Goal: Task Accomplishment & Management: Manage account settings

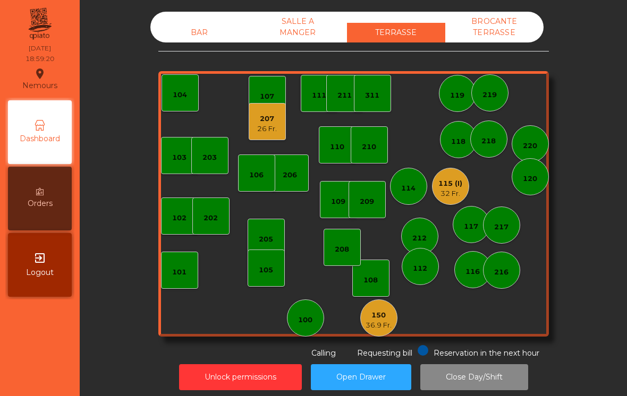
click at [337, 202] on div "109" at bounding box center [338, 202] width 14 height 11
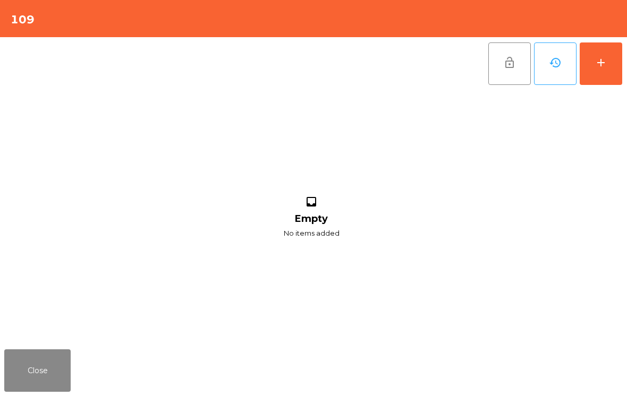
click at [607, 60] on div "add" at bounding box center [601, 62] width 13 height 13
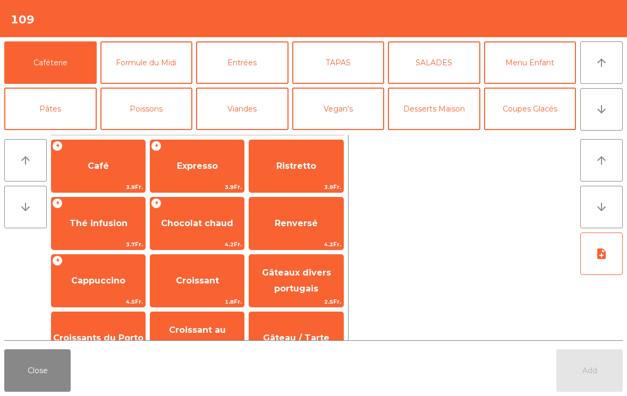
click at [595, 119] on button "arrow_downward" at bounding box center [601, 109] width 43 height 43
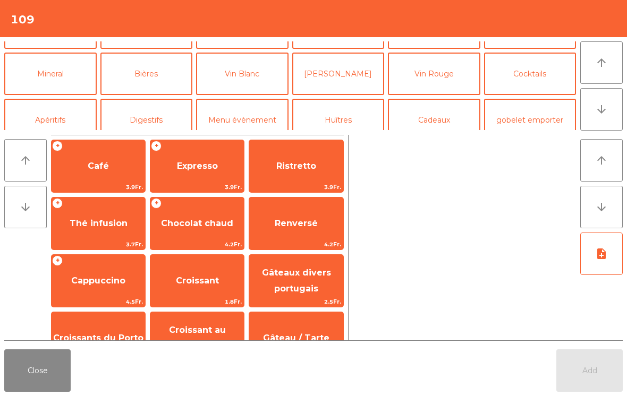
scroll to position [92, 0]
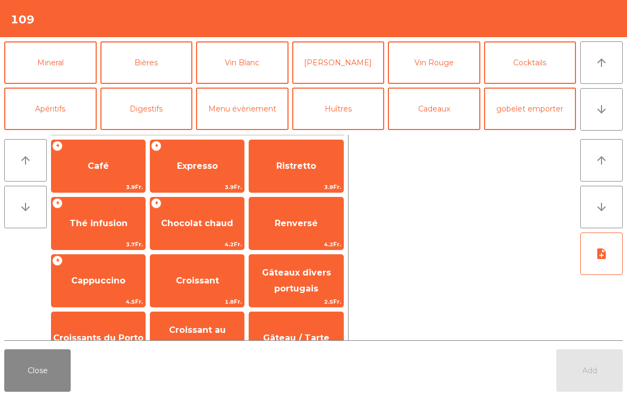
click at [51, 65] on button "Mineral" at bounding box center [50, 62] width 92 height 43
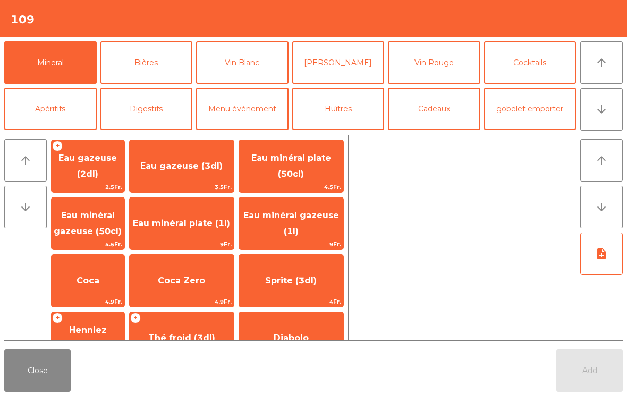
click at [310, 218] on span "Eau minéral gazeuse (1l)" at bounding box center [291, 223] width 96 height 26
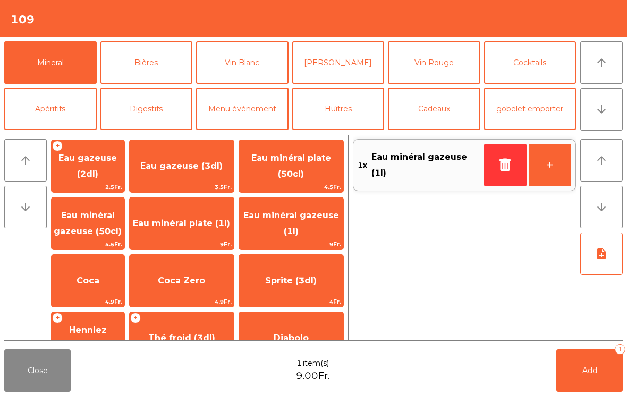
click at [577, 369] on button "Add 1" at bounding box center [589, 371] width 66 height 43
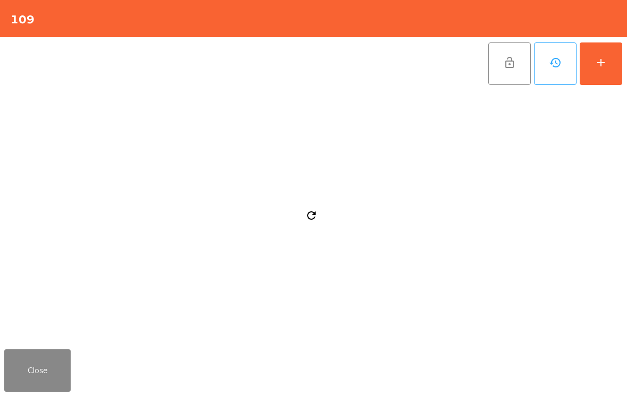
click at [25, 362] on button "Close" at bounding box center [37, 371] width 66 height 43
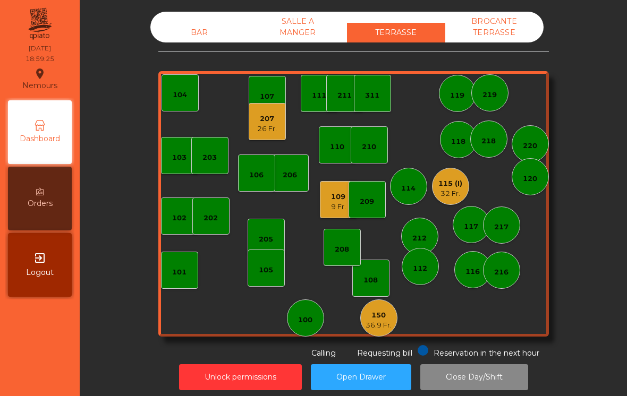
click at [263, 130] on div "26 Fr." at bounding box center [267, 129] width 20 height 11
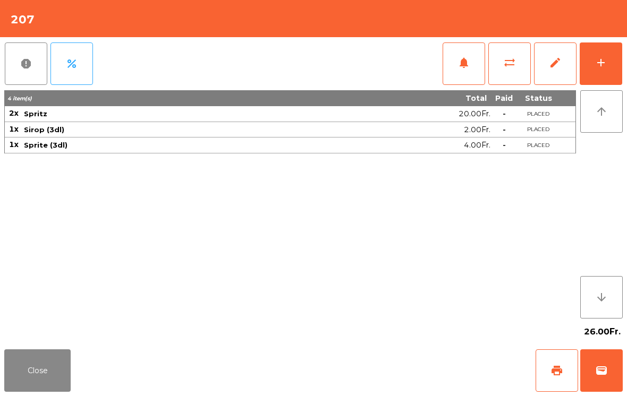
click at [608, 367] on button "wallet" at bounding box center [601, 371] width 43 height 43
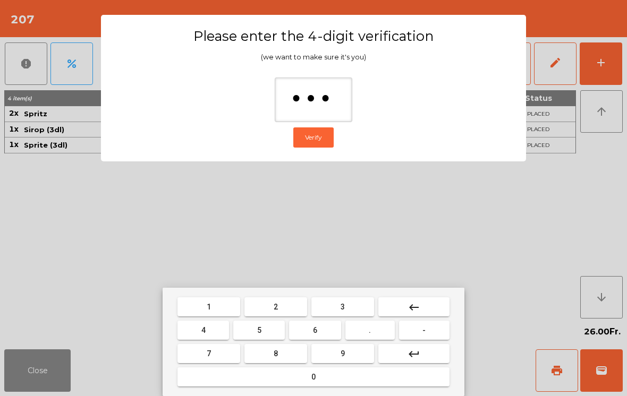
type input "****"
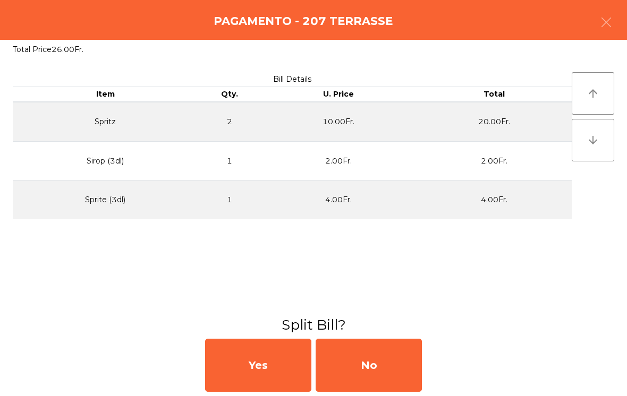
click at [393, 367] on div "No" at bounding box center [369, 365] width 106 height 53
click at [387, 365] on div "No" at bounding box center [369, 365] width 106 height 53
click at [386, 365] on div "No" at bounding box center [369, 365] width 106 height 53
click at [401, 367] on div "No" at bounding box center [369, 365] width 106 height 53
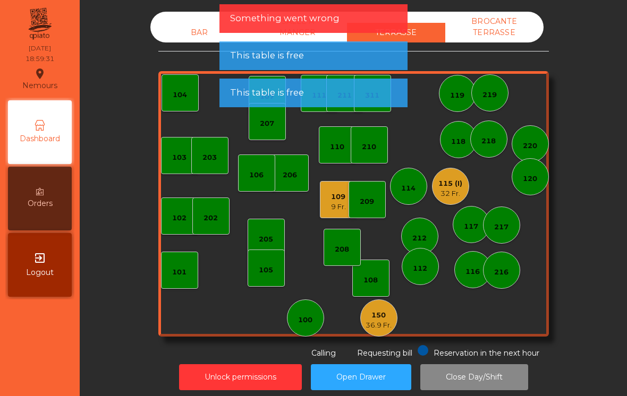
click at [443, 191] on div "32 Fr." at bounding box center [450, 194] width 24 height 11
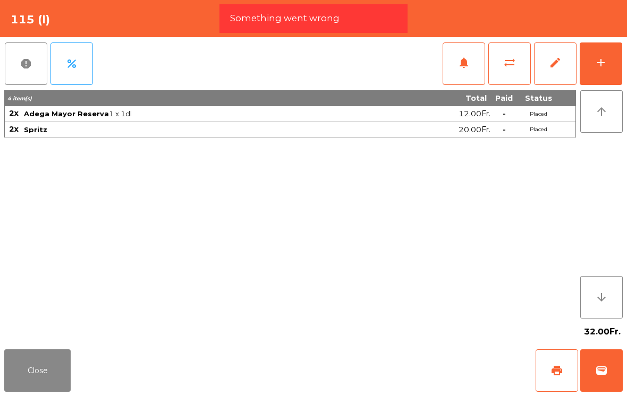
click at [602, 373] on span "wallet" at bounding box center [601, 371] width 13 height 13
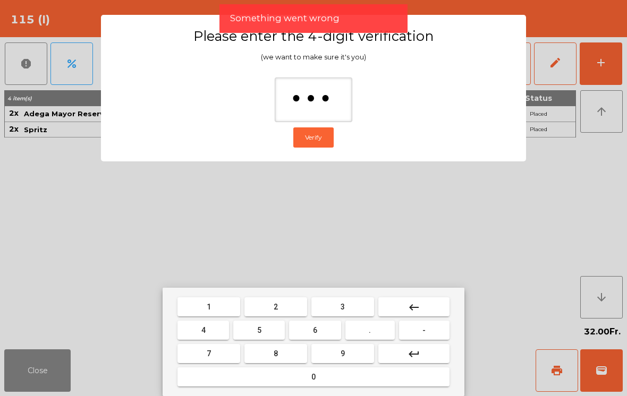
type input "****"
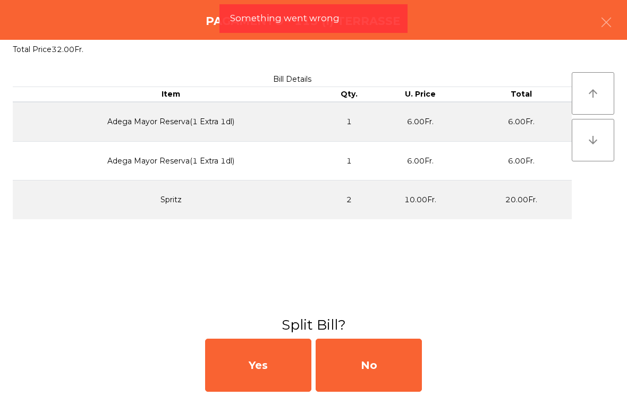
click at [421, 363] on div "No" at bounding box center [369, 365] width 106 height 53
click at [402, 361] on div "MB" at bounding box center [369, 365] width 106 height 53
click at [404, 361] on div "No" at bounding box center [369, 365] width 106 height 53
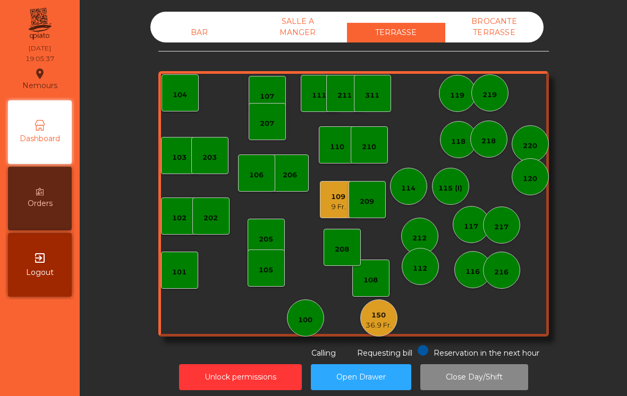
click at [205, 154] on div "203" at bounding box center [209, 158] width 14 height 11
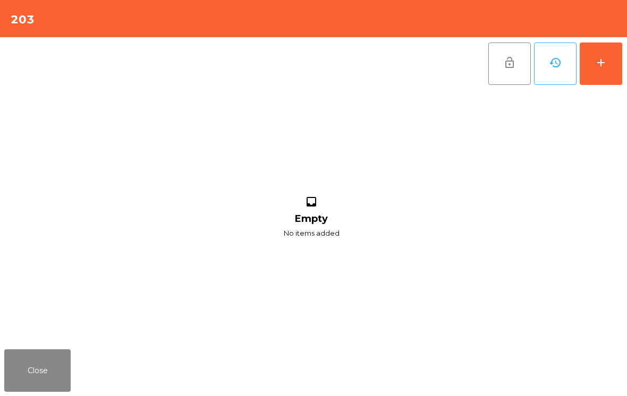
click at [608, 72] on button "add" at bounding box center [601, 64] width 43 height 43
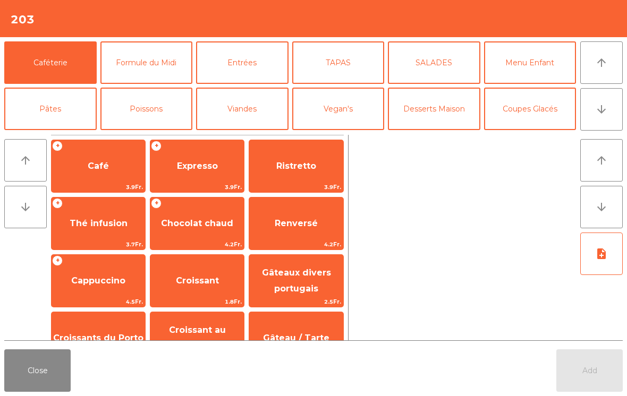
click at [608, 115] on button "arrow_downward" at bounding box center [601, 109] width 43 height 43
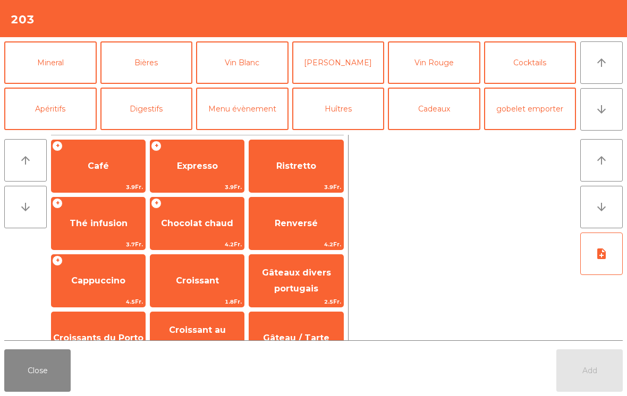
click at [540, 63] on button "Cocktails" at bounding box center [530, 62] width 92 height 43
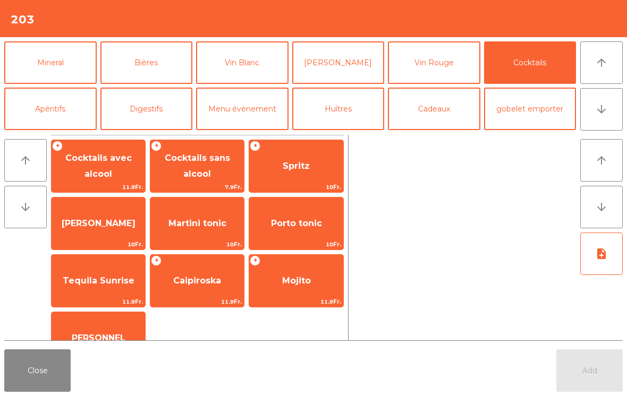
click at [197, 174] on span "Cocktails sans alcool" at bounding box center [197, 166] width 94 height 45
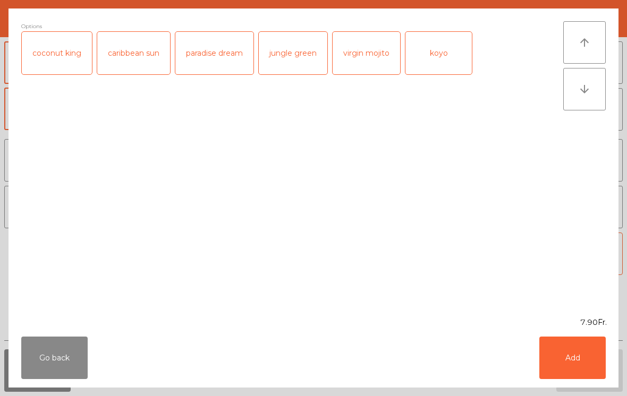
click at [583, 375] on button "Add" at bounding box center [572, 358] width 66 height 43
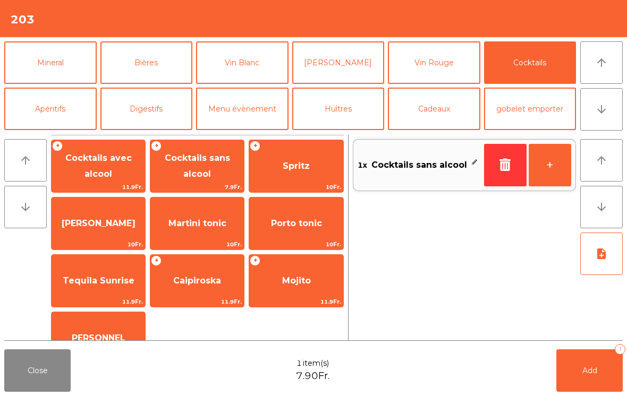
click at [544, 160] on button "+" at bounding box center [550, 165] width 43 height 43
click at [86, 164] on span "Cocktails avec alcool" at bounding box center [98, 166] width 66 height 26
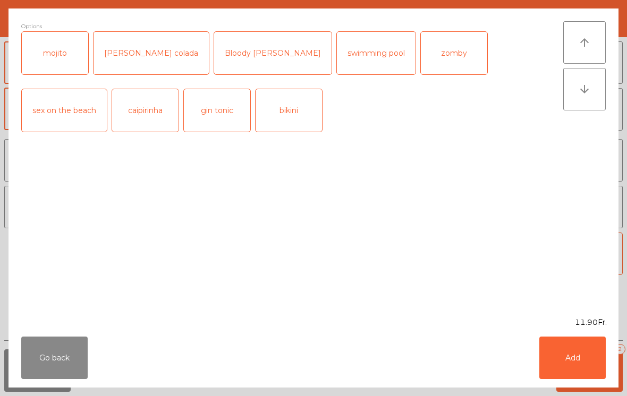
click at [28, 360] on button "Go back" at bounding box center [54, 358] width 66 height 43
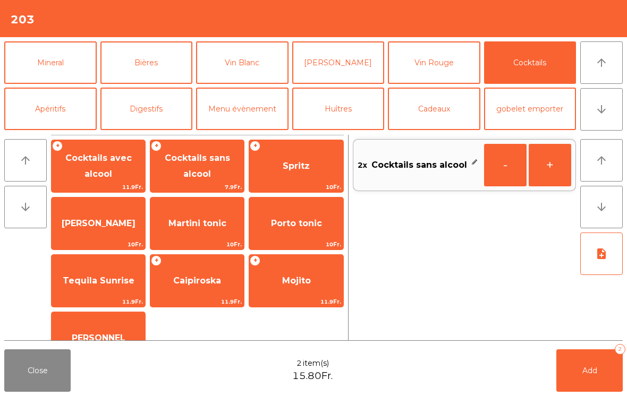
click at [310, 276] on span "Mojito" at bounding box center [296, 281] width 94 height 29
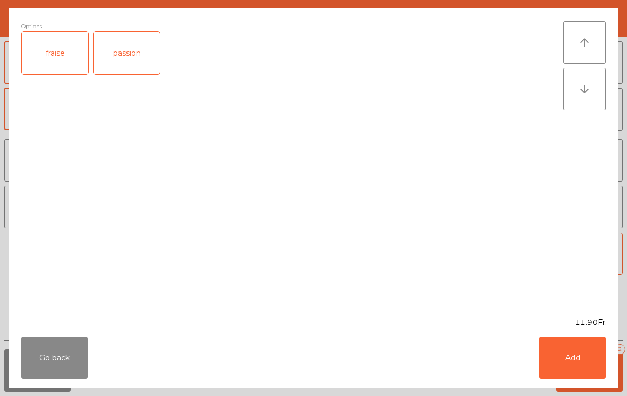
click at [588, 378] on button "Add" at bounding box center [572, 358] width 66 height 43
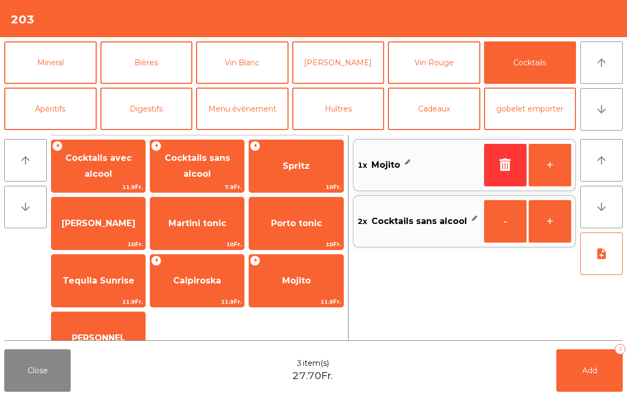
click at [541, 167] on button "+" at bounding box center [550, 165] width 43 height 43
click at [609, 382] on button "Add 4" at bounding box center [589, 371] width 66 height 43
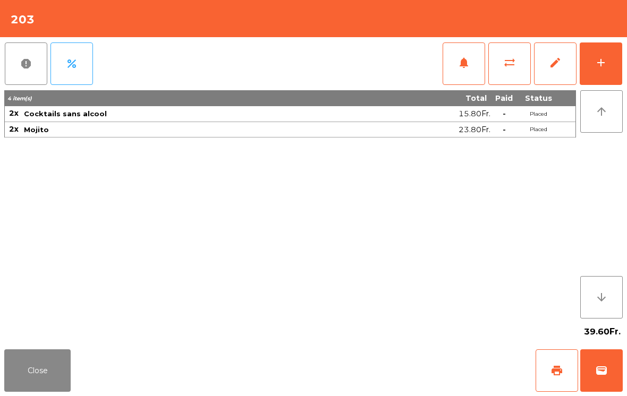
click at [36, 371] on button "Close" at bounding box center [37, 371] width 66 height 43
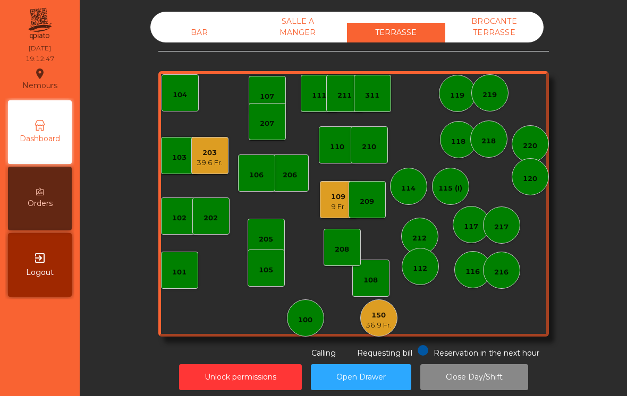
click at [326, 199] on div "109 9 Fr." at bounding box center [338, 199] width 37 height 37
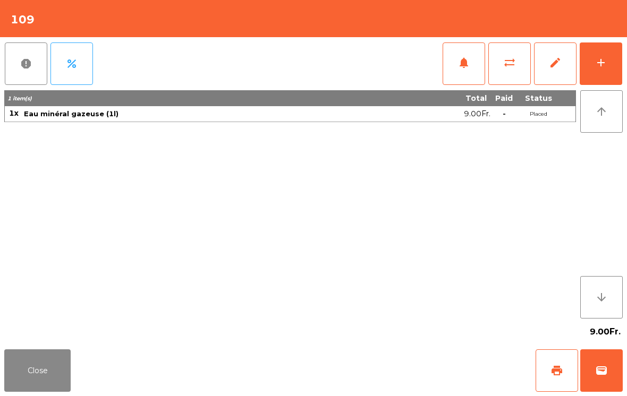
click at [608, 63] on button "add" at bounding box center [601, 64] width 43 height 43
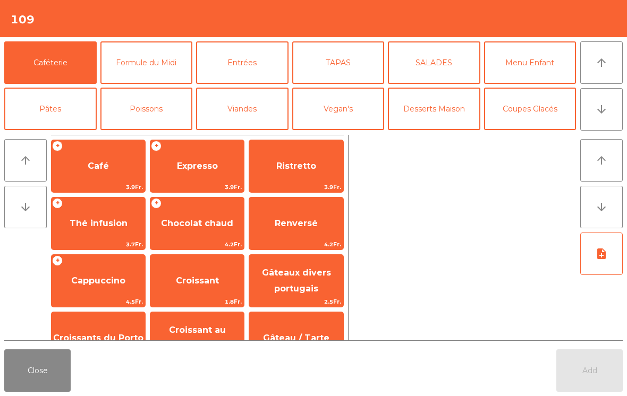
click at [330, 109] on button "Vegan's" at bounding box center [338, 109] width 92 height 43
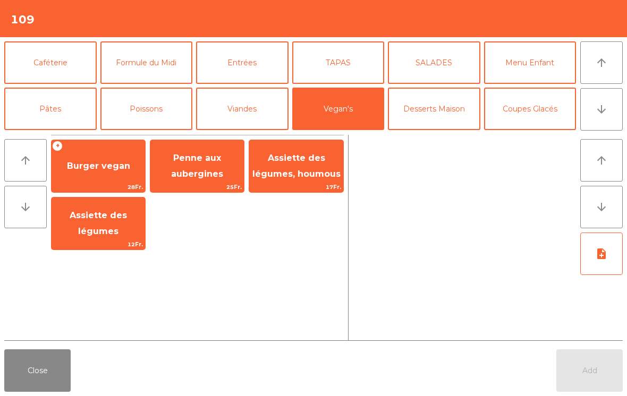
click at [126, 171] on span "Burger vegan" at bounding box center [98, 166] width 63 height 10
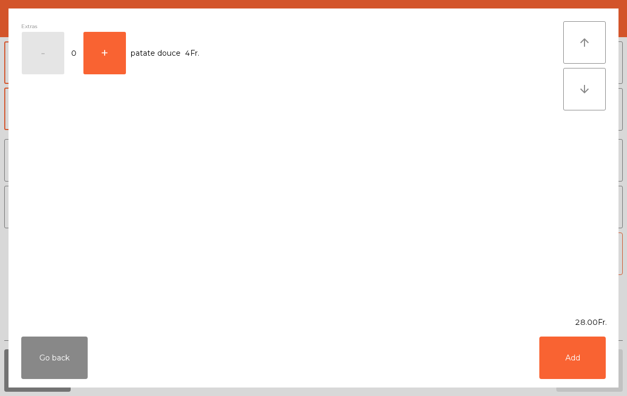
click at [570, 350] on button "Add" at bounding box center [572, 358] width 66 height 43
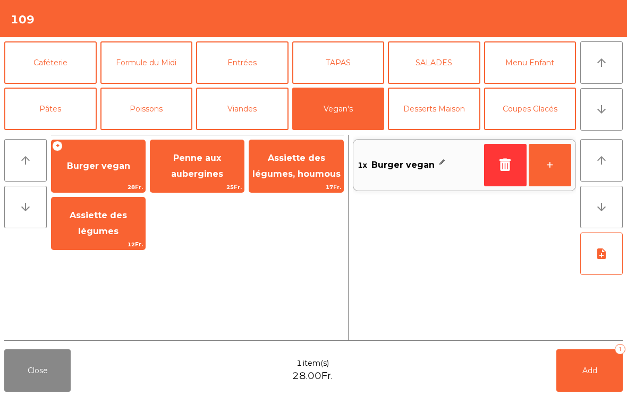
click at [246, 123] on button "Viandes" at bounding box center [242, 109] width 92 height 43
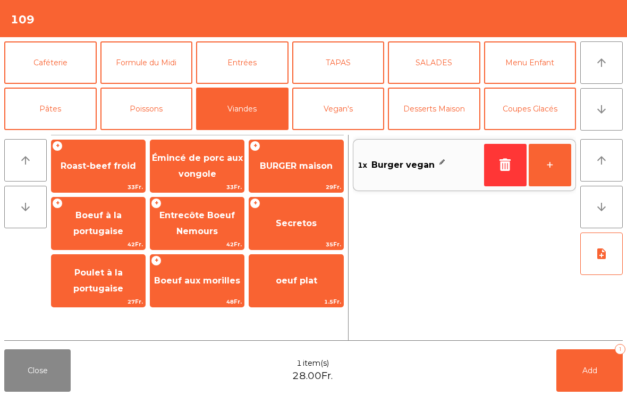
click at [291, 178] on span "BURGER maison" at bounding box center [296, 166] width 94 height 29
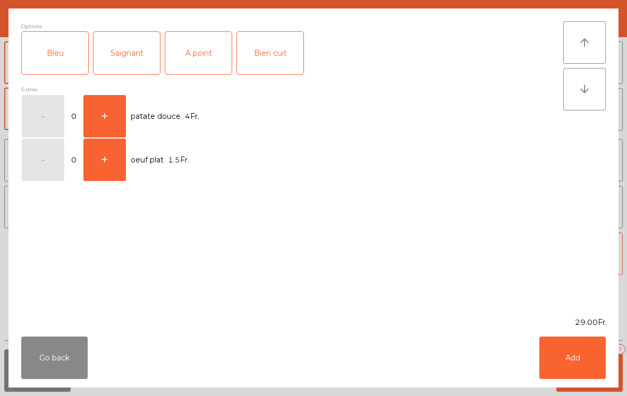
click at [274, 71] on div "Bien cuit" at bounding box center [270, 53] width 66 height 43
click at [533, 349] on div "Go back Add" at bounding box center [314, 358] width 610 height 60
click at [555, 373] on button "Add" at bounding box center [572, 358] width 66 height 43
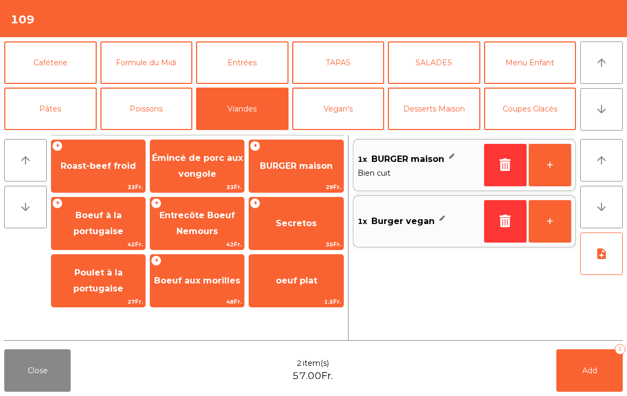
click at [151, 83] on button "Formule du Midi" at bounding box center [146, 62] width 92 height 43
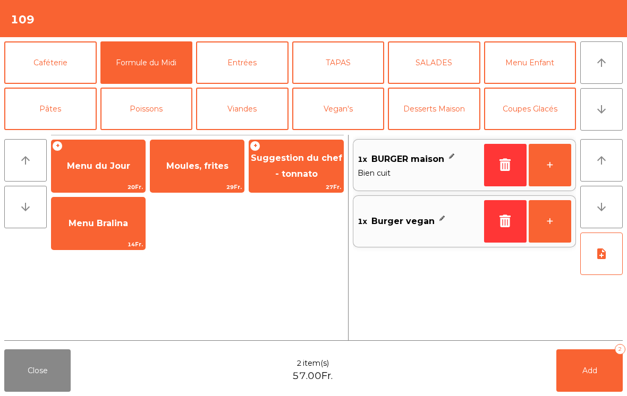
click at [209, 188] on span "29Fr." at bounding box center [197, 187] width 94 height 10
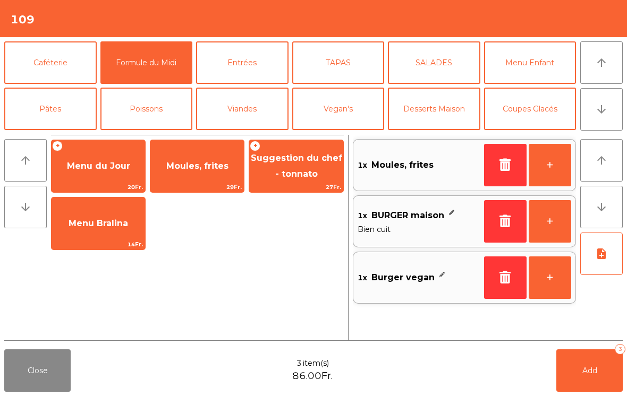
click at [586, 366] on button "Add 3" at bounding box center [589, 371] width 66 height 43
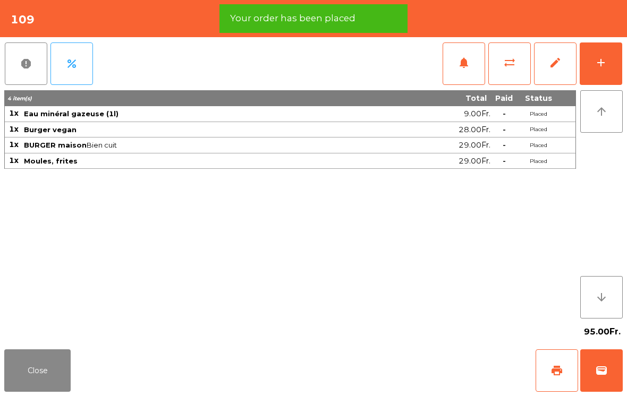
click at [587, 67] on button "add" at bounding box center [601, 64] width 43 height 43
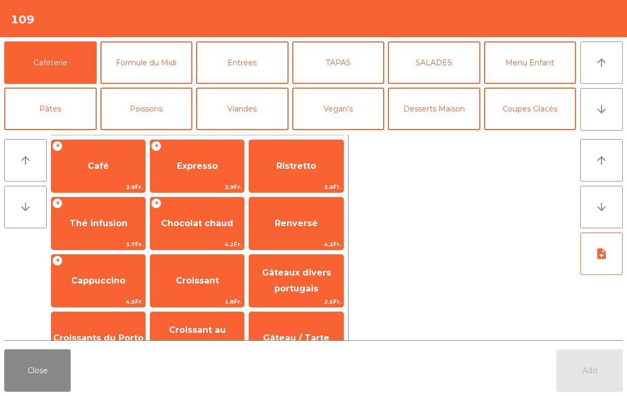
click at [596, 106] on icon "arrow_downward" at bounding box center [601, 109] width 13 height 13
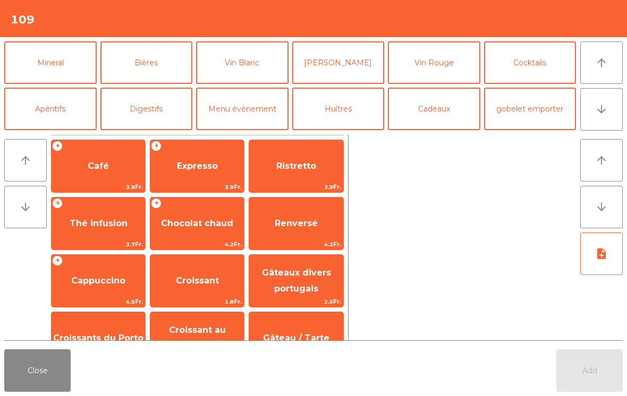
click at [237, 66] on button "Vin Blanc" at bounding box center [242, 62] width 92 height 43
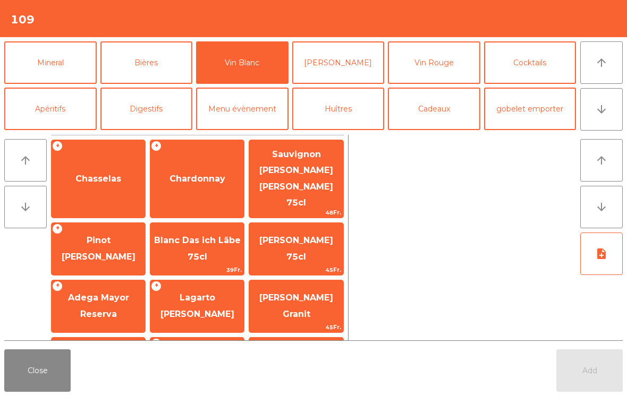
click at [100, 174] on span "Chasselas" at bounding box center [98, 179] width 46 height 10
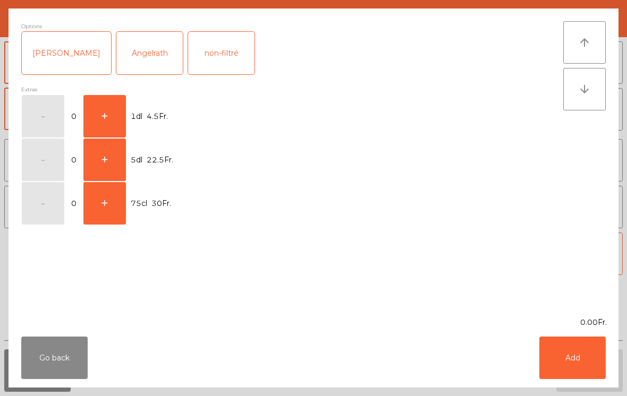
click at [107, 105] on button "+" at bounding box center [104, 116] width 43 height 43
click at [552, 360] on button "Add" at bounding box center [572, 358] width 66 height 43
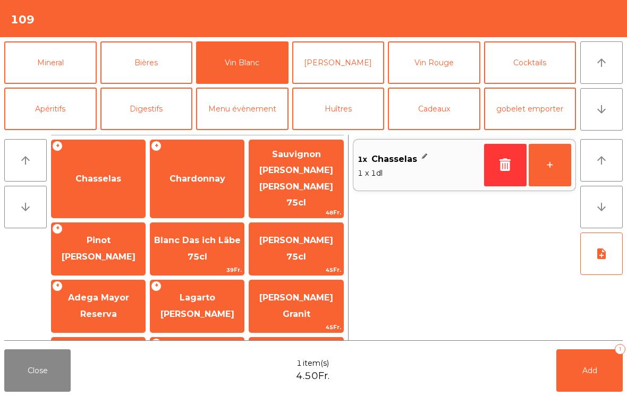
click at [621, 370] on button "Add 1" at bounding box center [589, 371] width 66 height 43
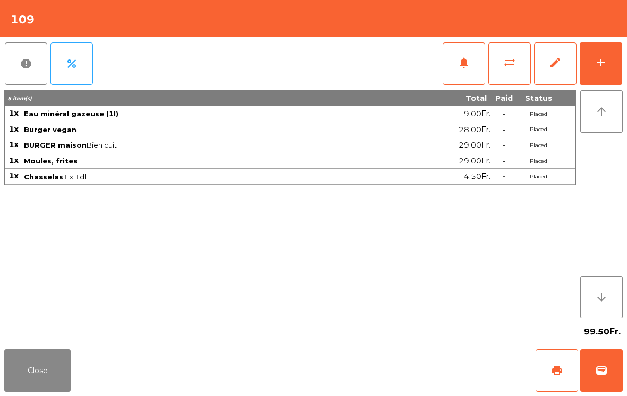
click at [67, 363] on button "Close" at bounding box center [37, 371] width 66 height 43
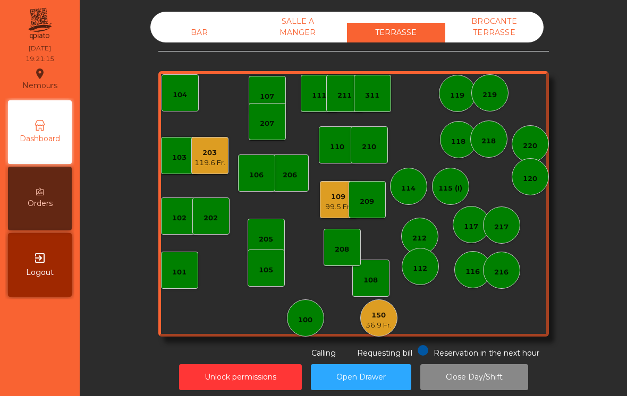
click at [388, 327] on div "36.9 Fr." at bounding box center [379, 325] width 26 height 11
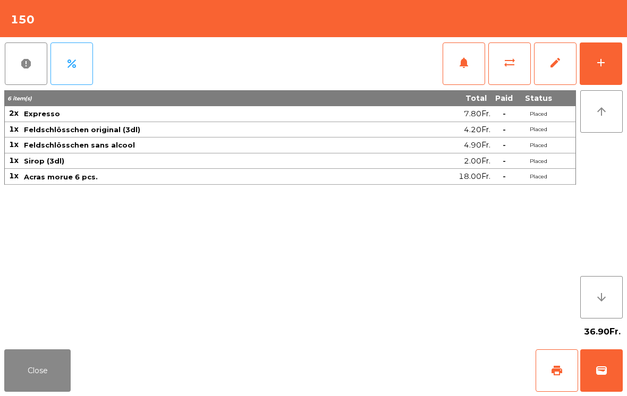
click at [564, 373] on button "print" at bounding box center [557, 371] width 43 height 43
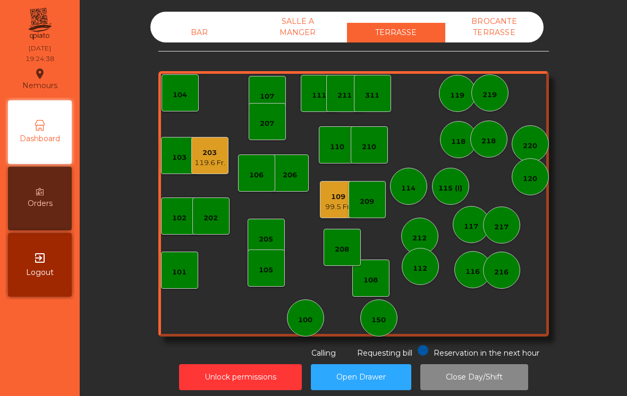
click at [493, 242] on div "217" at bounding box center [501, 225] width 37 height 37
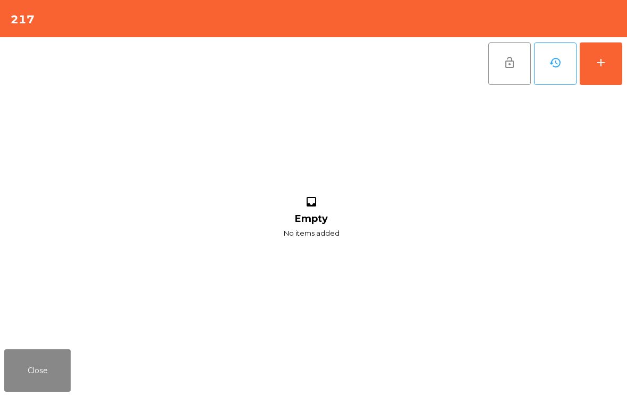
click at [607, 62] on div "add" at bounding box center [601, 62] width 13 height 13
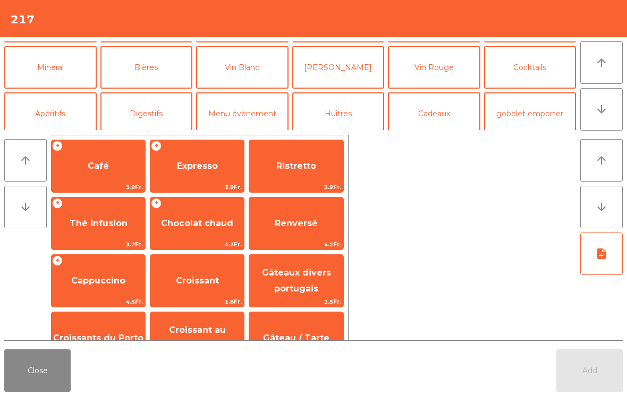
click at [158, 61] on button "Bières" at bounding box center [146, 67] width 92 height 43
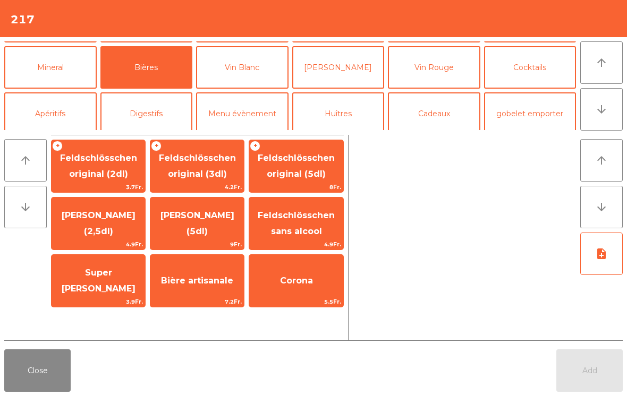
scroll to position [89, 0]
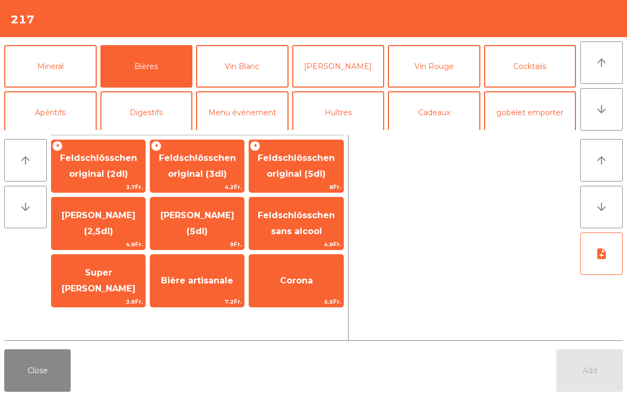
click at [109, 225] on span "[PERSON_NAME] (2,5dl)" at bounding box center [99, 223] width 94 height 45
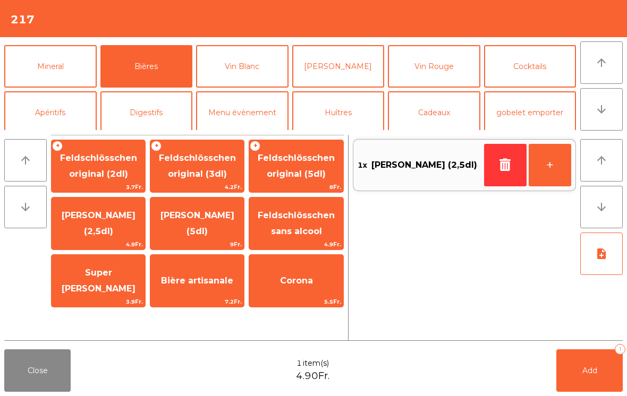
click at [536, 69] on button "Cocktails" at bounding box center [530, 66] width 92 height 43
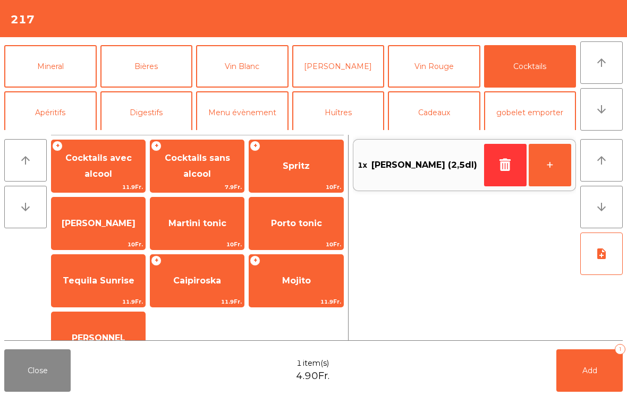
click at [295, 157] on span "Spritz" at bounding box center [296, 166] width 94 height 29
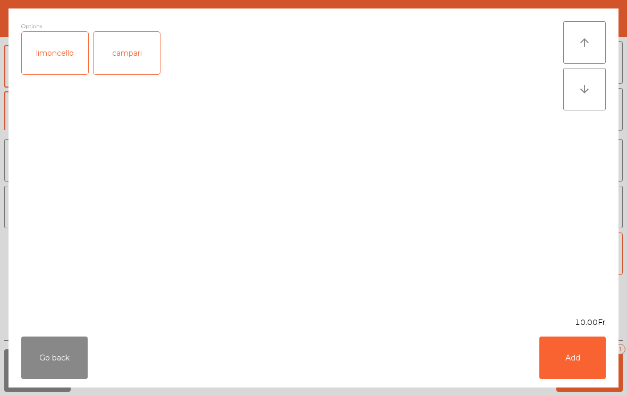
click at [585, 356] on button "Add" at bounding box center [572, 358] width 66 height 43
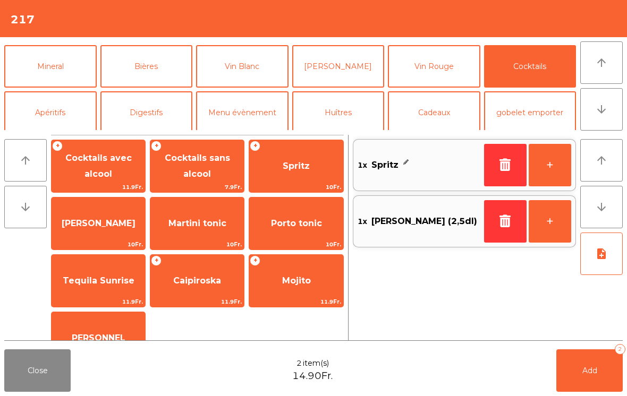
click at [585, 355] on button "Add 2" at bounding box center [589, 371] width 66 height 43
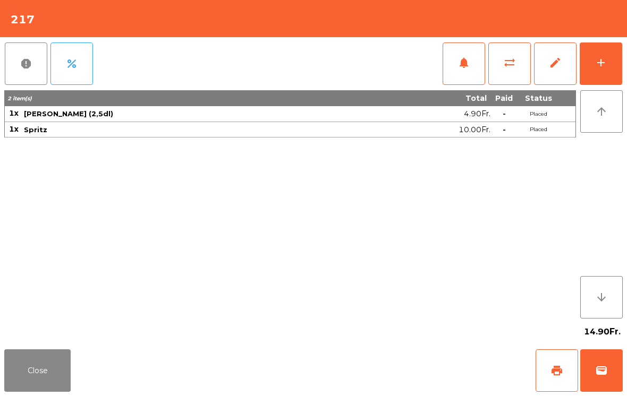
click at [47, 376] on button "Close" at bounding box center [37, 371] width 66 height 43
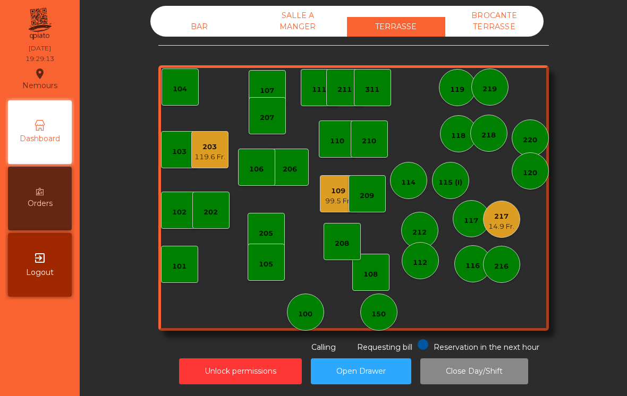
click at [215, 25] on div "BAR" at bounding box center [199, 27] width 98 height 20
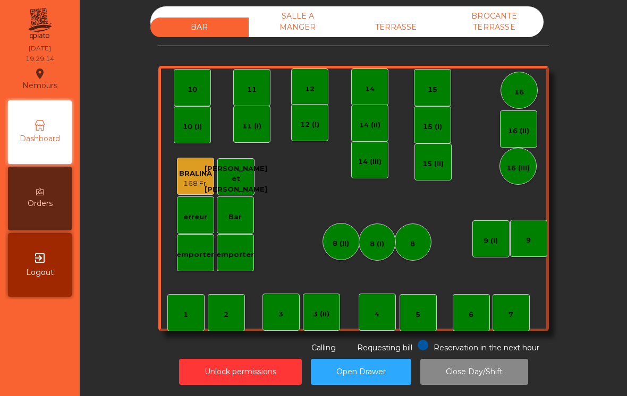
click at [319, 320] on div "3 (II)" at bounding box center [321, 312] width 37 height 37
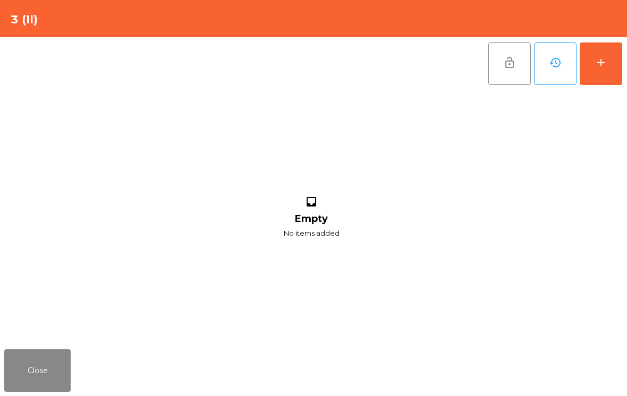
click at [595, 83] on button "add" at bounding box center [601, 64] width 43 height 43
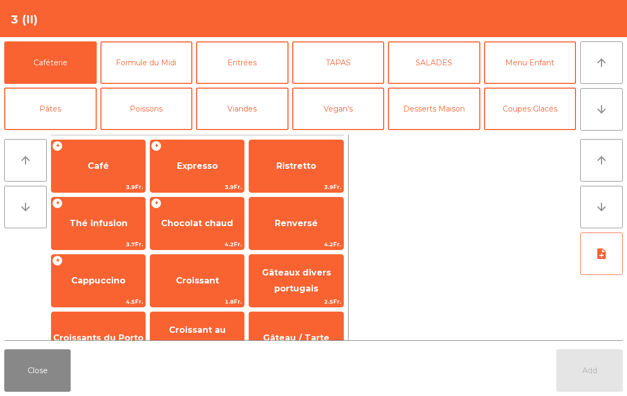
click at [611, 108] on button "arrow_downward" at bounding box center [601, 109] width 43 height 43
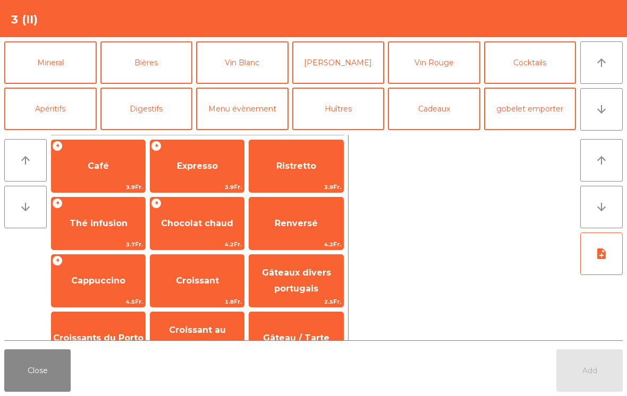
click at [40, 65] on button "Mineral" at bounding box center [50, 62] width 92 height 43
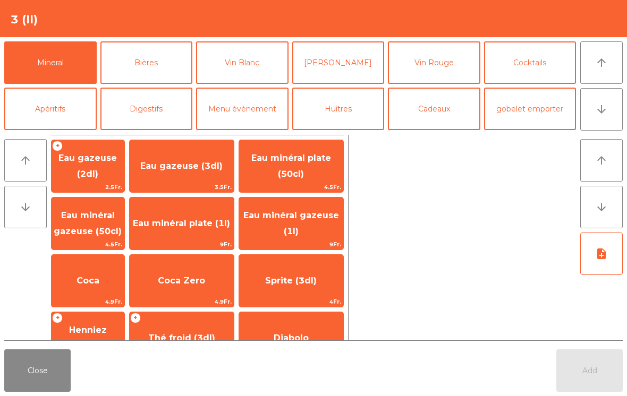
click at [103, 224] on span "Eau minéral gazeuse (50cl)" at bounding box center [88, 223] width 73 height 45
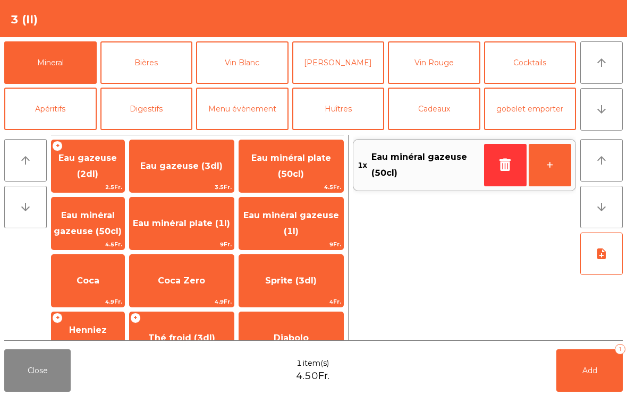
click at [239, 69] on button "Vin Blanc" at bounding box center [242, 62] width 92 height 43
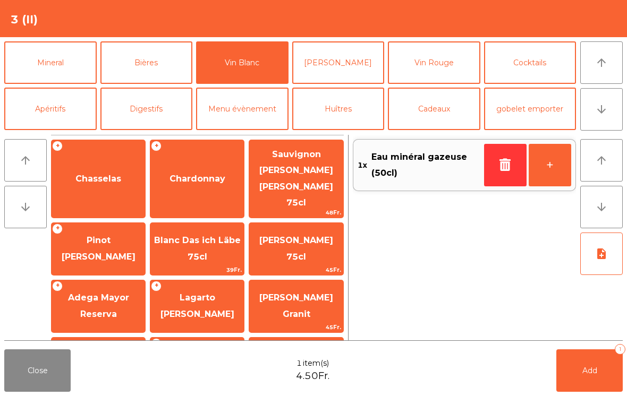
click at [185, 178] on span "Chardonnay" at bounding box center [197, 179] width 94 height 29
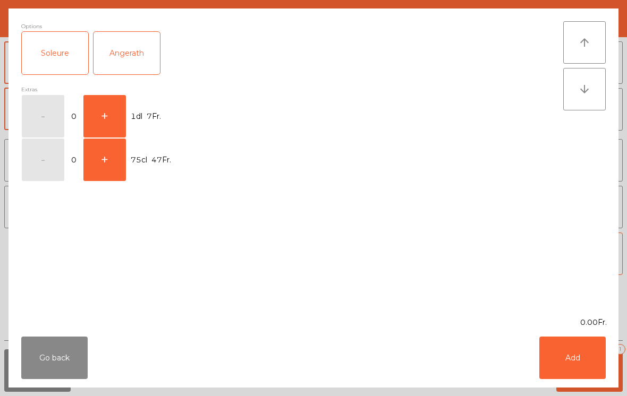
click at [109, 121] on button "+" at bounding box center [104, 116] width 43 height 43
click at [578, 351] on button "Add" at bounding box center [572, 358] width 66 height 43
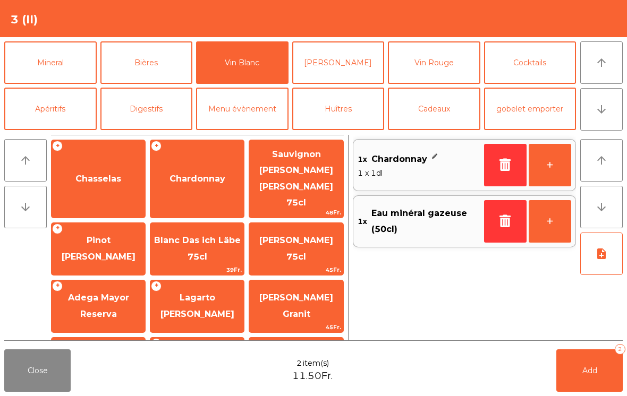
click at [558, 168] on button "+" at bounding box center [550, 165] width 43 height 43
click at [608, 376] on button "Add 3" at bounding box center [589, 371] width 66 height 43
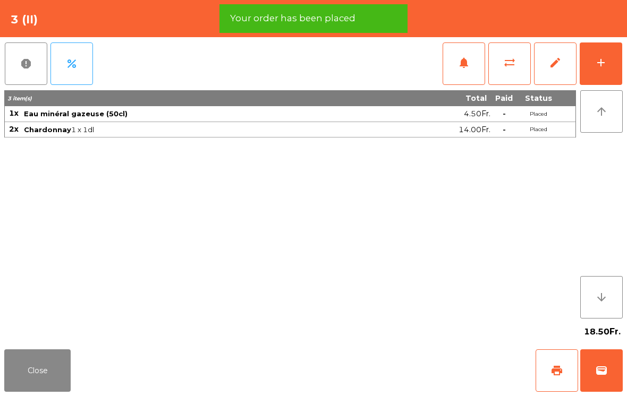
click at [35, 376] on button "Close" at bounding box center [37, 371] width 66 height 43
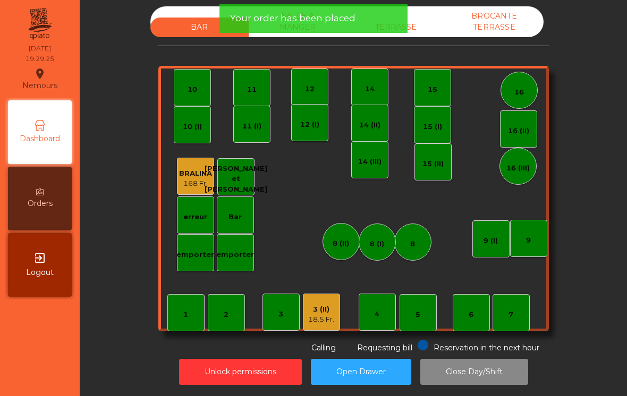
click at [423, 317] on div "5" at bounding box center [418, 312] width 37 height 37
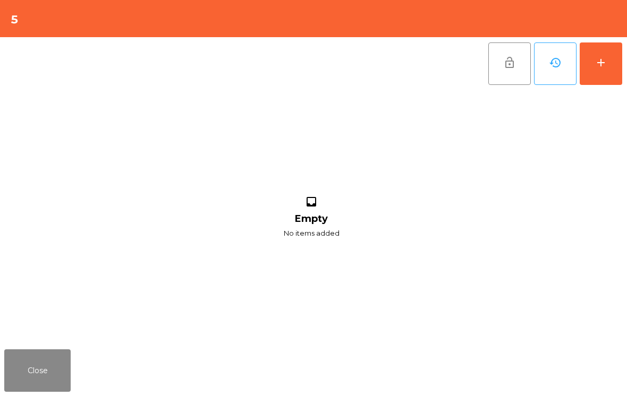
click at [33, 377] on button "Close" at bounding box center [37, 371] width 66 height 43
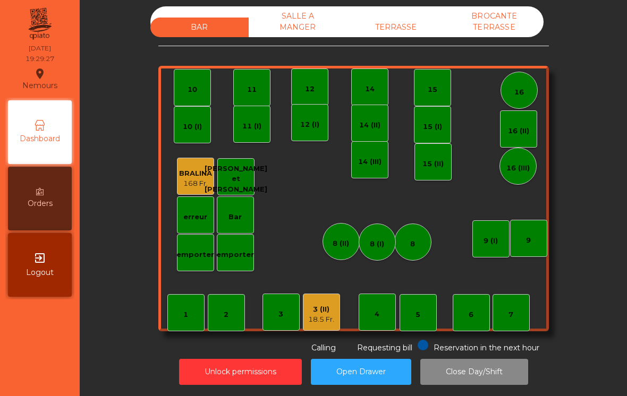
click at [422, 319] on div "5" at bounding box center [418, 312] width 37 height 37
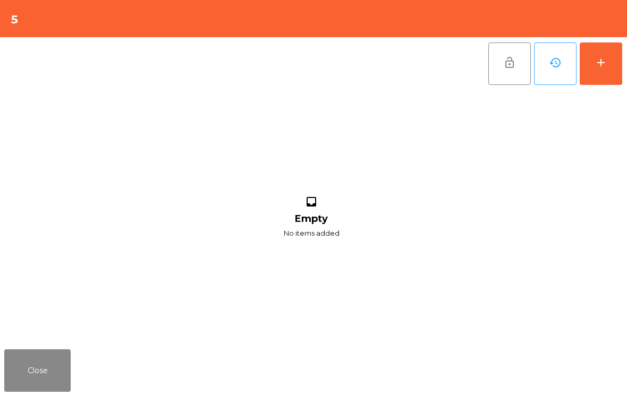
click at [606, 64] on div "add" at bounding box center [601, 62] width 13 height 13
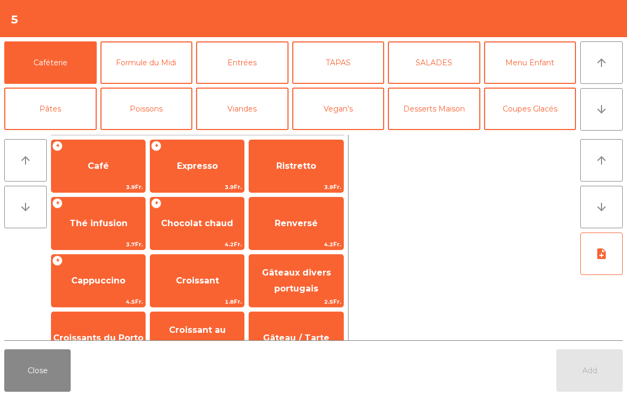
click at [607, 117] on button "arrow_downward" at bounding box center [601, 109] width 43 height 43
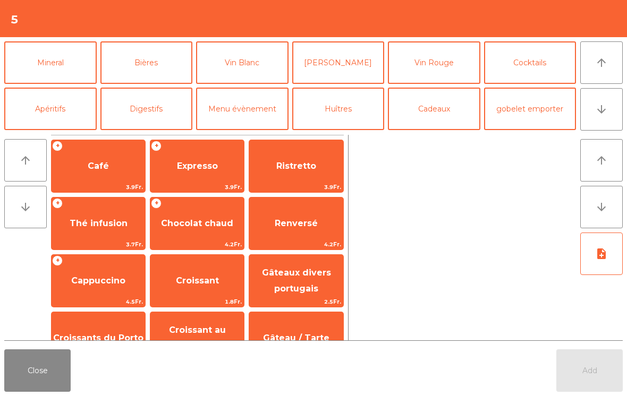
click at [240, 74] on button "Vin Blanc" at bounding box center [242, 62] width 92 height 43
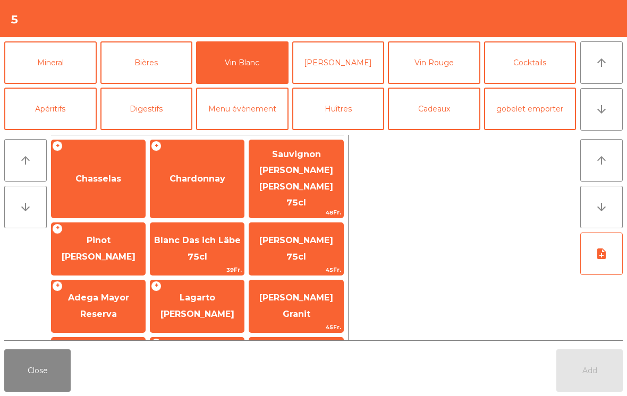
click at [326, 63] on button "[PERSON_NAME]" at bounding box center [338, 62] width 92 height 43
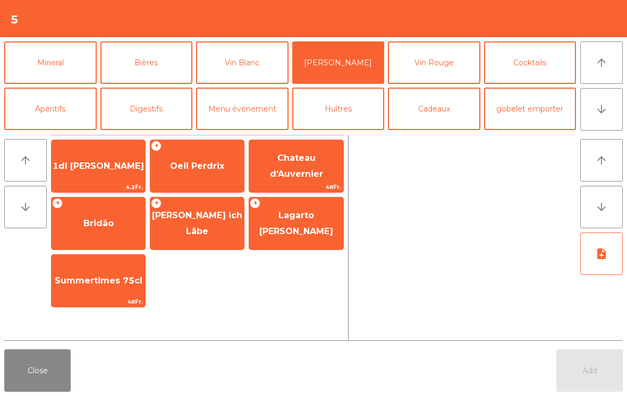
click at [283, 234] on span "Lagarto Pintado rosé" at bounding box center [296, 223] width 94 height 45
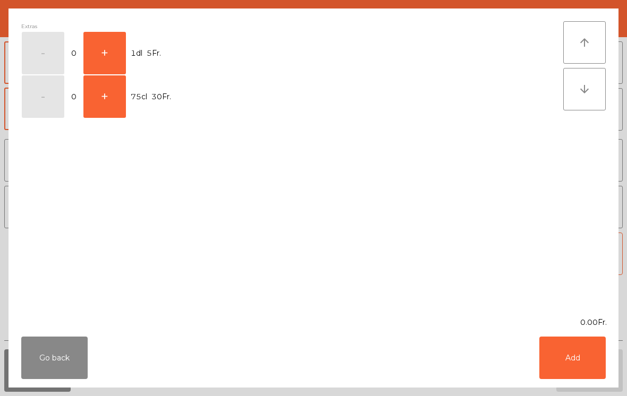
click at [107, 58] on button "+" at bounding box center [104, 53] width 43 height 43
click at [581, 354] on button "Add" at bounding box center [572, 358] width 66 height 43
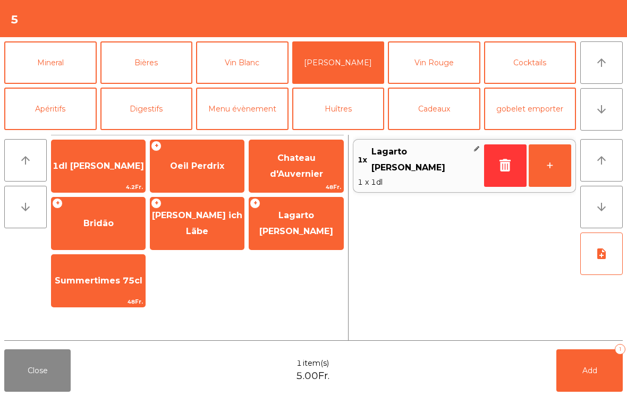
click at [549, 168] on button "+" at bounding box center [550, 166] width 43 height 43
click at [585, 371] on span "Add" at bounding box center [589, 371] width 15 height 10
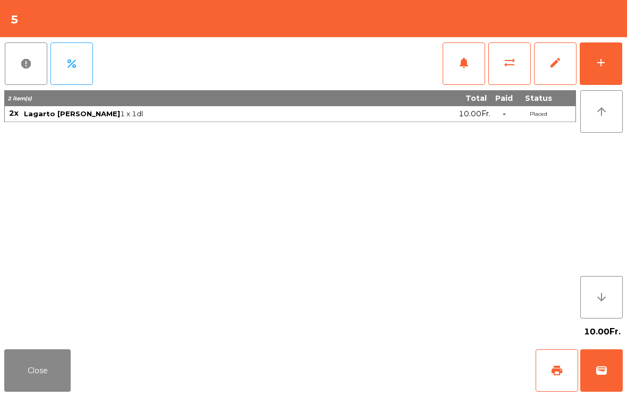
click at [55, 386] on button "Close" at bounding box center [37, 371] width 66 height 43
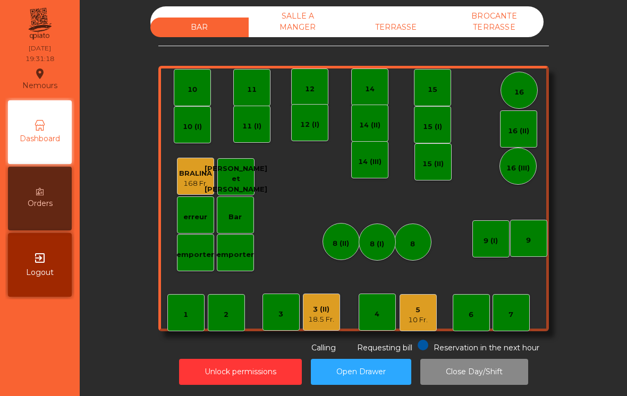
click at [411, 29] on div "TERRASSE" at bounding box center [396, 28] width 98 height 20
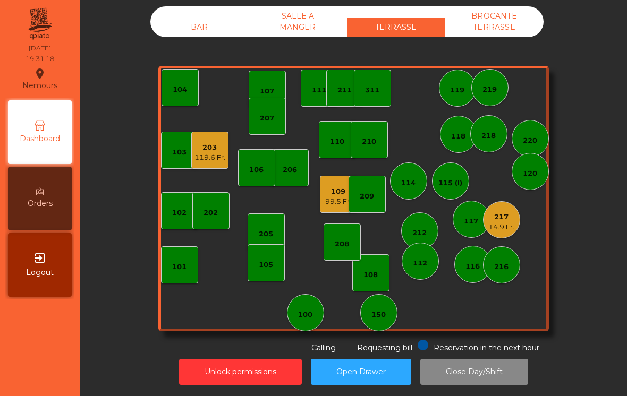
click at [507, 217] on div "217" at bounding box center [501, 217] width 26 height 11
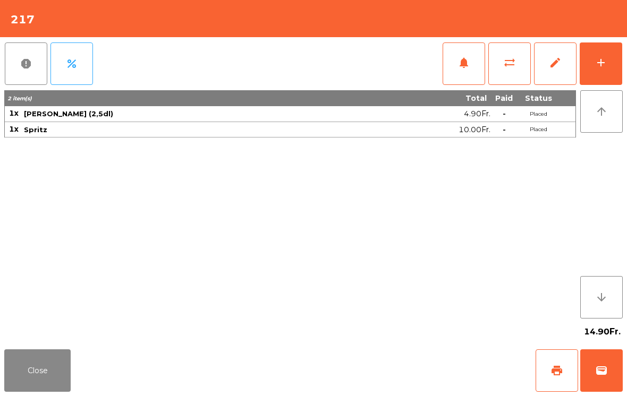
click at [598, 62] on div "add" at bounding box center [601, 62] width 13 height 13
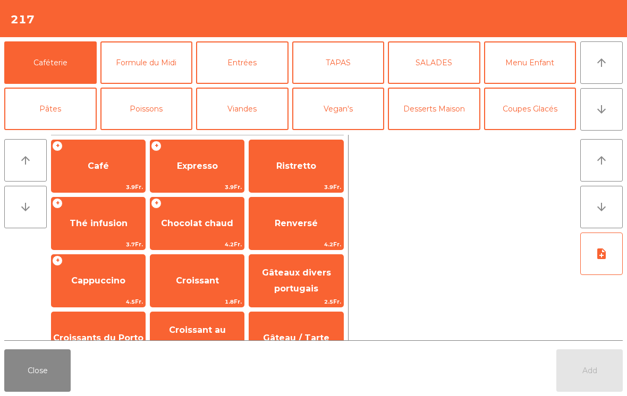
scroll to position [6, 0]
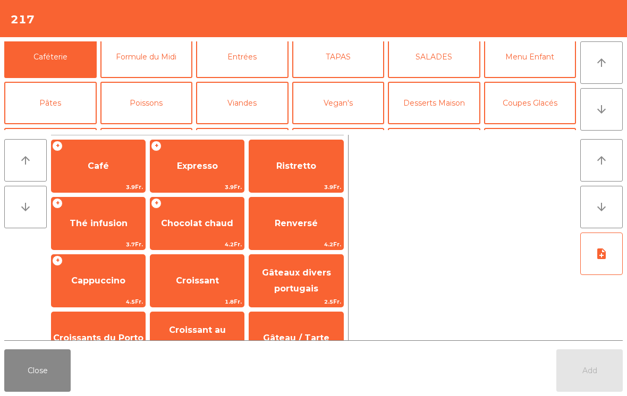
click at [247, 60] on button "Entrées" at bounding box center [242, 57] width 92 height 43
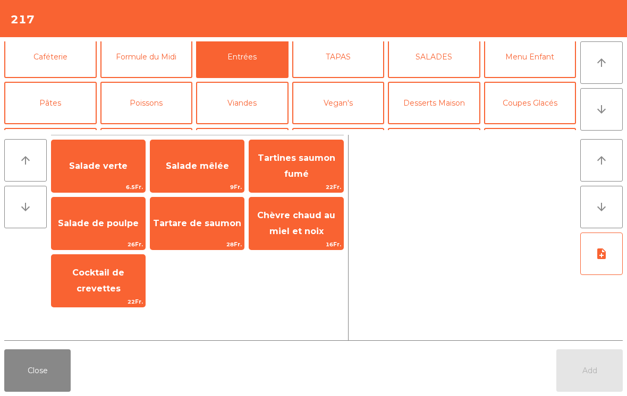
click at [206, 165] on span "Salade mêlée" at bounding box center [197, 166] width 63 height 10
click at [206, 164] on span "Salade mêlée" at bounding box center [197, 166] width 63 height 10
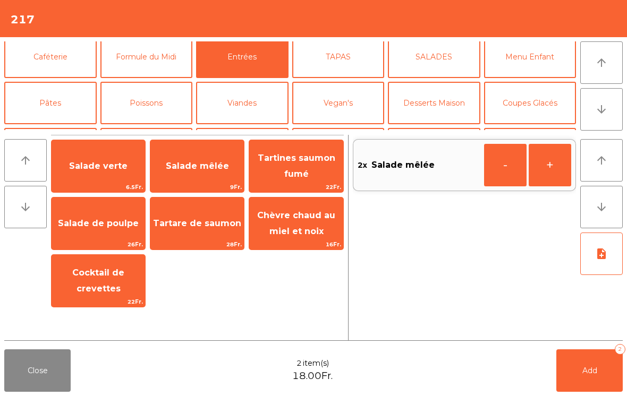
click at [236, 96] on button "Viandes" at bounding box center [242, 103] width 92 height 43
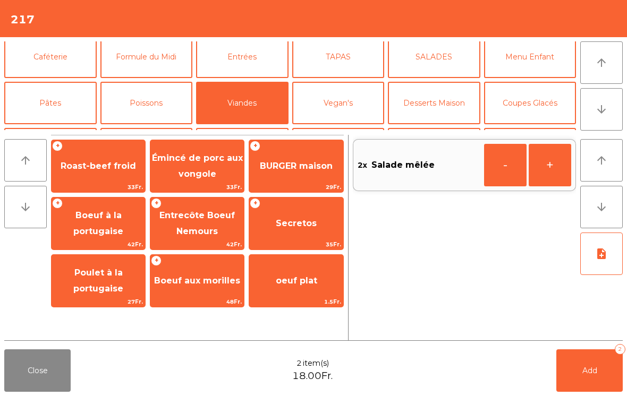
click at [316, 216] on span "Secretos" at bounding box center [296, 223] width 94 height 29
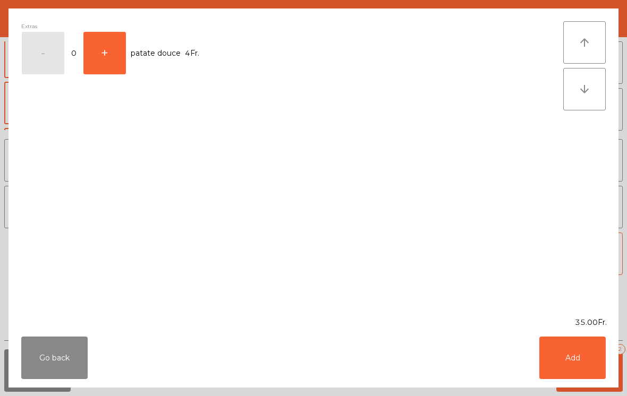
click at [577, 346] on button "Add" at bounding box center [572, 358] width 66 height 43
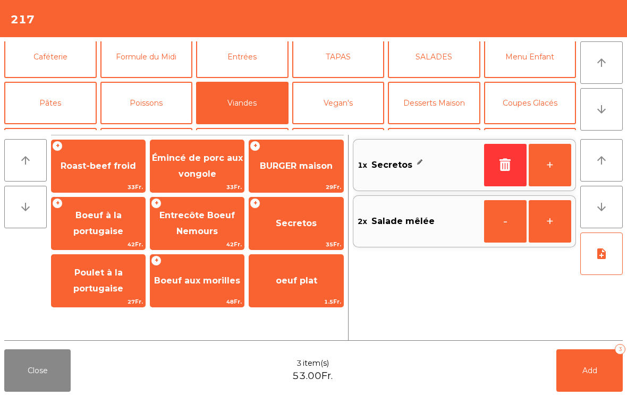
click at [124, 103] on button "Poissons" at bounding box center [146, 103] width 92 height 43
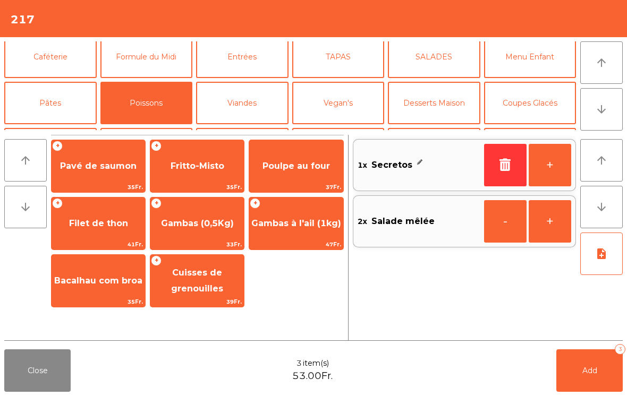
click at [99, 175] on span "Pavé de saumon" at bounding box center [99, 166] width 94 height 29
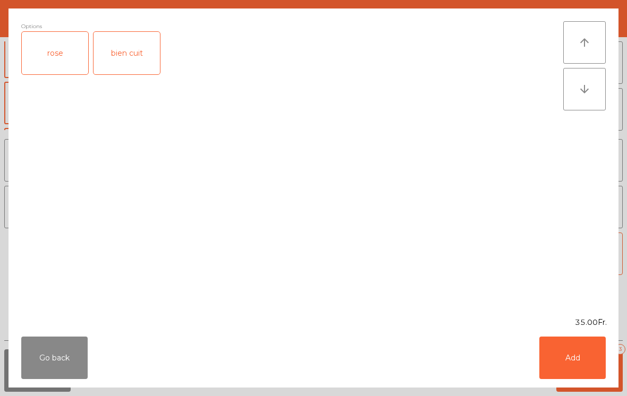
click at [62, 56] on div "rose" at bounding box center [55, 53] width 66 height 43
click at [571, 374] on button "Add" at bounding box center [572, 358] width 66 height 43
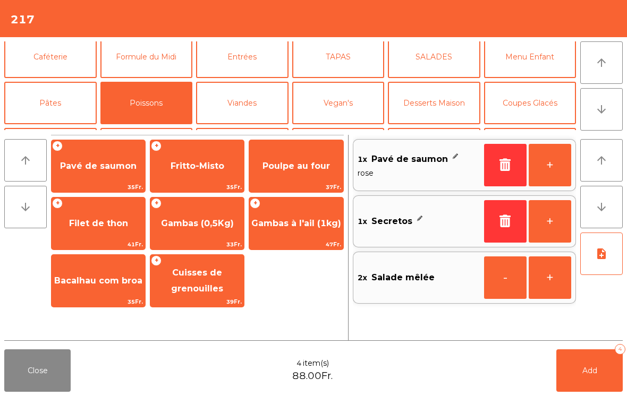
click at [586, 376] on button "Add 4" at bounding box center [589, 371] width 66 height 43
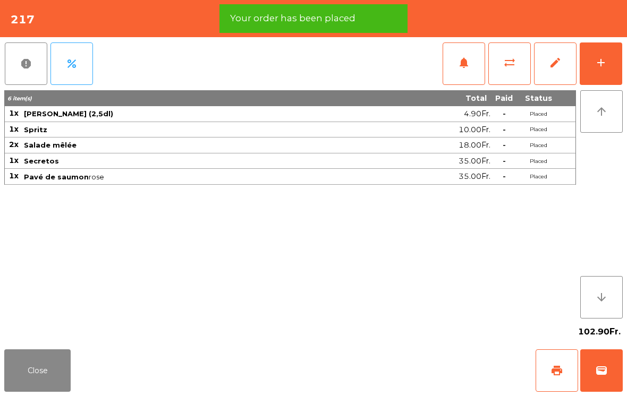
click at [52, 370] on button "Close" at bounding box center [37, 371] width 66 height 43
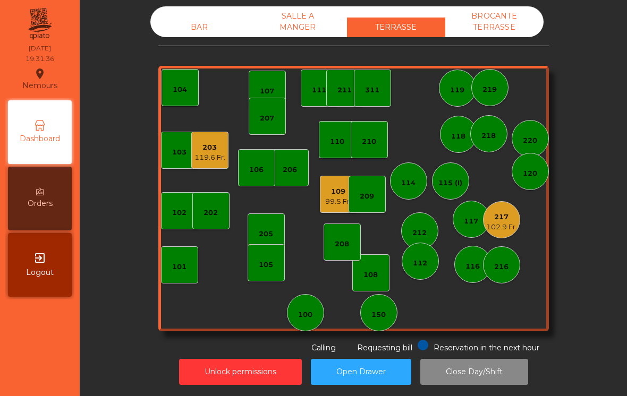
click at [199, 20] on div "BAR" at bounding box center [199, 28] width 98 height 20
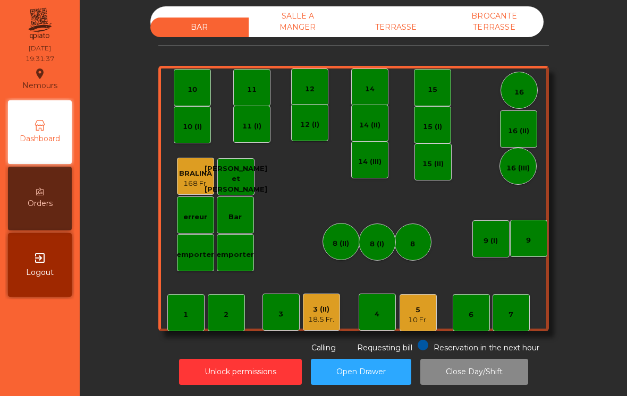
click at [327, 318] on div "18.5 Fr." at bounding box center [321, 320] width 26 height 11
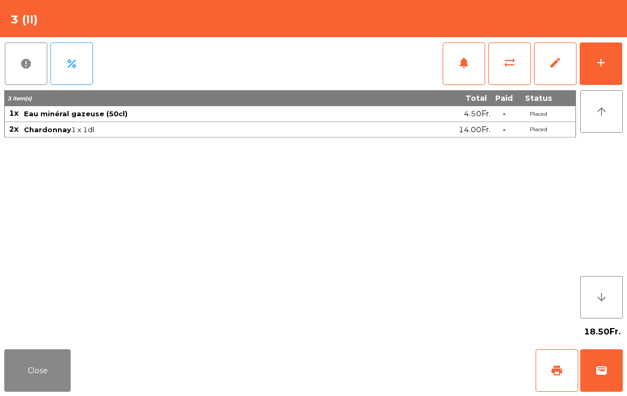
click at [54, 366] on button "Close" at bounding box center [37, 371] width 66 height 43
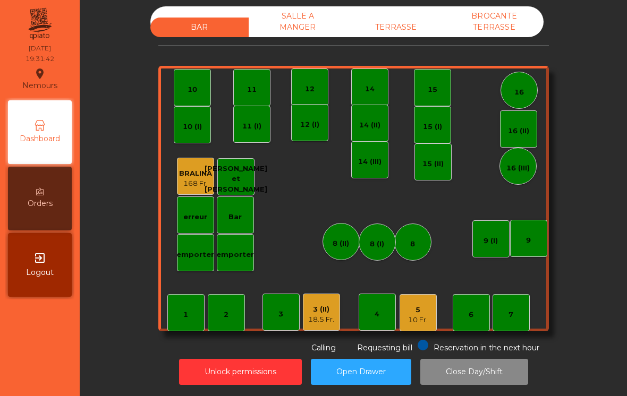
click at [311, 316] on div "18.5 Fr." at bounding box center [321, 320] width 26 height 11
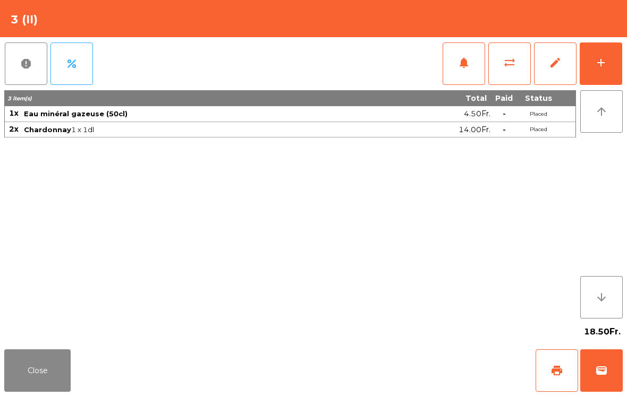
click at [45, 381] on button "Close" at bounding box center [37, 371] width 66 height 43
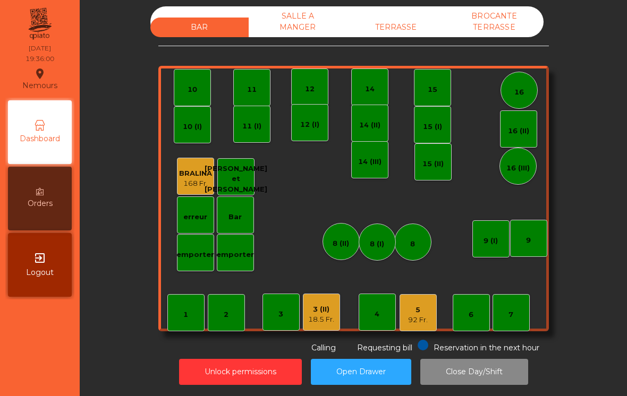
click at [424, 10] on div "BAR SALLE A MANGER TERRASSE BROCANTE TERRASSE" at bounding box center [346, 21] width 393 height 31
click at [421, 24] on div "TERRASSE" at bounding box center [396, 28] width 98 height 20
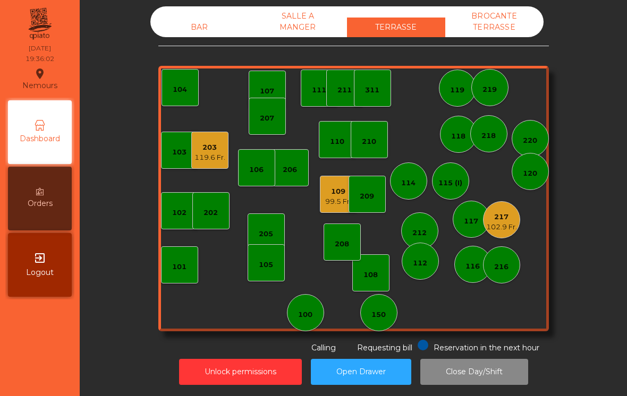
click at [218, 152] on div "203" at bounding box center [209, 147] width 31 height 11
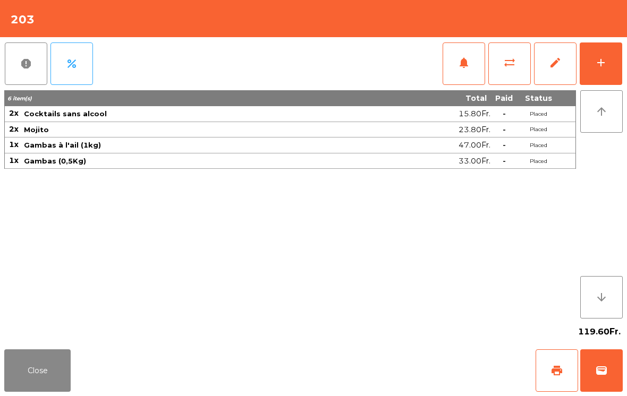
click at [610, 72] on button "add" at bounding box center [601, 64] width 43 height 43
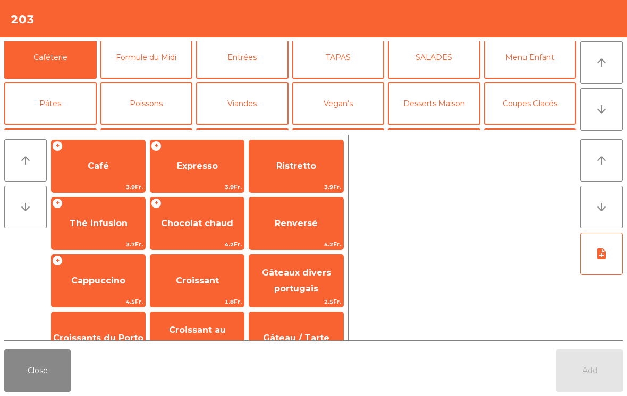
scroll to position [44, 0]
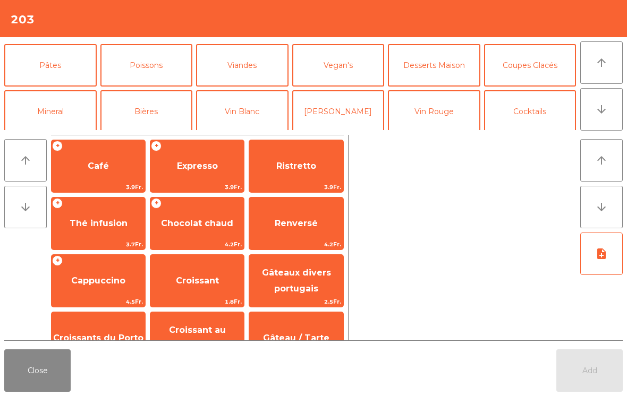
click at [354, 110] on button "[PERSON_NAME]" at bounding box center [338, 111] width 92 height 43
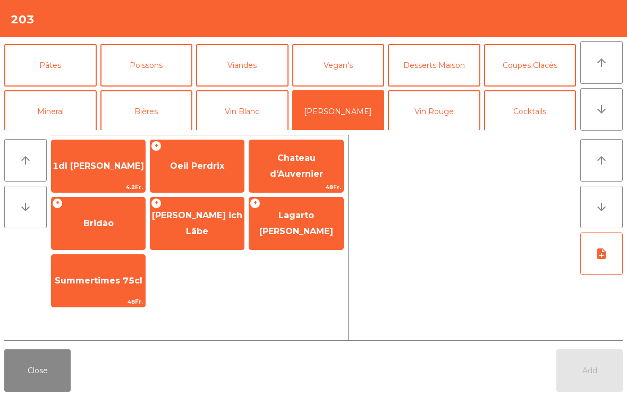
click at [452, 109] on button "Vin Rouge" at bounding box center [434, 111] width 92 height 43
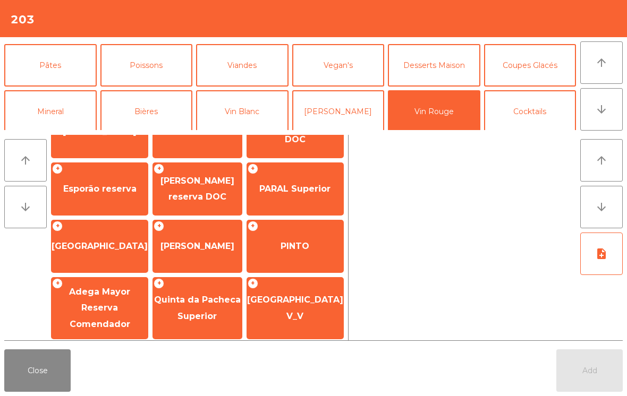
scroll to position [147, 0]
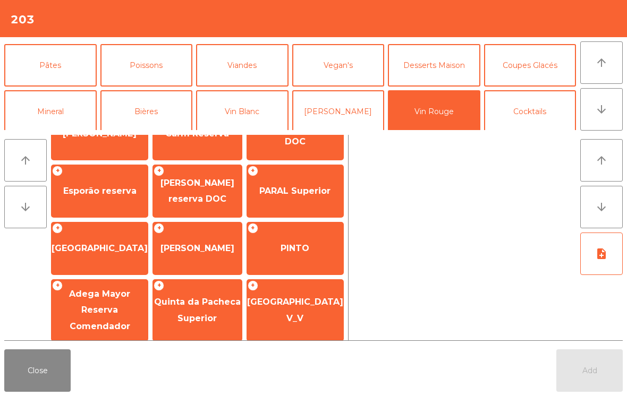
click at [195, 206] on span "Dona Ermelinda reserva DOC" at bounding box center [197, 191] width 89 height 45
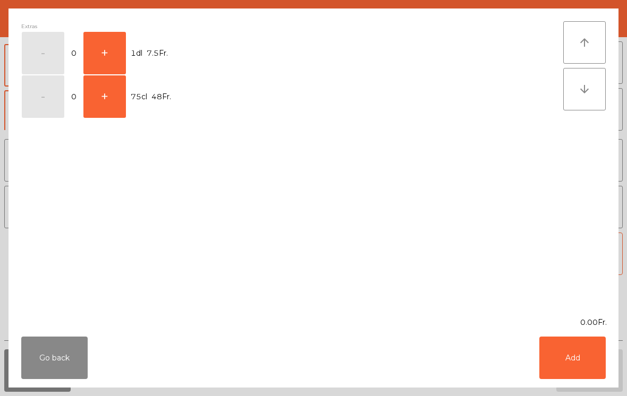
click at [100, 57] on button "+" at bounding box center [104, 53] width 43 height 43
click at [575, 363] on button "Add" at bounding box center [572, 358] width 66 height 43
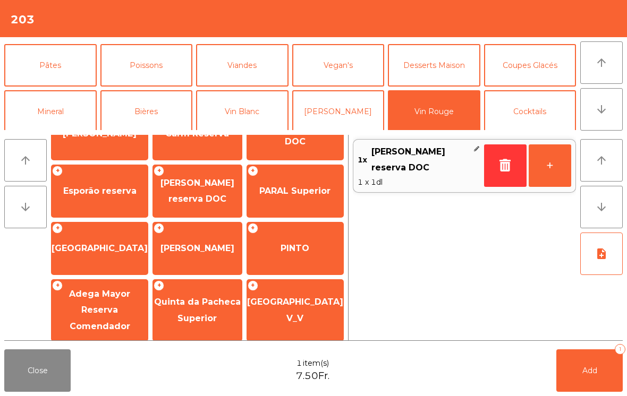
click at [538, 169] on button "+" at bounding box center [550, 166] width 43 height 43
click at [581, 386] on button "Add 2" at bounding box center [589, 371] width 66 height 43
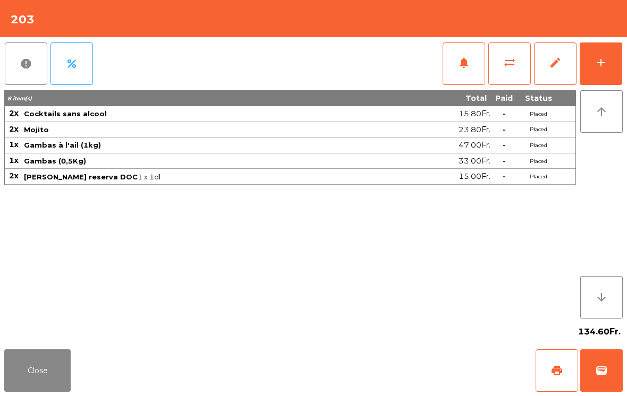
click at [41, 368] on button "Close" at bounding box center [37, 371] width 66 height 43
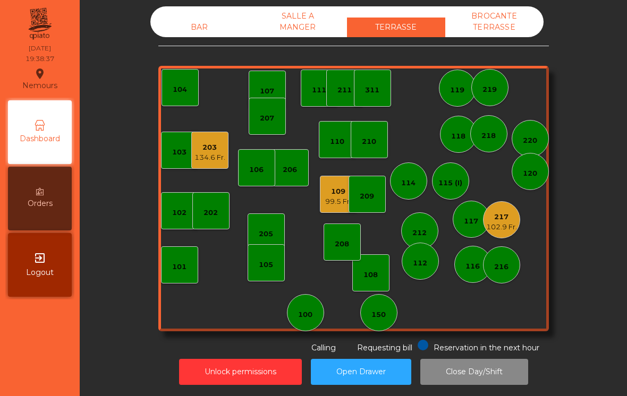
click at [517, 226] on div "102.9 Fr." at bounding box center [501, 227] width 31 height 11
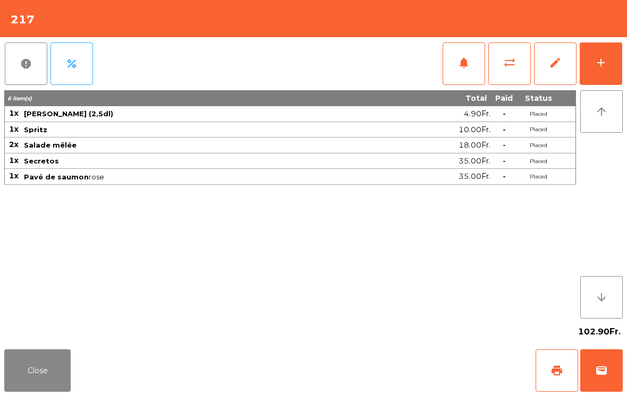
click at [606, 59] on div "add" at bounding box center [601, 62] width 13 height 13
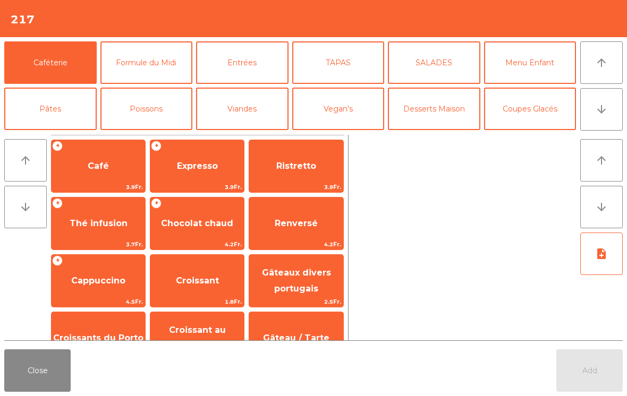
click at [600, 118] on button "arrow_downward" at bounding box center [601, 109] width 43 height 43
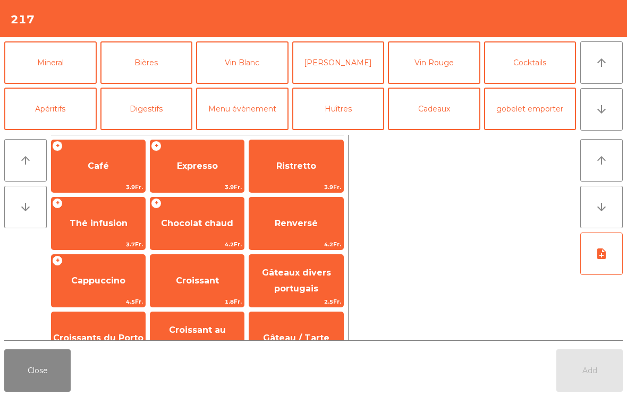
click at [413, 73] on button "Vin Rouge" at bounding box center [434, 62] width 92 height 43
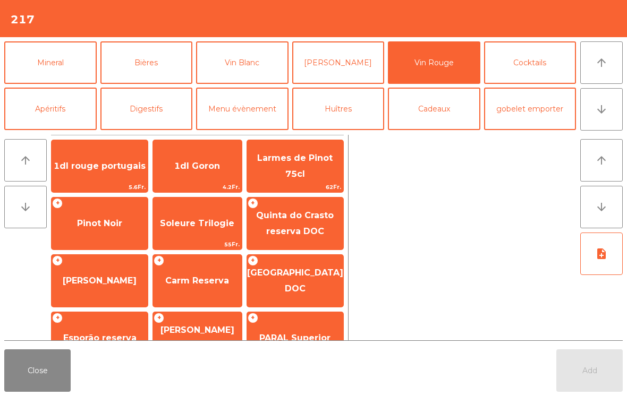
click at [88, 230] on span "Pinot Noir" at bounding box center [100, 223] width 96 height 29
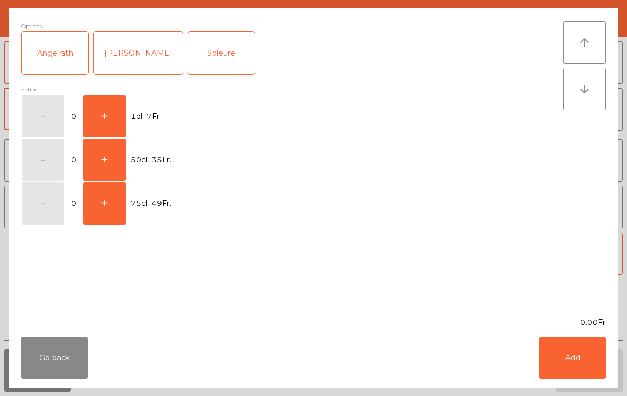
click at [104, 121] on button "+" at bounding box center [104, 116] width 43 height 43
click at [585, 352] on button "Add" at bounding box center [572, 358] width 66 height 43
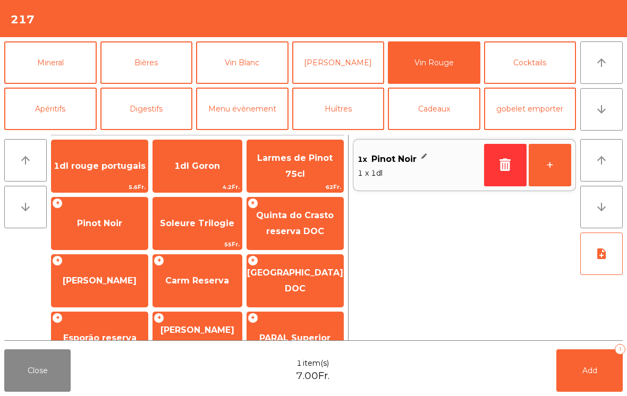
click at [552, 165] on button "+" at bounding box center [550, 165] width 43 height 43
click at [600, 380] on button "Add 2" at bounding box center [589, 371] width 66 height 43
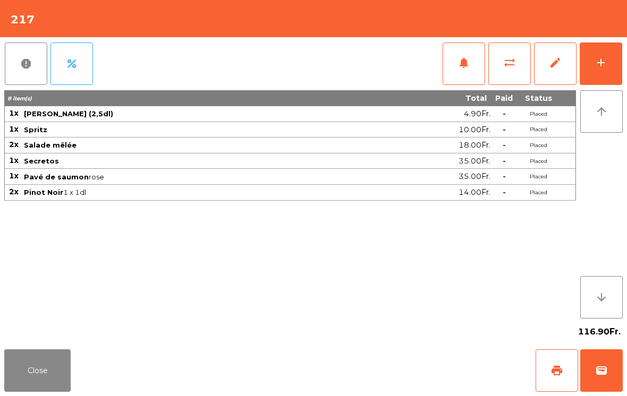
click at [55, 346] on div "Close print wallet" at bounding box center [313, 370] width 627 height 51
click at [34, 391] on button "Close" at bounding box center [37, 371] width 66 height 43
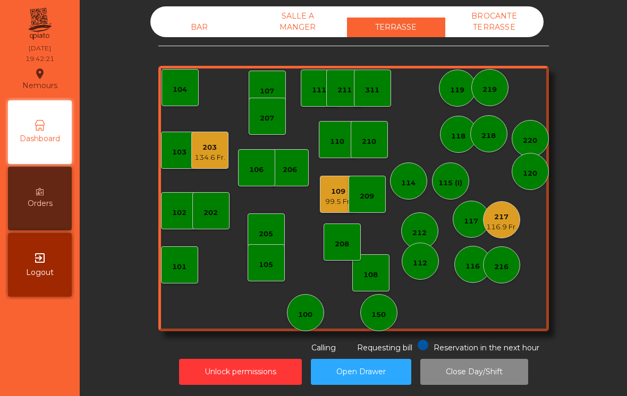
click at [225, 35] on div "BAR" at bounding box center [199, 28] width 98 height 20
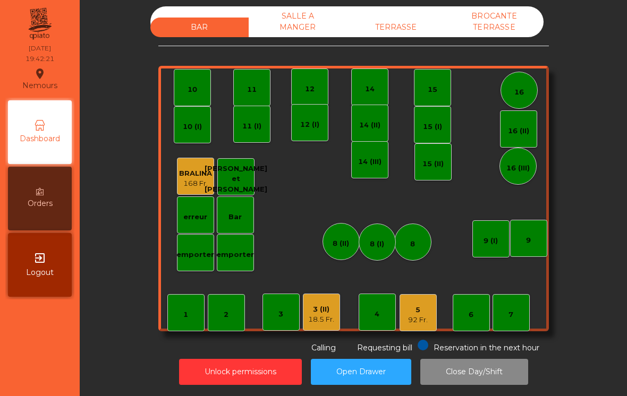
click at [323, 317] on div "18.5 Fr." at bounding box center [321, 320] width 26 height 11
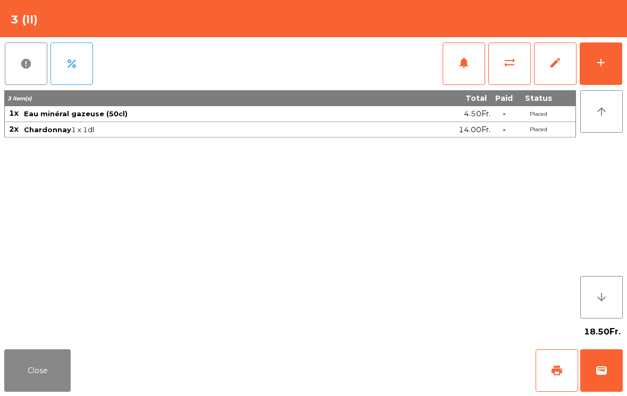
click at [588, 67] on button "add" at bounding box center [601, 64] width 43 height 43
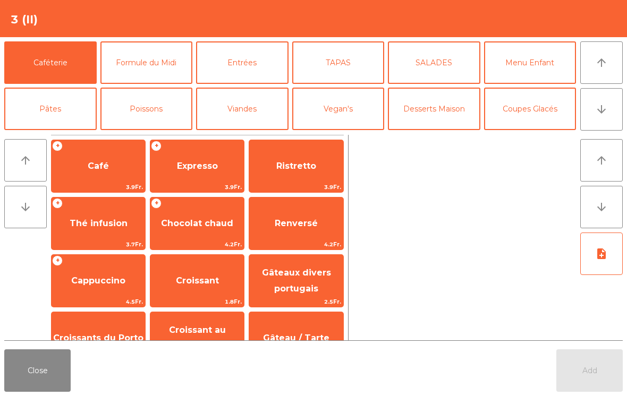
click at [272, 61] on button "Entrées" at bounding box center [242, 62] width 92 height 43
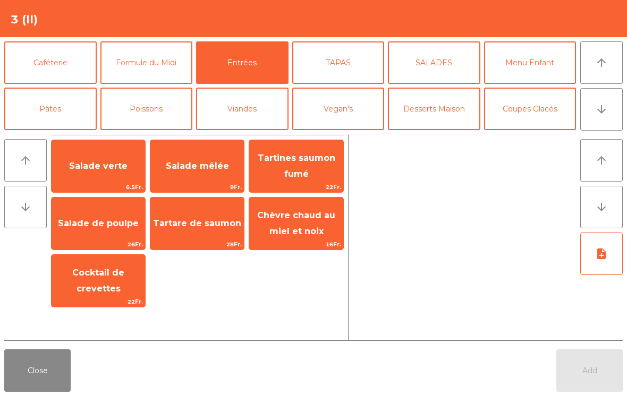
click at [213, 234] on span "Tartare de saumon" at bounding box center [197, 223] width 94 height 29
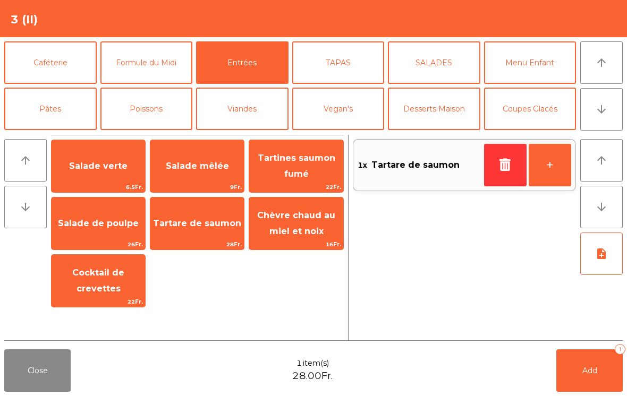
click at [159, 118] on button "Poissons" at bounding box center [146, 109] width 92 height 43
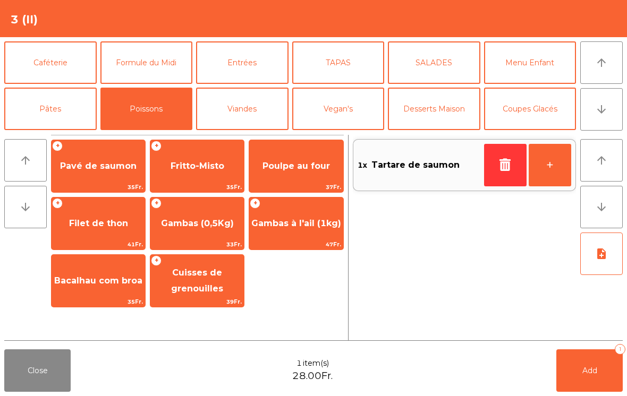
click at [86, 320] on div "+ Pavé de saumon 35Fr. + Fritto-Misto 35Fr. Poulpe au four 37Fr. + Filet de tho…" at bounding box center [197, 238] width 293 height 206
click at [97, 277] on span "Bacalhau com broa" at bounding box center [98, 281] width 88 height 10
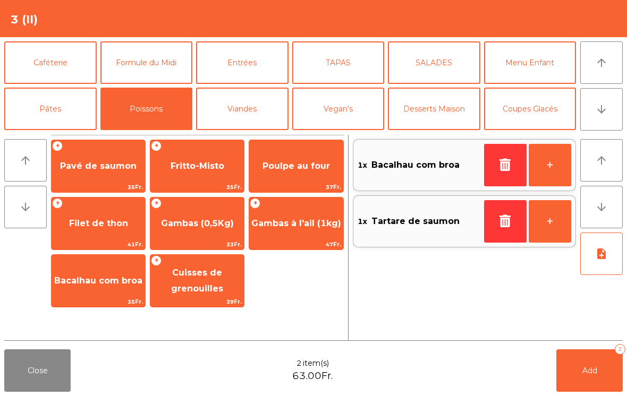
click at [608, 257] on button "note_add" at bounding box center [601, 254] width 43 height 43
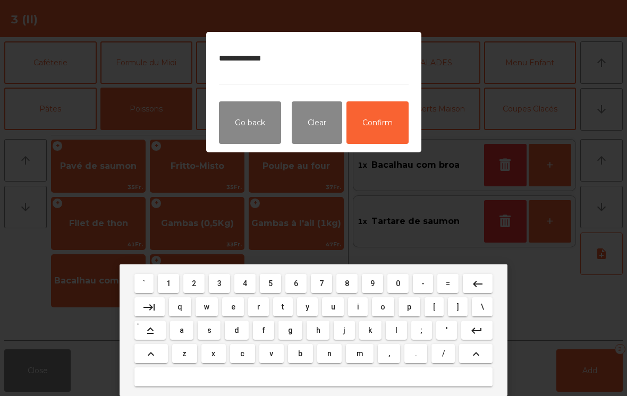
type textarea "**********"
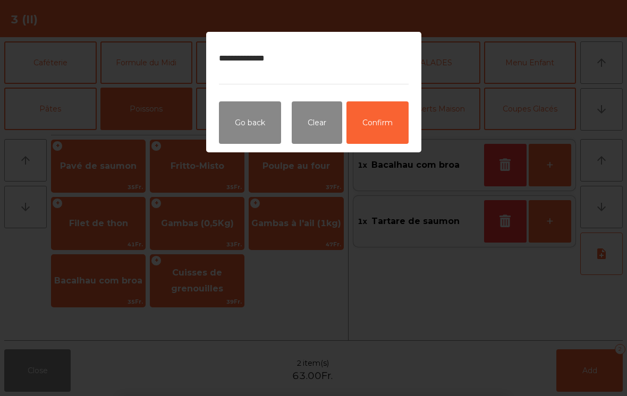
click at [401, 117] on button "Confirm" at bounding box center [377, 122] width 62 height 43
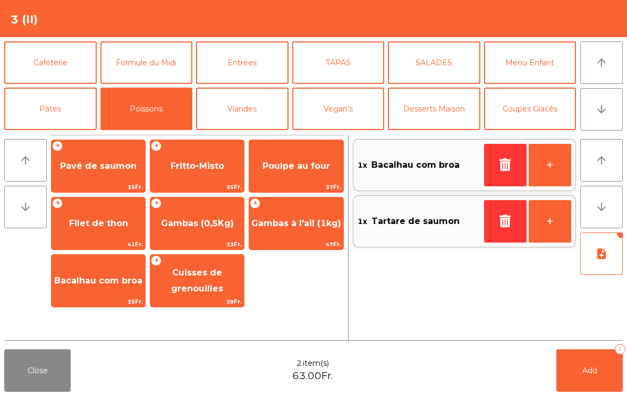
click at [588, 372] on span "Add" at bounding box center [589, 371] width 15 height 10
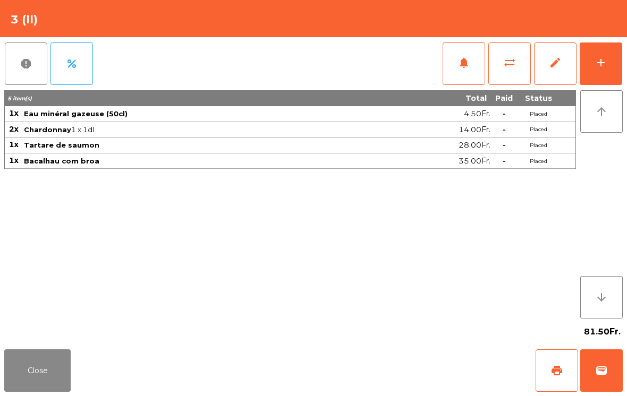
click at [42, 381] on button "Close" at bounding box center [37, 371] width 66 height 43
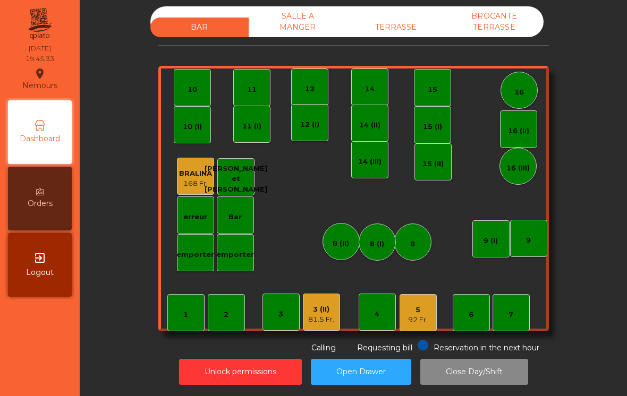
click at [407, 18] on div "TERRASSE" at bounding box center [396, 28] width 98 height 20
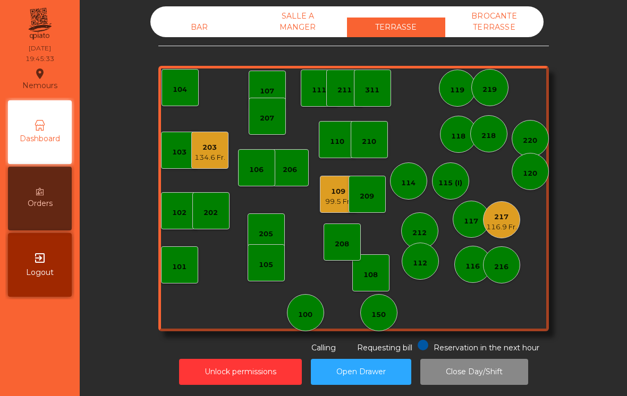
click at [508, 223] on div "116.9 Fr." at bounding box center [501, 227] width 31 height 11
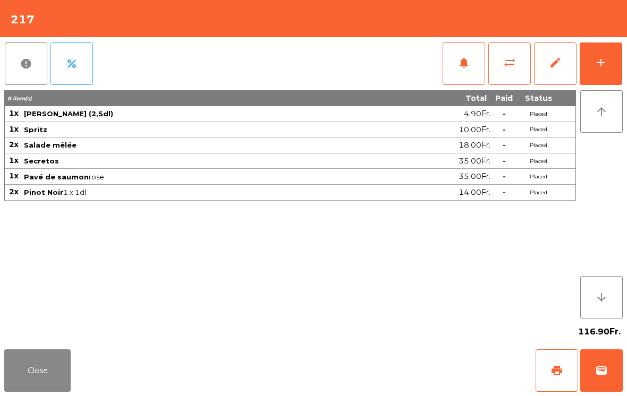
click at [458, 70] on button "notifications" at bounding box center [464, 64] width 43 height 43
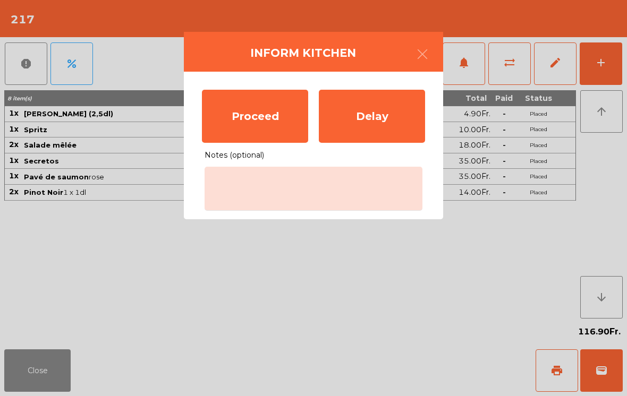
click at [228, 117] on div "Proceed" at bounding box center [255, 116] width 106 height 53
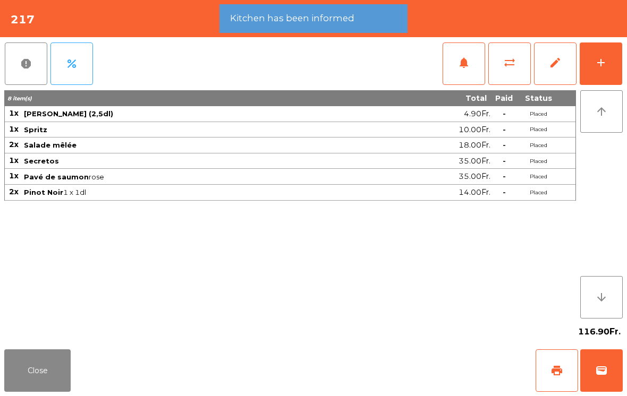
click at [45, 373] on button "Close" at bounding box center [37, 371] width 66 height 43
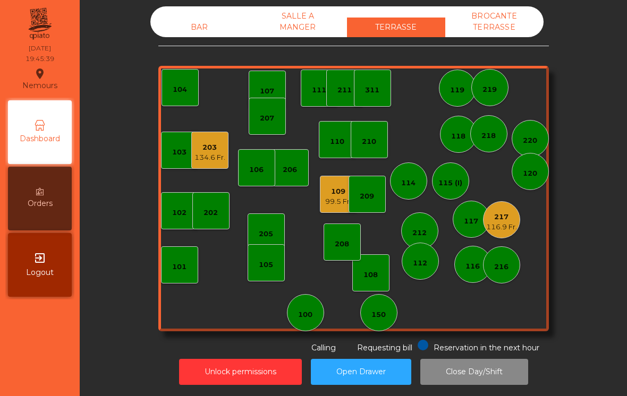
click at [190, 28] on div "BAR" at bounding box center [199, 28] width 98 height 20
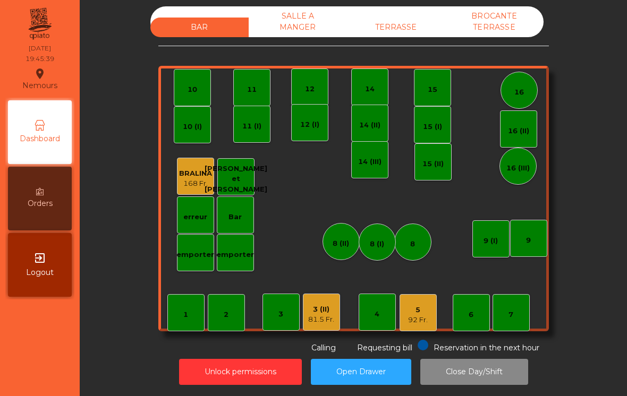
click at [246, 77] on div "11" at bounding box center [251, 87] width 37 height 37
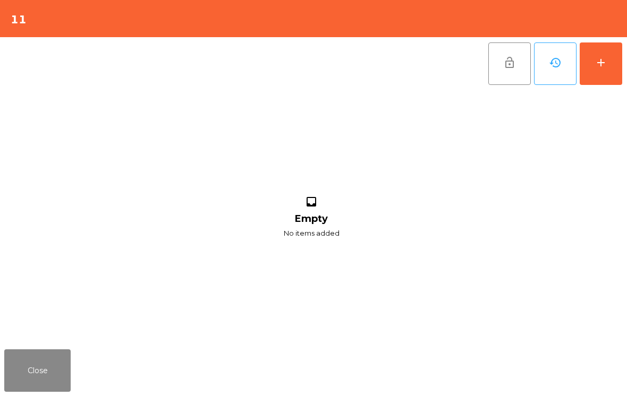
click at [50, 380] on button "Close" at bounding box center [37, 371] width 66 height 43
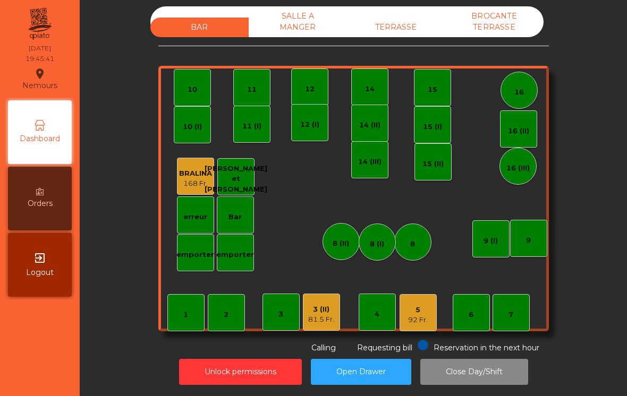
click at [317, 83] on div "12" at bounding box center [309, 87] width 37 height 37
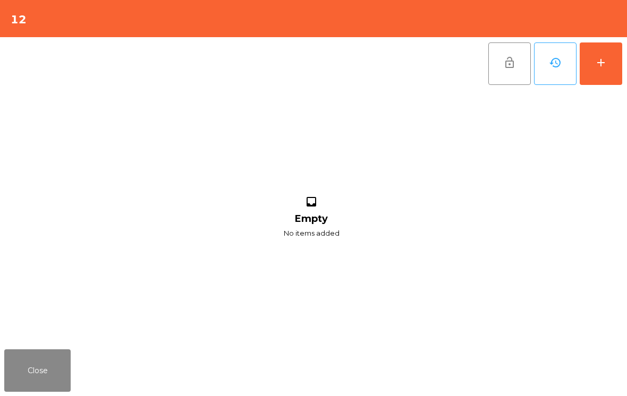
click at [608, 64] on button "add" at bounding box center [601, 64] width 43 height 43
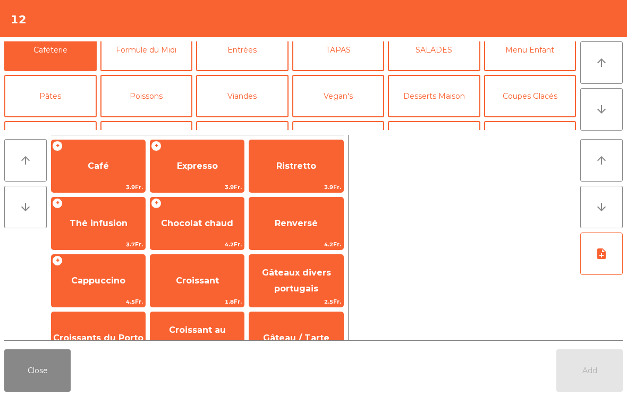
scroll to position [60, 0]
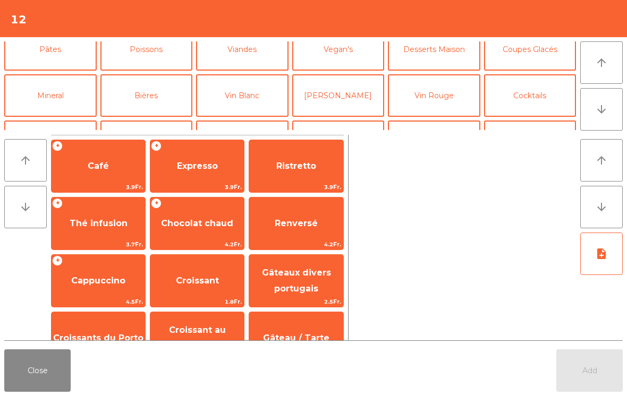
click at [540, 104] on button "Cocktails" at bounding box center [530, 95] width 92 height 43
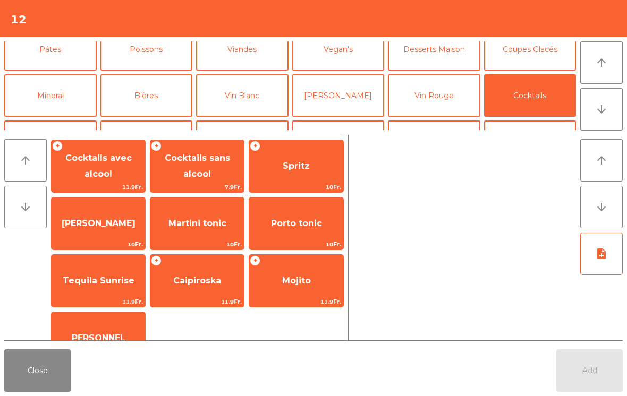
click at [103, 231] on span "[PERSON_NAME]" at bounding box center [99, 223] width 94 height 29
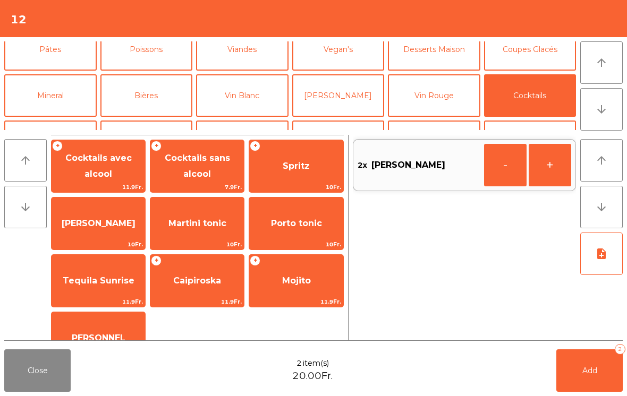
click at [602, 382] on button "Add 2" at bounding box center [589, 371] width 66 height 43
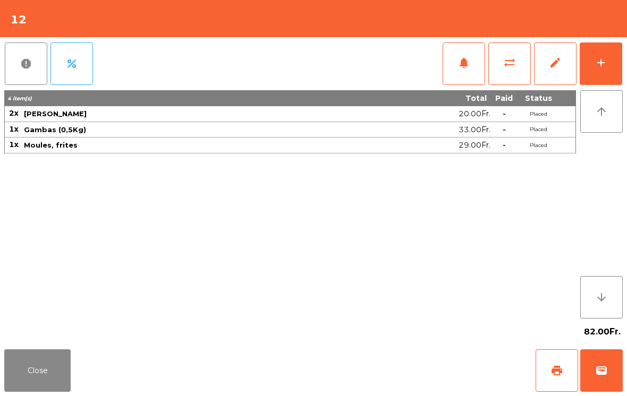
click at [34, 391] on button "Close" at bounding box center [37, 371] width 66 height 43
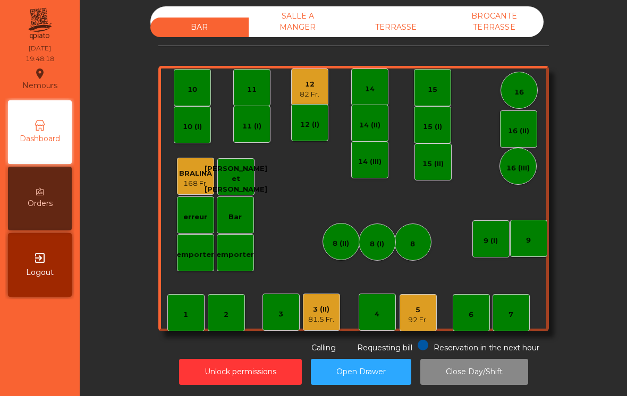
click at [303, 104] on div "12 82 Fr." at bounding box center [309, 87] width 37 height 37
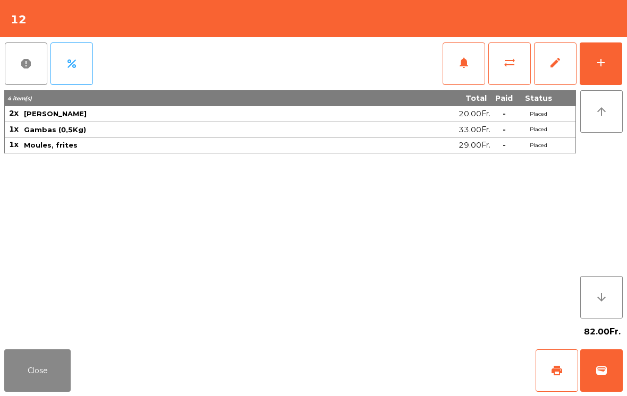
click at [615, 61] on button "add" at bounding box center [601, 64] width 43 height 43
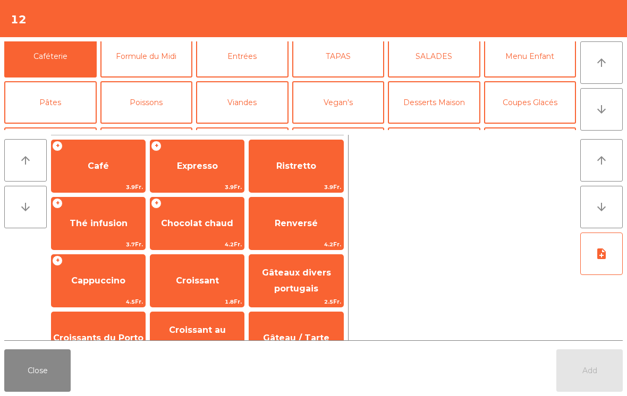
scroll to position [56, 0]
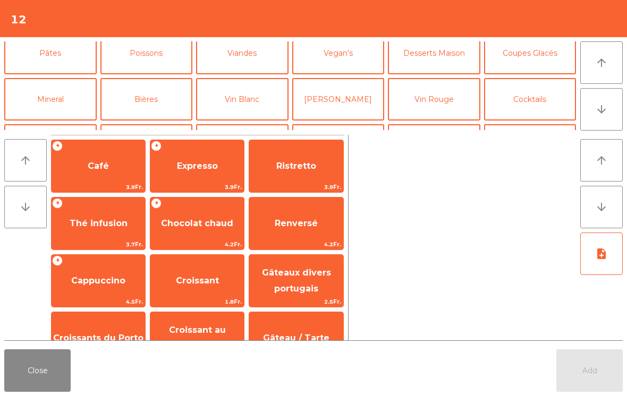
click at [248, 106] on button "Vin Blanc" at bounding box center [242, 99] width 92 height 43
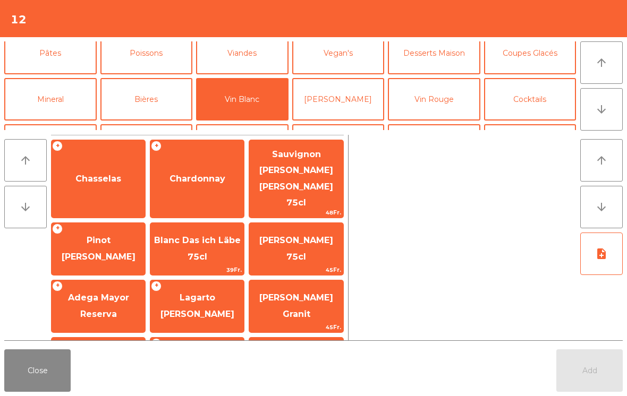
click at [219, 173] on span "Chardonnay" at bounding box center [197, 179] width 94 height 29
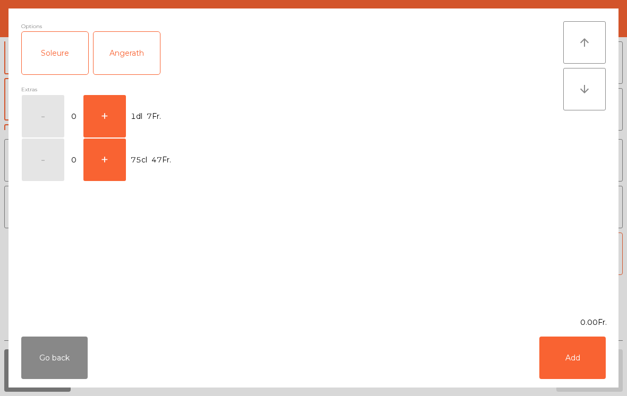
click at [119, 119] on button "+" at bounding box center [104, 116] width 43 height 43
click at [578, 359] on button "Add" at bounding box center [572, 358] width 66 height 43
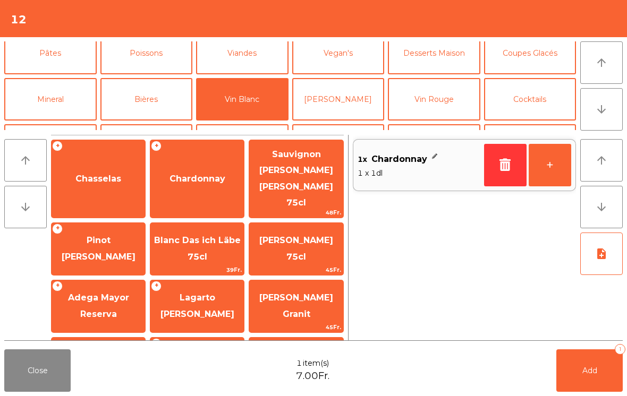
click at [553, 166] on button "+" at bounding box center [550, 165] width 43 height 43
click at [559, 171] on button "+" at bounding box center [550, 165] width 43 height 43
click at [559, 170] on button "+" at bounding box center [550, 165] width 43 height 43
click at [582, 381] on button "Add 5" at bounding box center [589, 371] width 66 height 43
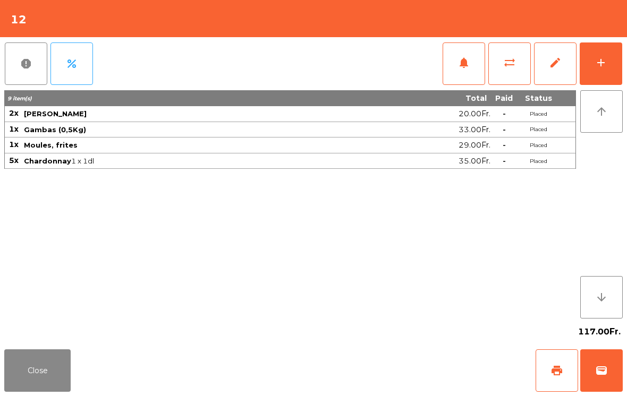
click at [70, 365] on button "Close" at bounding box center [37, 371] width 66 height 43
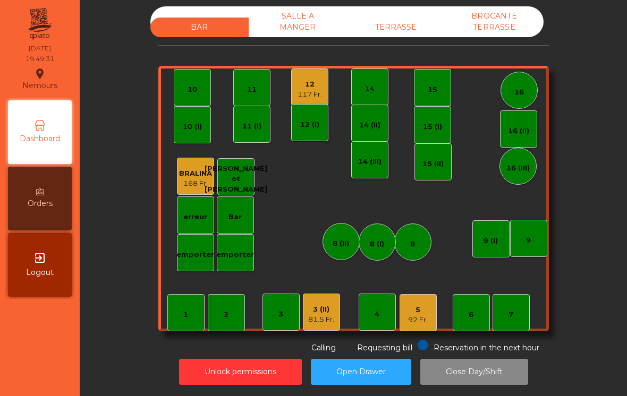
click at [420, 35] on div "TERRASSE" at bounding box center [396, 28] width 98 height 20
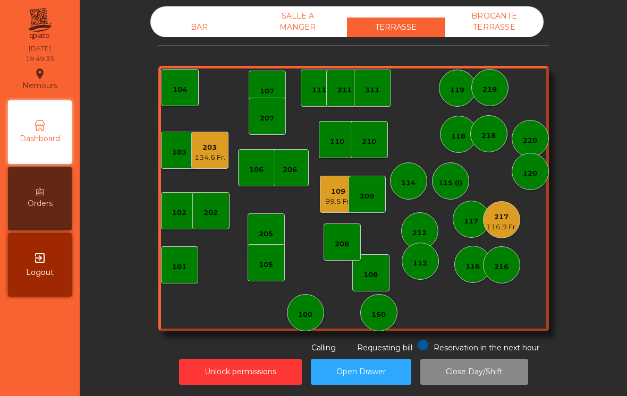
click at [208, 24] on div "BAR" at bounding box center [199, 28] width 98 height 20
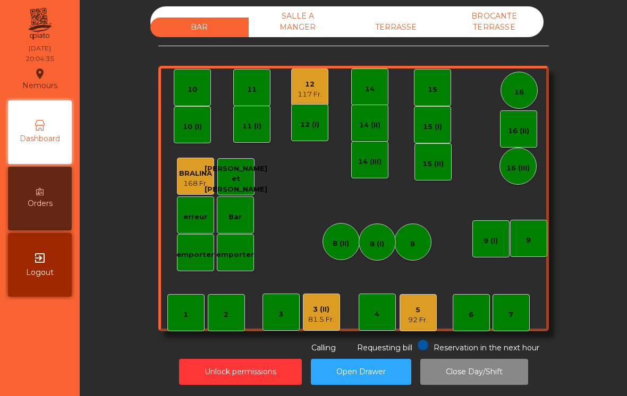
click at [252, 96] on div "11" at bounding box center [251, 87] width 37 height 37
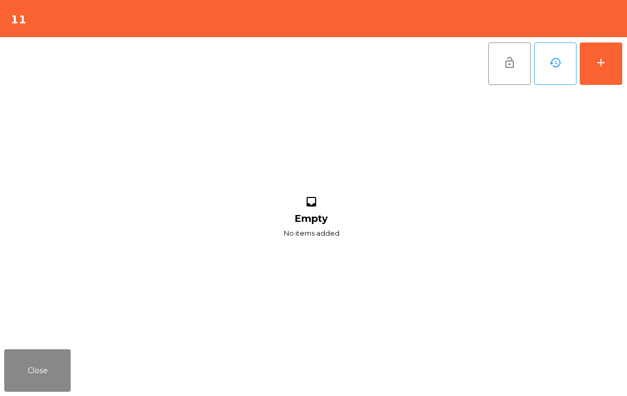
click at [605, 60] on div "add" at bounding box center [601, 62] width 13 height 13
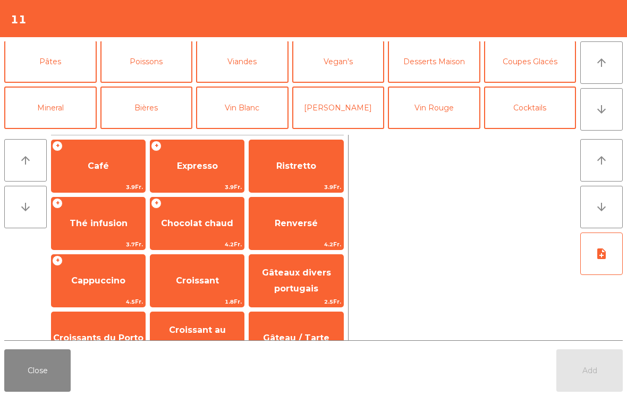
click at [159, 97] on button "Bières" at bounding box center [146, 108] width 92 height 43
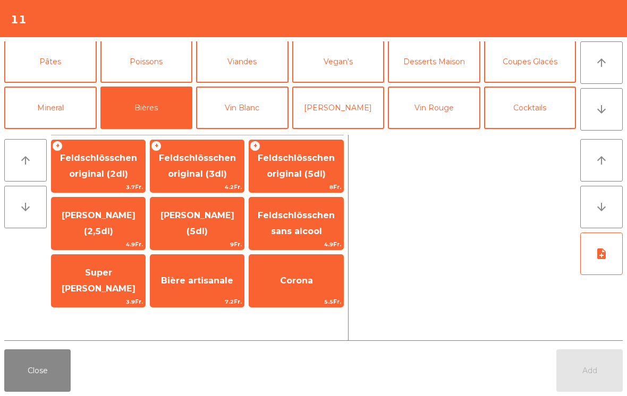
scroll to position [54, 0]
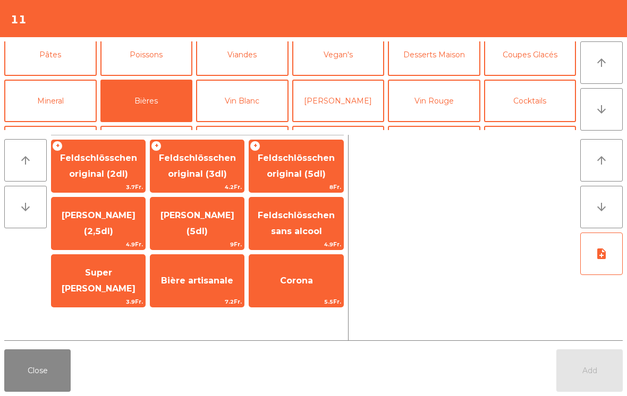
click at [223, 176] on span "Feldschlösschen original (3dl)" at bounding box center [197, 166] width 77 height 26
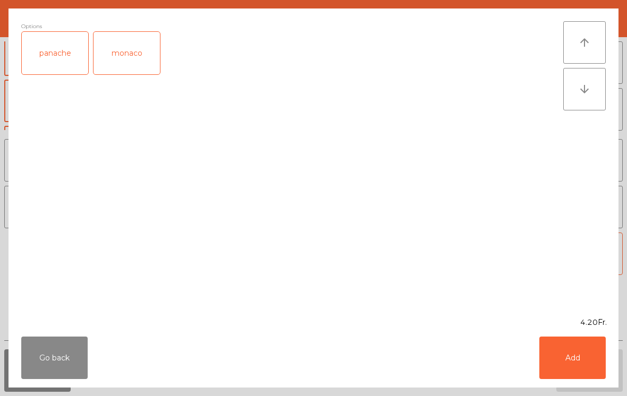
click at [577, 354] on button "Add" at bounding box center [572, 358] width 66 height 43
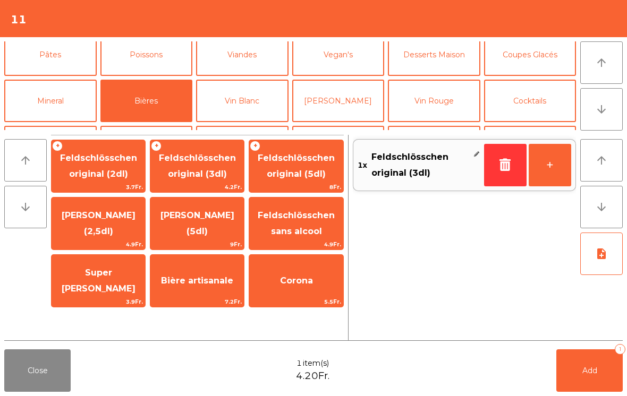
click at [530, 108] on button "Cocktails" at bounding box center [530, 101] width 92 height 43
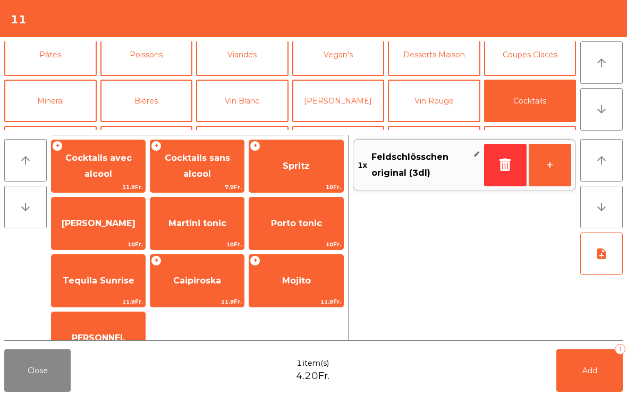
click at [307, 171] on span "Spritz" at bounding box center [296, 166] width 27 height 10
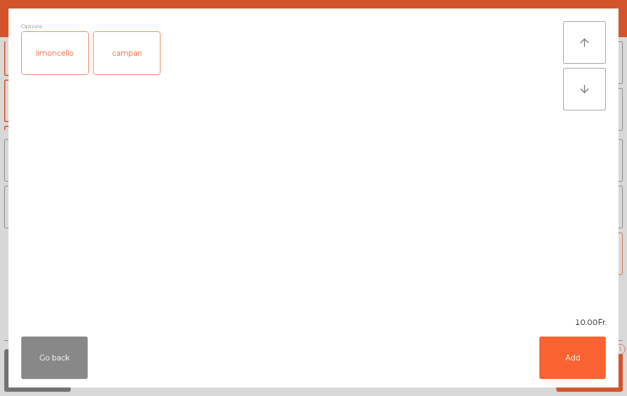
click at [590, 375] on button "Add" at bounding box center [572, 358] width 66 height 43
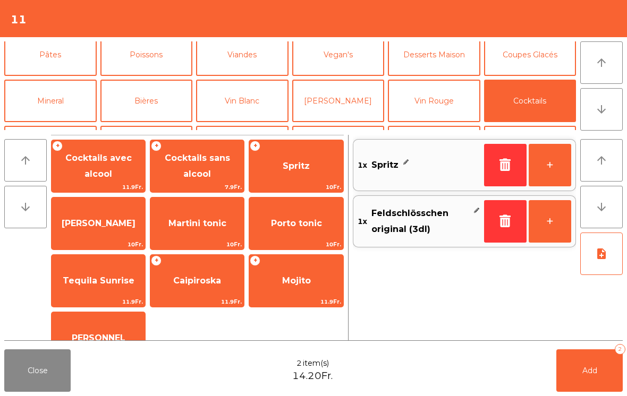
click at [603, 367] on button "Add 2" at bounding box center [589, 371] width 66 height 43
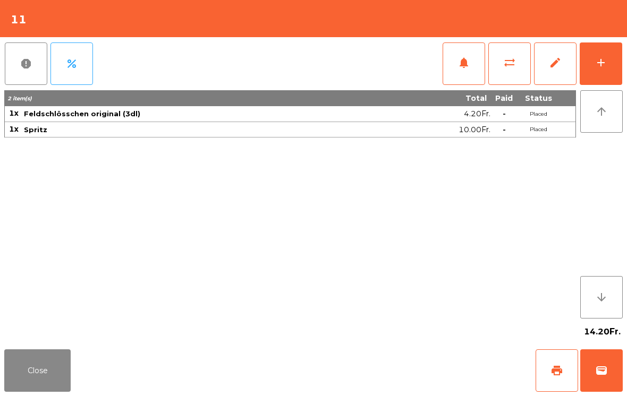
click at [29, 361] on button "Close" at bounding box center [37, 371] width 66 height 43
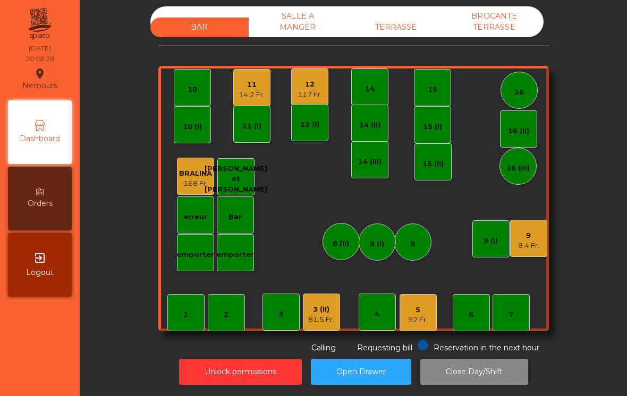
click at [248, 100] on div "11 14.2 Fr." at bounding box center [251, 87] width 37 height 37
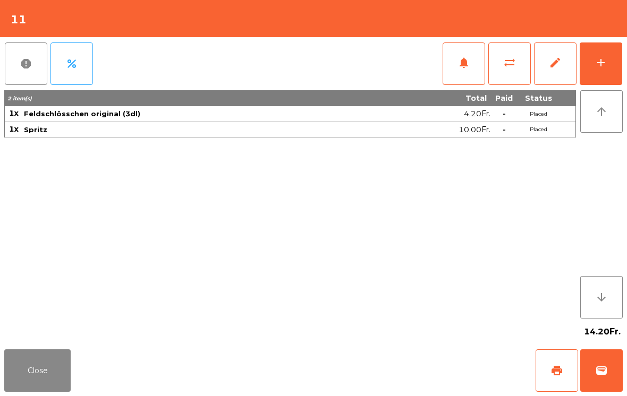
click at [613, 56] on button "add" at bounding box center [601, 64] width 43 height 43
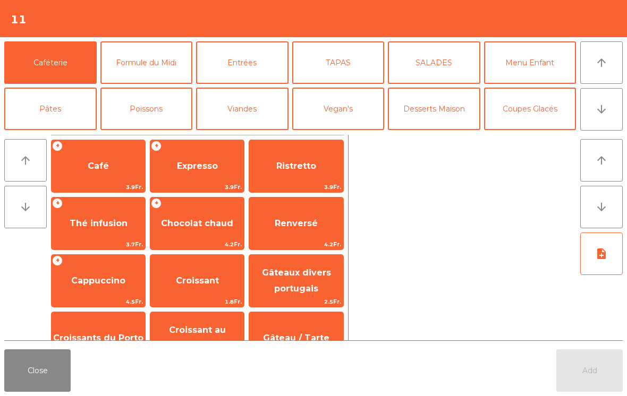
click at [342, 66] on button "TAPAS" at bounding box center [338, 62] width 92 height 43
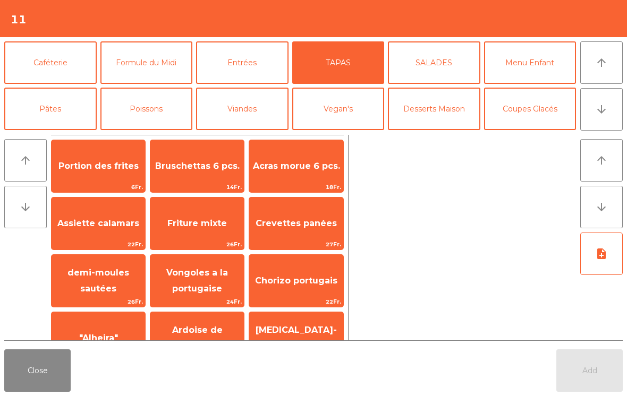
click at [251, 69] on button "Entrées" at bounding box center [242, 62] width 92 height 43
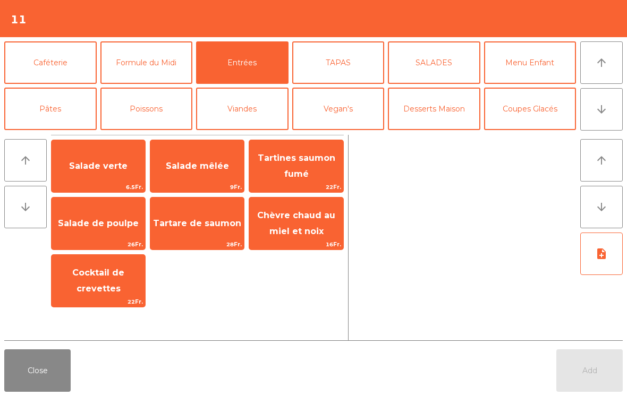
click at [195, 221] on span "Tartare de saumon" at bounding box center [197, 223] width 88 height 10
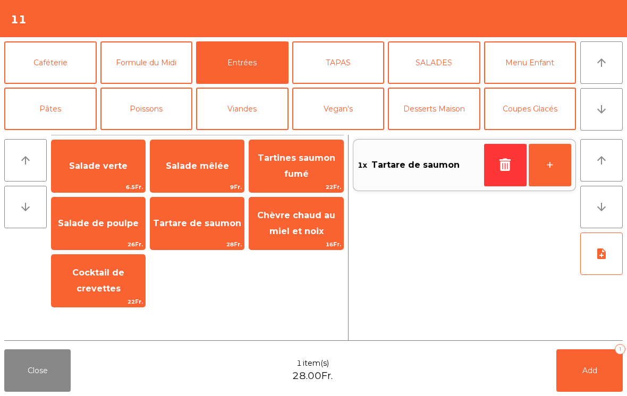
click at [242, 107] on button "Viandes" at bounding box center [242, 109] width 92 height 43
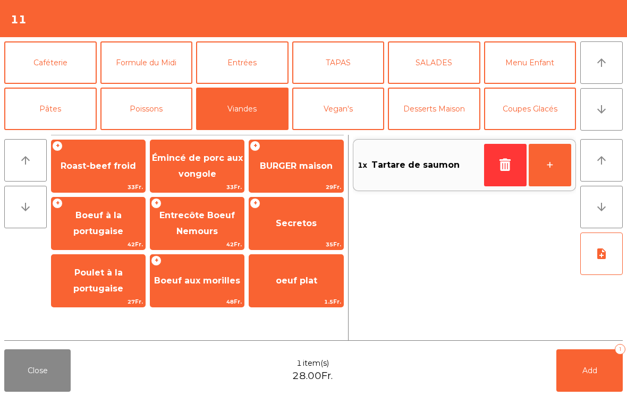
click at [104, 227] on span "Boeuf à la portugaise" at bounding box center [98, 223] width 50 height 26
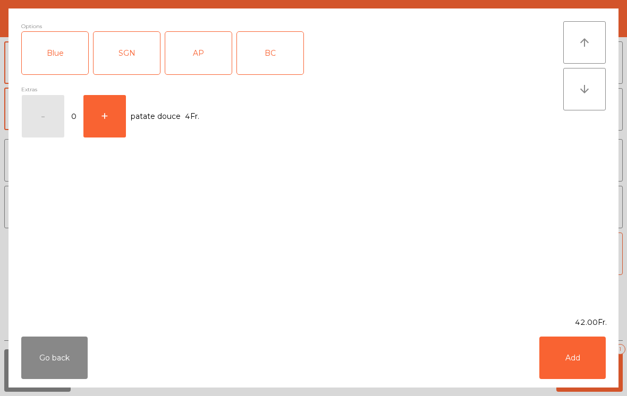
click at [133, 57] on div "SGN" at bounding box center [127, 53] width 66 height 43
click at [581, 363] on button "Add" at bounding box center [572, 358] width 66 height 43
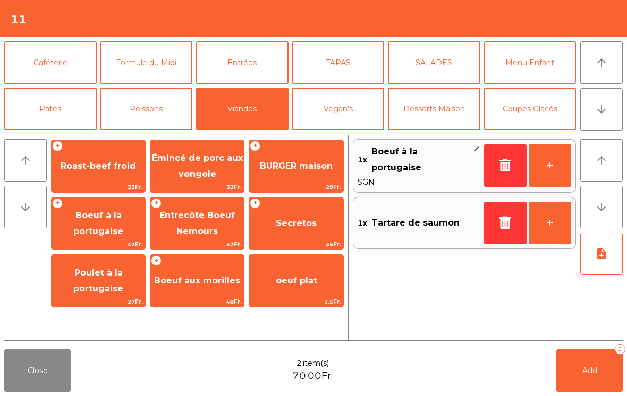
click at [152, 112] on button "Poissons" at bounding box center [146, 109] width 92 height 43
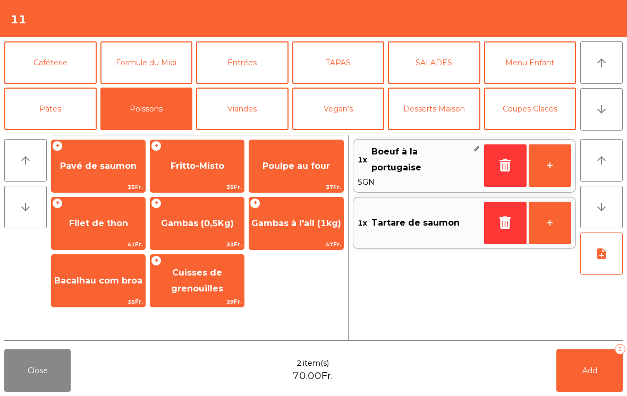
click at [316, 168] on span "Poulpe au four" at bounding box center [296, 166] width 67 height 10
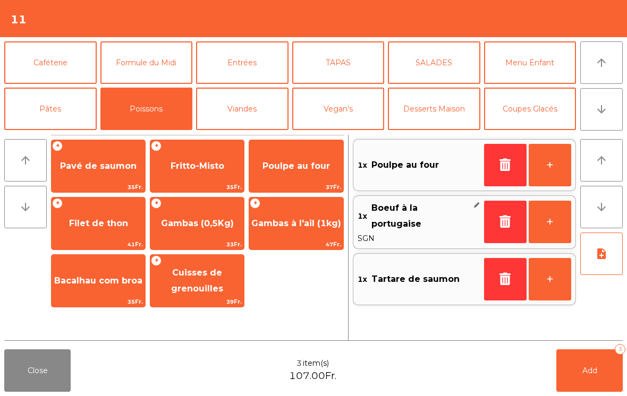
click at [58, 134] on button "Mineral" at bounding box center [50, 155] width 92 height 43
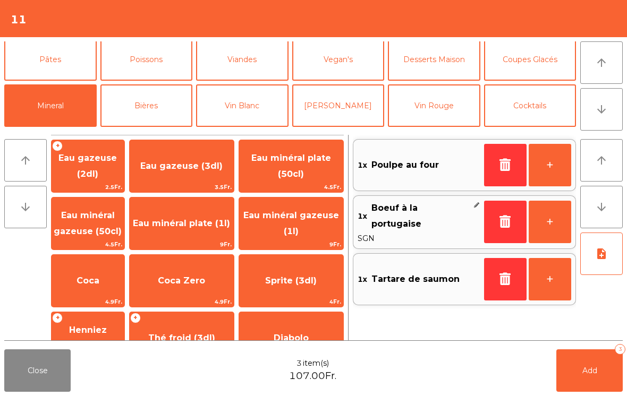
click at [92, 234] on span "Eau minéral gazeuse (50cl)" at bounding box center [88, 223] width 68 height 26
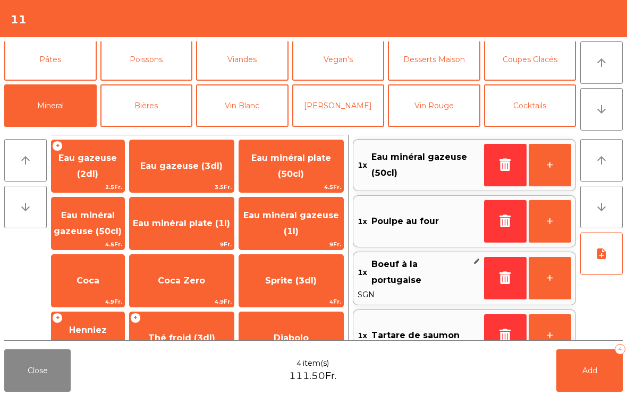
click at [500, 162] on icon "button" at bounding box center [505, 164] width 16 height 13
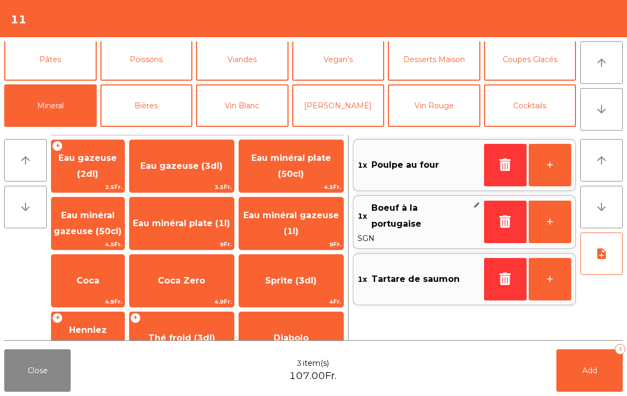
click at [442, 124] on button "Vin Rouge" at bounding box center [434, 105] width 92 height 43
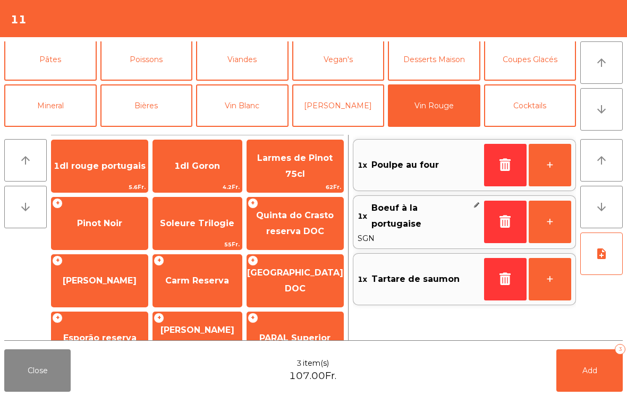
click at [202, 284] on span "Carm Reserva" at bounding box center [197, 281] width 64 height 10
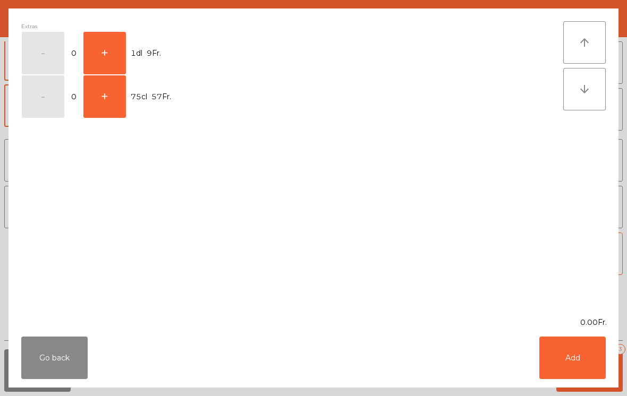
click at [114, 48] on button "+" at bounding box center [104, 53] width 43 height 43
click at [583, 354] on button "Add" at bounding box center [572, 358] width 66 height 43
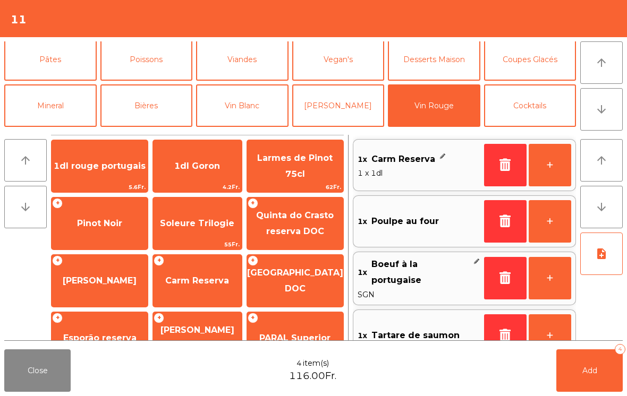
click at [549, 168] on button "+" at bounding box center [550, 165] width 43 height 43
click at [548, 167] on button "+" at bounding box center [550, 165] width 43 height 43
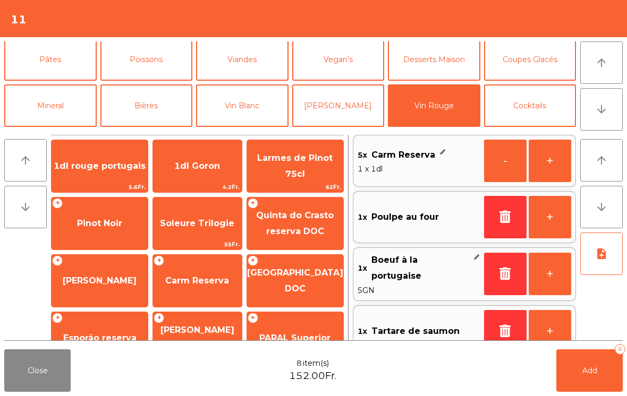
click at [559, 164] on button "+" at bounding box center [550, 161] width 43 height 43
click at [502, 163] on button "-" at bounding box center [505, 161] width 43 height 43
click at [602, 264] on button "note_add" at bounding box center [601, 254] width 43 height 43
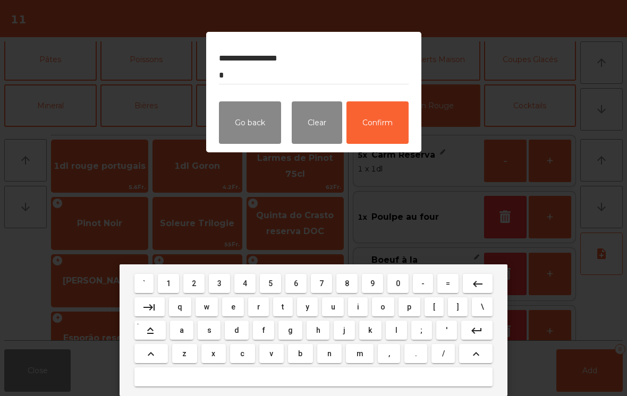
type textarea "**********"
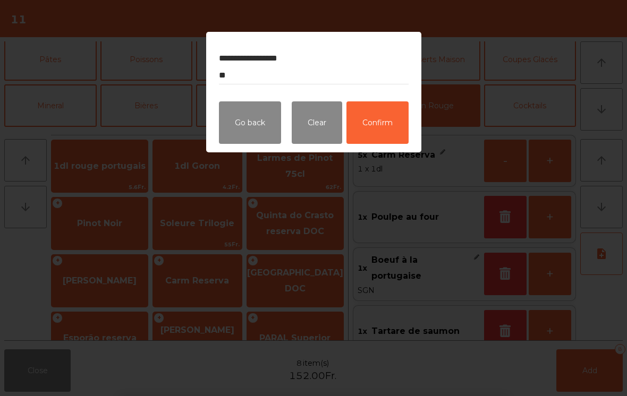
click at [397, 131] on button "Confirm" at bounding box center [377, 122] width 62 height 43
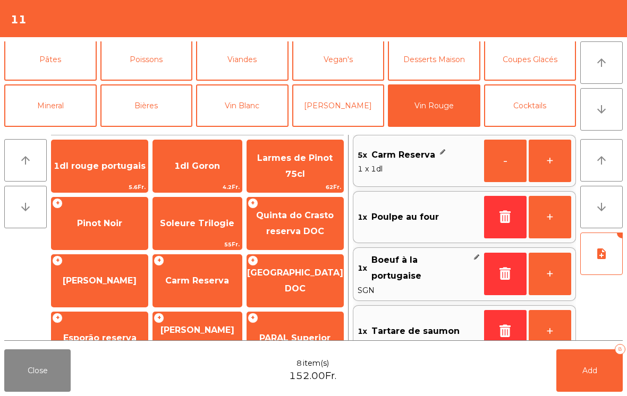
click at [599, 368] on button "Add 8" at bounding box center [589, 371] width 66 height 43
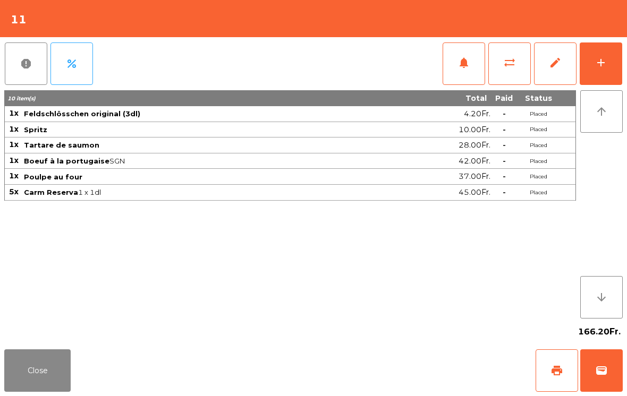
click at [30, 369] on button "Close" at bounding box center [37, 371] width 66 height 43
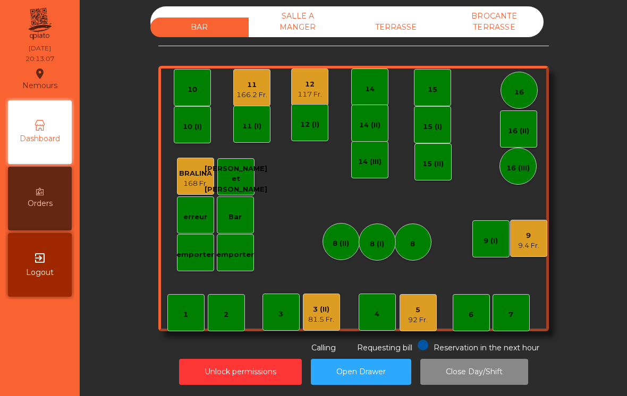
click at [540, 248] on div "9 9.4 Fr." at bounding box center [528, 238] width 37 height 37
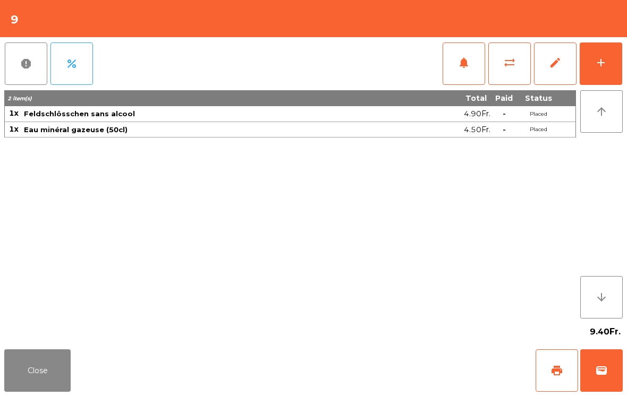
click at [55, 377] on button "Close" at bounding box center [37, 371] width 66 height 43
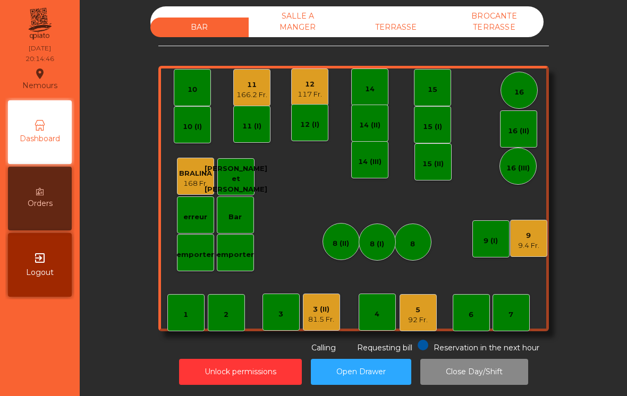
click at [540, 248] on div "9 9.4 Fr." at bounding box center [528, 238] width 37 height 37
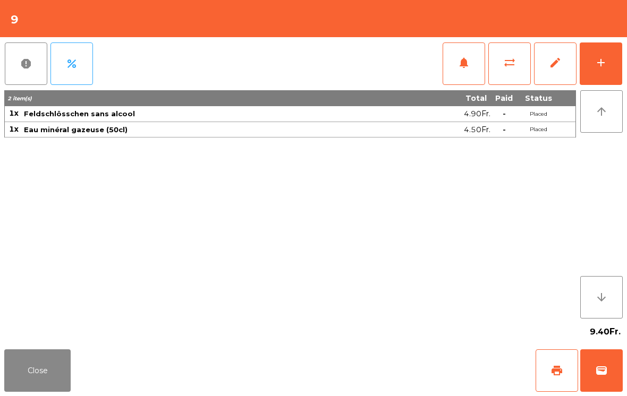
click at [612, 55] on button "add" at bounding box center [601, 64] width 43 height 43
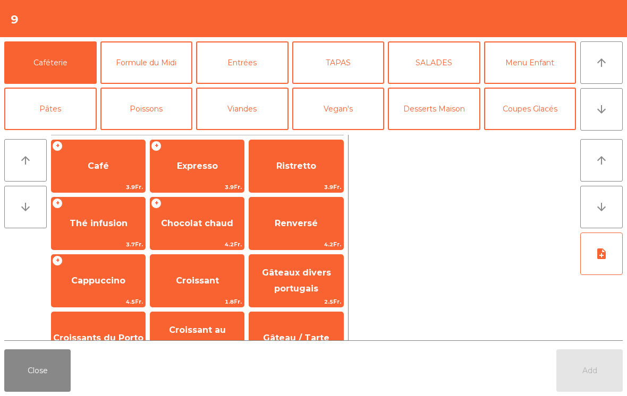
click at [250, 69] on button "Entrées" at bounding box center [242, 62] width 92 height 43
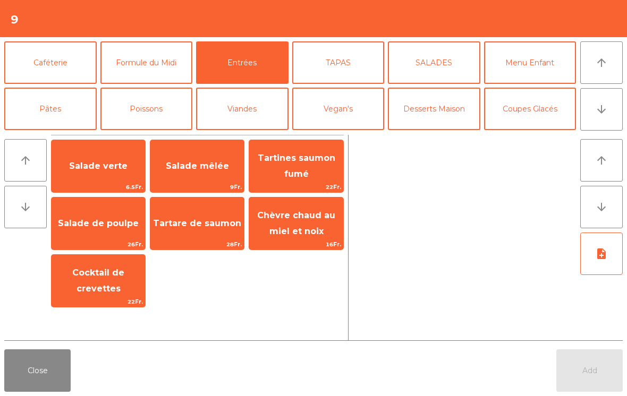
click at [109, 171] on span "Salade verte" at bounding box center [98, 166] width 58 height 10
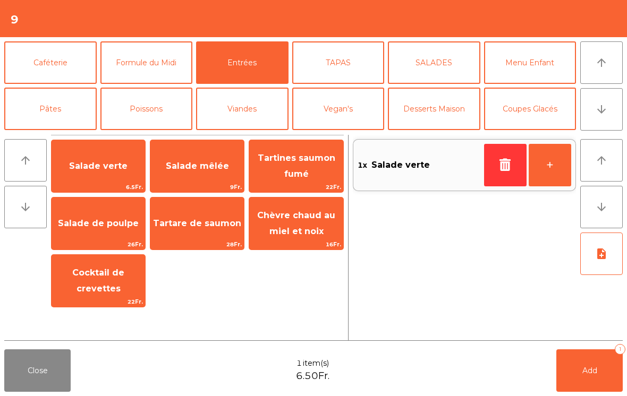
click at [543, 173] on button "+" at bounding box center [550, 165] width 43 height 43
click at [82, 106] on button "Pâtes" at bounding box center [50, 109] width 92 height 43
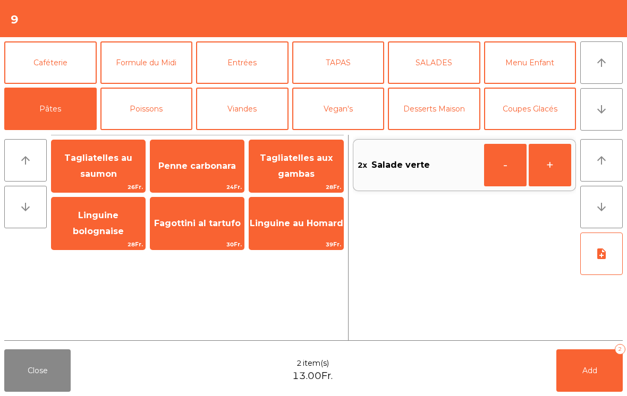
click at [314, 234] on span "Linguine au Homard" at bounding box center [296, 223] width 94 height 29
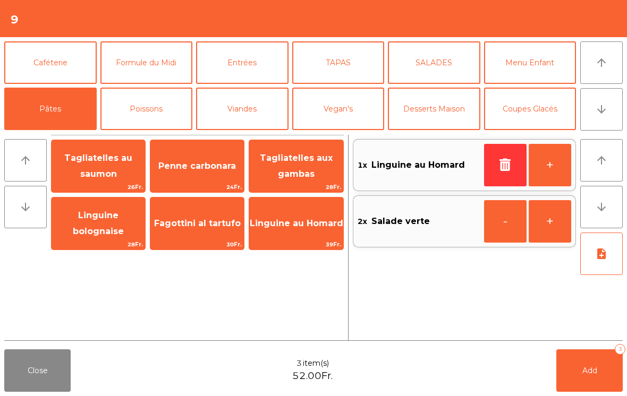
click at [199, 222] on span "Fagottini al tartufo" at bounding box center [197, 223] width 87 height 10
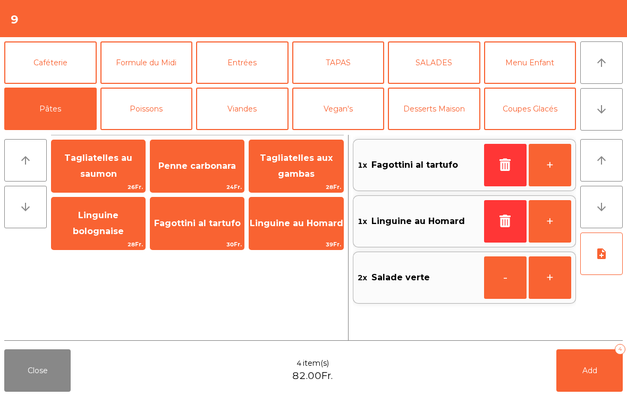
click at [606, 259] on icon "note_add" at bounding box center [601, 254] width 13 height 13
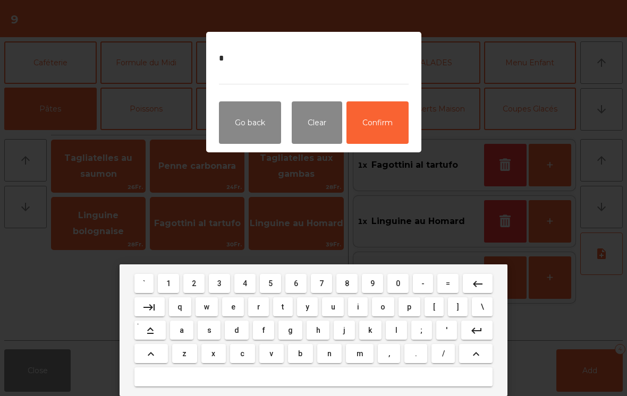
type textarea "**"
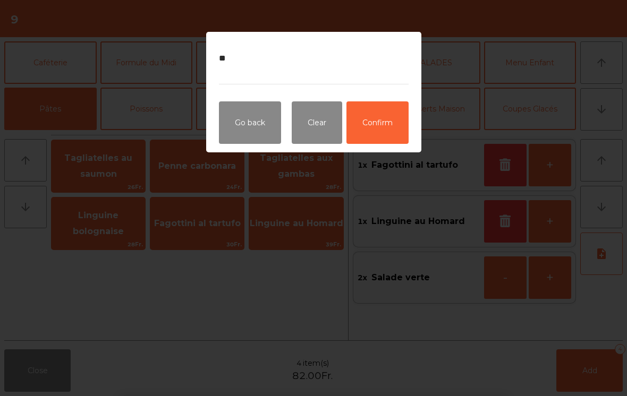
click at [385, 128] on button "Confirm" at bounding box center [377, 122] width 62 height 43
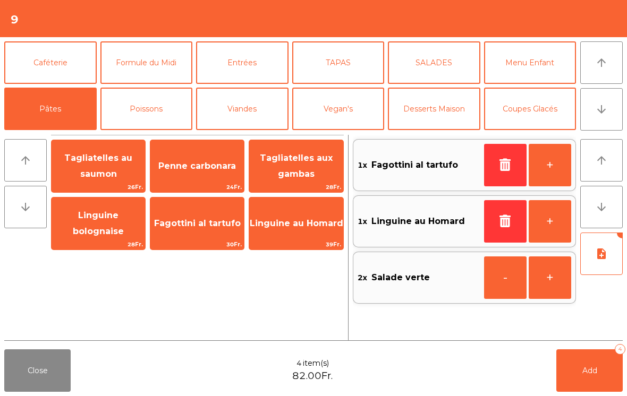
click at [599, 392] on button "Add 4" at bounding box center [589, 371] width 66 height 43
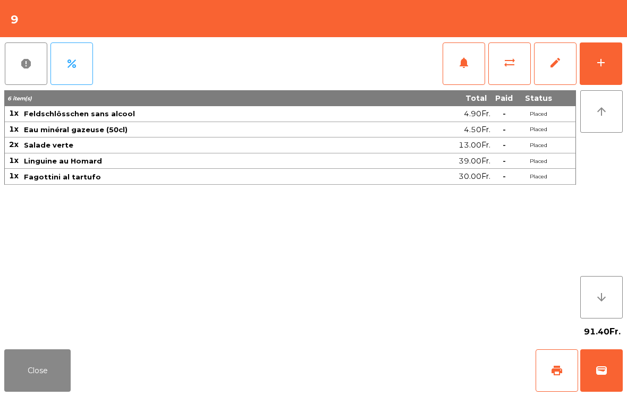
click at [52, 387] on button "Close" at bounding box center [37, 371] width 66 height 43
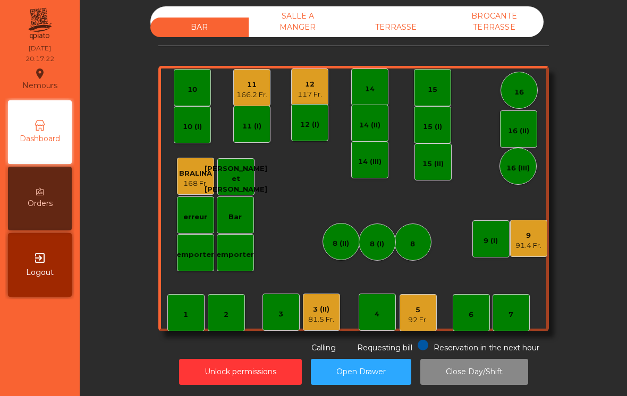
click at [423, 47] on div "BAR SALLE A MANGER TERRASSE BROCANTE TERRASSE 1 2 3 4 5 92 Fr. 6 7 8 9 91.4 Fr.…" at bounding box center [353, 180] width 391 height 348
click at [428, 15] on div "BAR SALLE A MANGER TERRASSE BROCANTE TERRASSE" at bounding box center [346, 21] width 393 height 31
click at [415, 46] on div "BAR SALLE A MANGER TERRASSE BROCANTE TERRASSE 1 2 3 4 5 92 Fr. 6 7 8 9 91.4 Fr.…" at bounding box center [353, 180] width 391 height 348
click at [399, 36] on div "TERRASSE" at bounding box center [396, 28] width 98 height 20
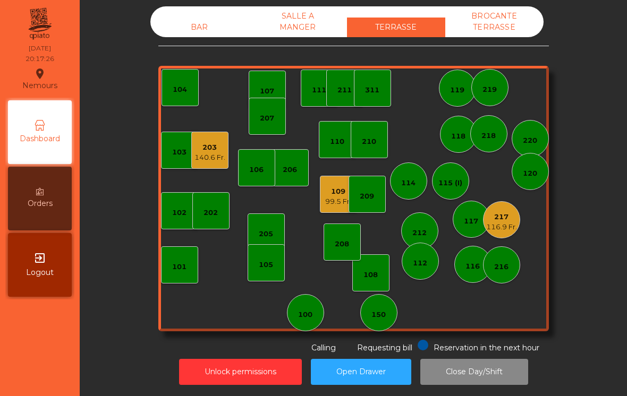
click at [392, 37] on div "TERRASSE" at bounding box center [396, 28] width 98 height 20
click at [334, 206] on div "99.5 Fr." at bounding box center [338, 202] width 26 height 11
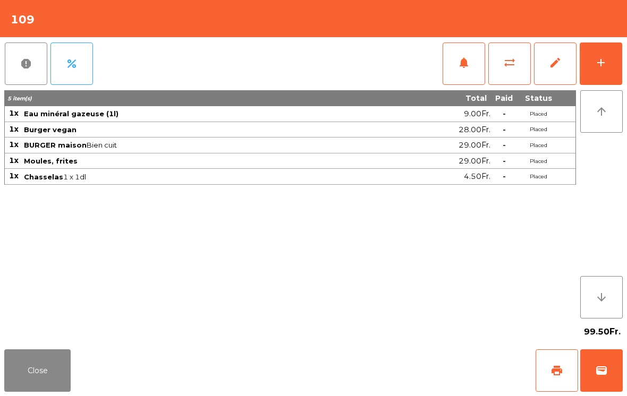
click at [542, 378] on button "print" at bounding box center [557, 371] width 43 height 43
click at [36, 378] on button "Close" at bounding box center [37, 371] width 66 height 43
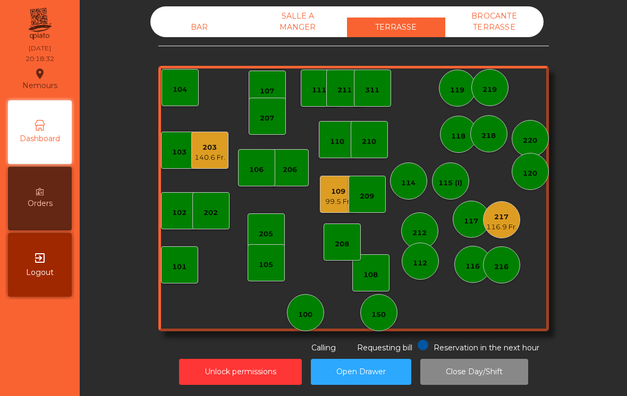
click at [202, 30] on div "BAR" at bounding box center [199, 28] width 98 height 20
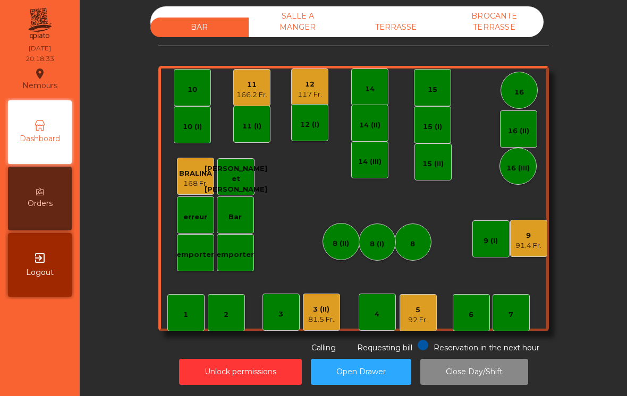
click at [520, 319] on div "7" at bounding box center [511, 312] width 37 height 37
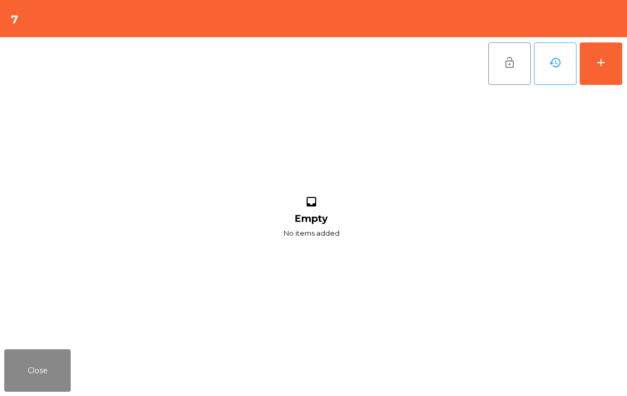
click at [609, 67] on button "add" at bounding box center [601, 64] width 43 height 43
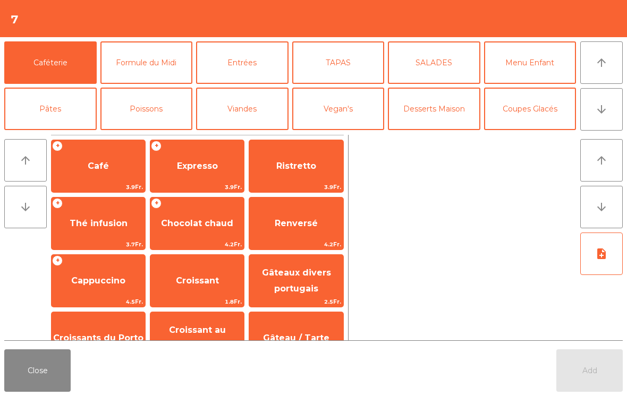
click at [606, 114] on icon "arrow_downward" at bounding box center [601, 109] width 13 height 13
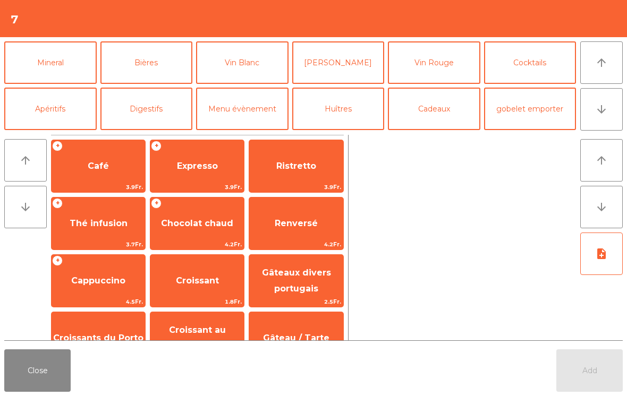
click at [51, 65] on button "Mineral" at bounding box center [50, 62] width 92 height 43
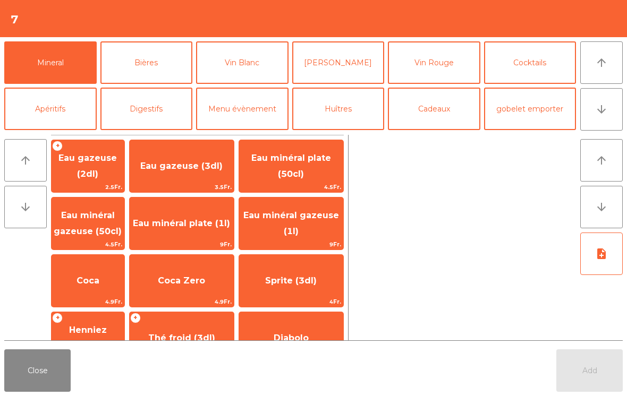
click at [197, 222] on span "Eau minéral plate (1l)" at bounding box center [182, 223] width 104 height 29
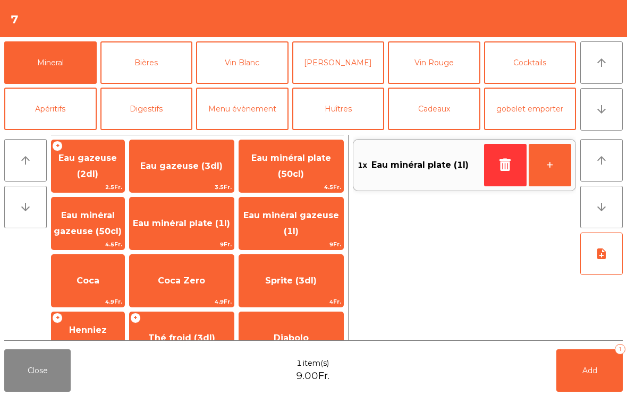
click at [600, 379] on button "Add 1" at bounding box center [589, 371] width 66 height 43
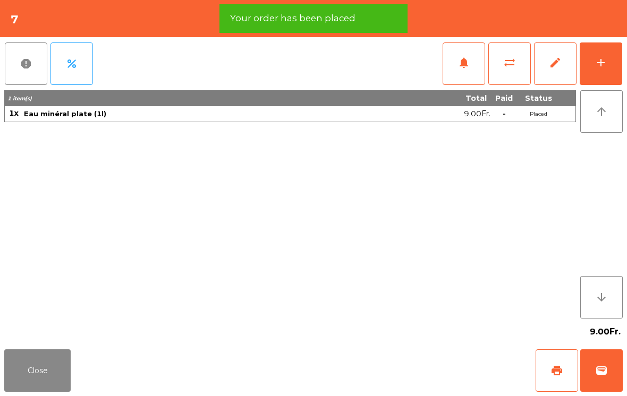
click at [604, 73] on button "add" at bounding box center [601, 64] width 43 height 43
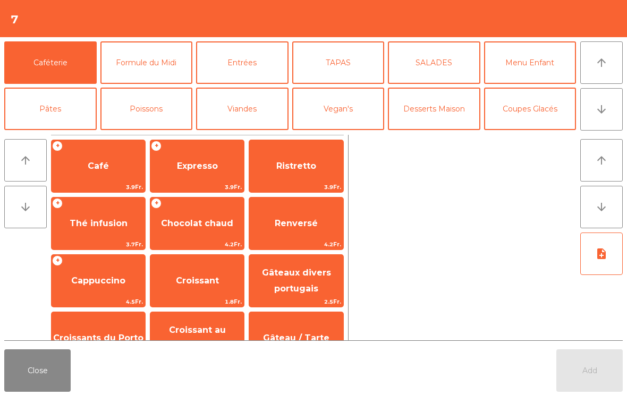
click at [614, 115] on button "arrow_downward" at bounding box center [601, 109] width 43 height 43
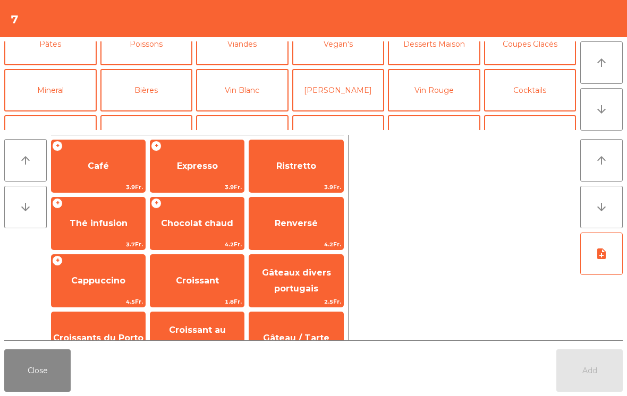
click at [43, 70] on button "Mineral" at bounding box center [50, 90] width 92 height 43
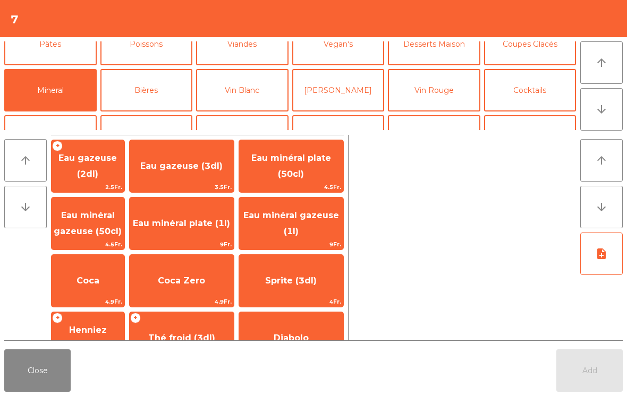
scroll to position [92, 0]
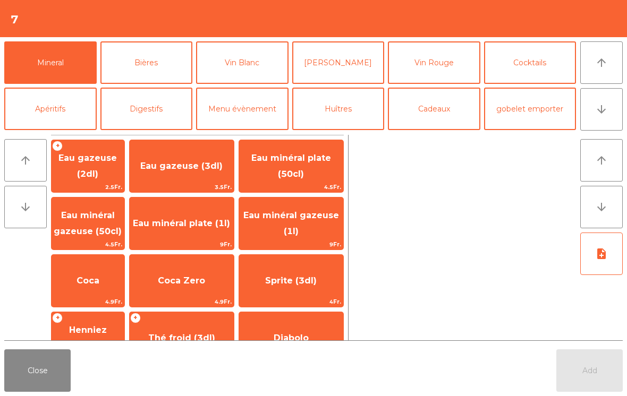
click at [286, 230] on span "Eau minéral gazeuse (1l)" at bounding box center [291, 223] width 104 height 45
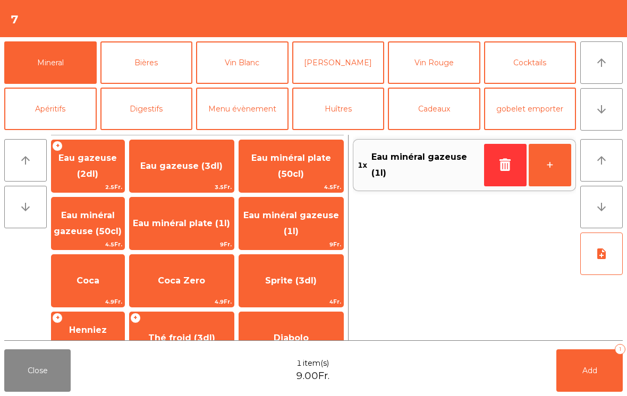
click at [606, 371] on button "Add 1" at bounding box center [589, 371] width 66 height 43
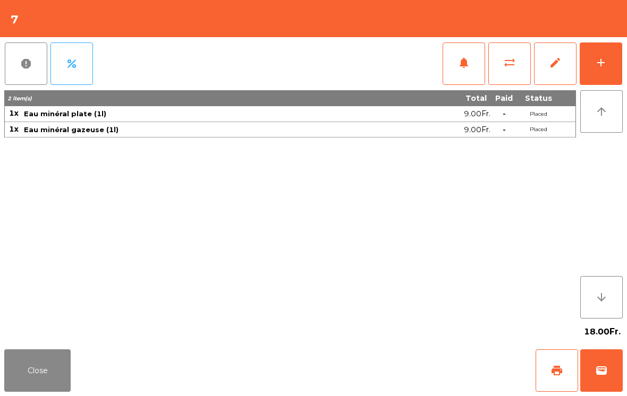
click at [29, 376] on button "Close" at bounding box center [37, 371] width 66 height 43
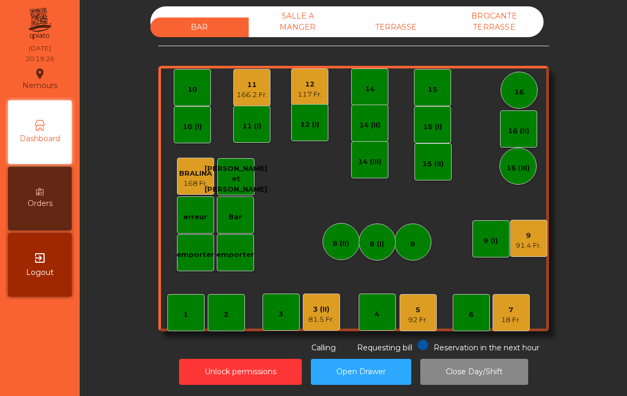
click at [435, 314] on div "5 92 Fr." at bounding box center [418, 312] width 37 height 37
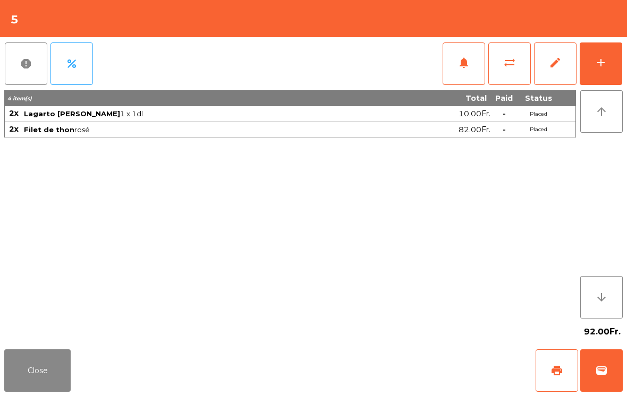
click at [581, 66] on button "add" at bounding box center [601, 64] width 43 height 43
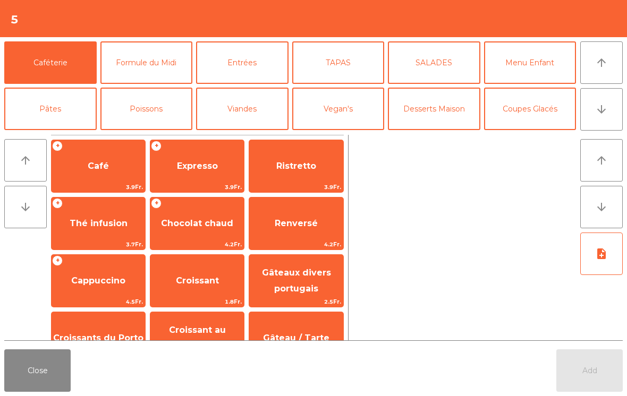
click at [615, 105] on button "arrow_downward" at bounding box center [601, 109] width 43 height 43
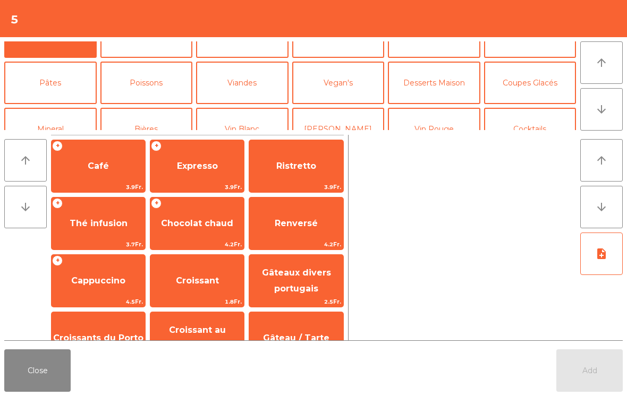
click at [613, 53] on button "arrow_upward" at bounding box center [601, 62] width 43 height 43
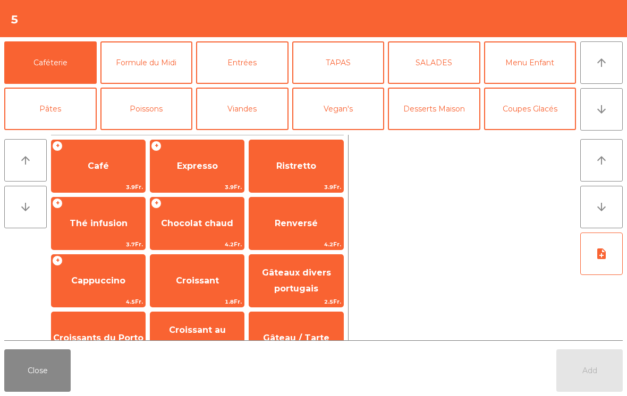
click at [539, 117] on button "Coupes Glacés" at bounding box center [530, 109] width 92 height 43
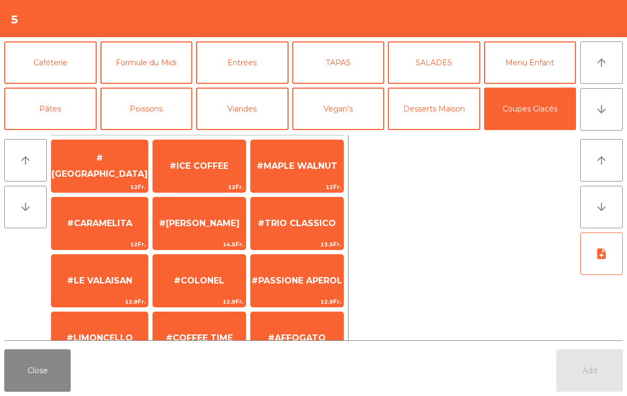
scroll to position [95, 0]
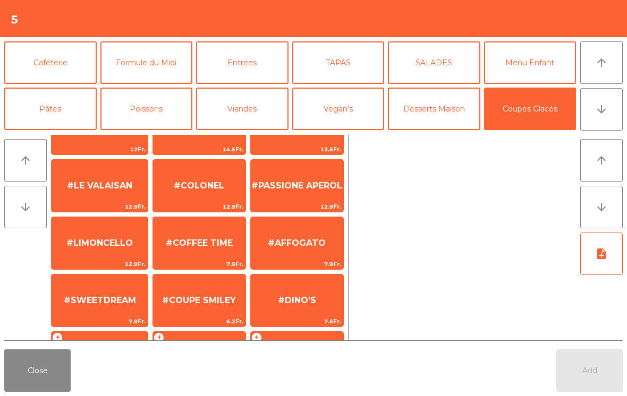
click at [230, 229] on span "#COFFEE TIME" at bounding box center [199, 243] width 92 height 29
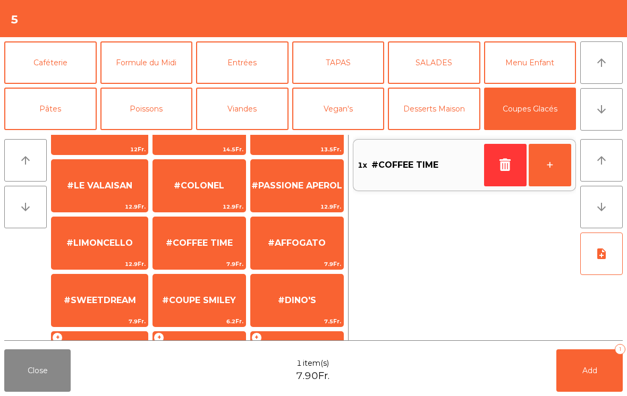
scroll to position [123, 0]
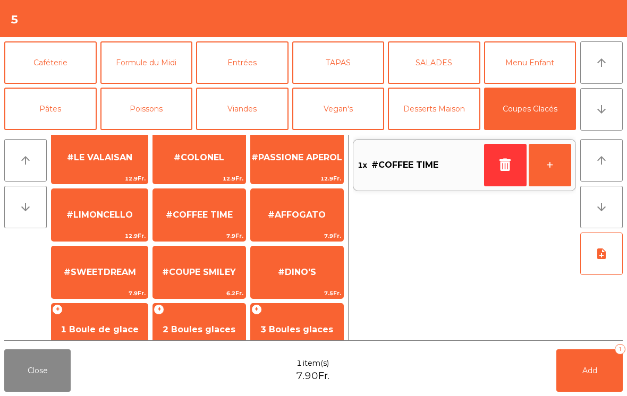
click at [552, 168] on button "+" at bounding box center [550, 165] width 43 height 43
click at [597, 371] on button "Add 2" at bounding box center [589, 371] width 66 height 43
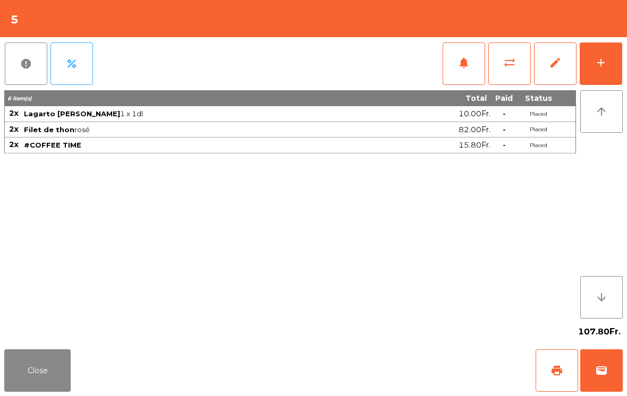
click at [67, 364] on button "Close" at bounding box center [37, 371] width 66 height 43
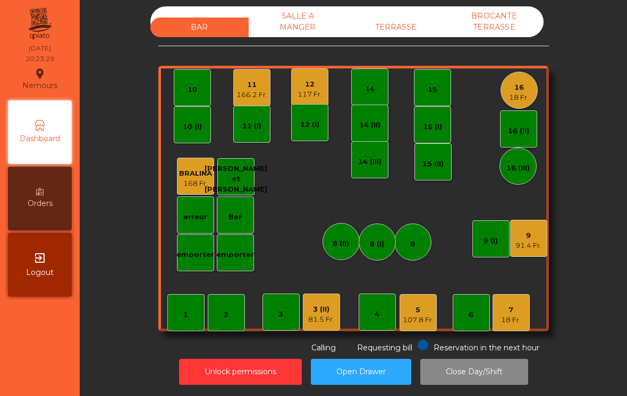
click at [404, 37] on div "TERRASSE" at bounding box center [396, 28] width 98 height 20
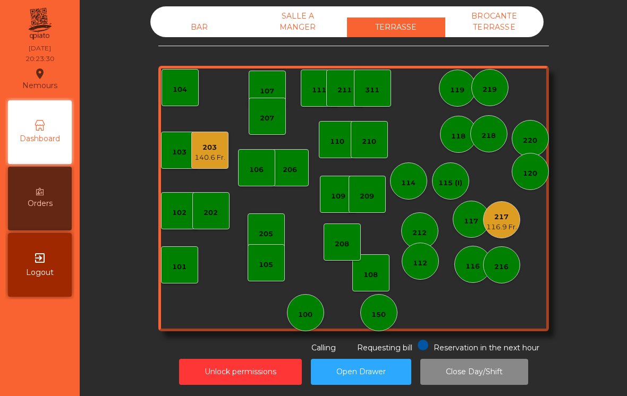
click at [500, 228] on div "116.9 Fr." at bounding box center [501, 227] width 31 height 11
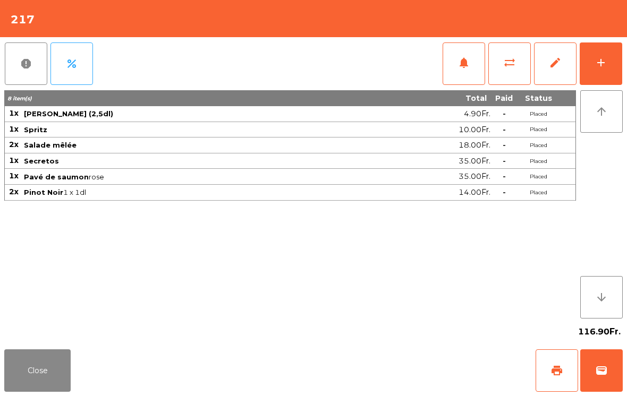
click at [605, 64] on div "add" at bounding box center [601, 62] width 13 height 13
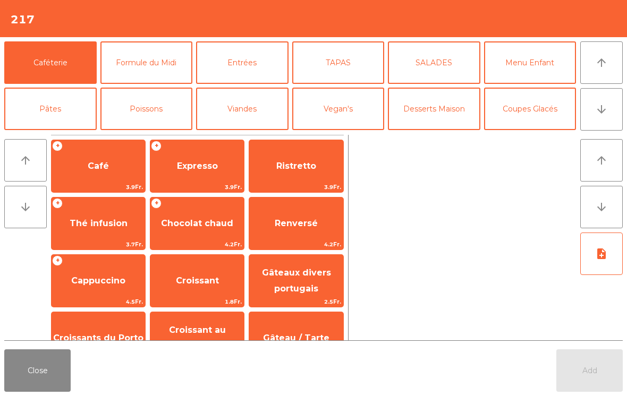
click at [437, 106] on button "Desserts Maison" at bounding box center [434, 109] width 92 height 43
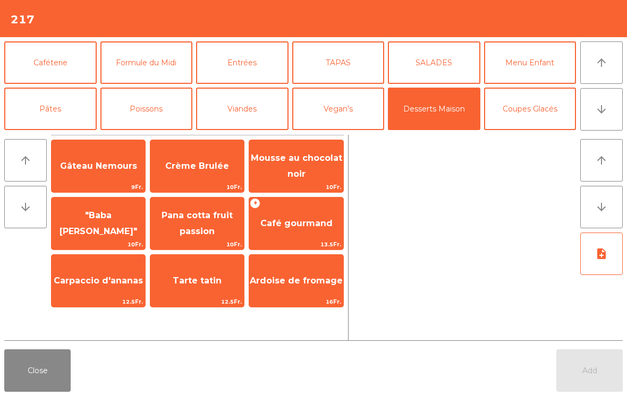
click at [203, 158] on span "Crème Brulée" at bounding box center [197, 166] width 94 height 29
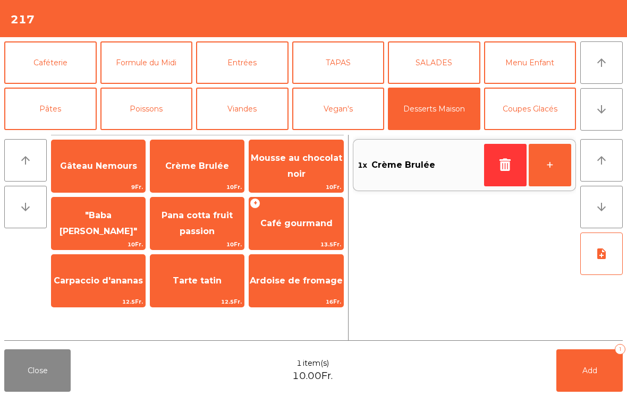
click at [585, 360] on button "Add 1" at bounding box center [589, 371] width 66 height 43
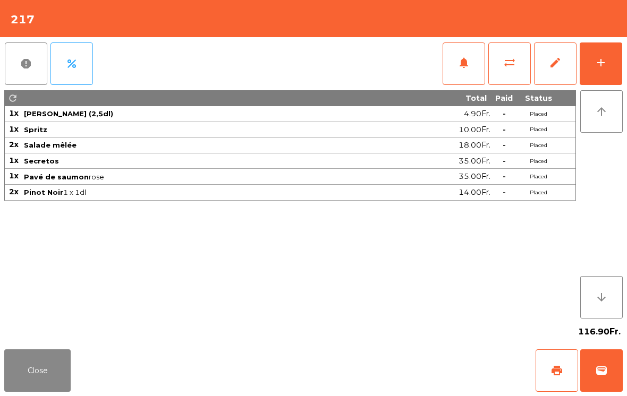
click at [49, 387] on button "Close" at bounding box center [37, 371] width 66 height 43
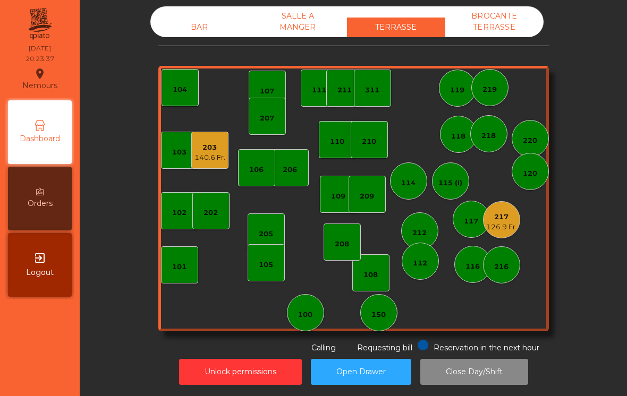
click at [518, 225] on div "217 126.9 Fr." at bounding box center [501, 219] width 37 height 37
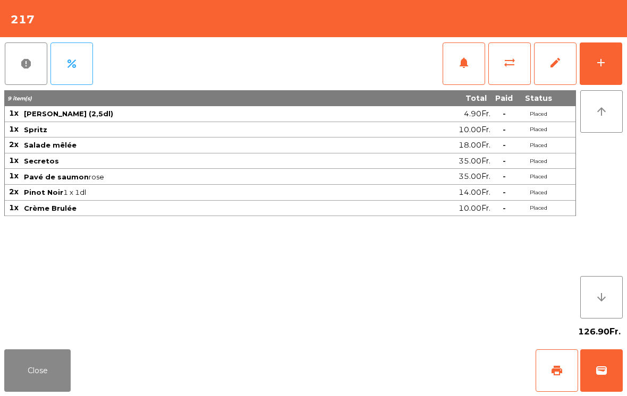
click at [66, 367] on button "Close" at bounding box center [37, 371] width 66 height 43
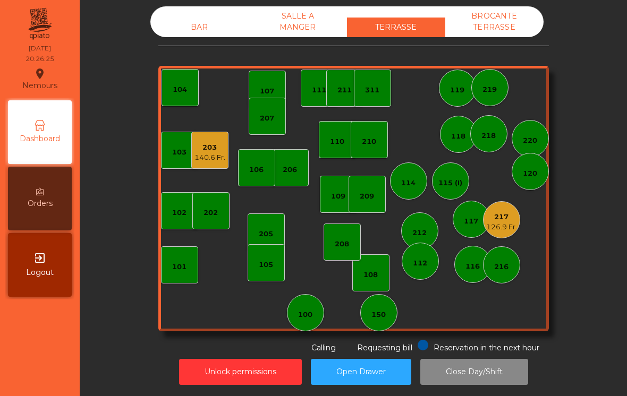
click at [189, 37] on div "BAR" at bounding box center [199, 28] width 98 height 20
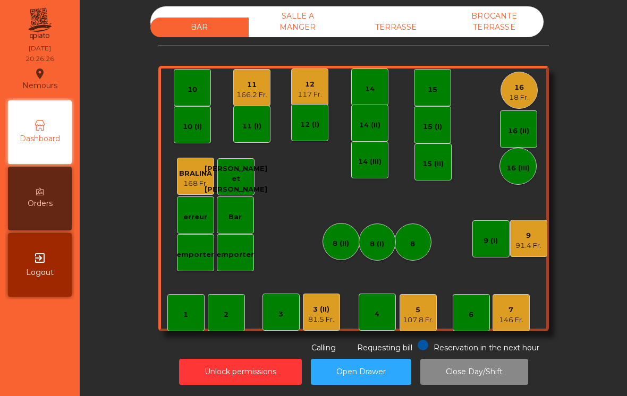
click at [527, 87] on div "16" at bounding box center [519, 87] width 20 height 11
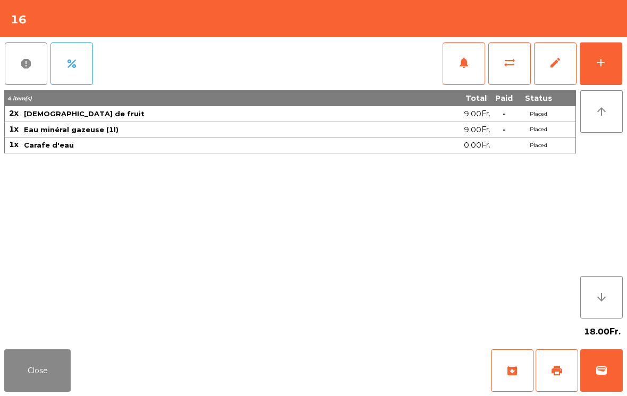
click at [615, 78] on button "add" at bounding box center [601, 64] width 43 height 43
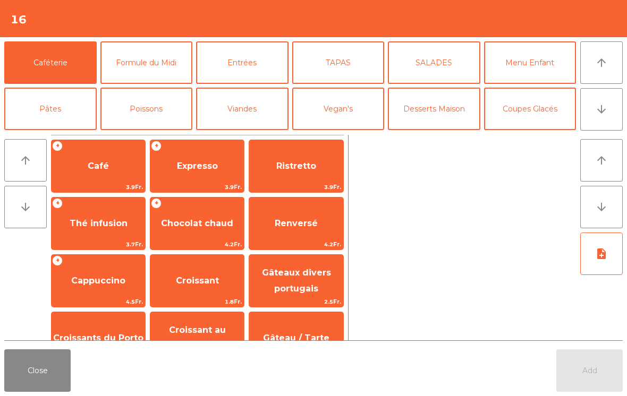
click at [238, 66] on button "Entrées" at bounding box center [242, 62] width 92 height 43
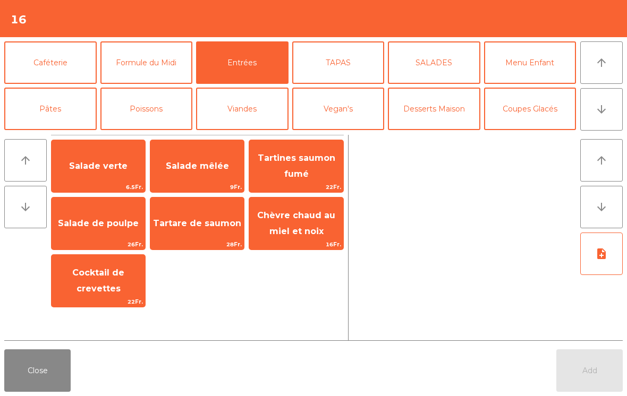
click at [97, 244] on span "26Fr." at bounding box center [99, 245] width 94 height 10
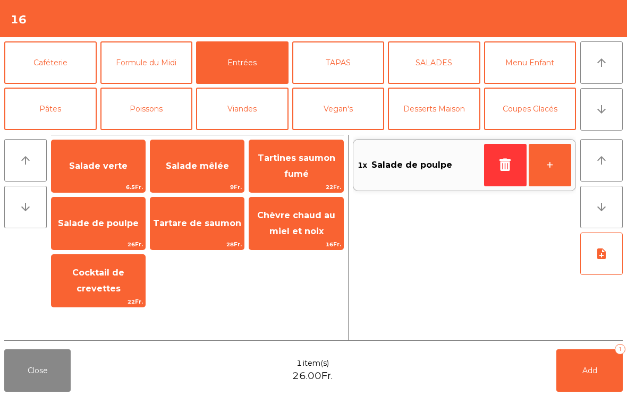
click at [134, 109] on button "Poissons" at bounding box center [146, 109] width 92 height 43
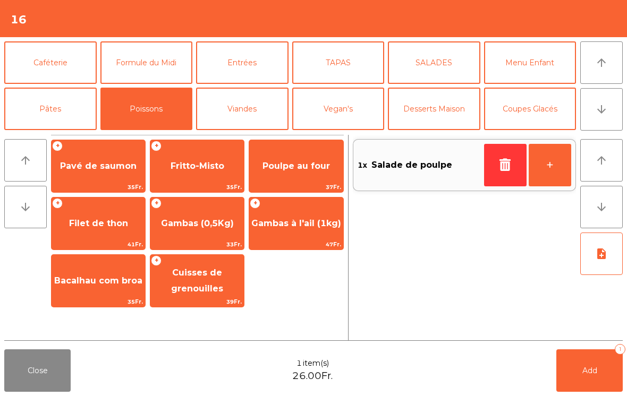
click at [308, 222] on span "Gambas à l'ail (1kg)" at bounding box center [296, 223] width 90 height 10
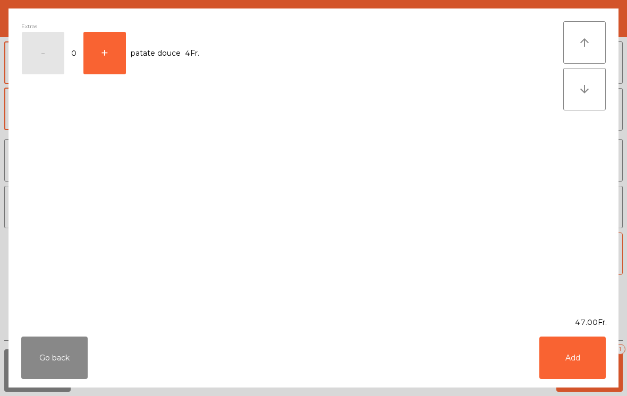
click at [581, 367] on button "Add" at bounding box center [572, 358] width 66 height 43
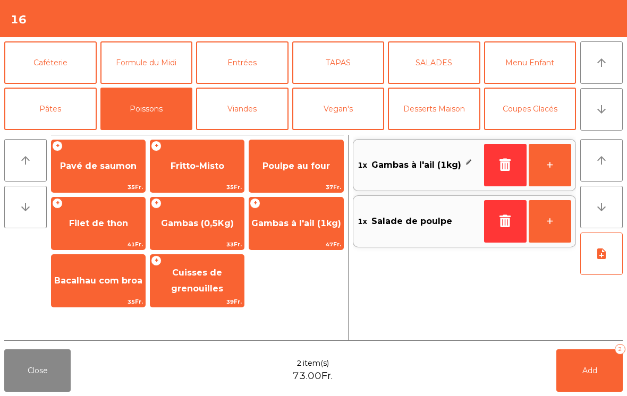
click at [531, 63] on button "Menu Enfant" at bounding box center [530, 62] width 92 height 43
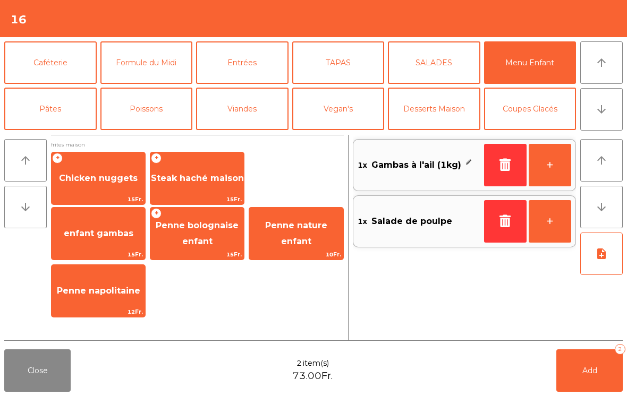
click at [197, 179] on span "Steak haché maison" at bounding box center [197, 178] width 93 height 10
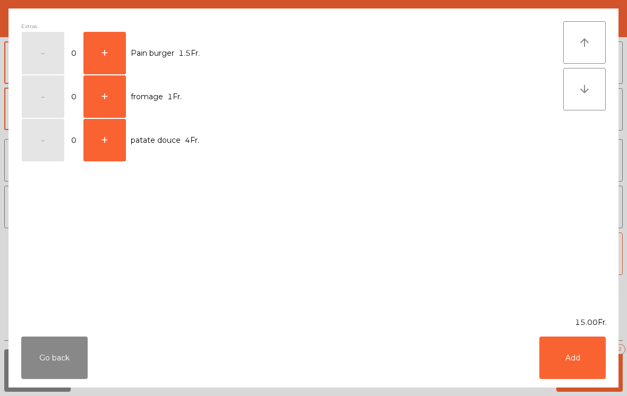
click at [119, 58] on button "+" at bounding box center [104, 53] width 43 height 43
click at [586, 373] on button "Add" at bounding box center [572, 358] width 66 height 43
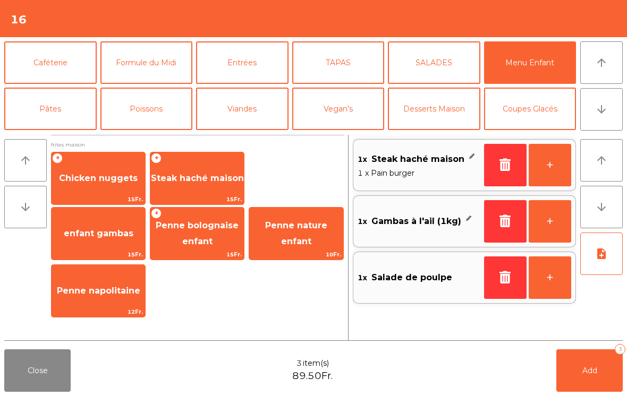
click at [550, 159] on button "+" at bounding box center [550, 165] width 43 height 43
click at [592, 259] on button "note_add" at bounding box center [601, 254] width 43 height 43
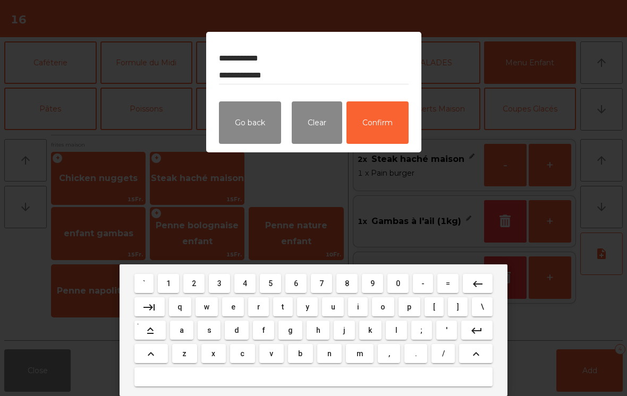
type textarea "**********"
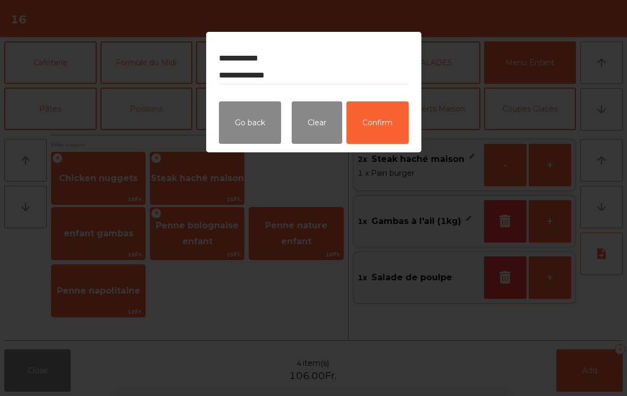
click at [373, 115] on button "Confirm" at bounding box center [377, 122] width 62 height 43
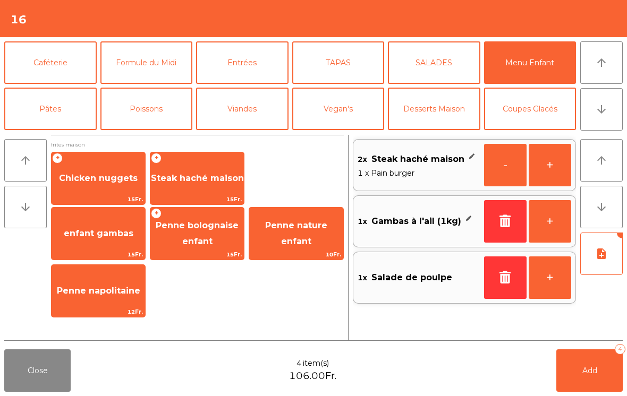
click at [581, 380] on button "Add 4" at bounding box center [589, 371] width 66 height 43
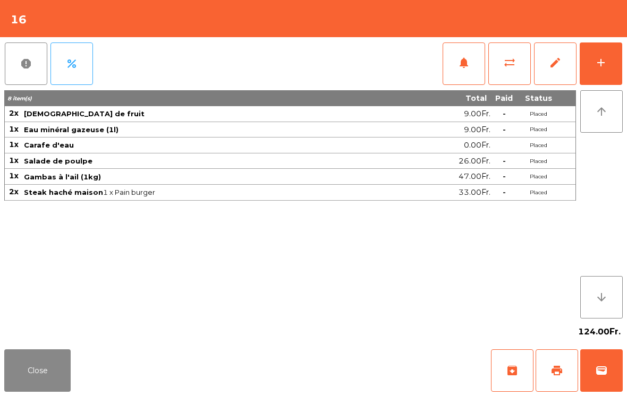
click at [26, 375] on button "Close" at bounding box center [37, 371] width 66 height 43
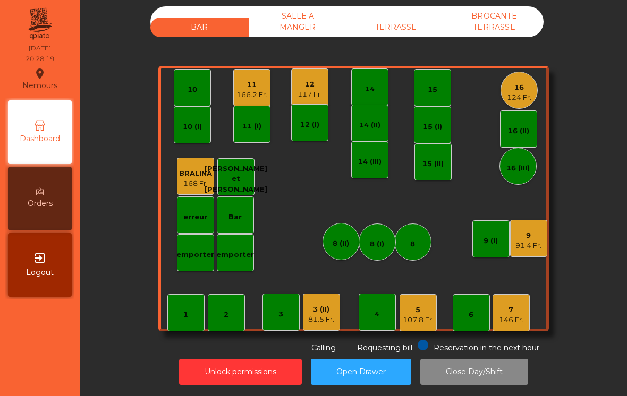
click at [538, 252] on div "9 91.4 Fr." at bounding box center [528, 238] width 37 height 37
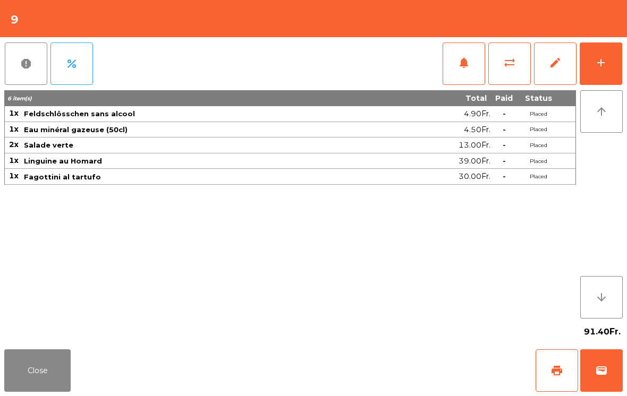
click at [51, 380] on button "Close" at bounding box center [37, 371] width 66 height 43
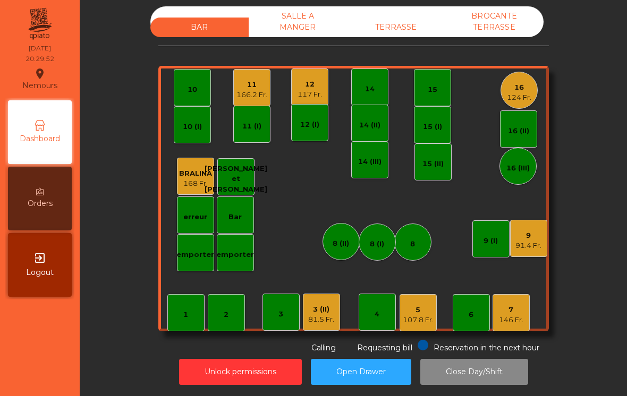
click at [243, 95] on div "166.2 Fr." at bounding box center [251, 95] width 31 height 11
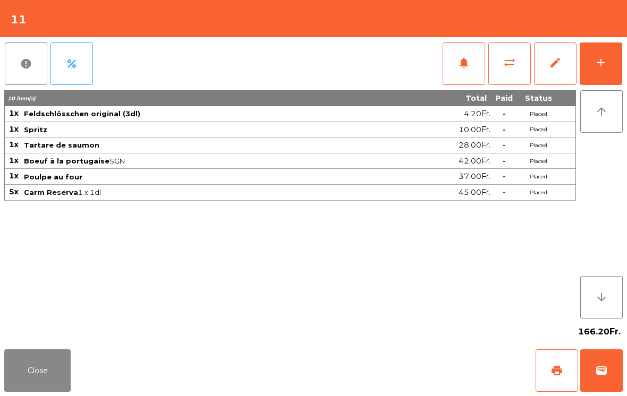
click at [452, 71] on button "notifications" at bounding box center [464, 64] width 43 height 43
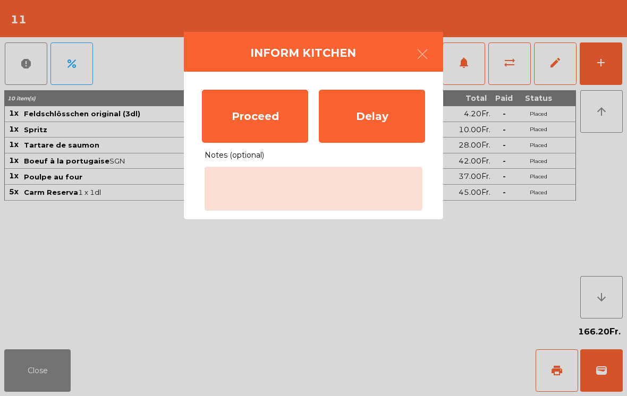
click at [238, 121] on div "Proceed" at bounding box center [255, 116] width 106 height 53
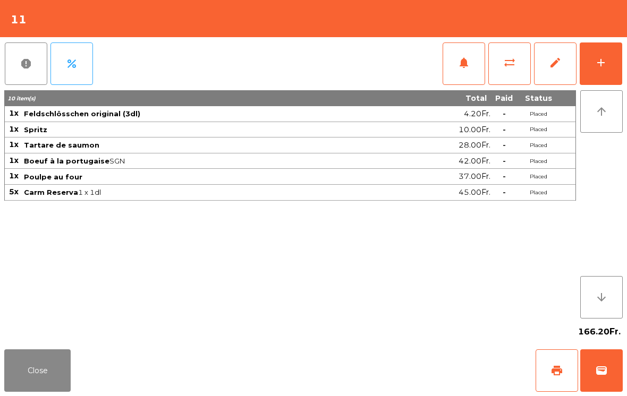
click at [39, 379] on button "Close" at bounding box center [37, 371] width 66 height 43
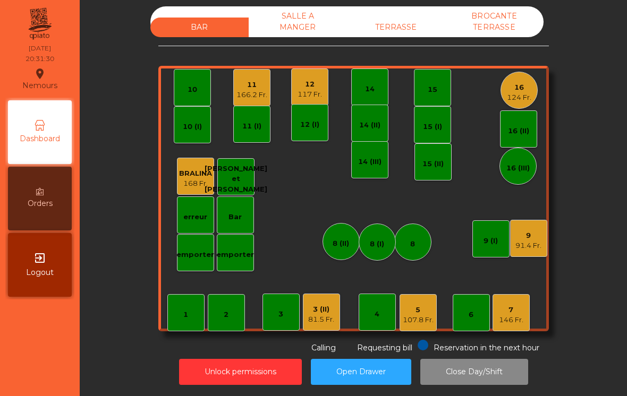
click at [320, 85] on div "12" at bounding box center [310, 84] width 24 height 11
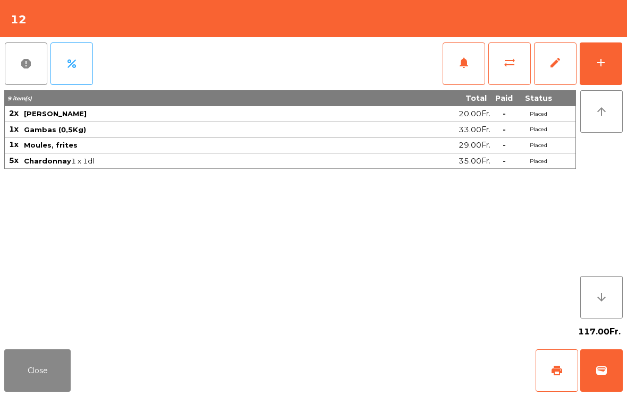
click at [605, 72] on button "add" at bounding box center [601, 64] width 43 height 43
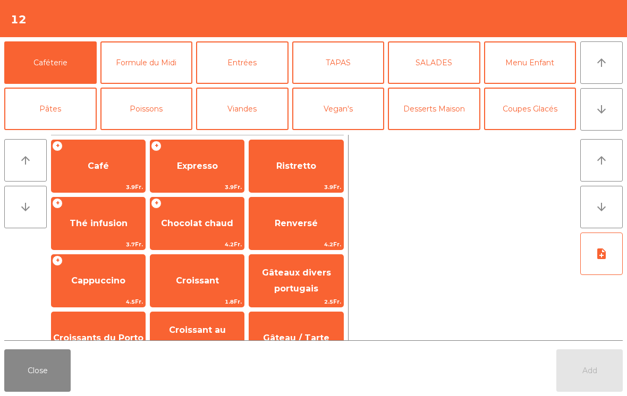
click at [605, 103] on button "arrow_downward" at bounding box center [601, 109] width 43 height 43
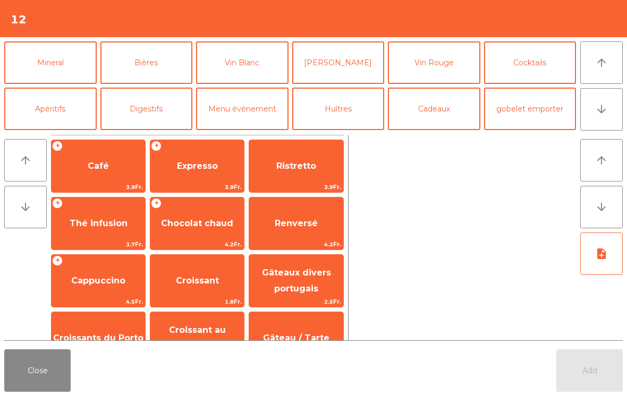
click at [226, 61] on button "Vin Blanc" at bounding box center [242, 62] width 92 height 43
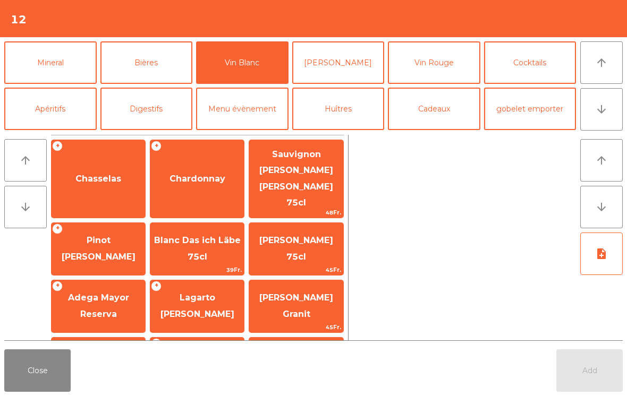
click at [73, 172] on span "Chasselas" at bounding box center [99, 179] width 94 height 29
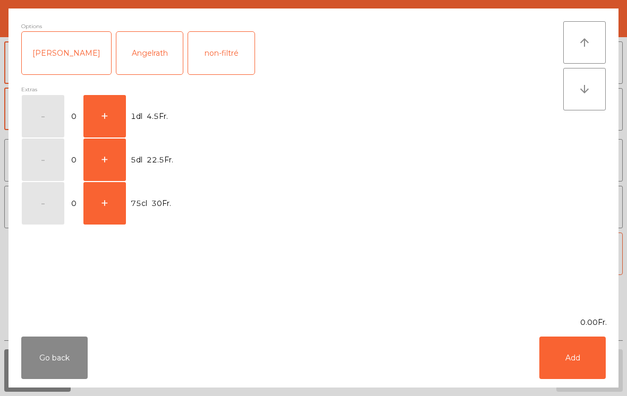
click at [39, 354] on button "Go back" at bounding box center [54, 358] width 66 height 43
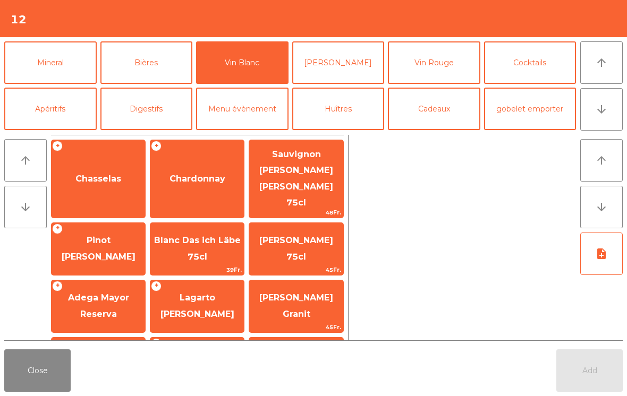
click at [180, 175] on span "Chardonnay" at bounding box center [197, 179] width 94 height 29
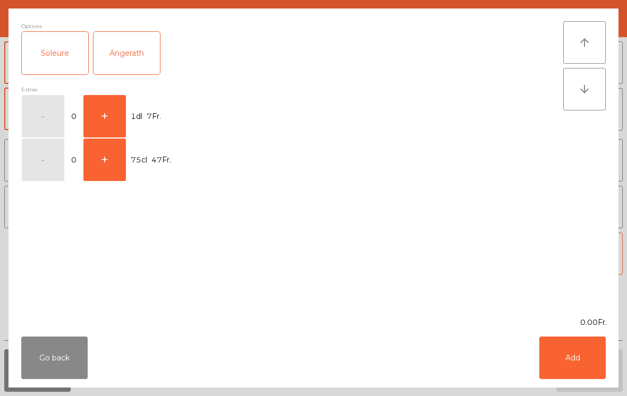
click at [104, 122] on button "+" at bounding box center [104, 116] width 43 height 43
click at [578, 361] on button "Add" at bounding box center [572, 358] width 66 height 43
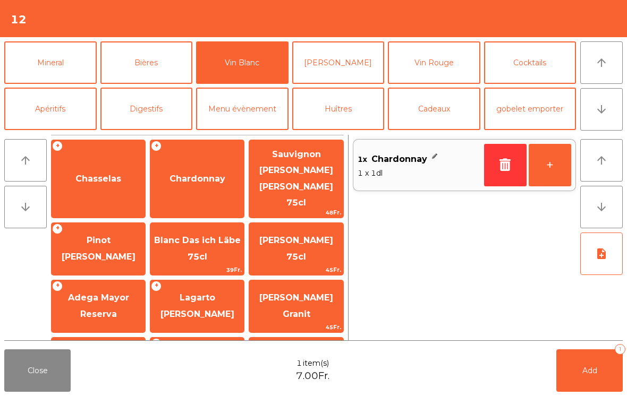
click at [585, 374] on span "Add" at bounding box center [589, 371] width 15 height 10
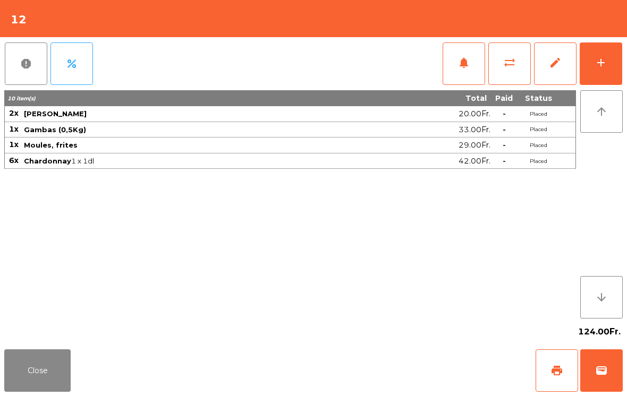
click at [50, 377] on button "Close" at bounding box center [37, 371] width 66 height 43
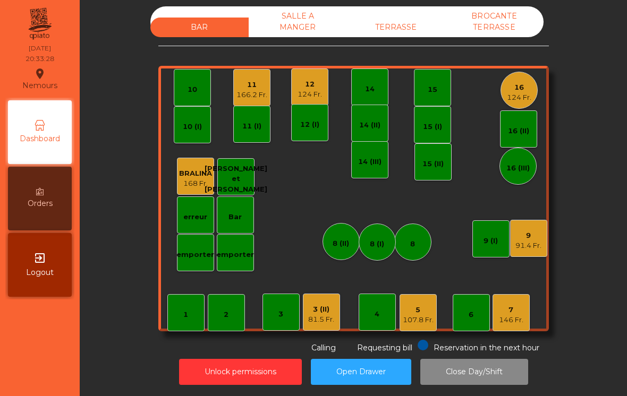
click at [602, 50] on div "BAR SALLE A MANGER TERRASSE BROCANTE TERRASSE 1 2 3 4 5 107.8 Fr. 6 7 146 Fr. 8…" at bounding box center [353, 180] width 519 height 348
click at [531, 227] on div "9 91.4 Fr." at bounding box center [528, 238] width 26 height 25
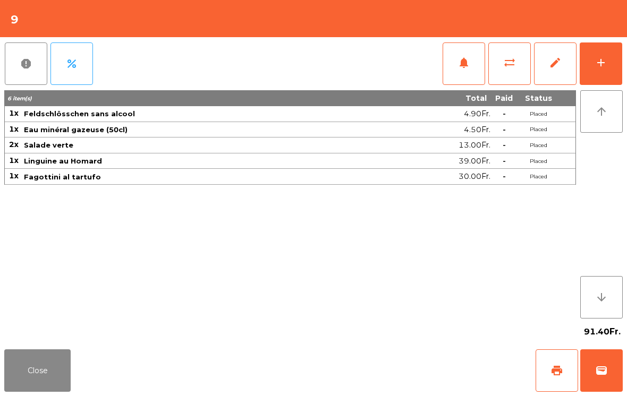
click at [612, 57] on button "add" at bounding box center [601, 64] width 43 height 43
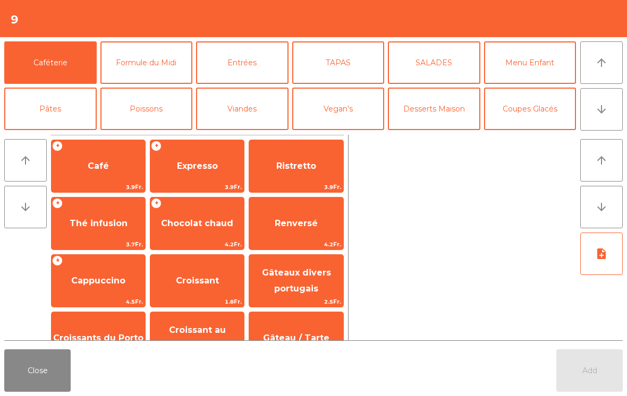
scroll to position [70, 0]
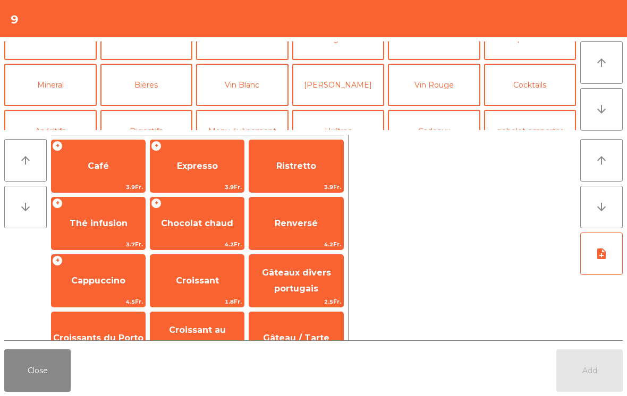
click at [428, 82] on button "Vin Rouge" at bounding box center [434, 85] width 92 height 43
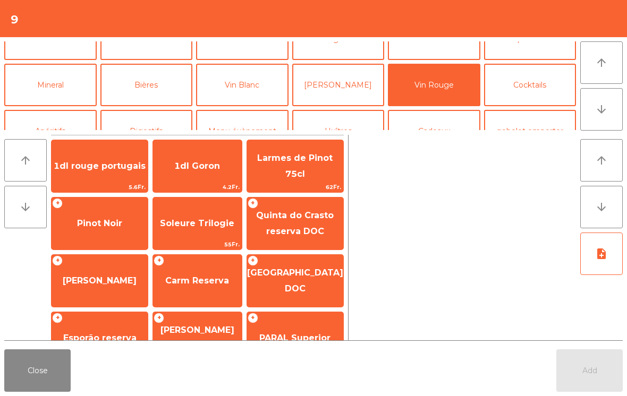
scroll to position [57, 0]
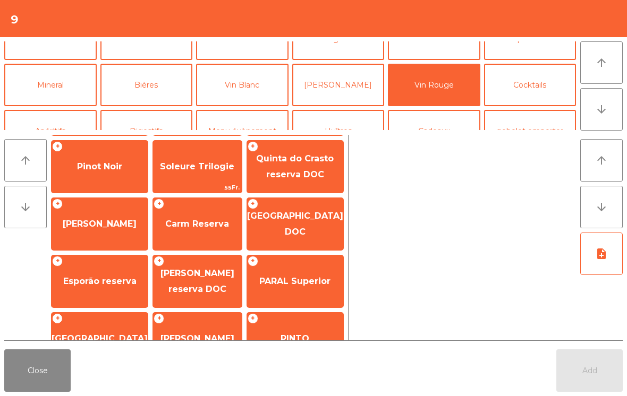
click at [200, 225] on span "Carm Reserva" at bounding box center [197, 224] width 64 height 10
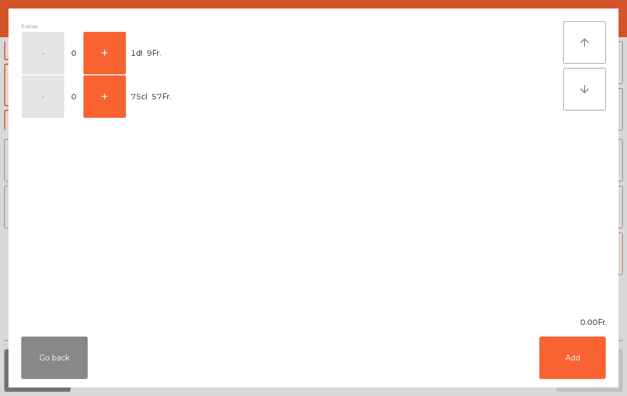
click at [115, 51] on button "+" at bounding box center [104, 53] width 43 height 43
click at [583, 369] on button "Add" at bounding box center [572, 358] width 66 height 43
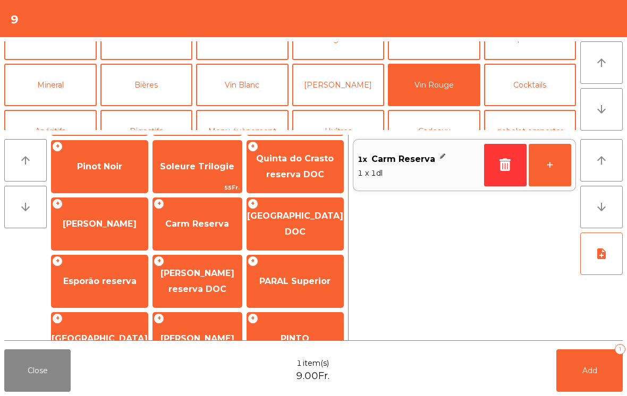
click at [547, 162] on button "+" at bounding box center [550, 165] width 43 height 43
click at [556, 160] on button "+" at bounding box center [550, 165] width 43 height 43
click at [591, 378] on button "Add 3" at bounding box center [589, 371] width 66 height 43
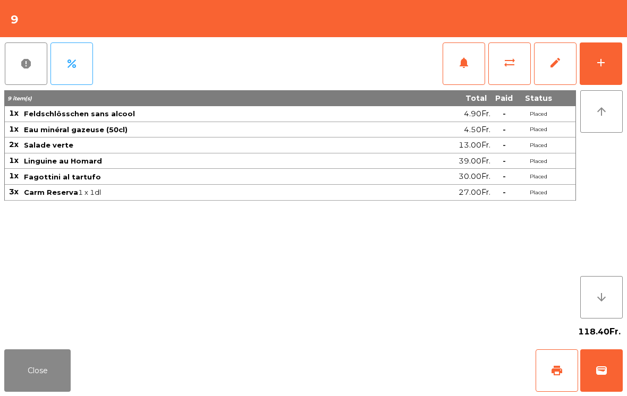
click at [32, 379] on button "Close" at bounding box center [37, 371] width 66 height 43
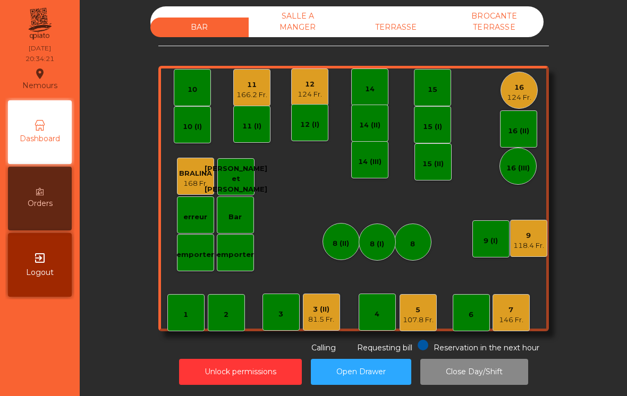
click at [321, 316] on div "81.5 Fr." at bounding box center [321, 320] width 26 height 11
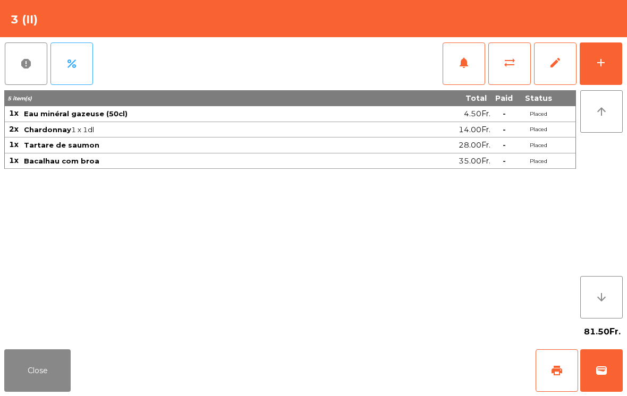
click at [10, 377] on button "Close" at bounding box center [37, 371] width 66 height 43
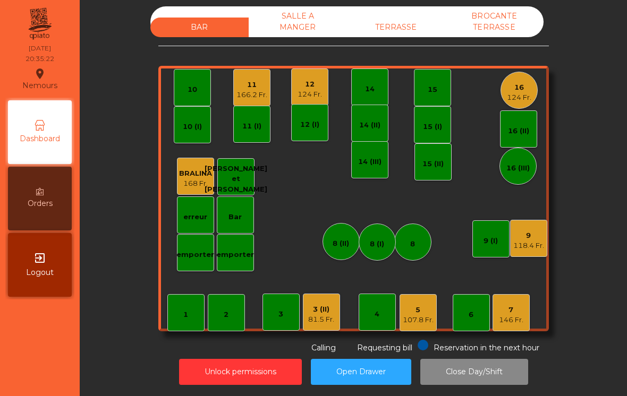
click at [502, 340] on div "BAR SALLE A MANGER TERRASSE BROCANTE TERRASSE 1 2 3 4 5 107.8 Fr. 6 7 146 Fr. 8…" at bounding box center [353, 180] width 391 height 348
click at [519, 316] on div "146 Fr." at bounding box center [511, 320] width 24 height 11
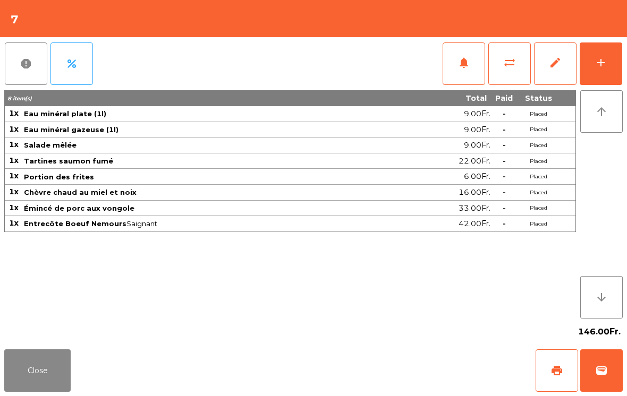
scroll to position [0, 0]
click at [46, 367] on button "Close" at bounding box center [37, 371] width 66 height 43
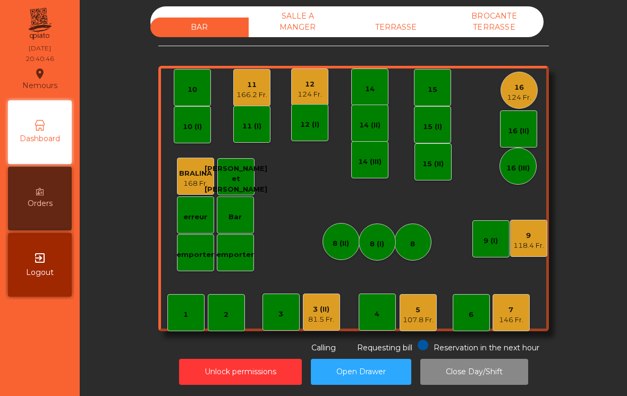
click at [422, 29] on div "TERRASSE" at bounding box center [396, 28] width 98 height 20
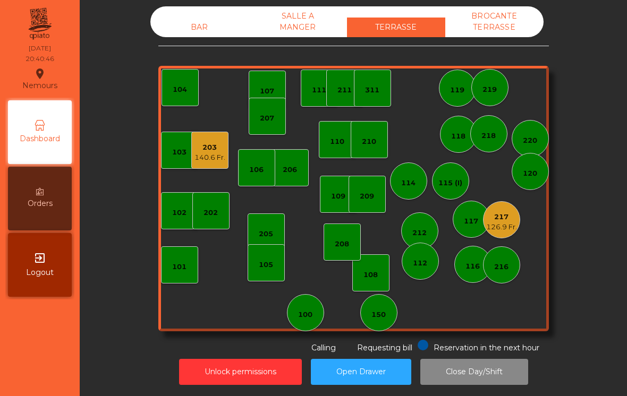
click at [226, 157] on div "203 140.6 Fr." at bounding box center [209, 150] width 37 height 37
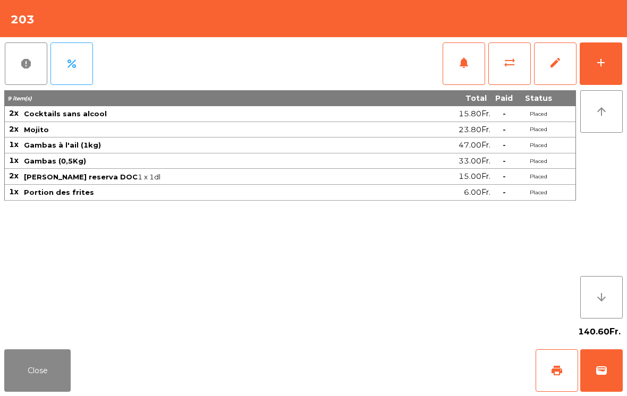
click at [599, 71] on button "add" at bounding box center [601, 64] width 43 height 43
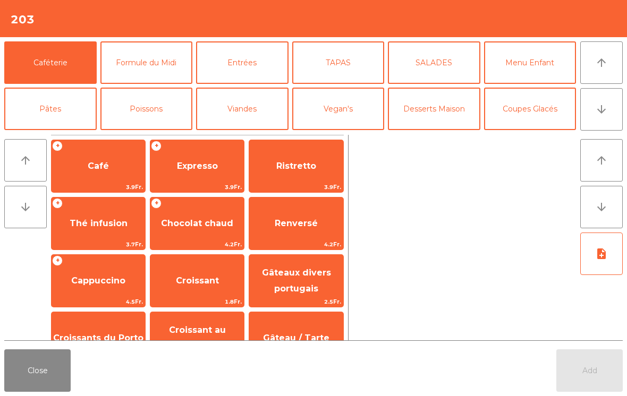
click at [453, 116] on button "Desserts Maison" at bounding box center [434, 109] width 92 height 43
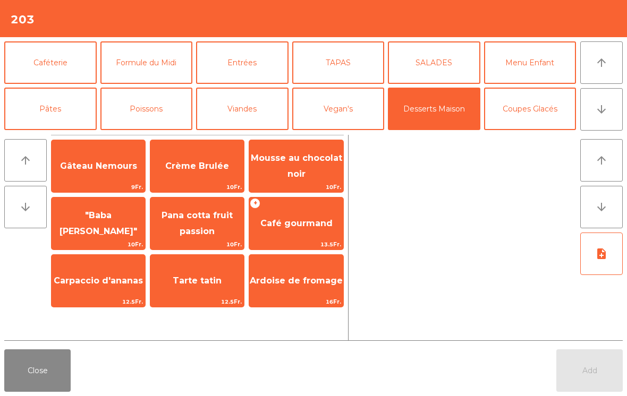
click at [189, 226] on span "Pana cotta fruit passion" at bounding box center [197, 223] width 71 height 26
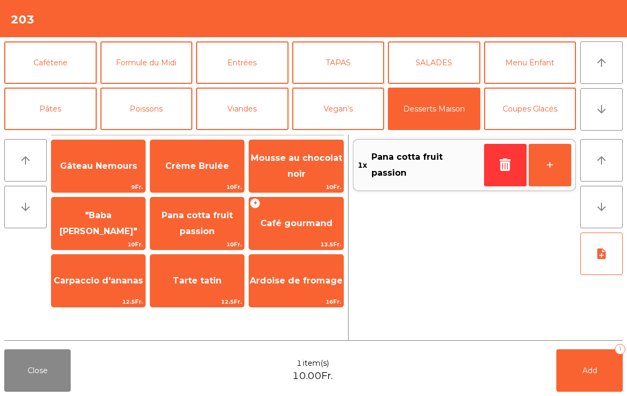
click at [80, 230] on span ""Baba [PERSON_NAME]"" at bounding box center [99, 223] width 94 height 45
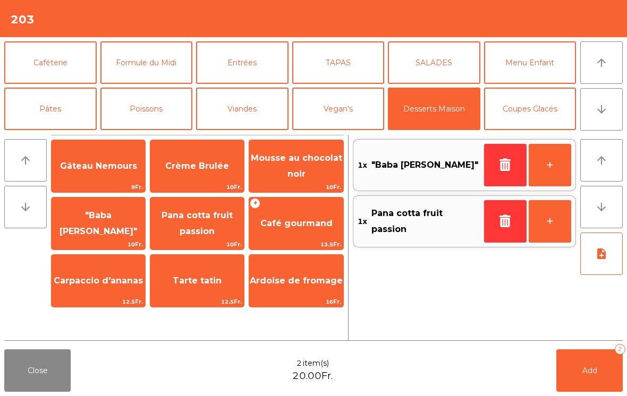
click at [540, 115] on button "Coupes Glacés" at bounding box center [530, 109] width 92 height 43
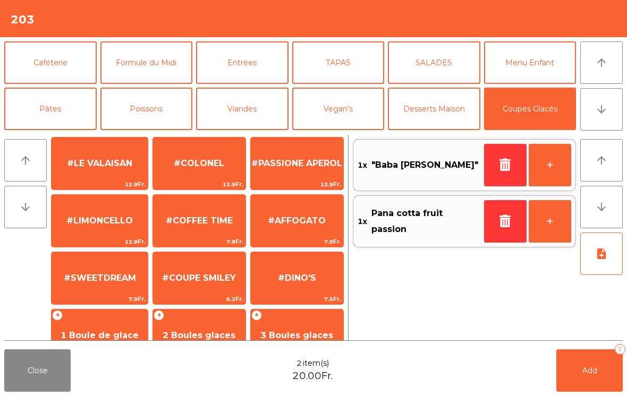
scroll to position [201, 0]
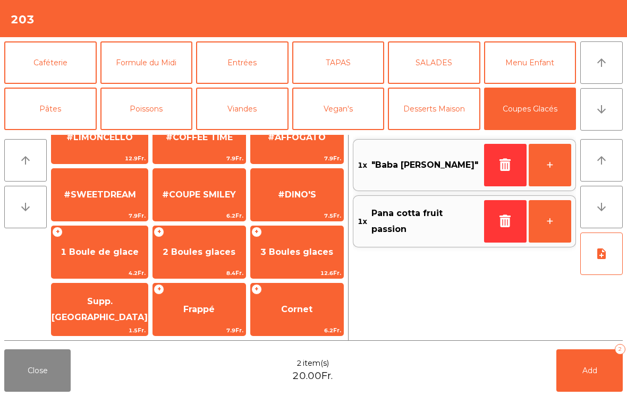
click at [83, 257] on span "1 Boule de glace" at bounding box center [100, 252] width 78 height 10
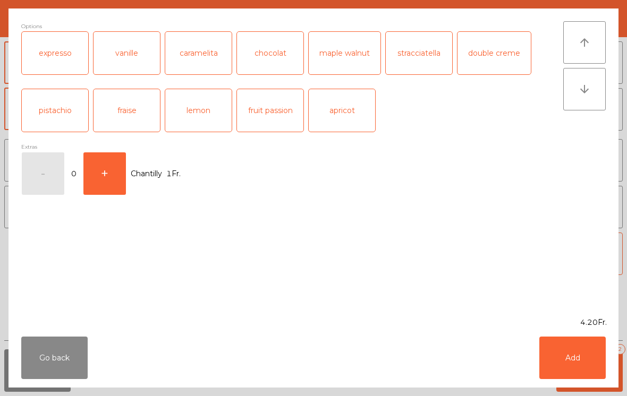
click at [263, 63] on div "chocolat" at bounding box center [270, 53] width 66 height 43
click at [579, 362] on button "Add" at bounding box center [572, 358] width 66 height 43
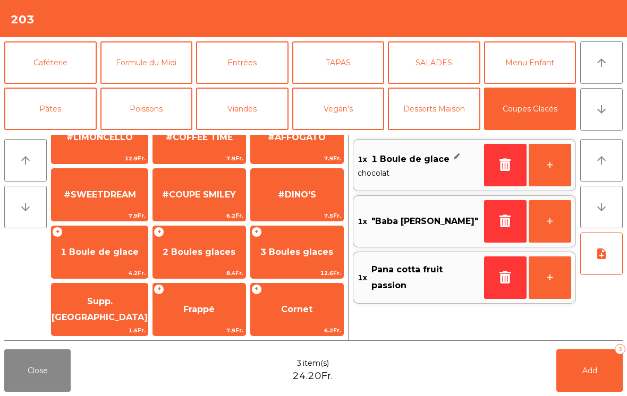
click at [86, 250] on span "1 Boule de glace" at bounding box center [100, 252] width 78 height 10
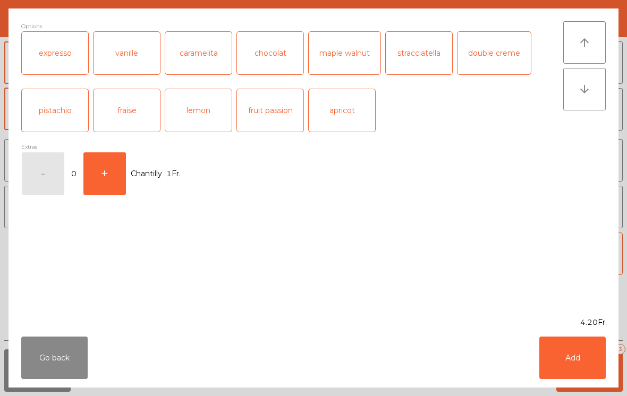
click at [121, 64] on div "vanille" at bounding box center [127, 53] width 66 height 43
click at [105, 180] on button "+" at bounding box center [104, 174] width 43 height 43
click at [576, 364] on button "Add" at bounding box center [572, 358] width 66 height 43
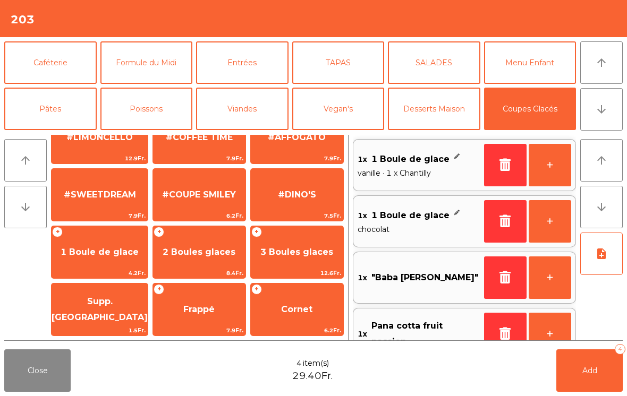
click at [507, 227] on button "button" at bounding box center [505, 221] width 43 height 43
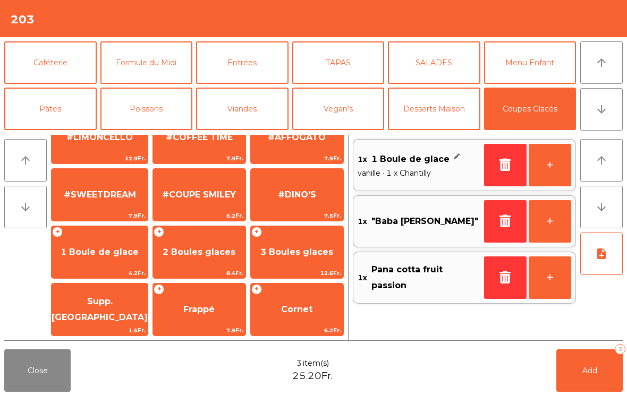
click at [66, 253] on span "1 Boule de glace" at bounding box center [100, 252] width 78 height 10
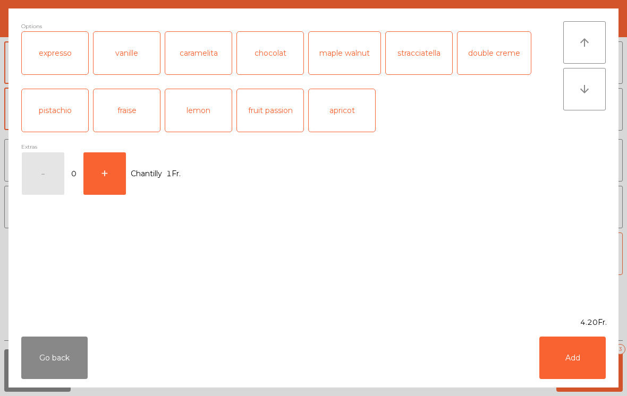
click at [107, 176] on button "+" at bounding box center [104, 174] width 43 height 43
click at [576, 360] on button "Add" at bounding box center [572, 358] width 66 height 43
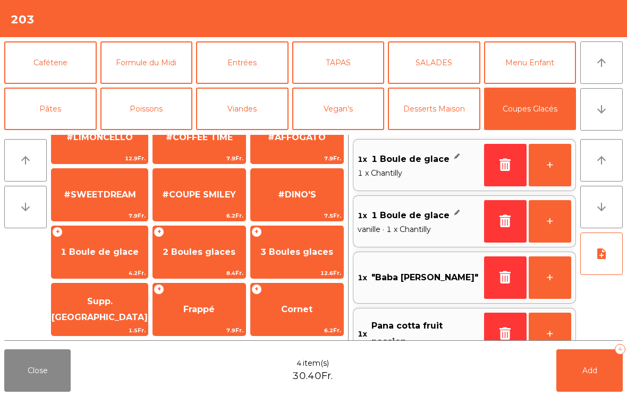
click at [592, 377] on button "Add 4" at bounding box center [589, 371] width 66 height 43
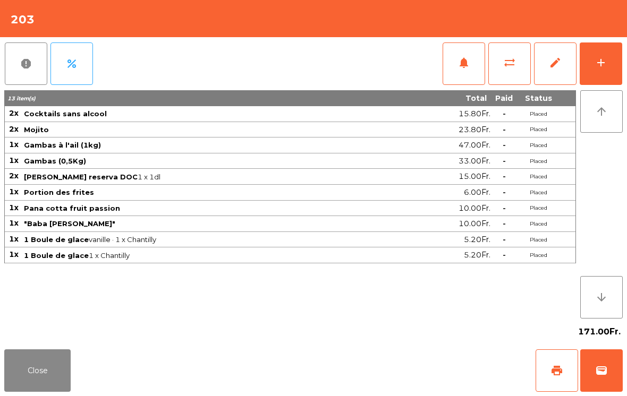
click at [30, 365] on button "Close" at bounding box center [37, 371] width 66 height 43
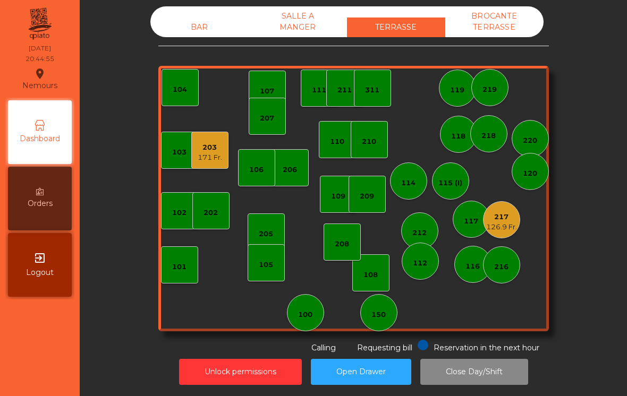
click at [190, 29] on div "BAR" at bounding box center [199, 28] width 98 height 20
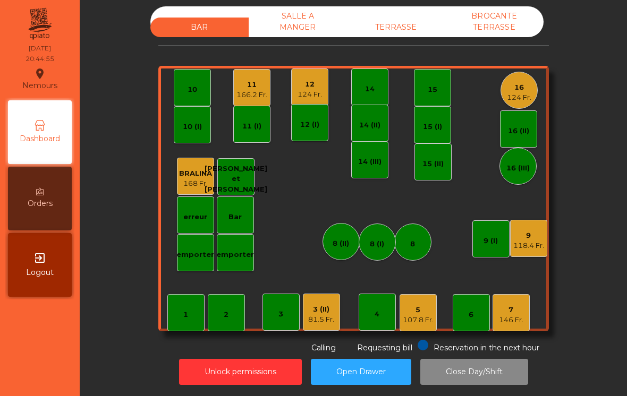
click at [534, 246] on div "118.4 Fr." at bounding box center [528, 246] width 31 height 11
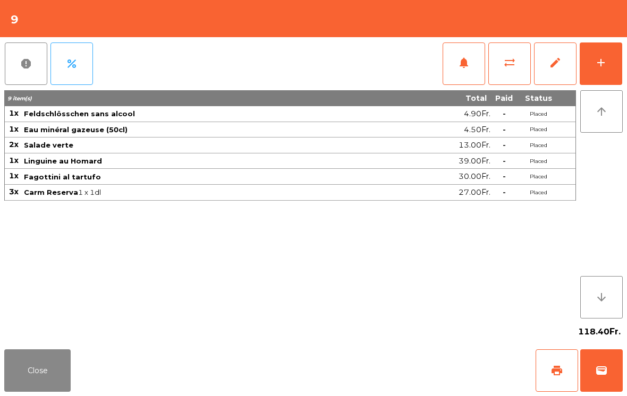
click at [30, 370] on button "Close" at bounding box center [37, 371] width 66 height 43
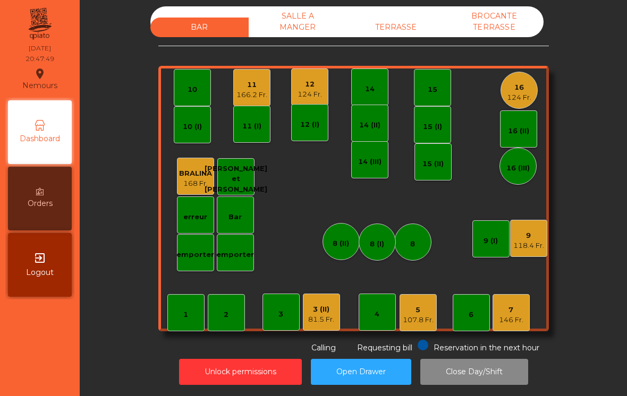
click at [316, 86] on div "12" at bounding box center [310, 84] width 24 height 11
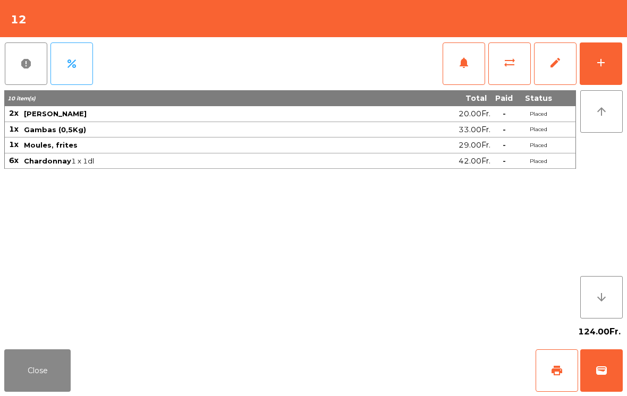
click at [24, 362] on button "Close" at bounding box center [37, 371] width 66 height 43
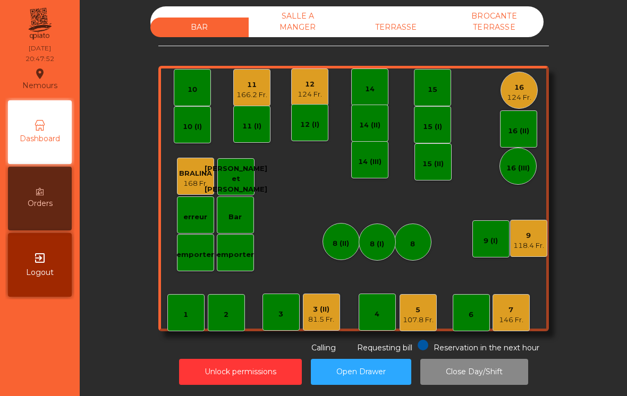
click at [250, 82] on div "11" at bounding box center [251, 85] width 31 height 11
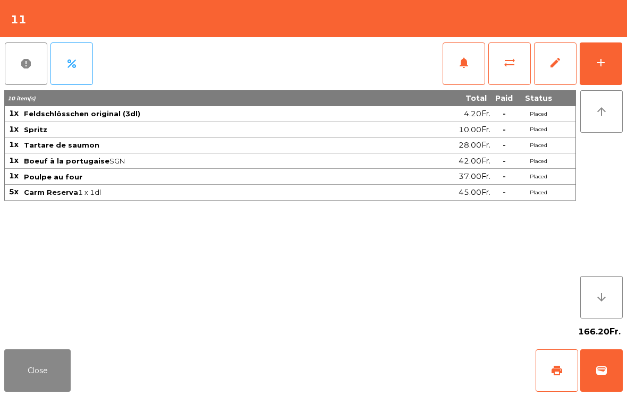
click at [34, 362] on button "Close" at bounding box center [37, 371] width 66 height 43
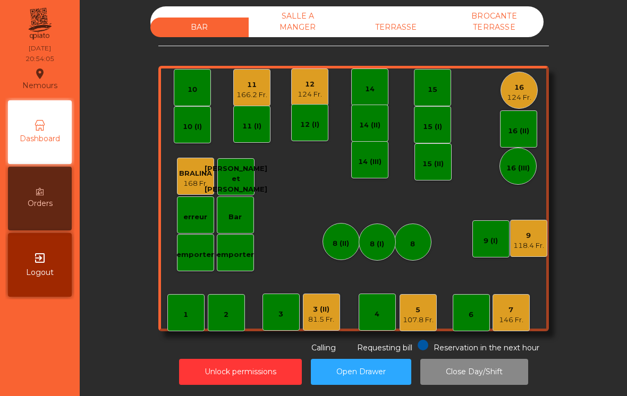
click at [402, 22] on div "TERRASSE" at bounding box center [396, 28] width 98 height 20
click at [325, 92] on div "12 124 Fr." at bounding box center [309, 87] width 37 height 37
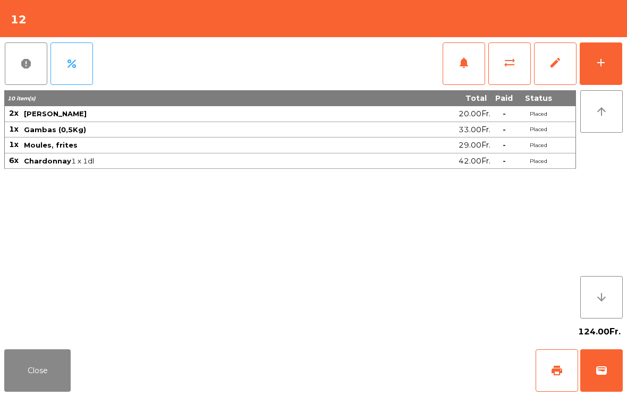
click at [621, 58] on button "add" at bounding box center [601, 64] width 43 height 43
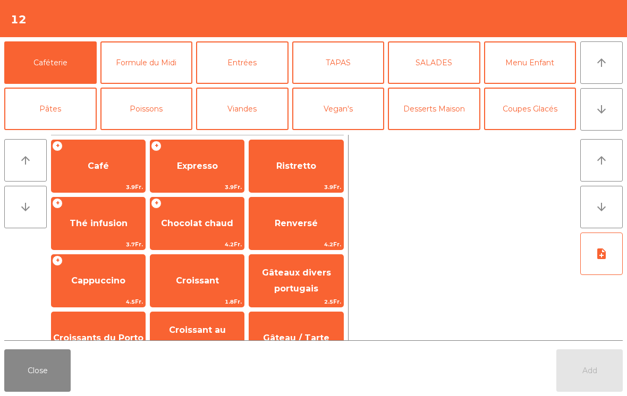
click at [512, 112] on button "Coupes Glacés" at bounding box center [530, 109] width 92 height 43
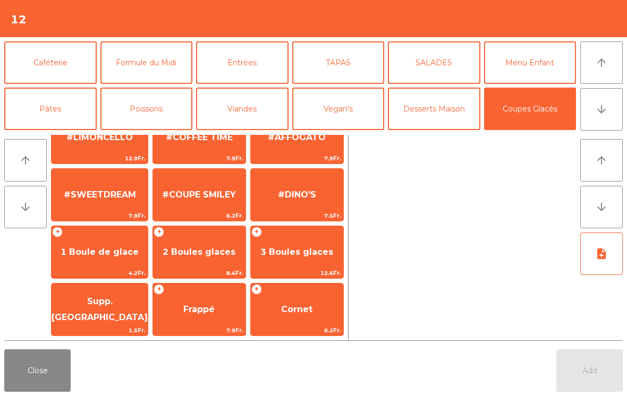
scroll to position [134, 0]
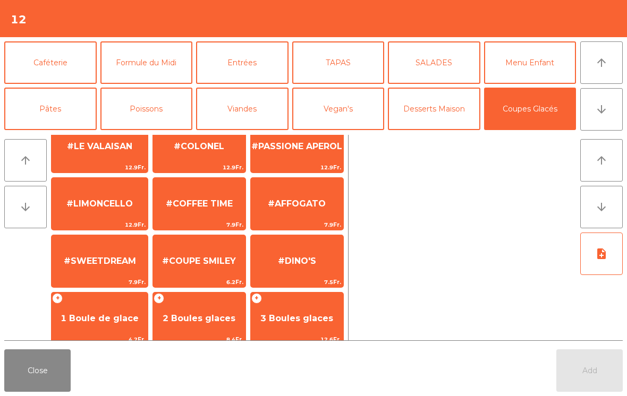
click at [212, 201] on span "#COFFEE TIME" at bounding box center [199, 204] width 67 height 10
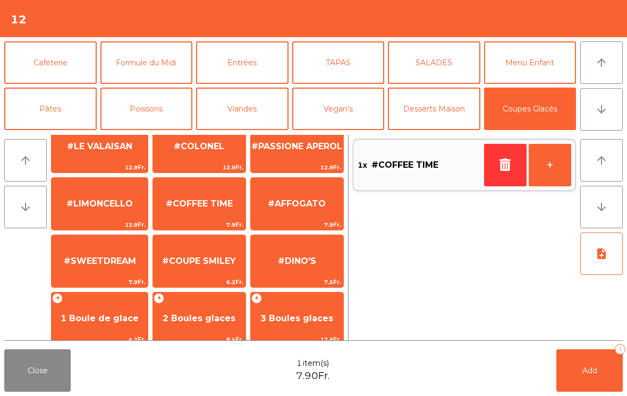
click at [552, 172] on button "+" at bounding box center [550, 165] width 43 height 43
click at [565, 365] on button "Add 2" at bounding box center [589, 371] width 66 height 43
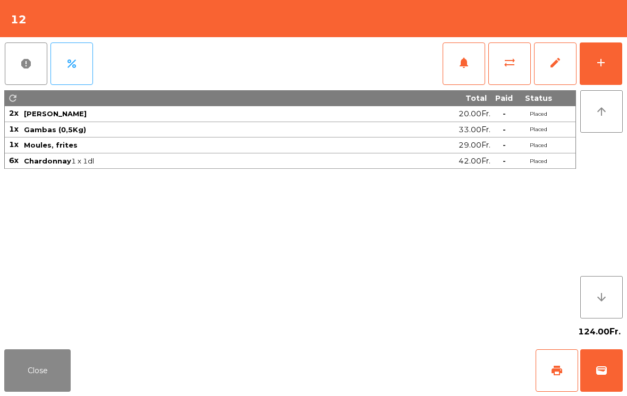
click at [20, 392] on button "Close" at bounding box center [37, 371] width 66 height 43
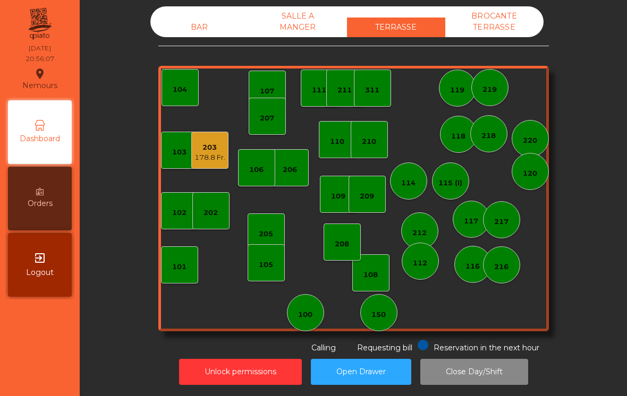
click at [291, 179] on div "206" at bounding box center [290, 167] width 37 height 37
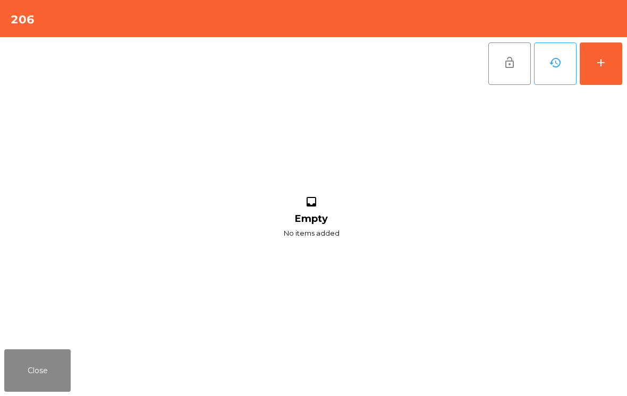
click at [607, 69] on div "add" at bounding box center [601, 62] width 13 height 13
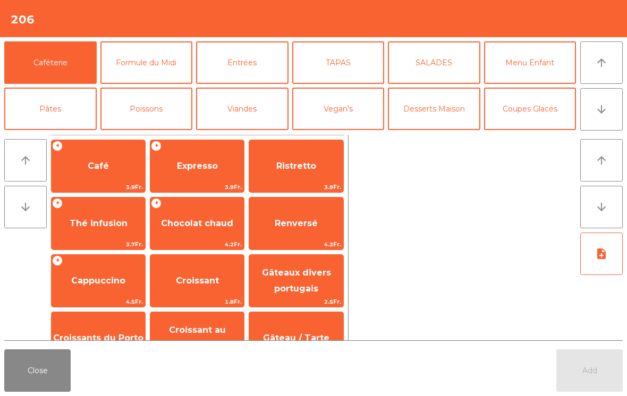
click at [113, 227] on span "Thé infusion" at bounding box center [99, 223] width 58 height 10
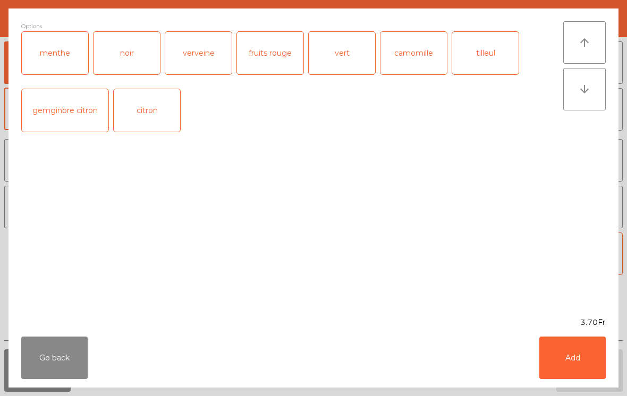
click at [573, 361] on button "Add" at bounding box center [572, 358] width 66 height 43
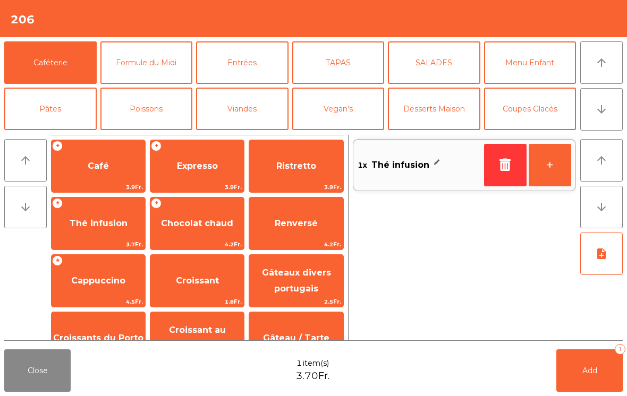
click at [560, 162] on button "+" at bounding box center [550, 165] width 43 height 43
click at [104, 176] on span "Café" at bounding box center [99, 166] width 94 height 29
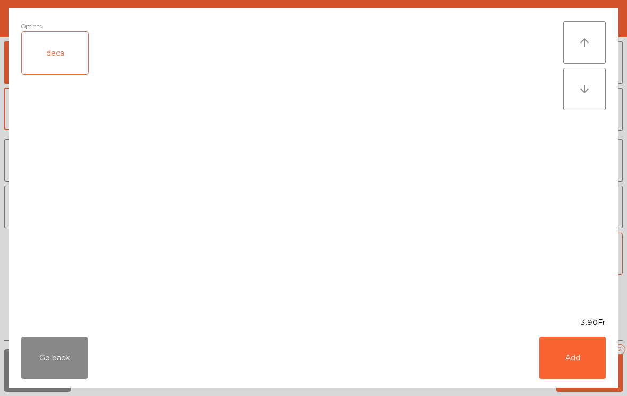
click at [578, 352] on button "Add" at bounding box center [572, 358] width 66 height 43
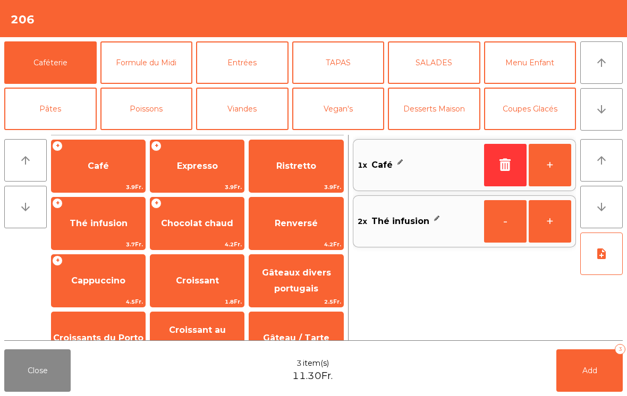
click at [533, 115] on button "Coupes Glacés" at bounding box center [530, 109] width 92 height 43
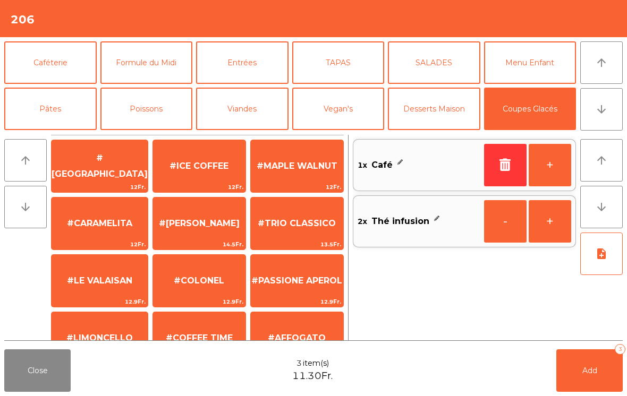
click at [176, 166] on span "#ICE COFFEE" at bounding box center [199, 166] width 59 height 10
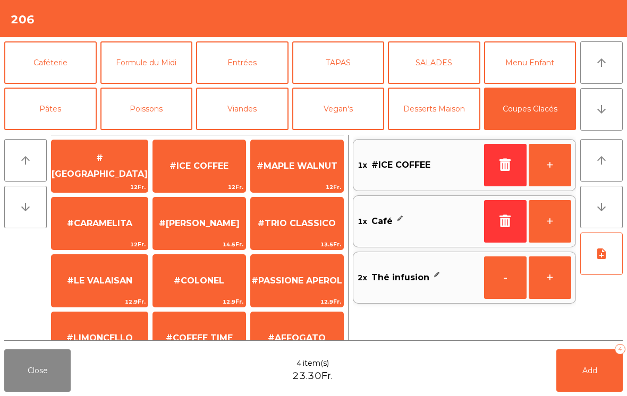
click at [574, 392] on button "Add 4" at bounding box center [589, 371] width 66 height 43
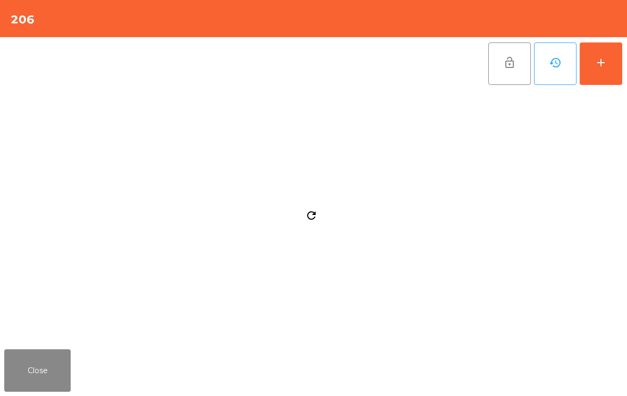
click at [51, 382] on button "Close" at bounding box center [37, 371] width 66 height 43
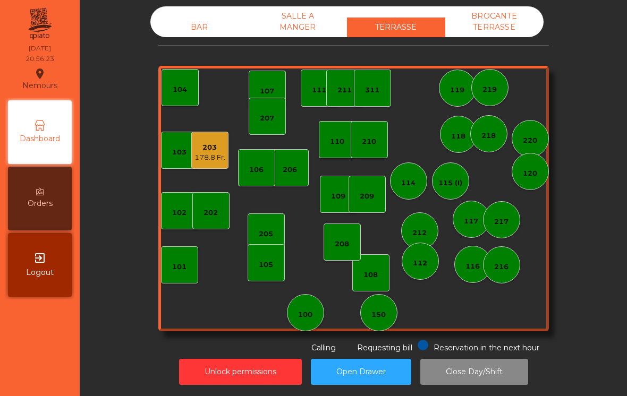
click at [211, 36] on div "BAR" at bounding box center [199, 28] width 98 height 20
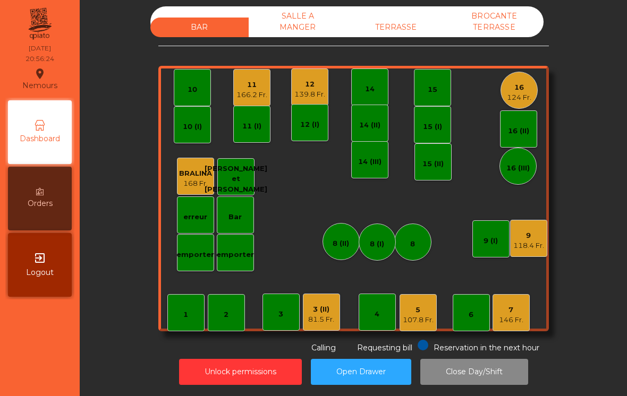
click at [536, 251] on div "9 118.4 Fr." at bounding box center [528, 238] width 37 height 37
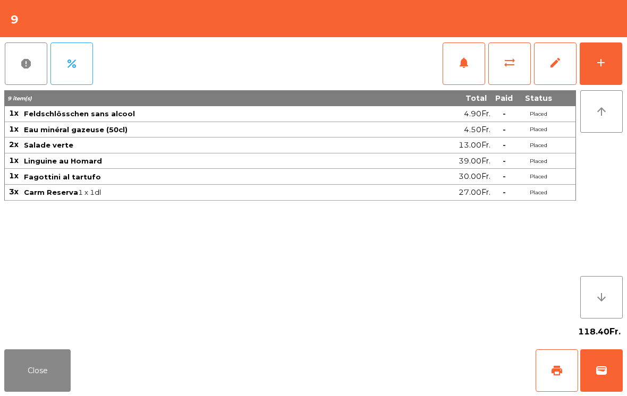
click at [457, 69] on button "notifications" at bounding box center [464, 64] width 43 height 43
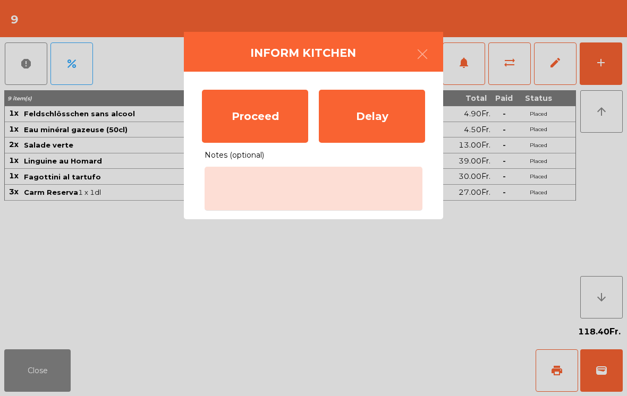
click at [247, 124] on div "Proceed" at bounding box center [255, 116] width 106 height 53
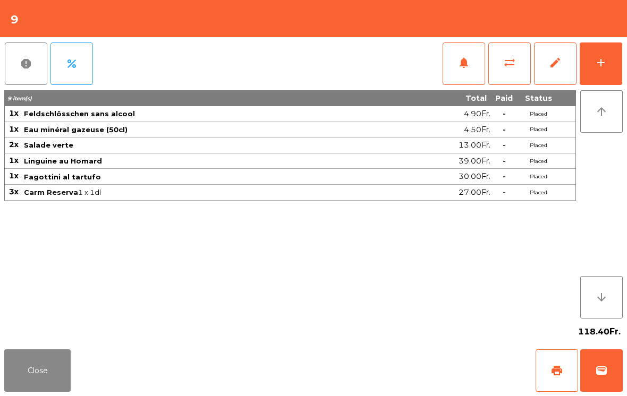
click at [54, 374] on button "Close" at bounding box center [37, 371] width 66 height 43
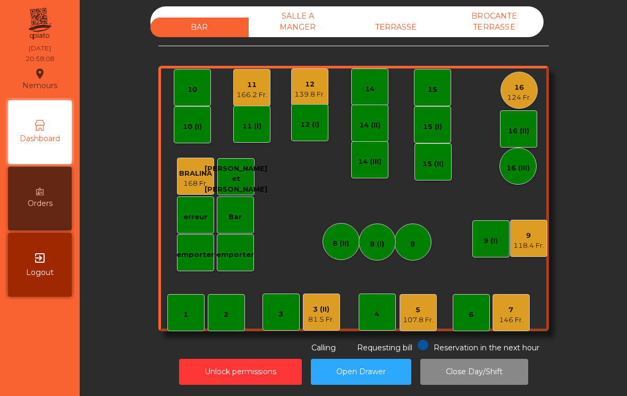
click at [529, 316] on div "7 146 Fr." at bounding box center [511, 312] width 37 height 37
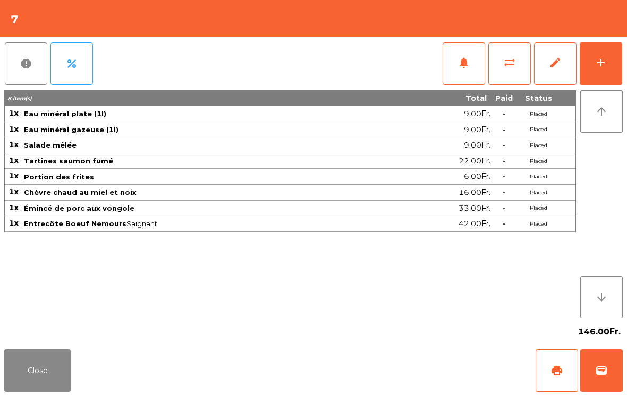
click at [617, 65] on button "add" at bounding box center [601, 64] width 43 height 43
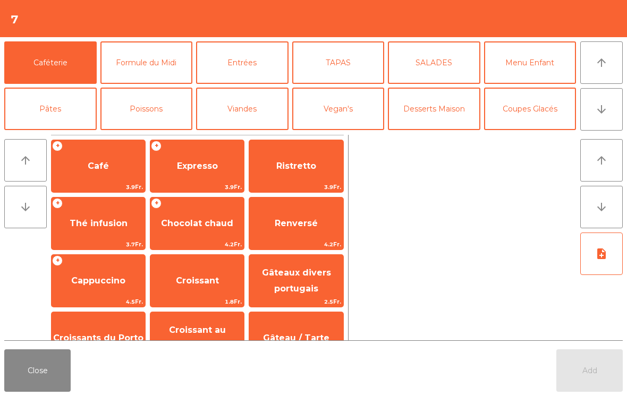
click at [611, 108] on button "arrow_downward" at bounding box center [601, 109] width 43 height 43
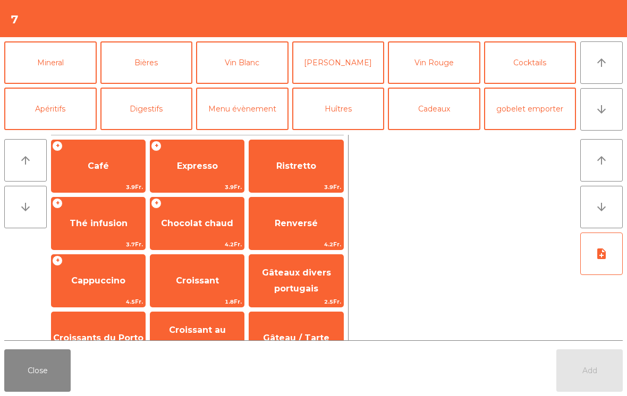
click at [257, 69] on button "Vin Blanc" at bounding box center [242, 62] width 92 height 43
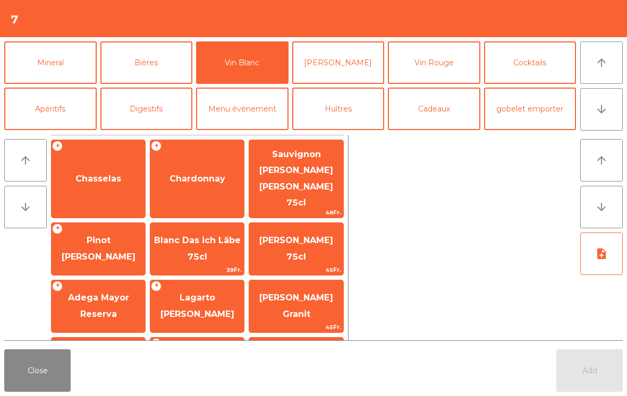
click at [123, 170] on span "Chasselas" at bounding box center [99, 179] width 94 height 29
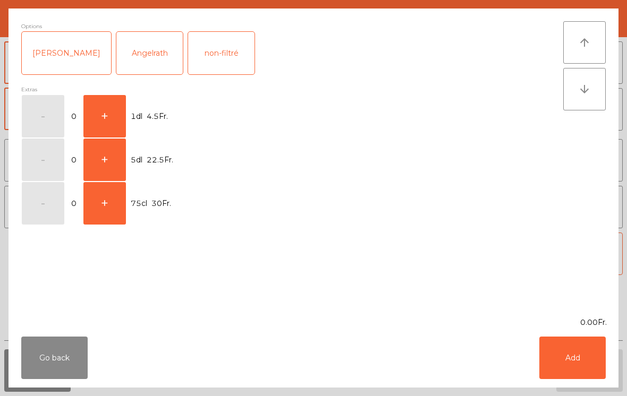
click at [110, 119] on button "+" at bounding box center [104, 116] width 43 height 43
click at [557, 349] on button "Add" at bounding box center [572, 358] width 66 height 43
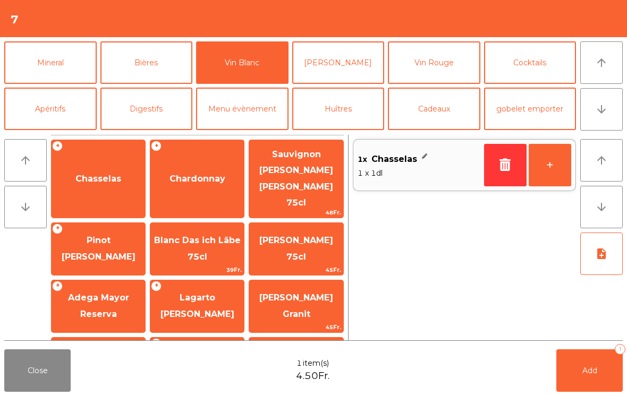
click at [116, 232] on span "Pinot [PERSON_NAME]" at bounding box center [99, 248] width 94 height 45
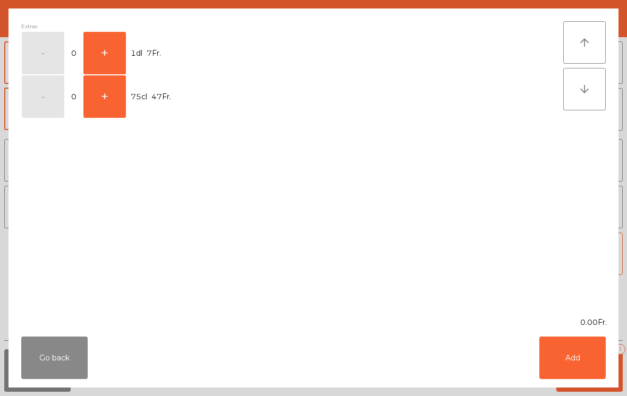
click at [119, 59] on button "+" at bounding box center [104, 53] width 43 height 43
click at [569, 341] on button "Add" at bounding box center [572, 358] width 66 height 43
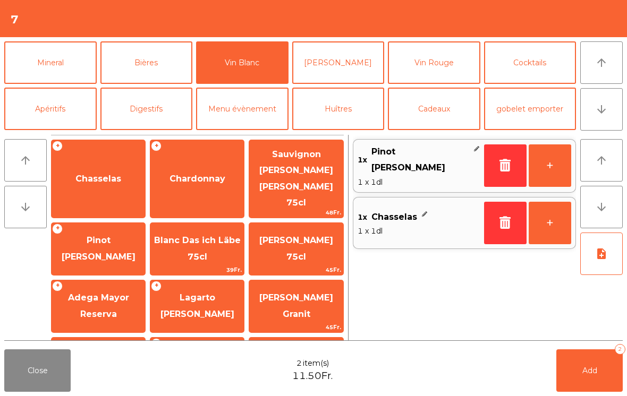
click at [594, 373] on span "Add" at bounding box center [589, 371] width 15 height 10
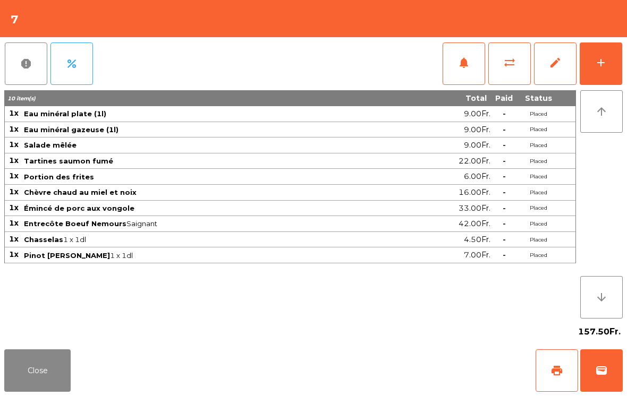
click at [611, 59] on button "add" at bounding box center [601, 64] width 43 height 43
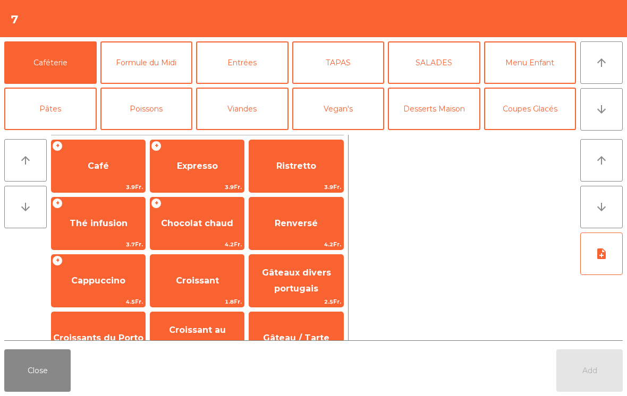
click at [597, 103] on icon "arrow_downward" at bounding box center [601, 109] width 13 height 13
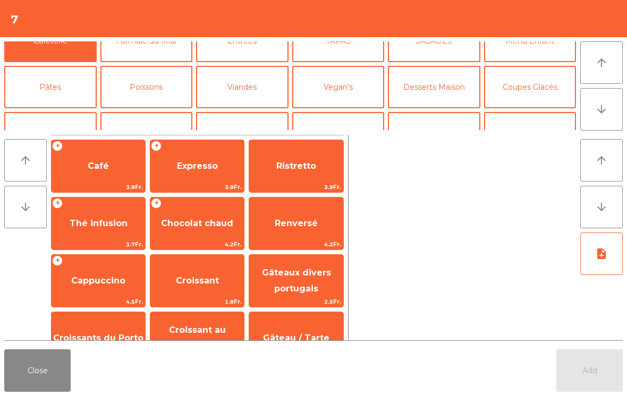
click at [60, 112] on button "Mineral" at bounding box center [50, 133] width 92 height 43
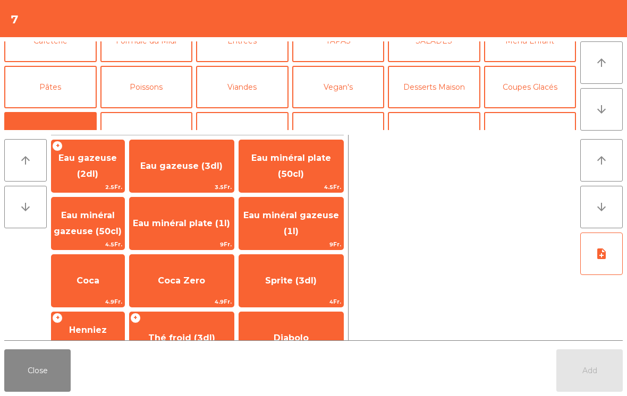
scroll to position [92, 0]
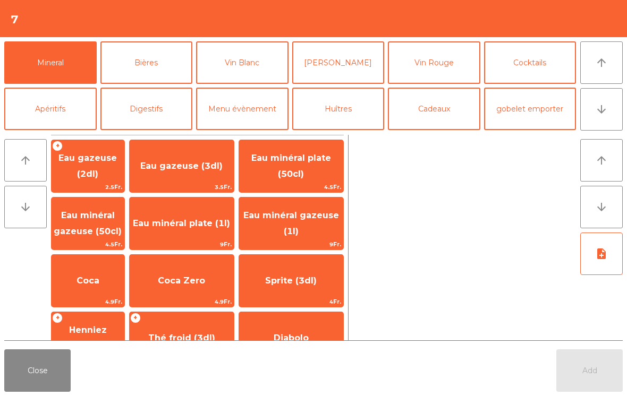
click at [318, 227] on span "Eau minéral gazeuse (1l)" at bounding box center [291, 223] width 104 height 45
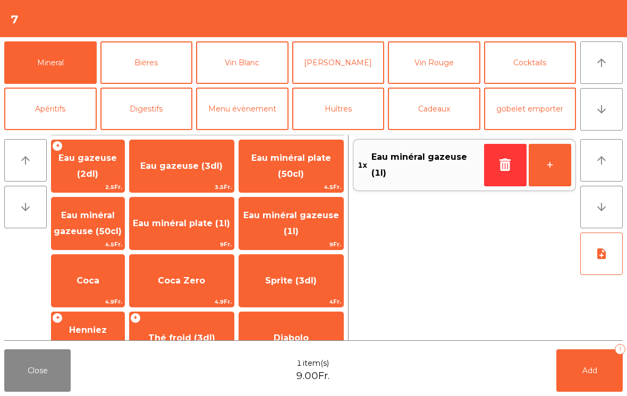
click at [591, 376] on button "Add 1" at bounding box center [589, 371] width 66 height 43
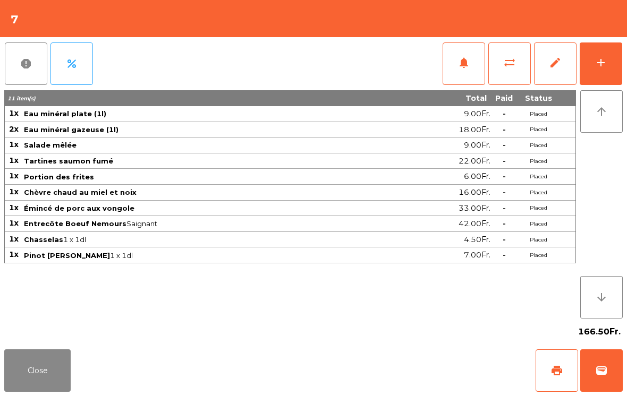
click at [32, 385] on button "Close" at bounding box center [37, 371] width 66 height 43
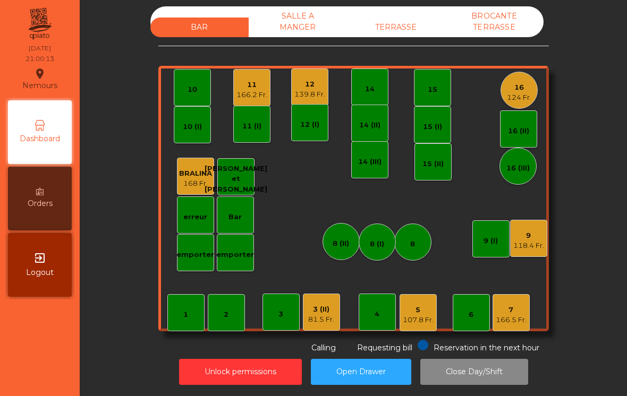
click at [380, 23] on div "TERRASSE" at bounding box center [396, 28] width 98 height 20
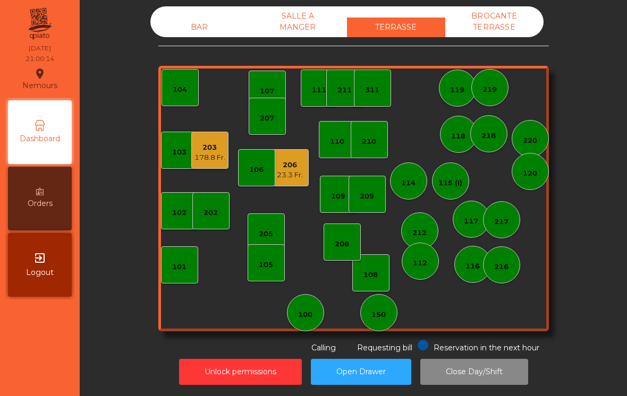
click at [293, 179] on div "23.3 Fr." at bounding box center [290, 175] width 26 height 11
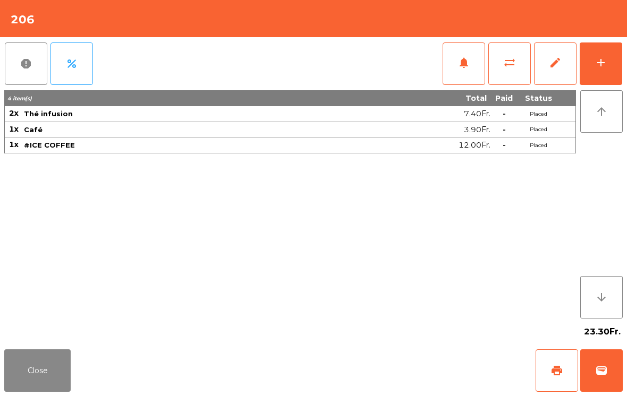
click at [68, 373] on button "Close" at bounding box center [37, 371] width 66 height 43
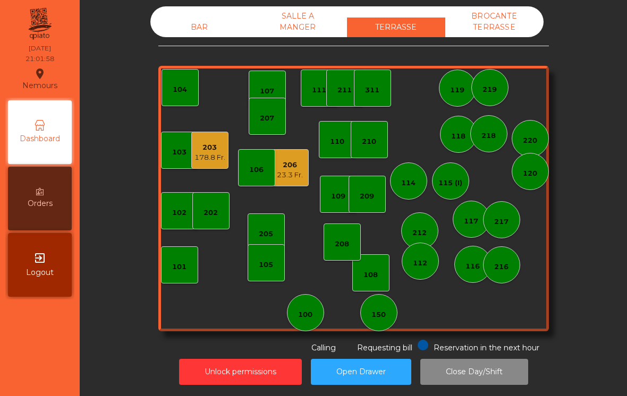
click at [190, 20] on div "BAR" at bounding box center [199, 28] width 98 height 20
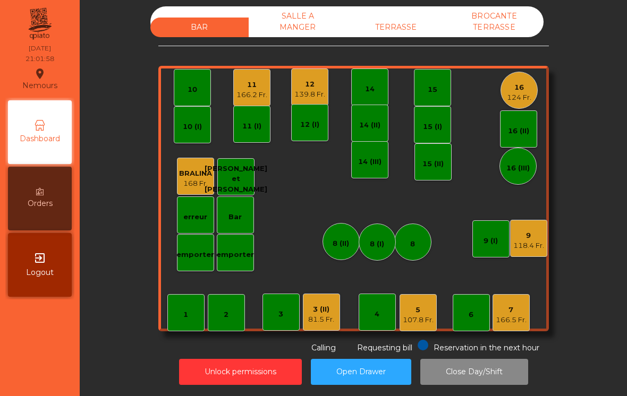
click at [429, 321] on div "107.8 Fr." at bounding box center [418, 320] width 31 height 11
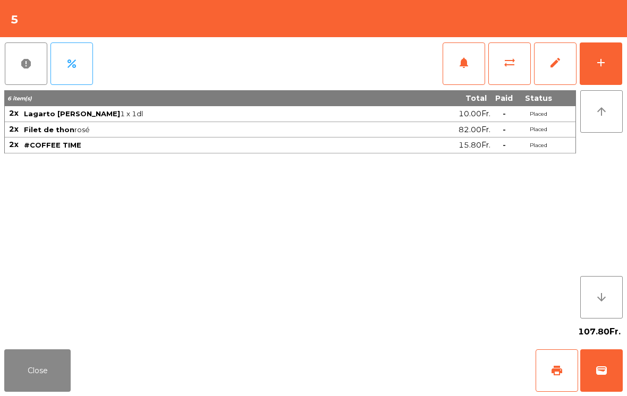
click at [564, 366] on button "print" at bounding box center [557, 371] width 43 height 43
click at [611, 368] on button "wallet" at bounding box center [601, 371] width 43 height 43
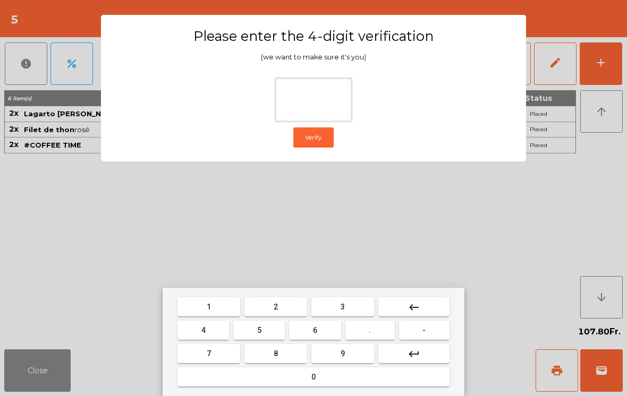
type input "*"
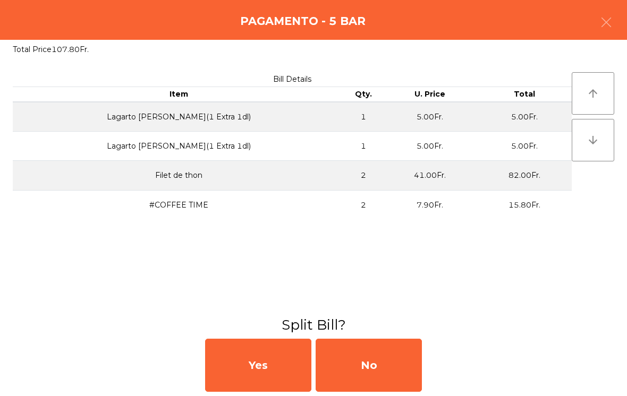
click at [399, 371] on div "No" at bounding box center [369, 365] width 106 height 53
click at [391, 374] on div "MB" at bounding box center [369, 365] width 106 height 53
click at [378, 367] on div "No" at bounding box center [369, 365] width 106 height 53
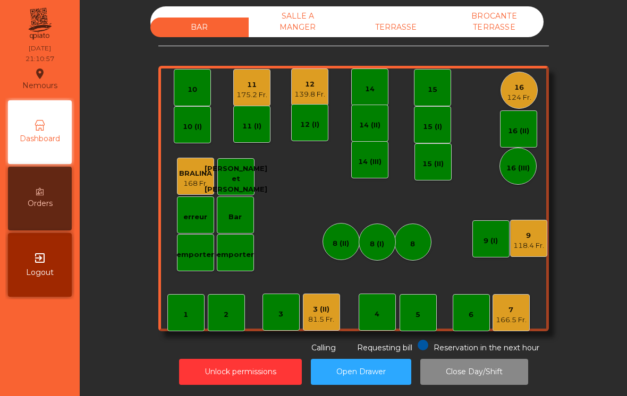
click at [314, 323] on div "81.5 Fr." at bounding box center [321, 320] width 26 height 11
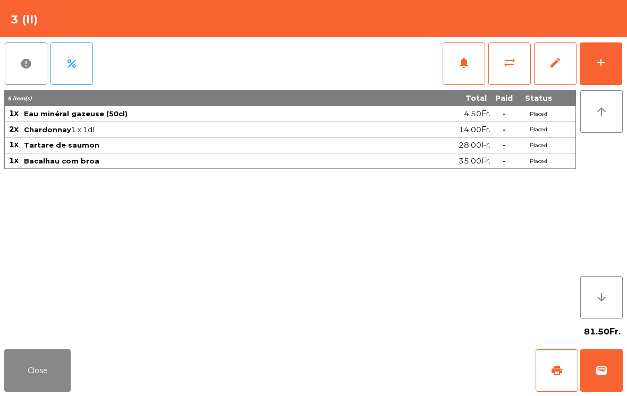
click at [622, 56] on button "add" at bounding box center [601, 64] width 43 height 43
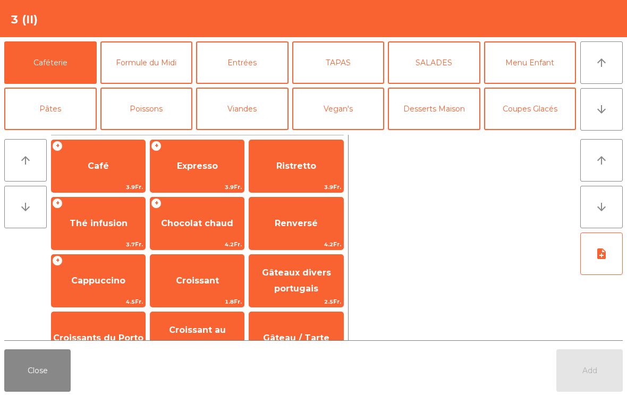
click at [198, 164] on span "Expresso" at bounding box center [197, 166] width 41 height 10
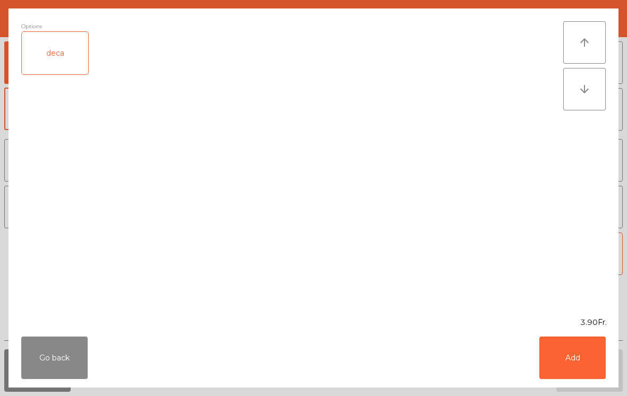
click at [36, 374] on button "Go back" at bounding box center [54, 358] width 66 height 43
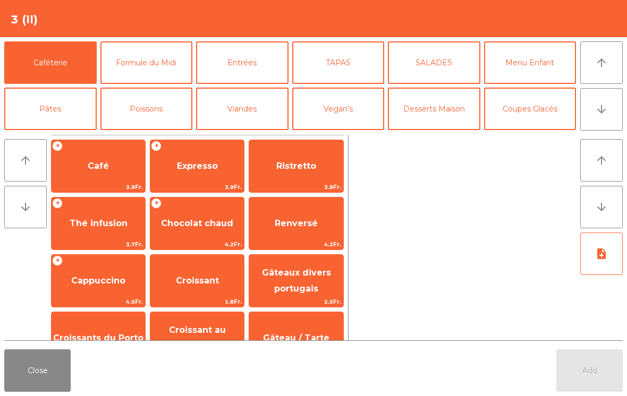
click at [301, 171] on span "Ristretto" at bounding box center [296, 166] width 40 height 10
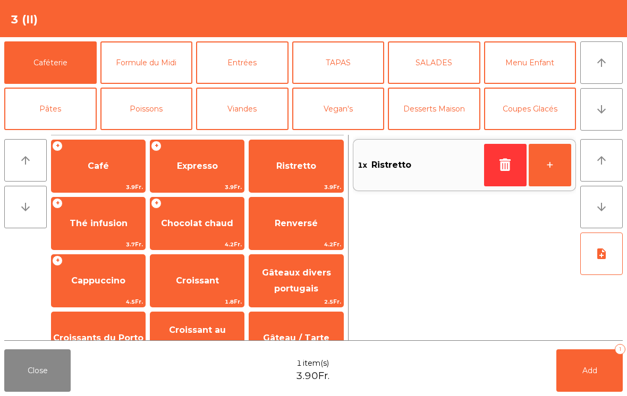
click at [598, 374] on button "Add 1" at bounding box center [589, 371] width 66 height 43
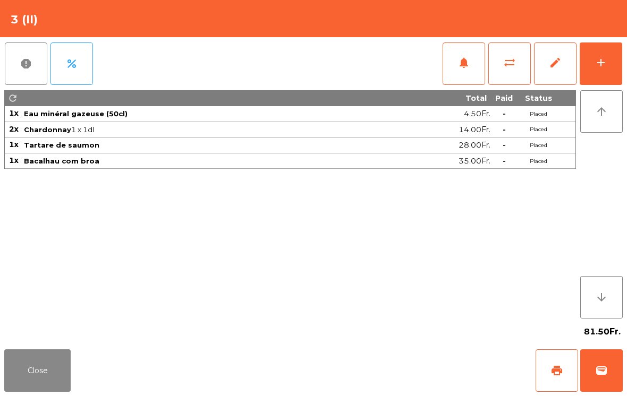
click at [37, 358] on button "Close" at bounding box center [37, 371] width 66 height 43
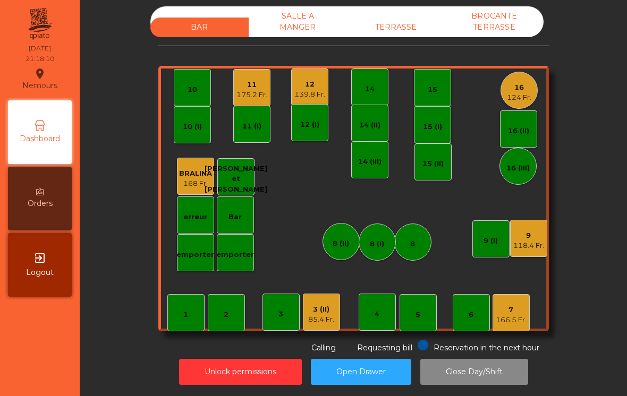
click at [526, 84] on div "16" at bounding box center [519, 87] width 24 height 11
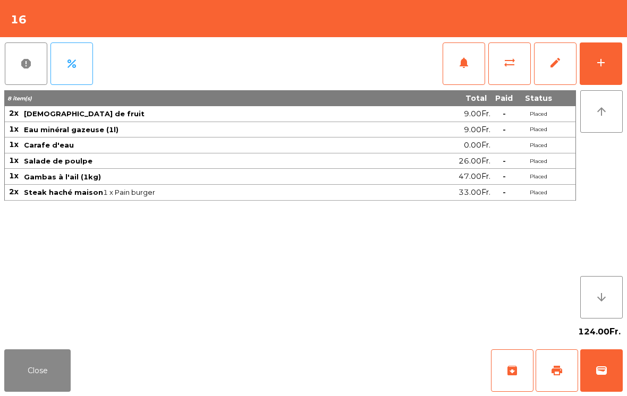
click at [564, 383] on button "print" at bounding box center [557, 371] width 43 height 43
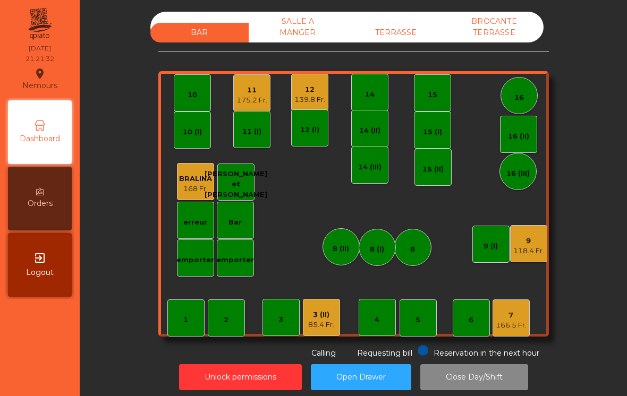
scroll to position [5, 0]
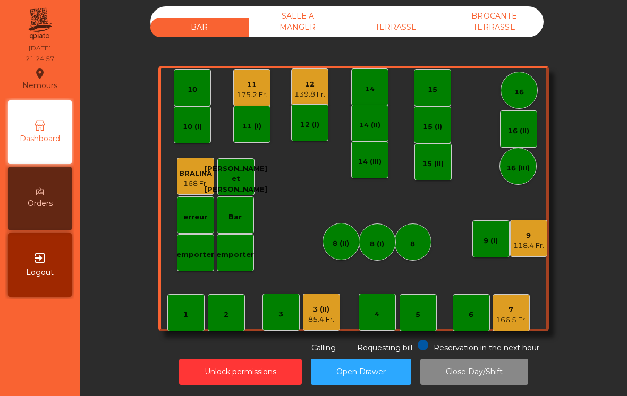
click at [514, 312] on div "7" at bounding box center [511, 310] width 31 height 11
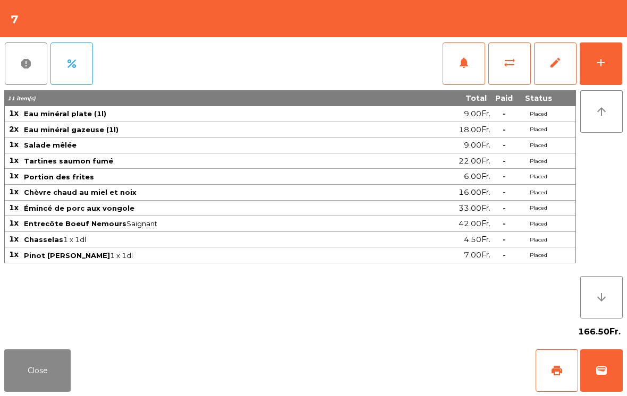
click at [611, 46] on button "add" at bounding box center [601, 64] width 43 height 43
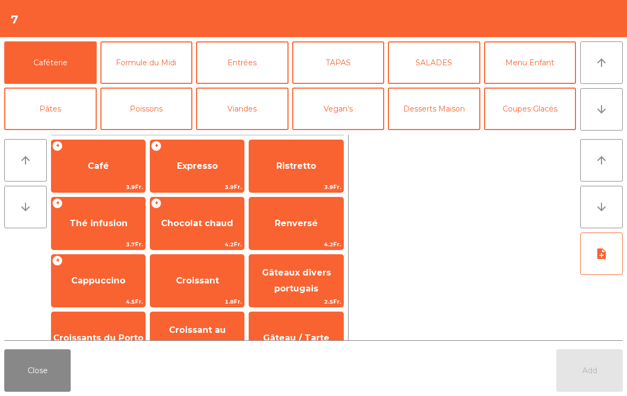
click at [602, 109] on icon "arrow_downward" at bounding box center [601, 109] width 13 height 13
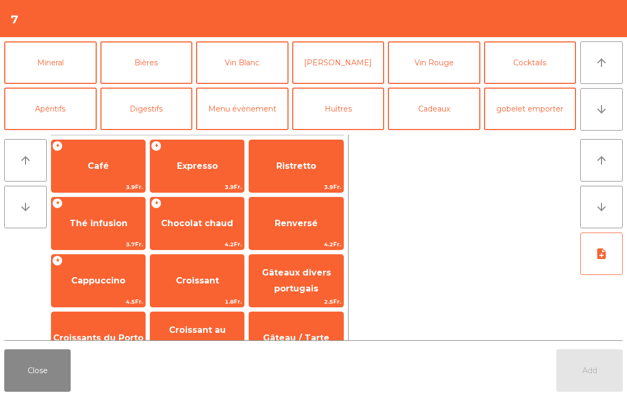
click at [241, 68] on button "Vin Blanc" at bounding box center [242, 62] width 92 height 43
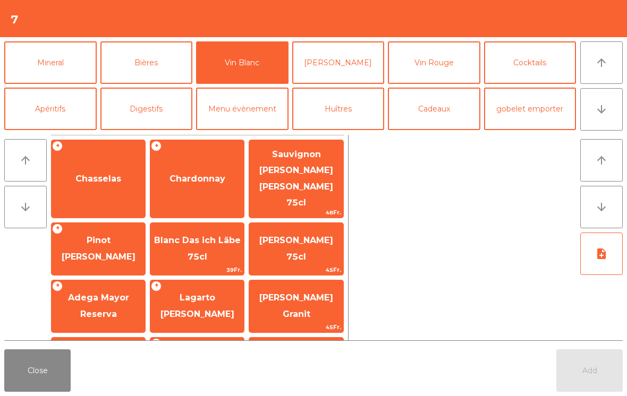
click at [107, 174] on span "Chasselas" at bounding box center [98, 179] width 46 height 10
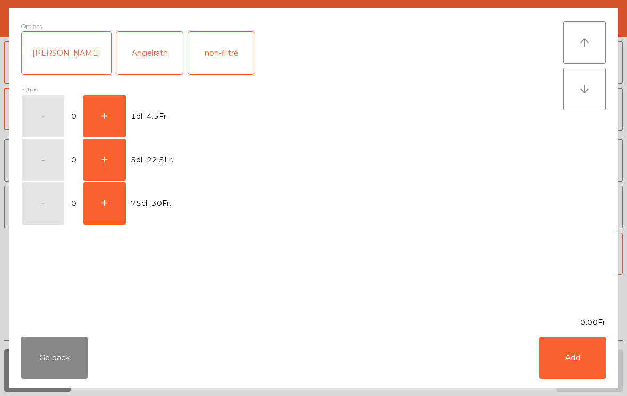
click at [113, 107] on button "+" at bounding box center [104, 116] width 43 height 43
click at [598, 363] on button "Add" at bounding box center [572, 358] width 66 height 43
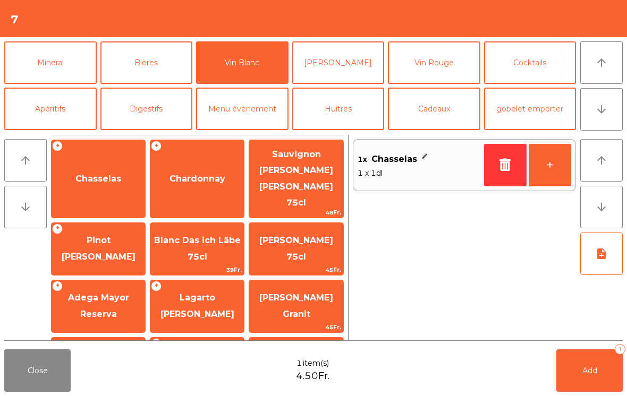
click at [600, 377] on button "Add 1" at bounding box center [589, 371] width 66 height 43
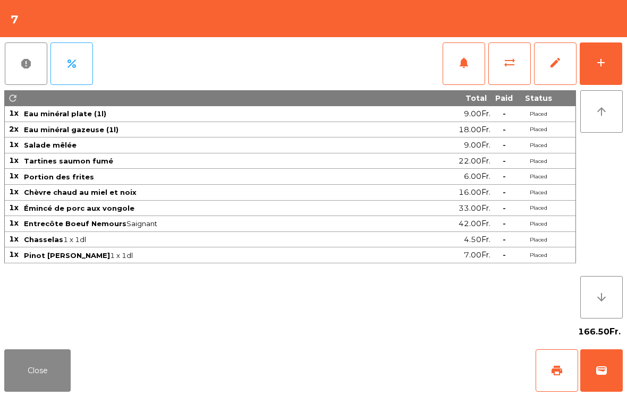
click at [58, 369] on button "Close" at bounding box center [37, 371] width 66 height 43
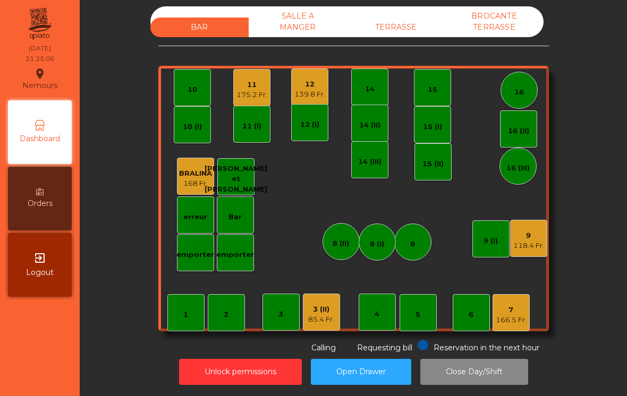
click at [245, 88] on div "11" at bounding box center [251, 85] width 31 height 11
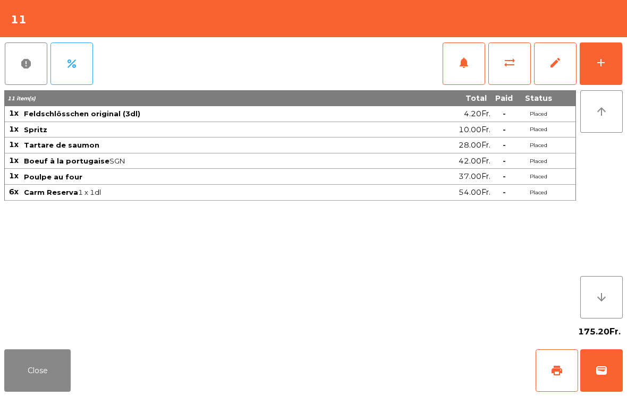
click at [607, 67] on button "add" at bounding box center [601, 64] width 43 height 43
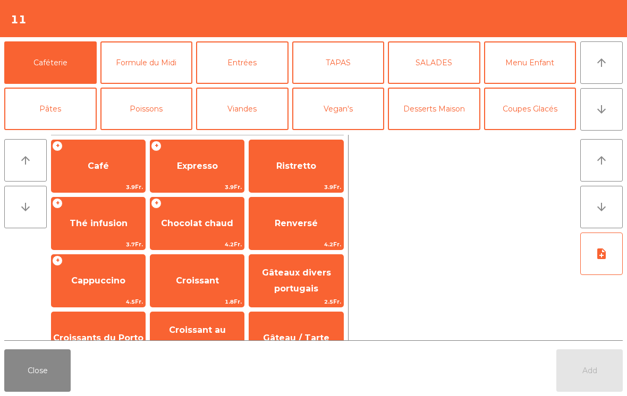
click at [609, 118] on button "arrow_downward" at bounding box center [601, 109] width 43 height 43
click at [540, 134] on button "Cocktails" at bounding box center [530, 155] width 92 height 43
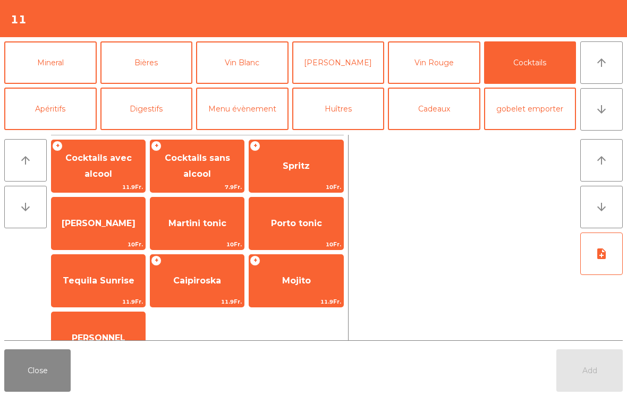
click at [545, 38] on button "Coupes Glacés" at bounding box center [530, 16] width 92 height 43
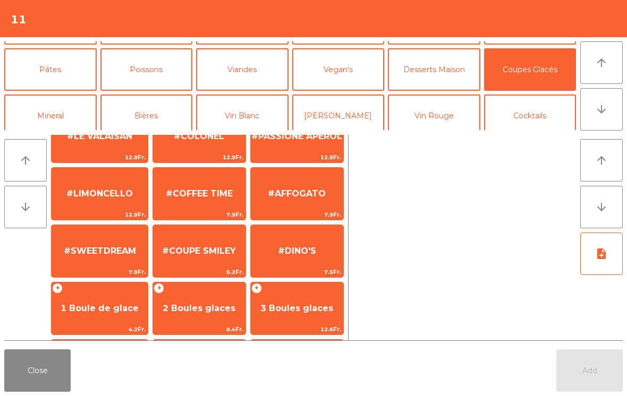
scroll to position [140, 0]
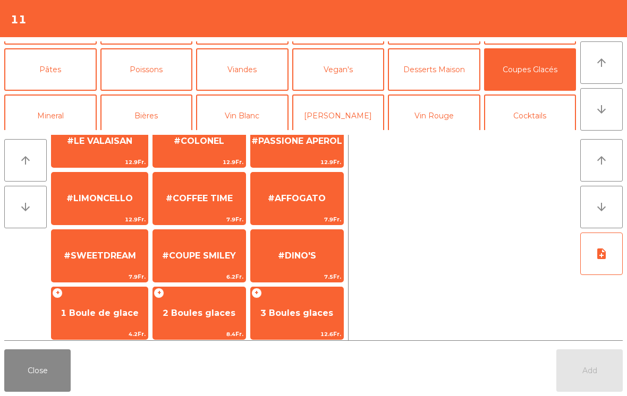
click at [310, 204] on span "#AFFOGATO" at bounding box center [297, 198] width 58 height 10
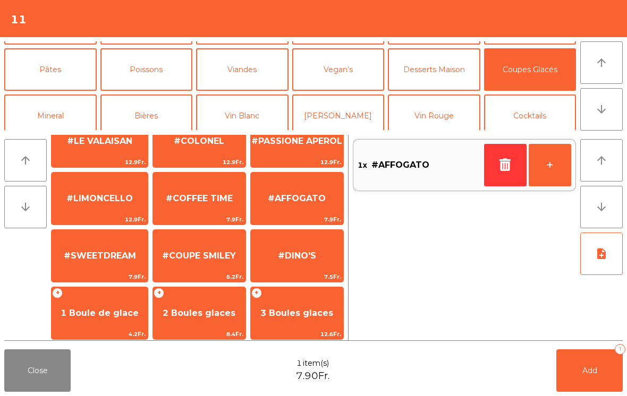
scroll to position [8, 0]
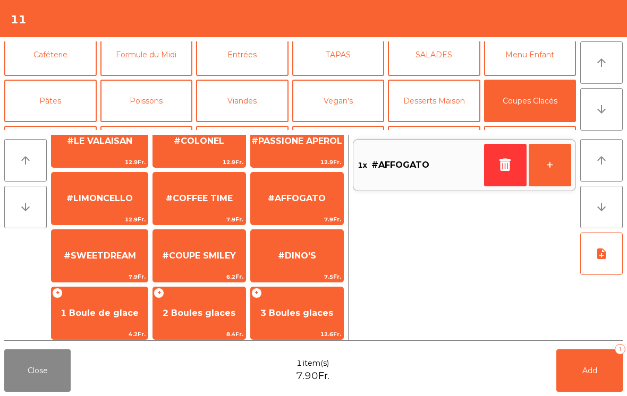
click at [71, 53] on button "Caféterie" at bounding box center [50, 54] width 92 height 43
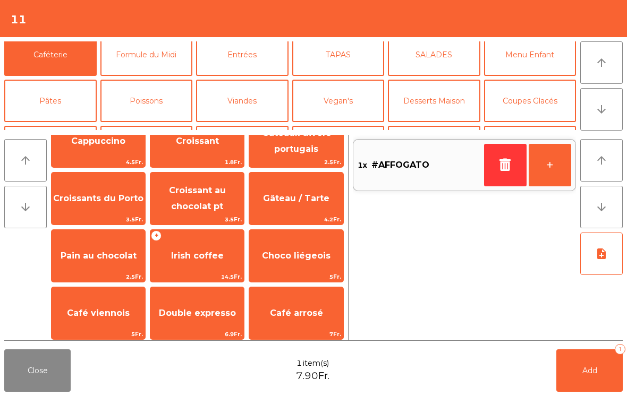
scroll to position [-2, 0]
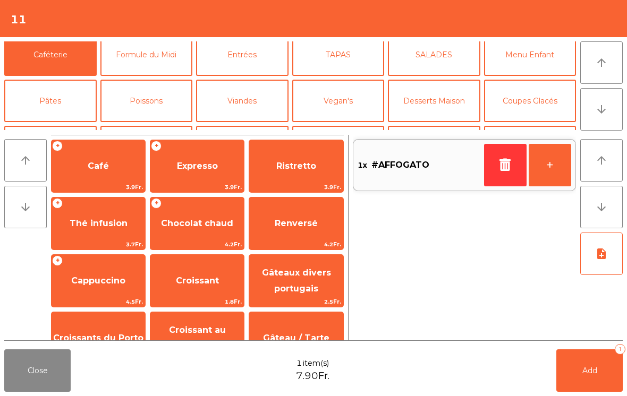
click at [206, 174] on span "Expresso" at bounding box center [197, 166] width 94 height 29
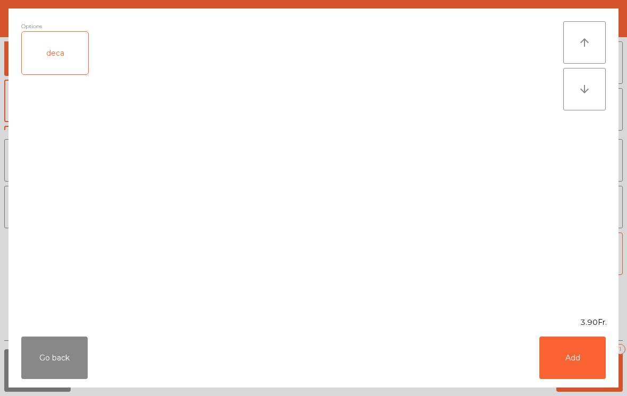
click at [581, 362] on button "Add" at bounding box center [572, 358] width 66 height 43
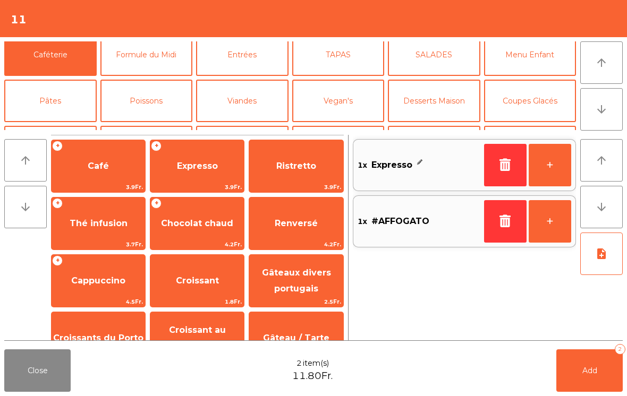
click at [594, 388] on button "Add 2" at bounding box center [589, 371] width 66 height 43
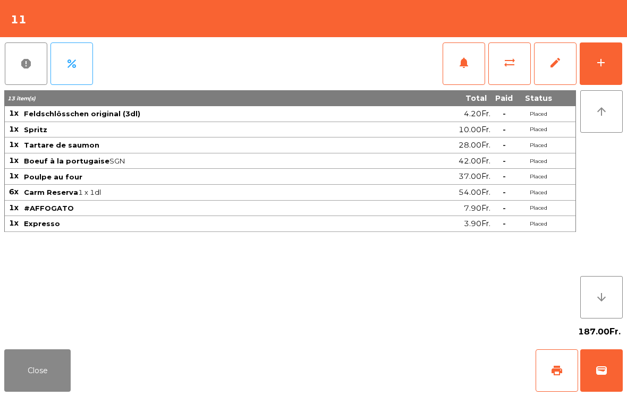
click at [55, 392] on button "Close" at bounding box center [37, 371] width 66 height 43
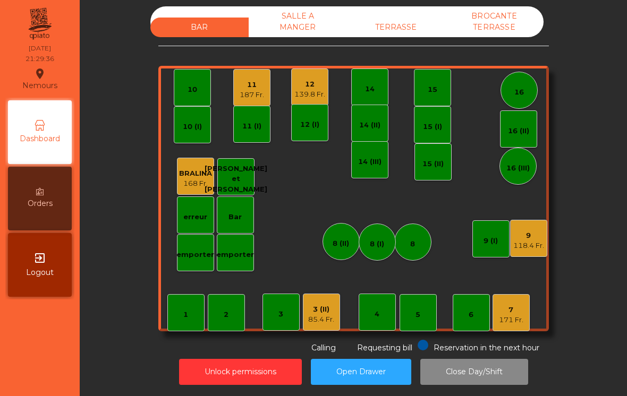
click at [377, 250] on div "8 (I)" at bounding box center [377, 242] width 37 height 37
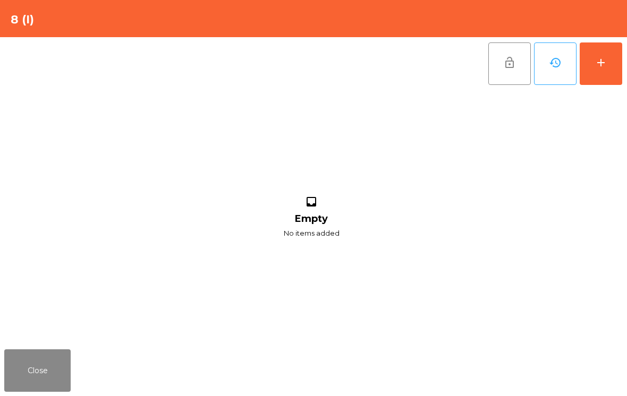
click at [612, 71] on button "add" at bounding box center [601, 64] width 43 height 43
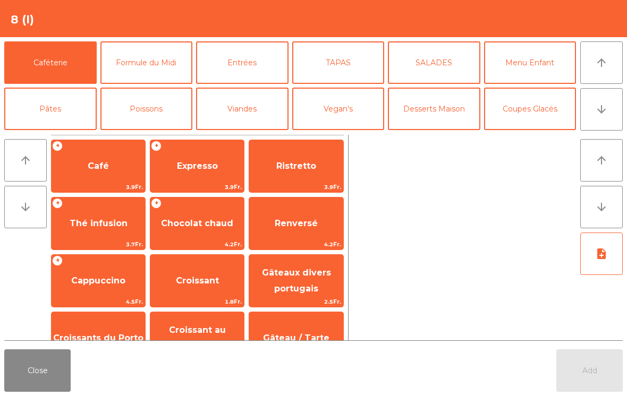
scroll to position [127, 0]
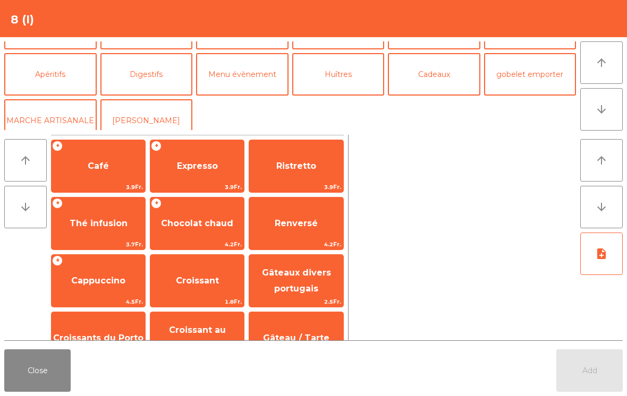
click at [181, 80] on button "Digestifs" at bounding box center [146, 74] width 92 height 43
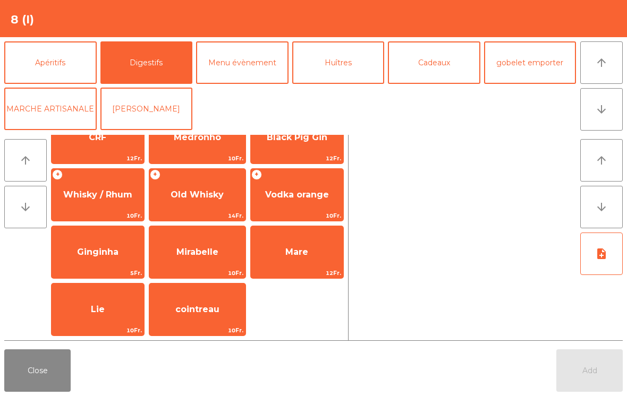
scroll to position [272, 0]
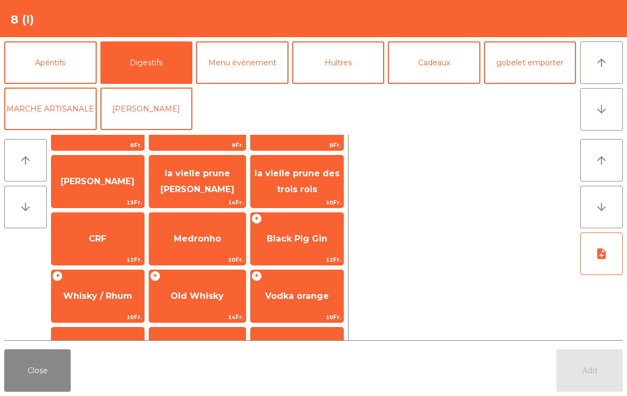
click at [301, 255] on span "12Fr." at bounding box center [297, 260] width 92 height 10
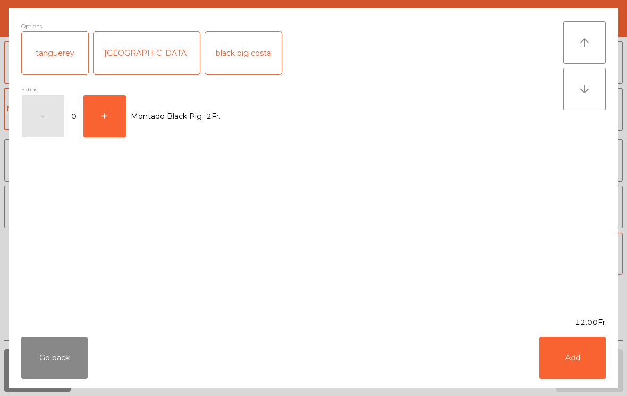
click at [590, 371] on button "Add" at bounding box center [572, 358] width 66 height 43
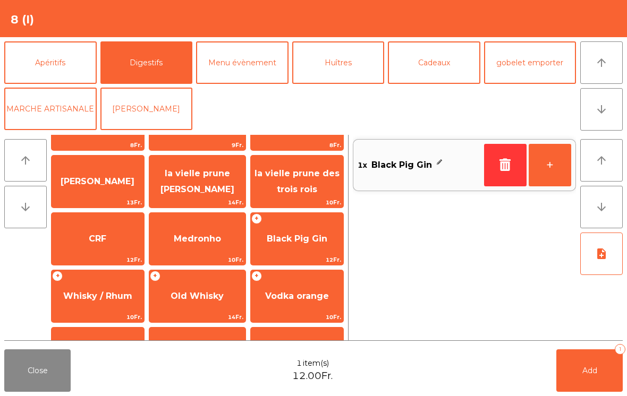
click at [603, 360] on button "Add 1" at bounding box center [589, 371] width 66 height 43
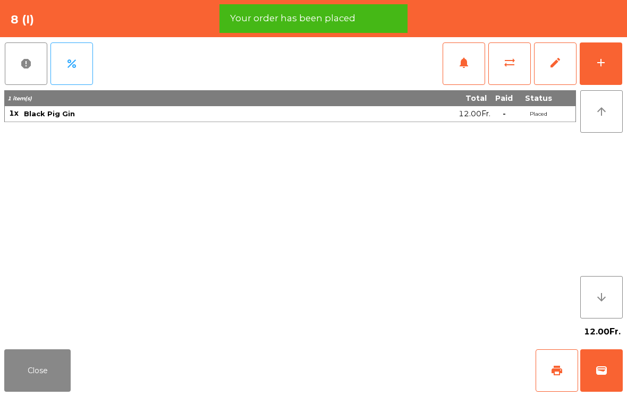
click at [606, 371] on span "wallet" at bounding box center [601, 371] width 13 height 13
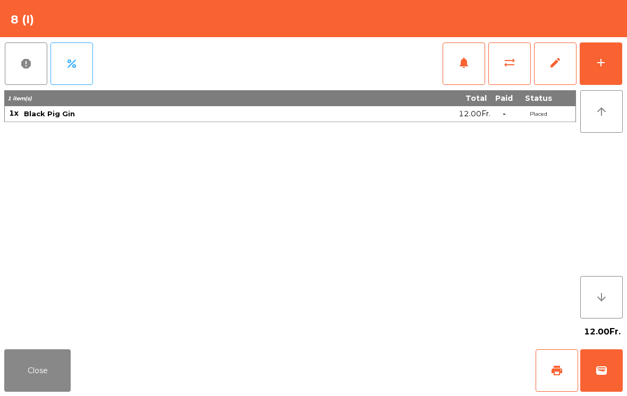
click at [384, 368] on div "Close print wallet" at bounding box center [313, 370] width 627 height 51
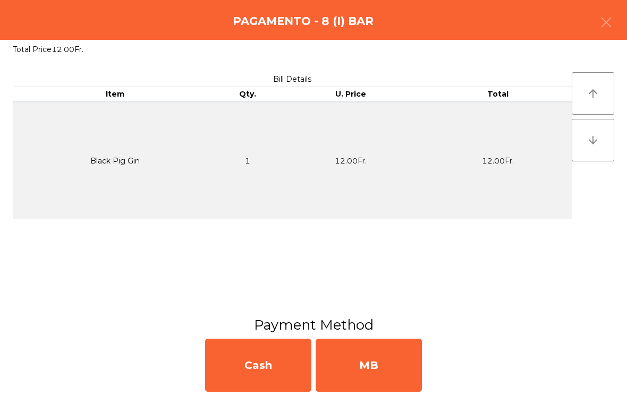
click at [384, 366] on div "MB" at bounding box center [369, 365] width 106 height 53
click at [375, 382] on div "No" at bounding box center [369, 365] width 106 height 53
click at [375, 381] on div "No" at bounding box center [369, 365] width 106 height 53
click at [402, 380] on div "No" at bounding box center [369, 365] width 106 height 53
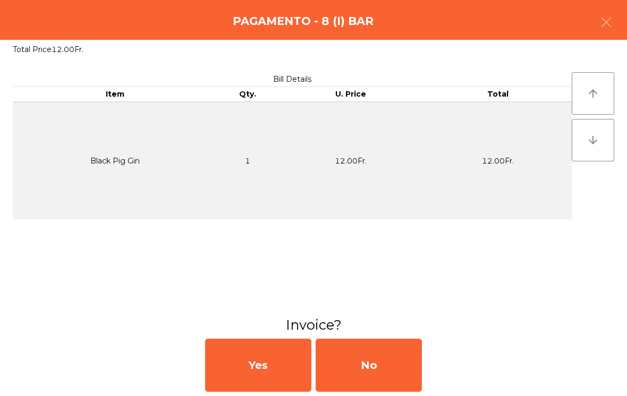
click at [387, 369] on div "No" at bounding box center [369, 365] width 106 height 53
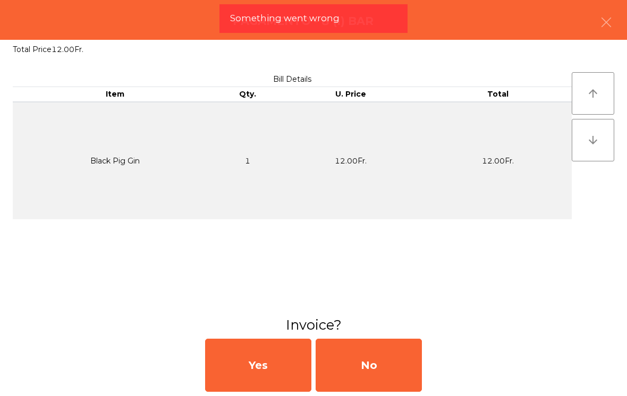
click at [386, 360] on div "No" at bounding box center [369, 365] width 106 height 53
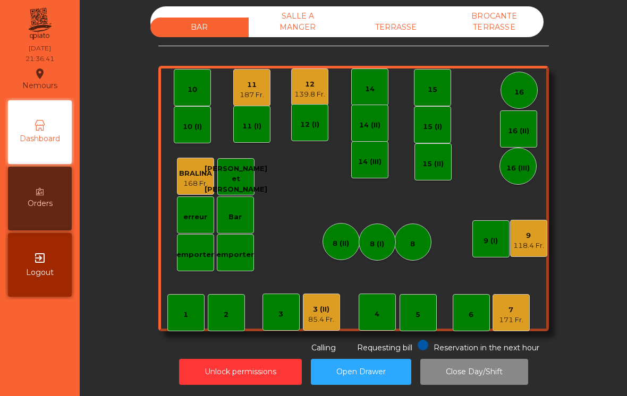
click at [546, 243] on div "9 118.4 Fr." at bounding box center [528, 238] width 37 height 37
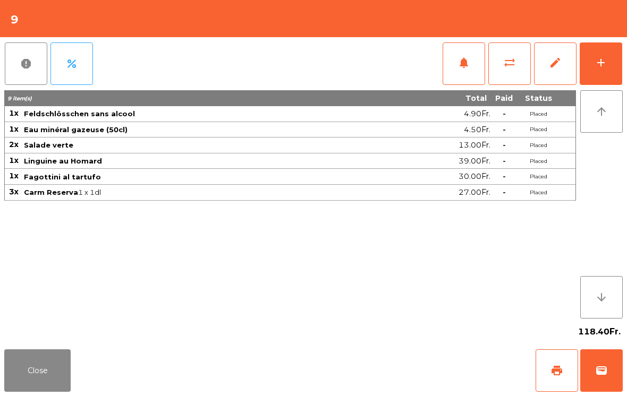
click at [621, 56] on button "add" at bounding box center [601, 64] width 43 height 43
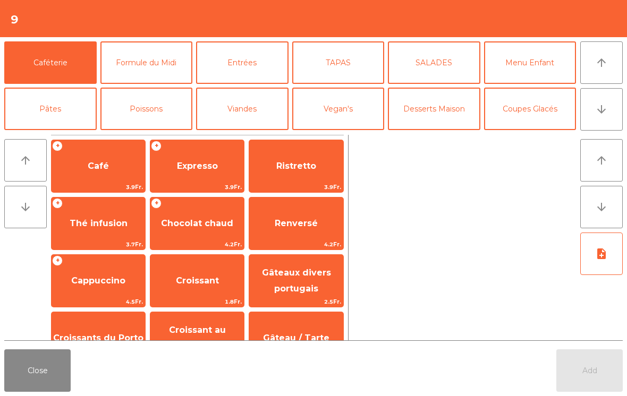
click at [449, 119] on button "Desserts Maison" at bounding box center [434, 109] width 92 height 43
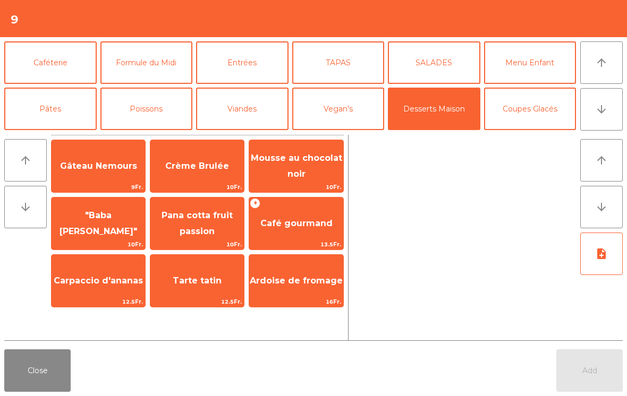
click at [193, 287] on span "Tarte tatin" at bounding box center [197, 281] width 94 height 29
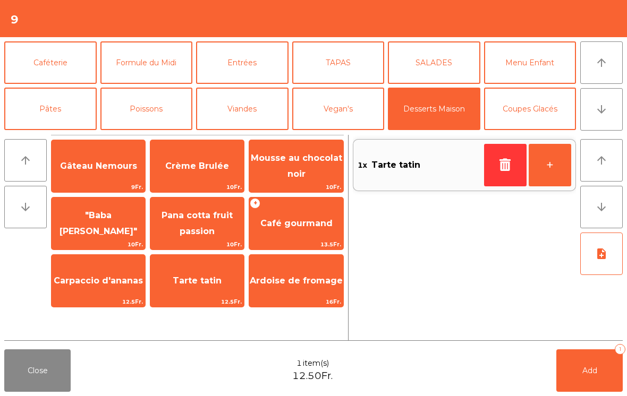
click at [43, 72] on button "Caféterie" at bounding box center [50, 62] width 92 height 43
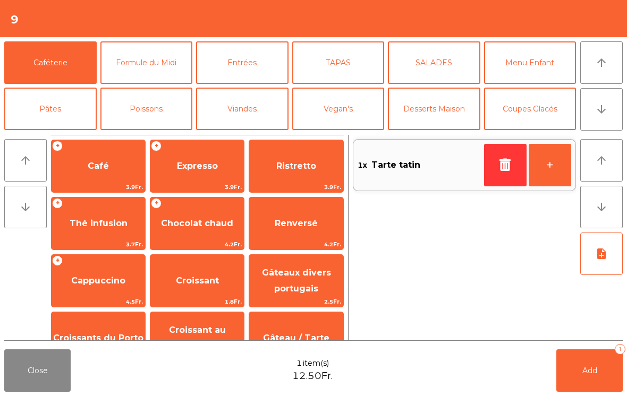
click at [183, 182] on span "3.9Fr." at bounding box center [197, 187] width 94 height 10
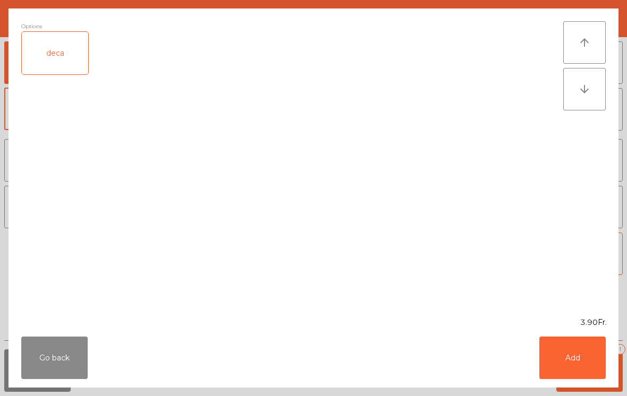
click at [581, 357] on button "Add" at bounding box center [572, 358] width 66 height 43
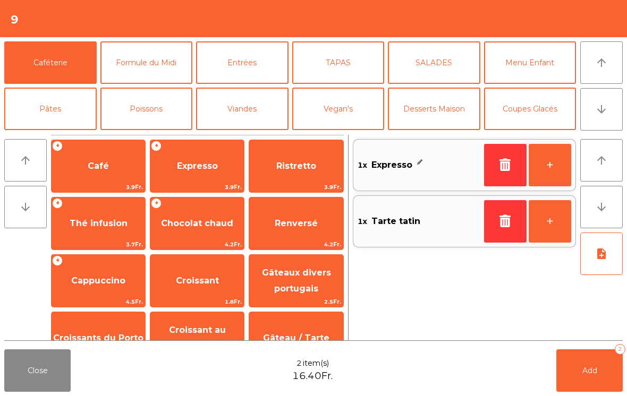
click at [570, 159] on button "+" at bounding box center [550, 165] width 43 height 43
click at [598, 371] on button "Add 3" at bounding box center [589, 371] width 66 height 43
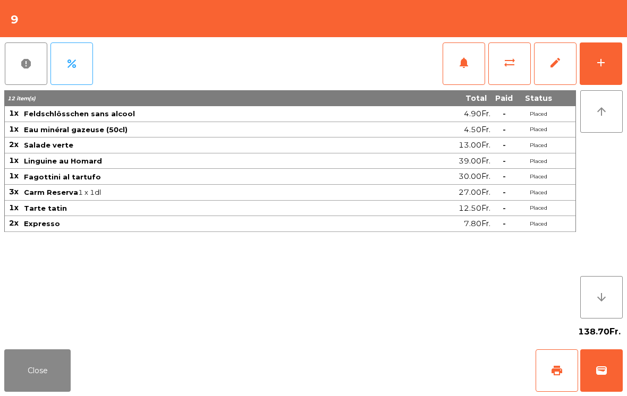
click at [29, 392] on button "Close" at bounding box center [37, 371] width 66 height 43
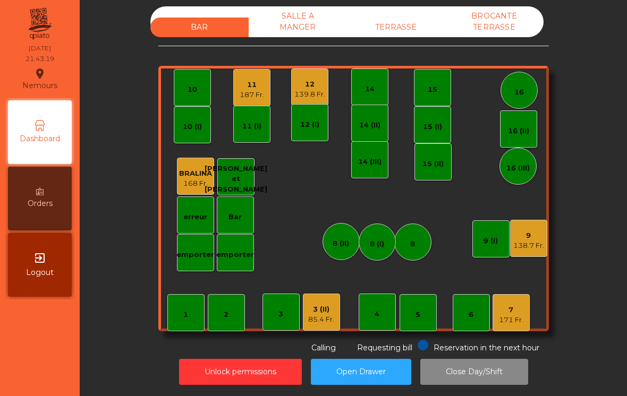
click at [258, 90] on div "187 Fr." at bounding box center [252, 95] width 24 height 11
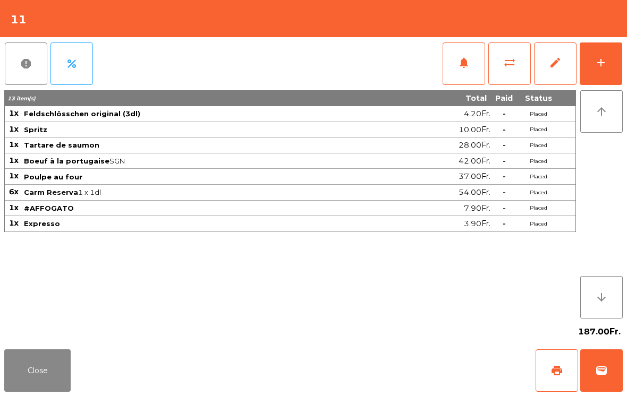
click at [607, 68] on button "add" at bounding box center [601, 64] width 43 height 43
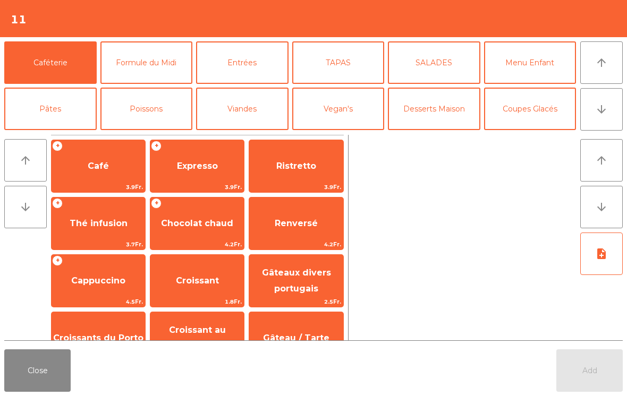
scroll to position [35, 0]
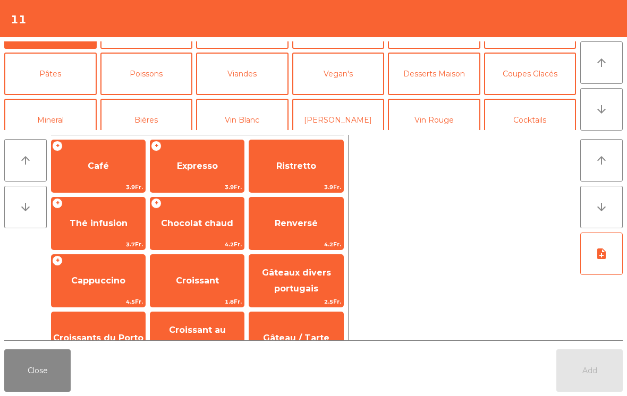
click at [164, 99] on button "Bières" at bounding box center [146, 120] width 92 height 43
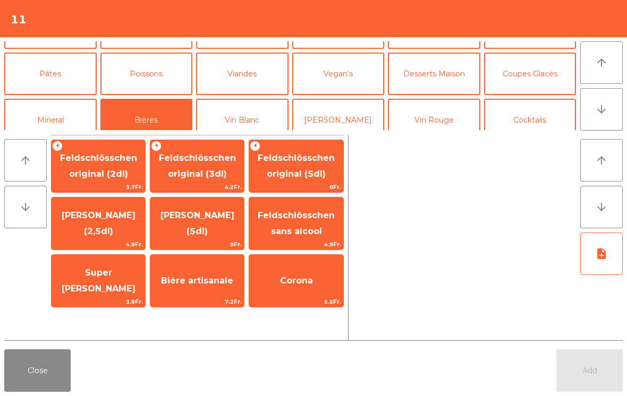
click at [98, 177] on span "Feldschlösschen original (2dl)" at bounding box center [98, 166] width 77 height 26
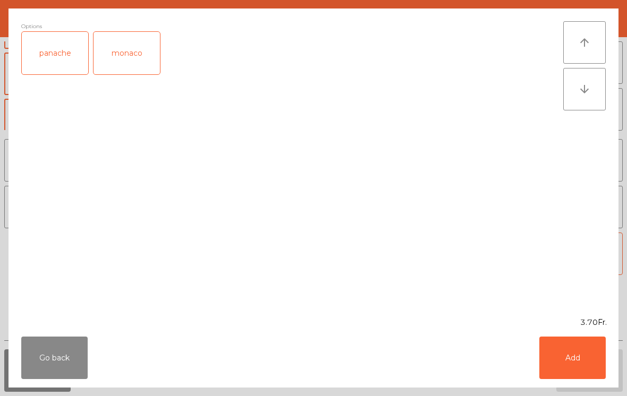
click at [573, 360] on button "Add" at bounding box center [572, 358] width 66 height 43
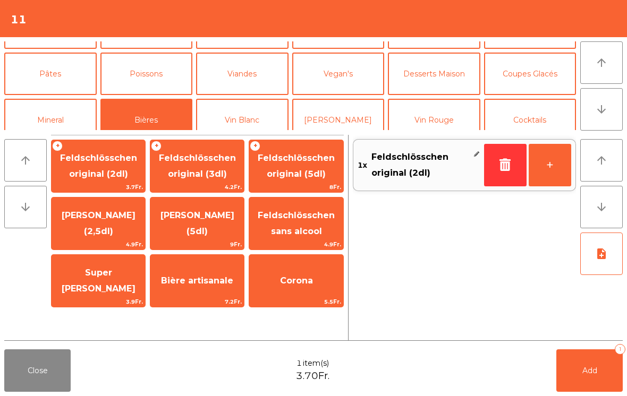
scroll to position [86, 0]
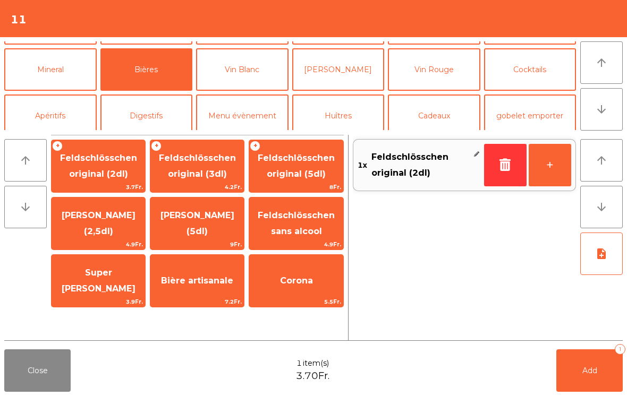
click at [168, 96] on button "Digestifs" at bounding box center [146, 116] width 92 height 43
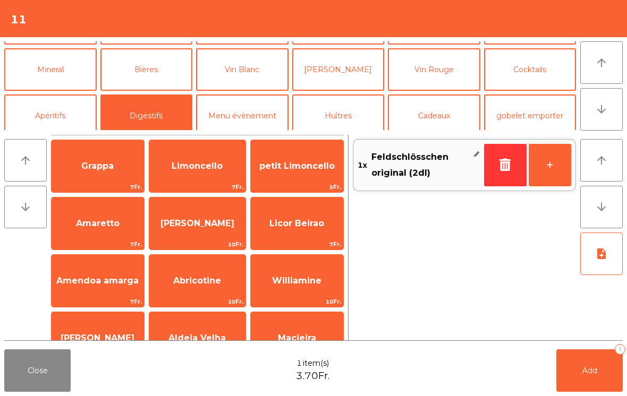
click at [186, 175] on span "Limoncello" at bounding box center [197, 166] width 96 height 29
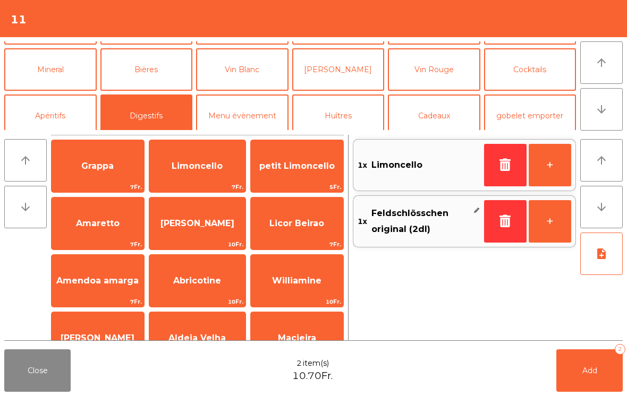
scroll to position [102, 0]
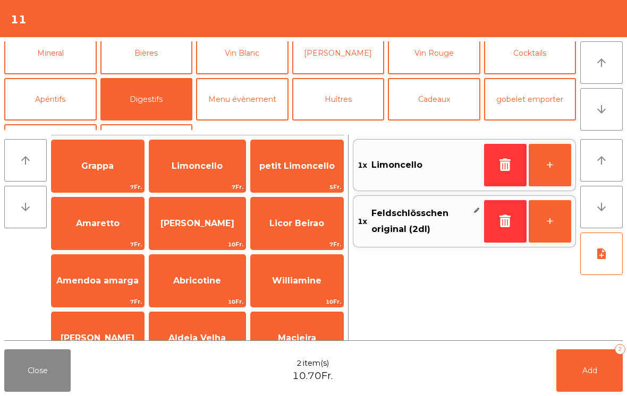
click at [587, 373] on span "Add" at bounding box center [589, 371] width 15 height 10
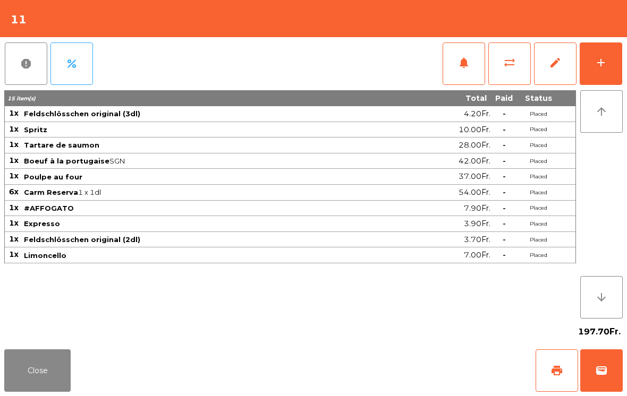
click at [14, 366] on button "Close" at bounding box center [37, 371] width 66 height 43
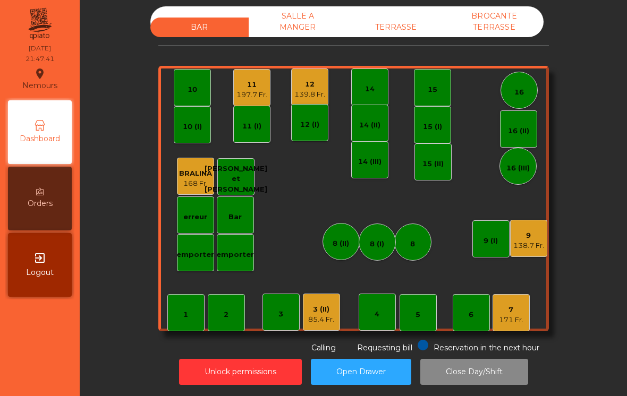
click at [507, 317] on div "171 Fr." at bounding box center [511, 320] width 24 height 11
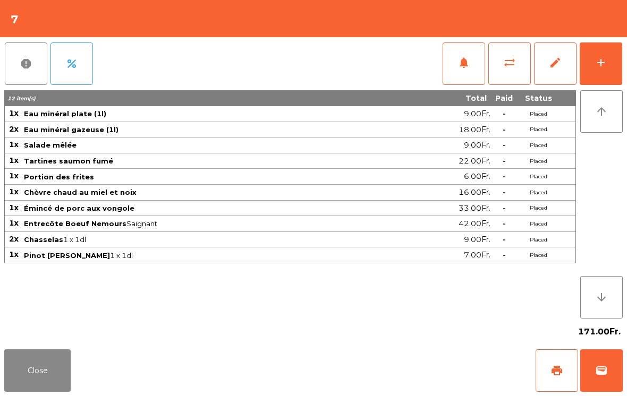
click at [56, 380] on button "Close" at bounding box center [37, 371] width 66 height 43
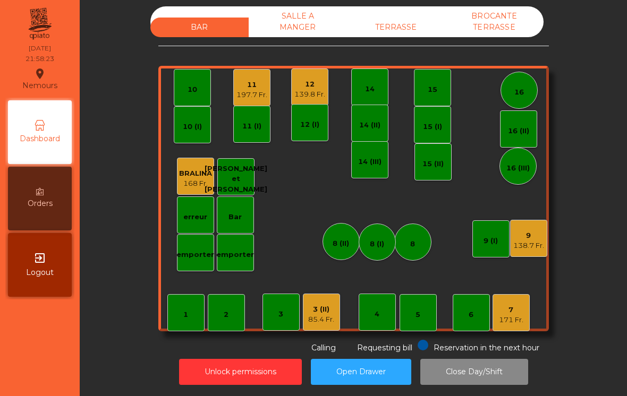
click at [517, 328] on div "7 171 Fr." at bounding box center [511, 312] width 37 height 37
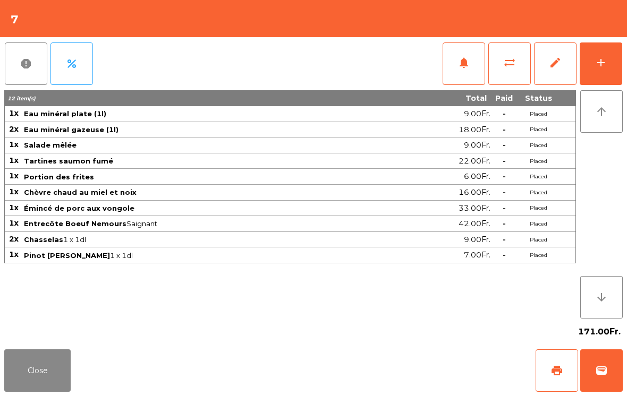
click at [605, 75] on button "add" at bounding box center [601, 64] width 43 height 43
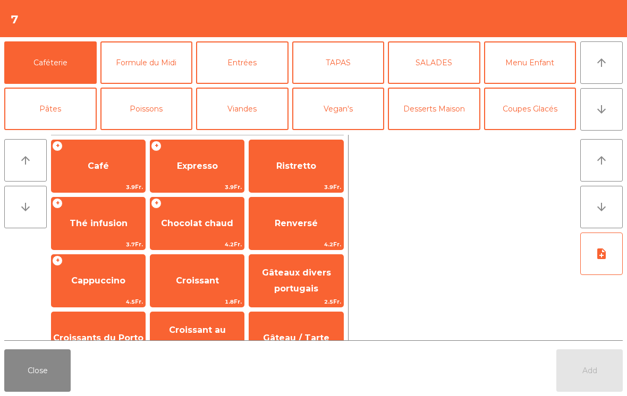
click at [552, 121] on button "Coupes Glacés" at bounding box center [530, 109] width 92 height 43
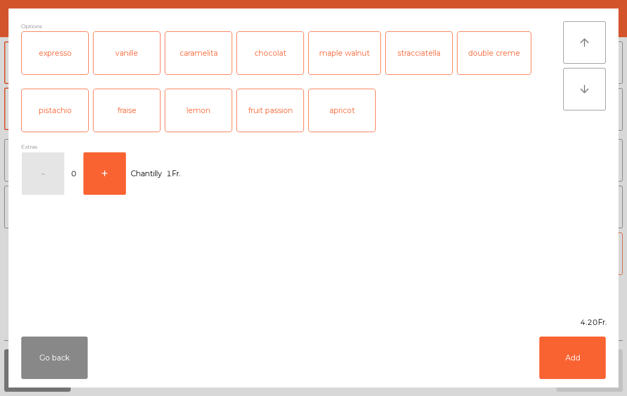
scroll to position [162, 0]
click at [557, 368] on button "Add" at bounding box center [572, 358] width 66 height 43
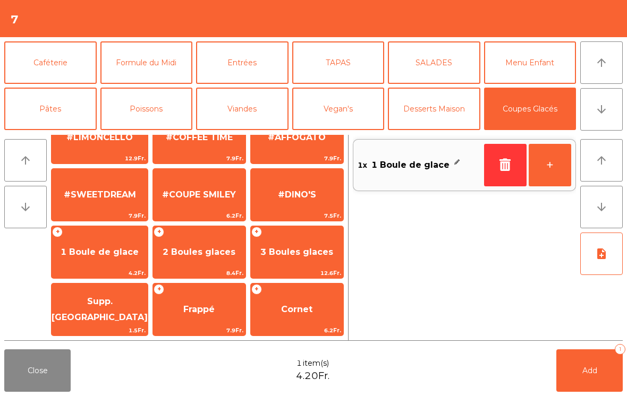
scroll to position [94, 0]
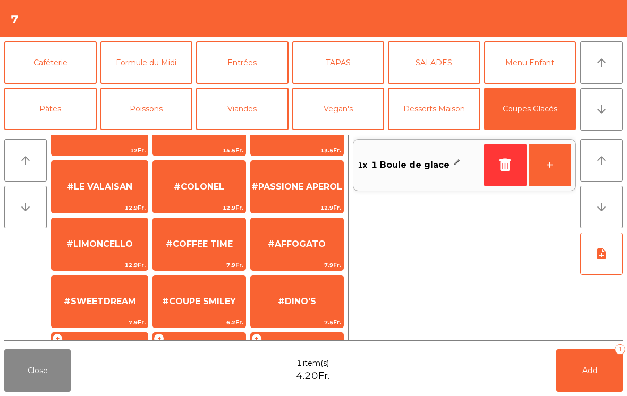
click at [197, 196] on span "#COLONEL" at bounding box center [199, 187] width 92 height 29
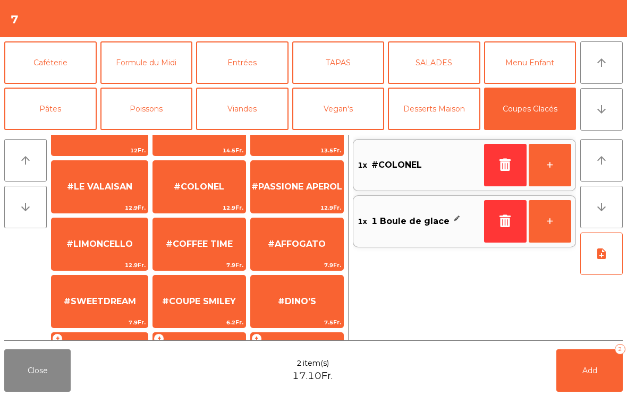
click at [580, 375] on button "Add 2" at bounding box center [589, 371] width 66 height 43
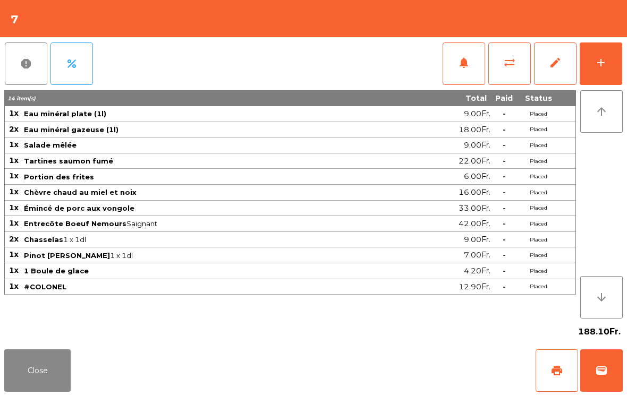
click at [37, 368] on button "Close" at bounding box center [37, 371] width 66 height 43
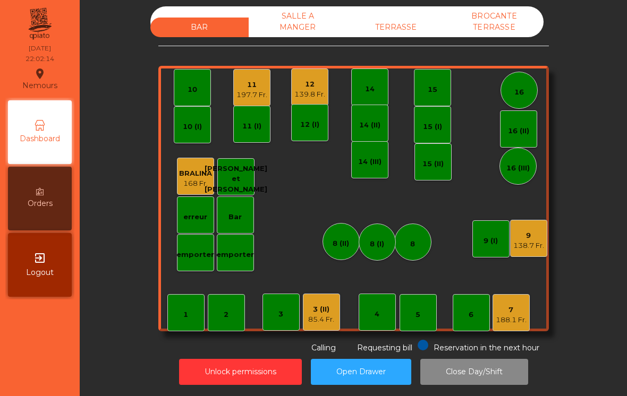
click at [408, 36] on div "BAR SALLE A MANGER TERRASSE BROCANTE TERRASSE 1 2 3 4 5 6 7 188.1 Fr. 8 9 138.7…" at bounding box center [353, 180] width 391 height 348
click at [410, 19] on div "TERRASSE" at bounding box center [396, 28] width 98 height 20
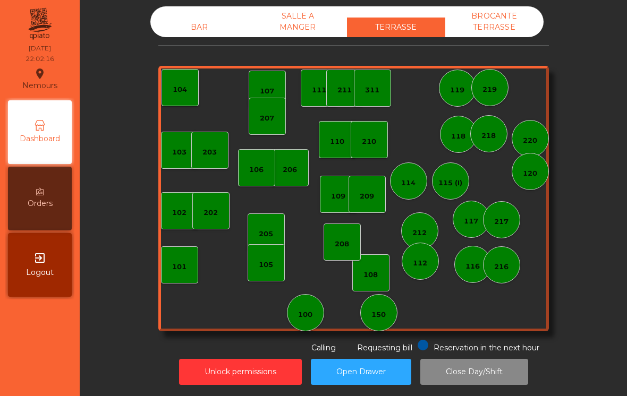
click at [207, 19] on div "BAR" at bounding box center [199, 28] width 98 height 20
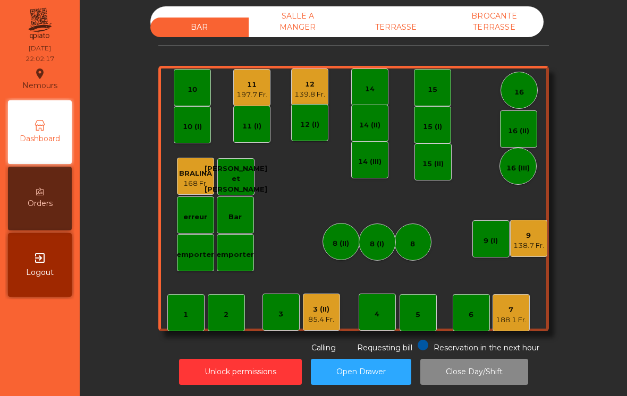
click at [495, 16] on div "BROCANTE TERRASSE" at bounding box center [494, 21] width 98 height 31
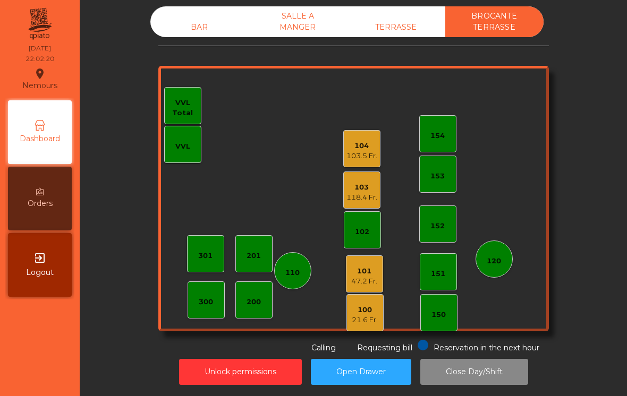
click at [198, 19] on div "BAR" at bounding box center [199, 28] width 98 height 20
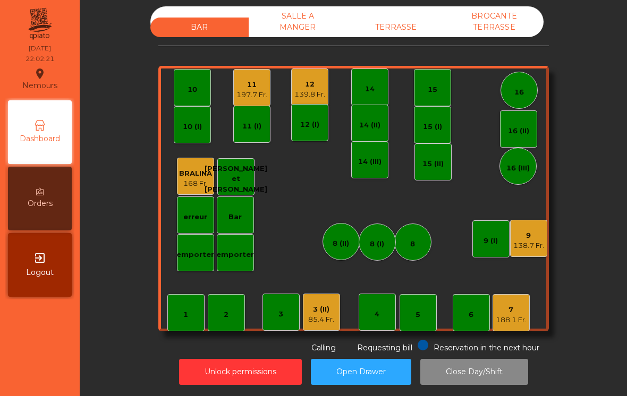
click at [316, 89] on div "139.8 Fr." at bounding box center [309, 94] width 31 height 11
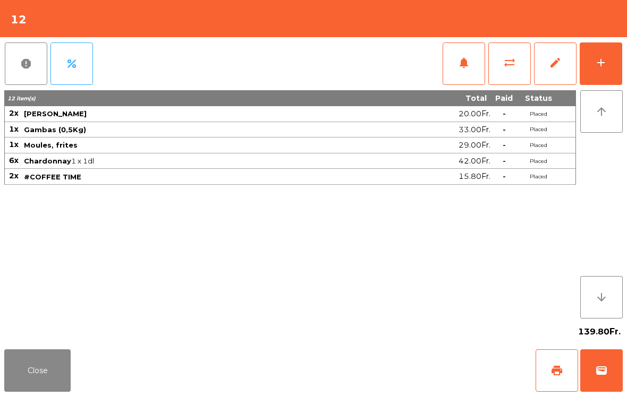
click at [602, 369] on span "wallet" at bounding box center [601, 371] width 13 height 13
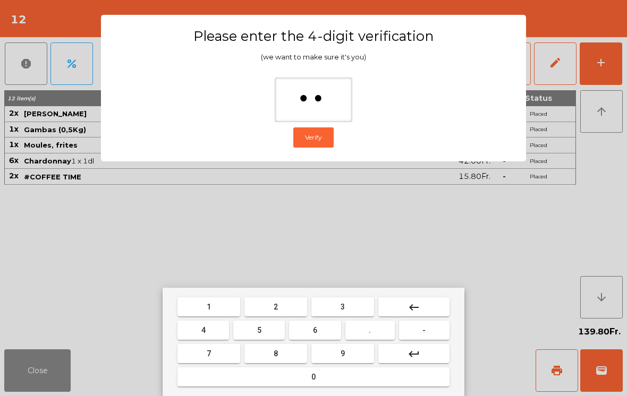
type input "***"
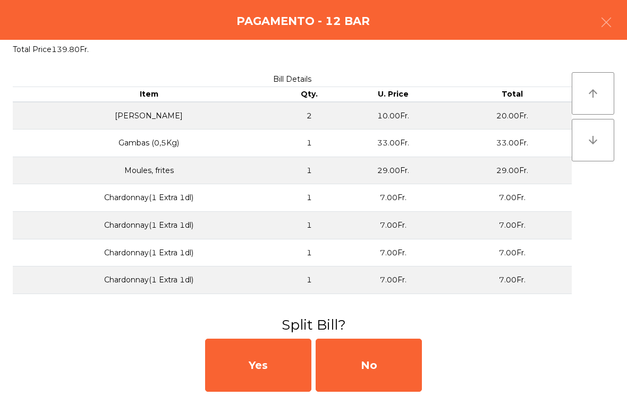
click at [355, 355] on div "No" at bounding box center [369, 365] width 106 height 53
click at [364, 362] on div "No" at bounding box center [369, 365] width 106 height 53
click at [376, 366] on div "No" at bounding box center [369, 365] width 106 height 53
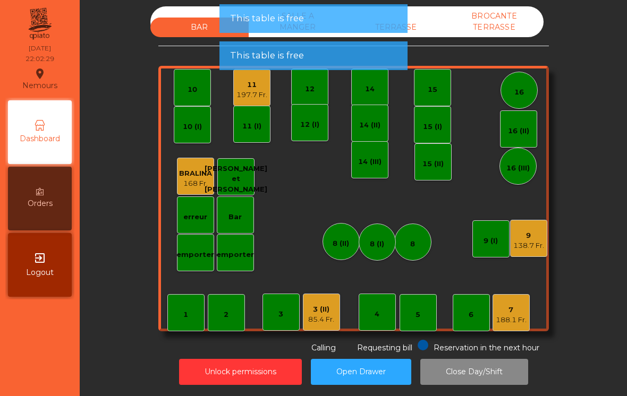
click at [362, 375] on div "BAR SALLE A MANGER TERRASSE BROCANTE TERRASSE 1 2 3 4 5 6 7 188.1 Fr. 8 9 138.7…" at bounding box center [353, 198] width 547 height 396
click at [362, 374] on div "BAR SALLE A MANGER TERRASSE BROCANTE TERRASSE 1 2 3 4 5 6 7 188.1 Fr. 8 9 138.7…" at bounding box center [353, 198] width 547 height 396
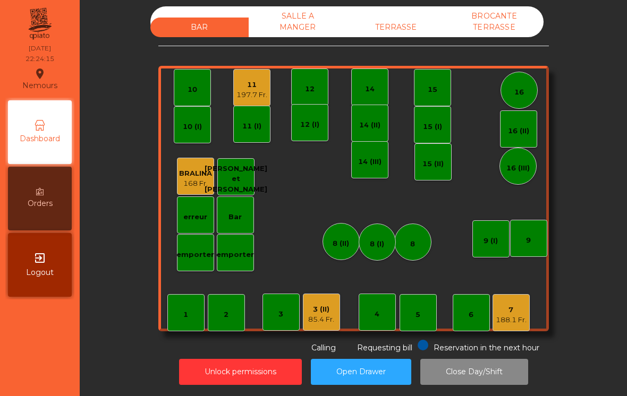
click at [520, 315] on div "188.1 Fr." at bounding box center [511, 320] width 31 height 11
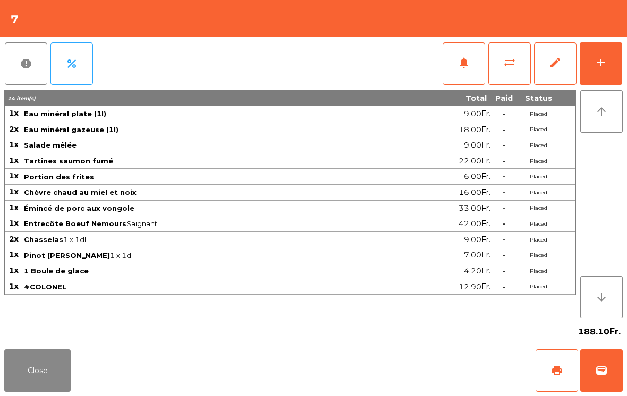
click at [557, 365] on span "print" at bounding box center [557, 371] width 13 height 13
click at [523, 68] on button "sync_alt" at bounding box center [509, 64] width 43 height 43
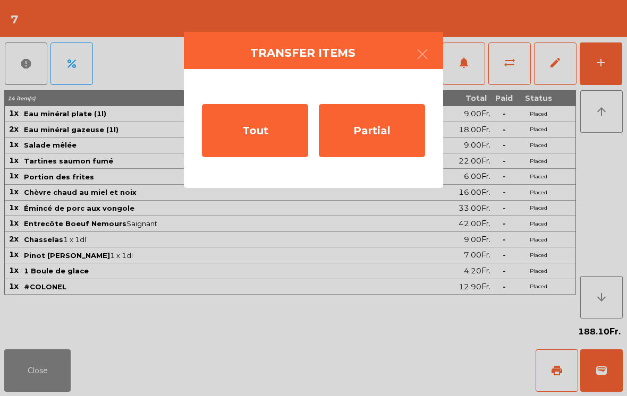
click at [370, 136] on div "Partial" at bounding box center [372, 130] width 106 height 53
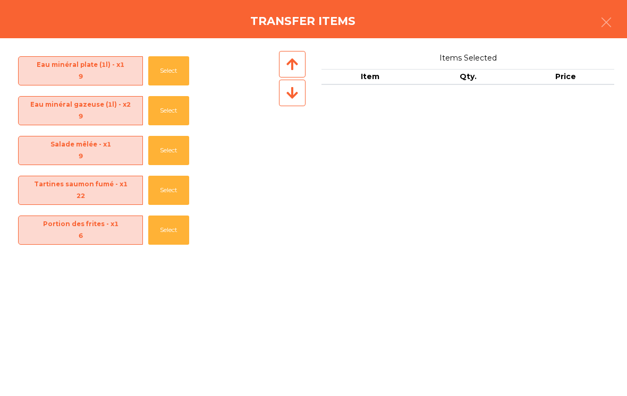
scroll to position [329, 0]
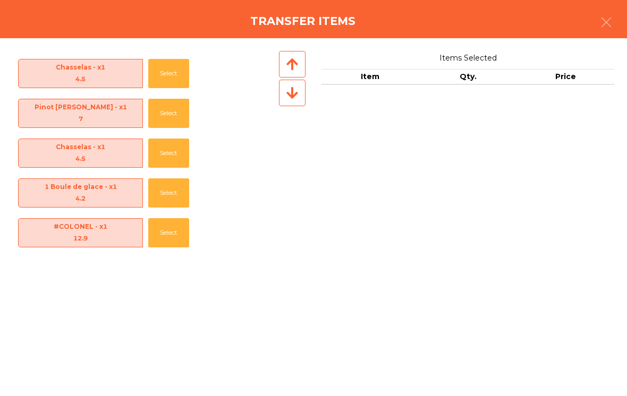
click at [160, 224] on button "Select" at bounding box center [168, 232] width 41 height 29
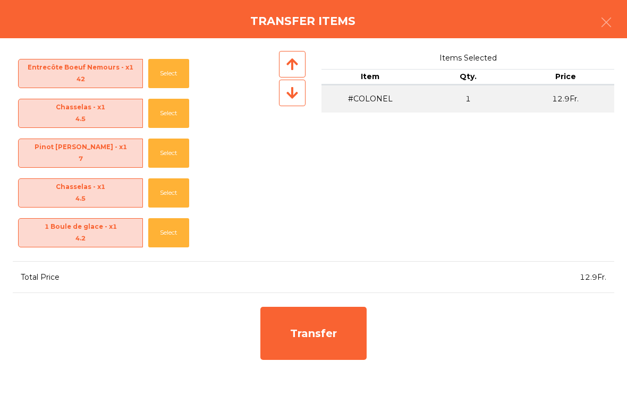
scroll to position [276, 0]
click at [168, 229] on button "Select" at bounding box center [168, 232] width 41 height 29
click at [318, 337] on div "Transfer" at bounding box center [313, 333] width 106 height 53
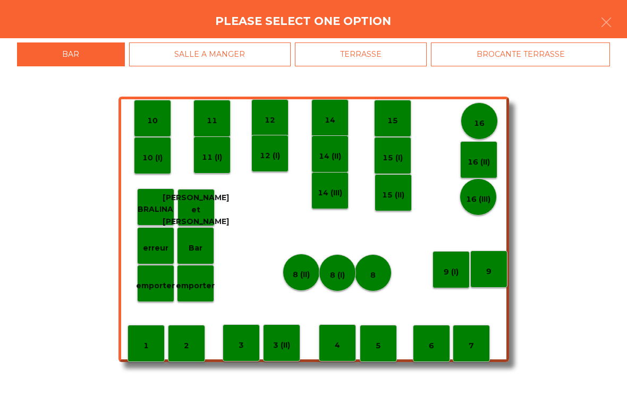
click at [330, 278] on p "8 (I)" at bounding box center [337, 275] width 15 height 12
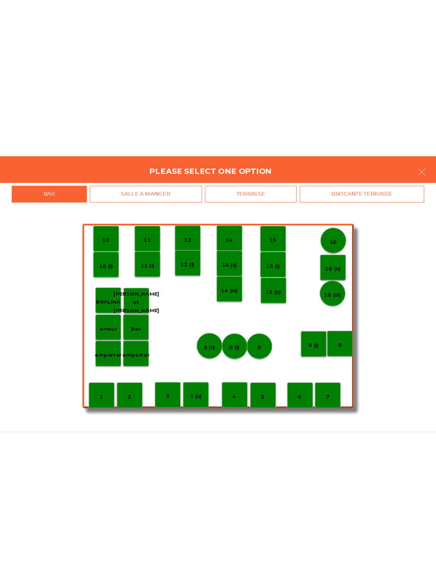
scroll to position [236, 0]
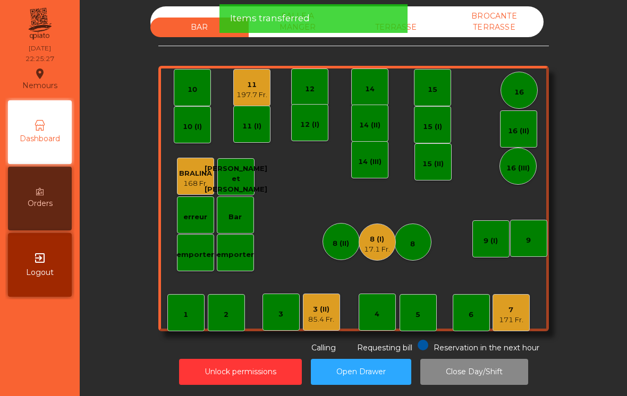
click at [508, 305] on div "7" at bounding box center [511, 310] width 24 height 11
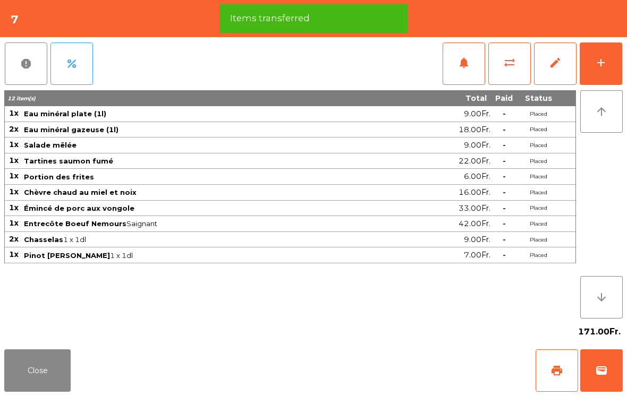
click at [553, 376] on span "print" at bounding box center [557, 371] width 13 height 13
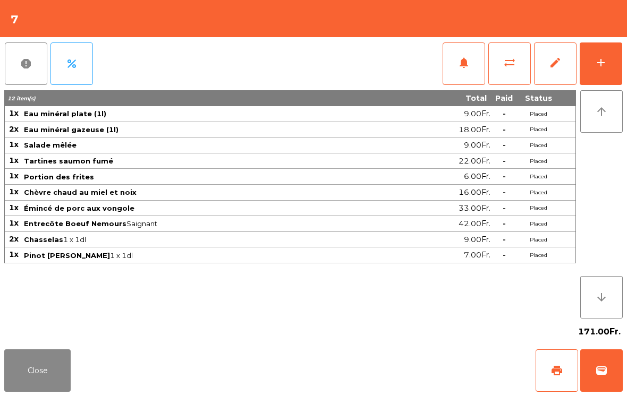
click at [53, 363] on button "Close" at bounding box center [37, 371] width 66 height 43
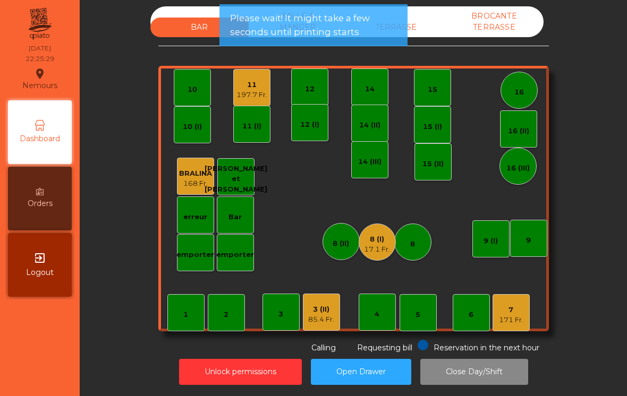
click at [388, 244] on div "17.1 Fr." at bounding box center [377, 249] width 26 height 11
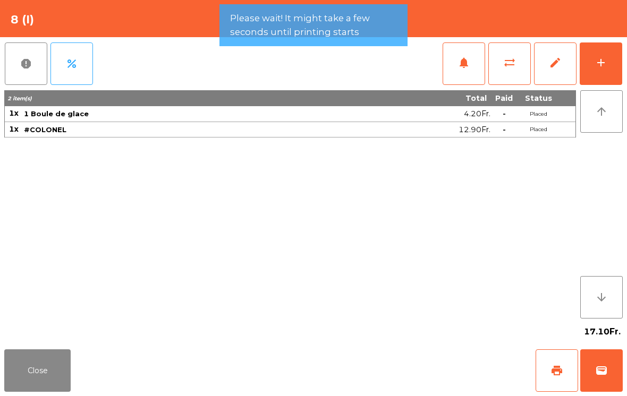
click at [552, 370] on span "print" at bounding box center [557, 371] width 13 height 13
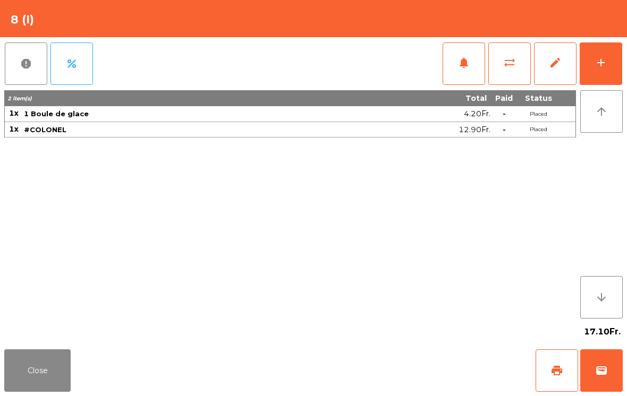
click at [599, 379] on button "wallet" at bounding box center [601, 371] width 43 height 43
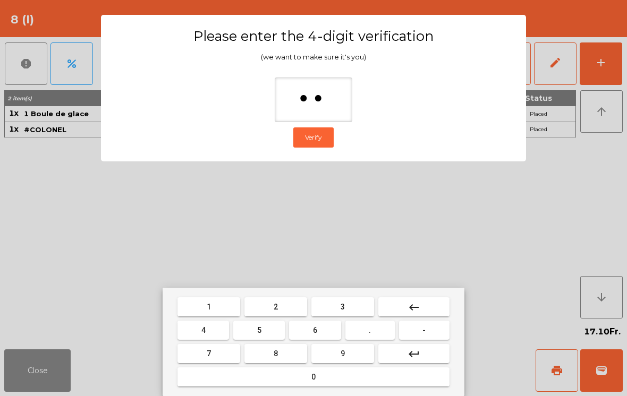
type input "***"
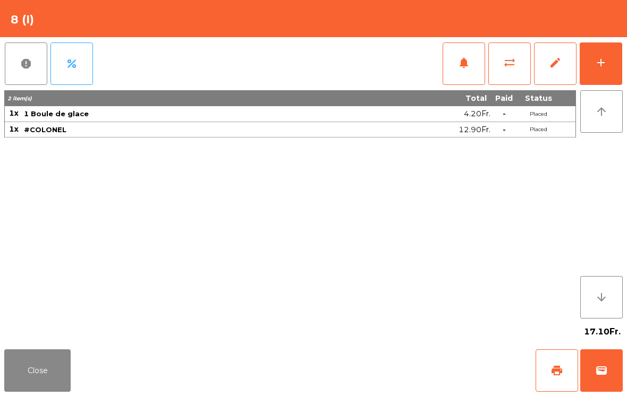
click at [398, 358] on div "Close print wallet" at bounding box center [313, 370] width 627 height 51
click at [396, 363] on div "Close print wallet" at bounding box center [313, 370] width 627 height 51
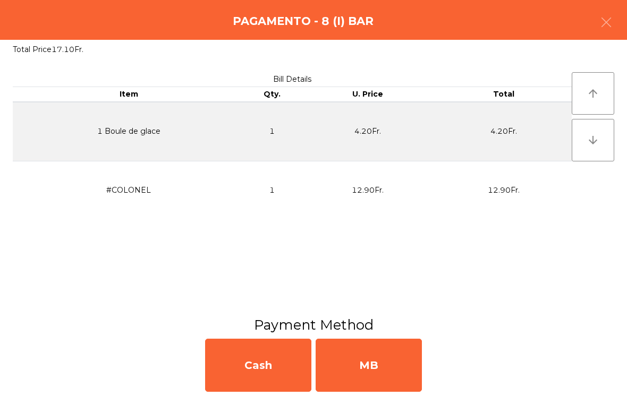
click at [392, 387] on div "MB" at bounding box center [369, 365] width 106 height 53
click at [392, 387] on div "No" at bounding box center [369, 365] width 106 height 53
click at [388, 374] on div "No" at bounding box center [369, 365] width 106 height 53
click at [386, 366] on div "No" at bounding box center [369, 365] width 106 height 53
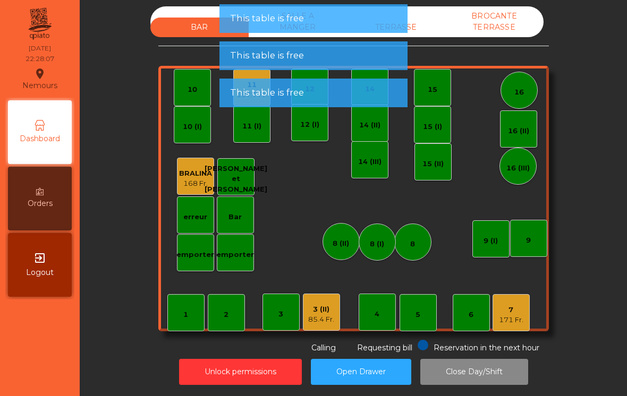
click at [515, 305] on div "7" at bounding box center [511, 310] width 24 height 11
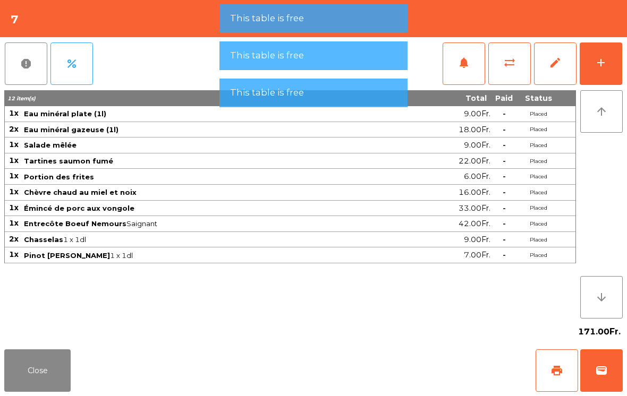
click at [602, 372] on span "wallet" at bounding box center [601, 371] width 13 height 13
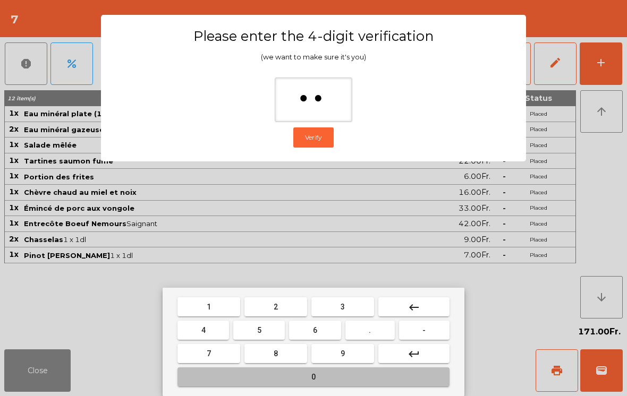
type input "***"
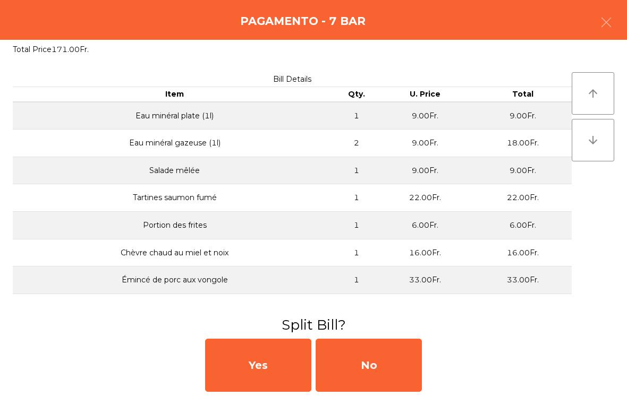
click at [373, 373] on div "No" at bounding box center [369, 365] width 106 height 53
click at [405, 373] on div "No" at bounding box center [369, 365] width 106 height 53
click at [405, 372] on div "No" at bounding box center [369, 365] width 106 height 53
click at [409, 390] on div "No" at bounding box center [369, 365] width 106 height 53
click at [412, 392] on div "No" at bounding box center [369, 365] width 106 height 53
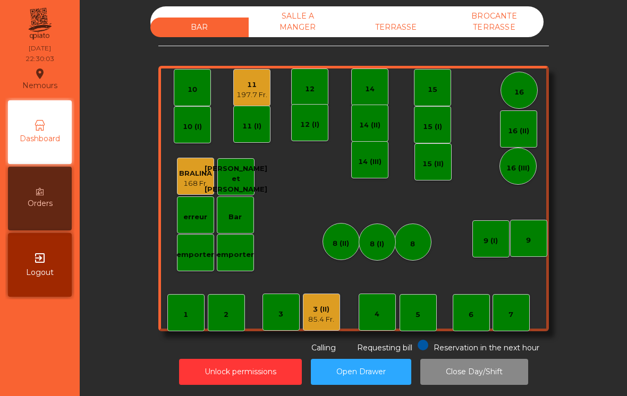
click at [332, 315] on div "85.4 Fr." at bounding box center [321, 320] width 26 height 11
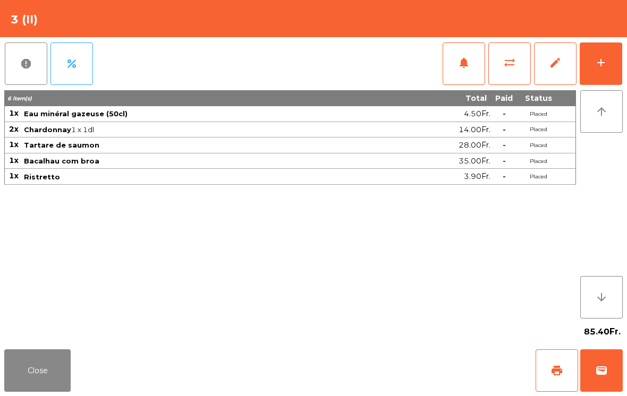
click at [553, 366] on span "print" at bounding box center [557, 371] width 13 height 13
click at [58, 380] on button "Close" at bounding box center [37, 371] width 66 height 43
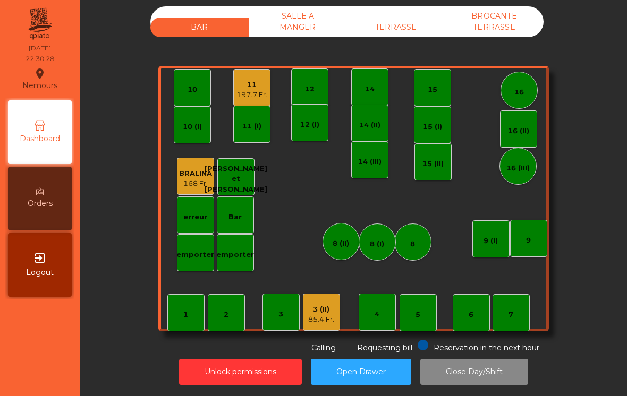
click at [241, 90] on div "197.7 Fr." at bounding box center [251, 95] width 31 height 11
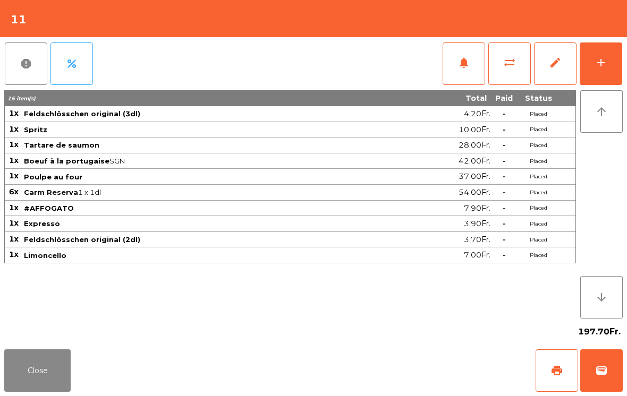
click at [539, 381] on button "print" at bounding box center [557, 371] width 43 height 43
click at [78, 388] on div "Close print wallet" at bounding box center [313, 370] width 627 height 51
click at [41, 391] on button "Close" at bounding box center [37, 371] width 66 height 43
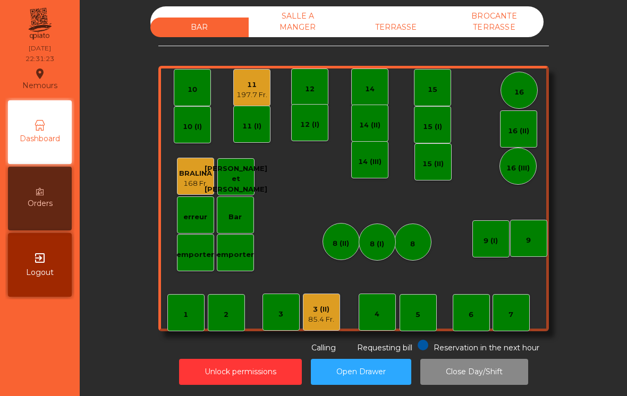
click at [324, 315] on div "85.4 Fr." at bounding box center [321, 320] width 26 height 11
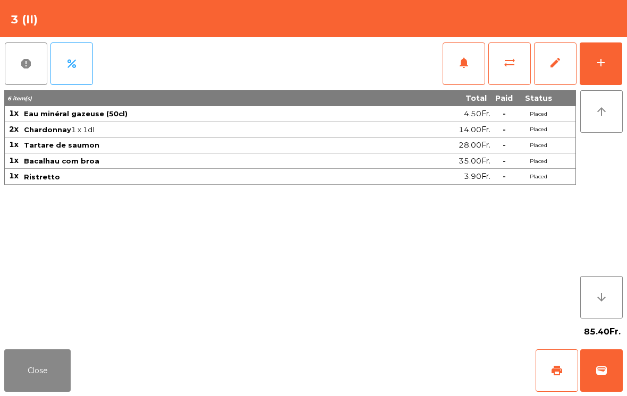
click at [609, 373] on button "wallet" at bounding box center [601, 371] width 43 height 43
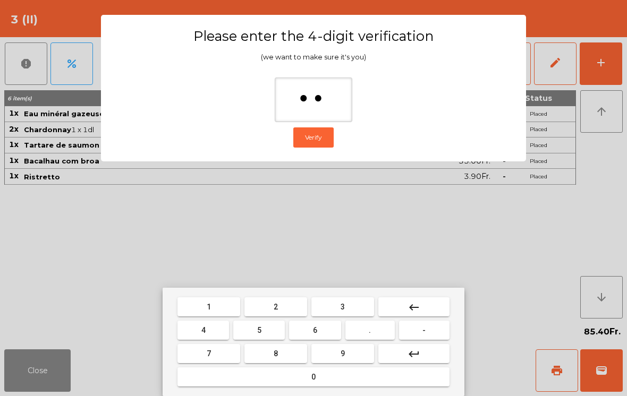
type input "***"
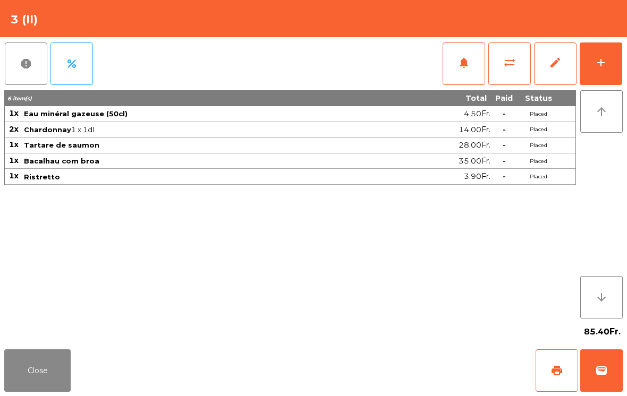
click at [355, 354] on div "Close print wallet" at bounding box center [313, 370] width 627 height 51
click at [373, 368] on div "Close print wallet" at bounding box center [313, 370] width 627 height 51
click at [373, 367] on div "Close print wallet" at bounding box center [313, 370] width 627 height 51
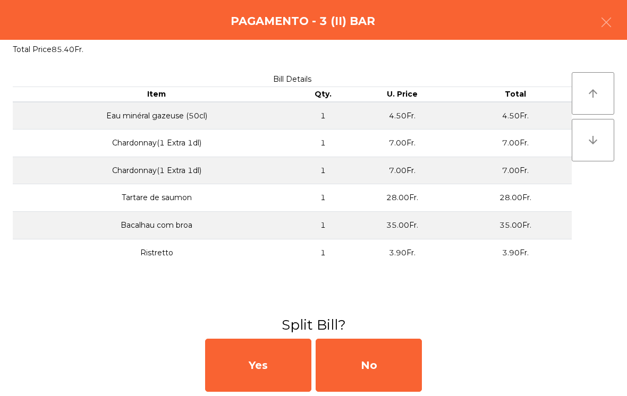
click at [345, 369] on div "No" at bounding box center [369, 365] width 106 height 53
click at [345, 369] on div "MB" at bounding box center [369, 365] width 106 height 53
click at [364, 366] on div "No" at bounding box center [369, 365] width 106 height 53
click at [364, 365] on div "No" at bounding box center [369, 365] width 106 height 53
click at [396, 369] on div "No" at bounding box center [369, 365] width 106 height 53
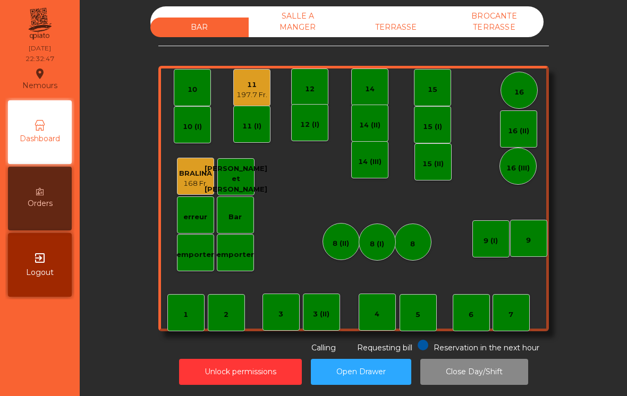
click at [248, 90] on div "197.7 Fr." at bounding box center [251, 95] width 31 height 11
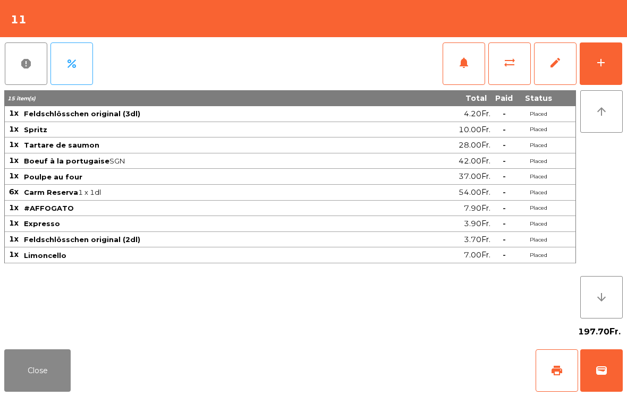
click at [597, 392] on button "wallet" at bounding box center [601, 371] width 43 height 43
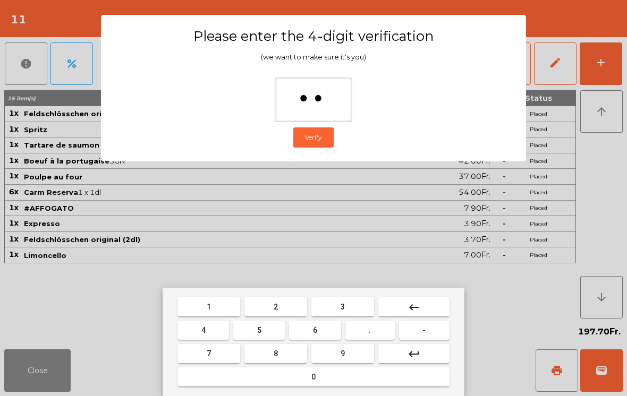
type input "***"
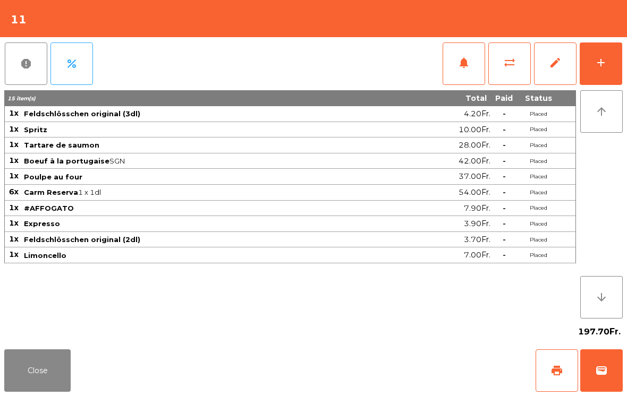
click at [422, 369] on div "Close print wallet" at bounding box center [313, 370] width 627 height 51
click at [422, 368] on div "Close print wallet" at bounding box center [313, 370] width 627 height 51
click at [409, 369] on div "Close print wallet" at bounding box center [313, 370] width 627 height 51
click at [412, 370] on div "Close print wallet" at bounding box center [313, 370] width 627 height 51
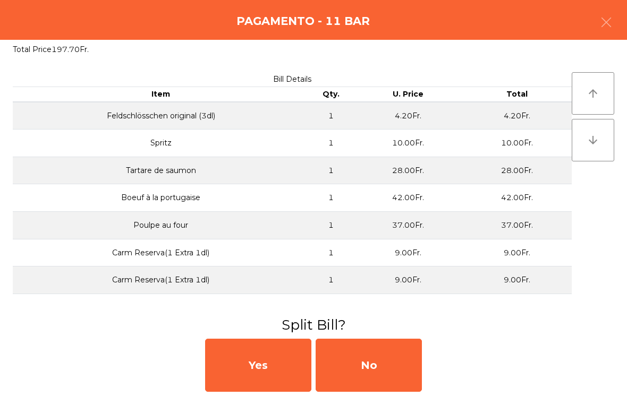
click at [407, 371] on div "No" at bounding box center [369, 365] width 106 height 53
click at [404, 369] on div "MB" at bounding box center [369, 365] width 106 height 53
click at [407, 371] on div "No" at bounding box center [369, 365] width 106 height 53
click at [404, 371] on div "No" at bounding box center [369, 365] width 106 height 53
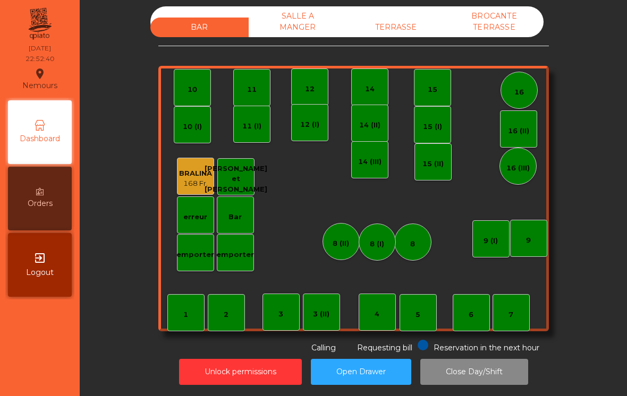
click at [317, 11] on div "SALLE A MANGER" at bounding box center [298, 21] width 98 height 31
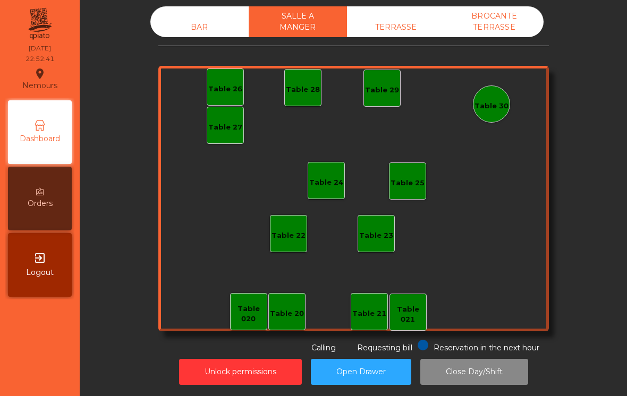
click at [408, 20] on div "TERRASSE" at bounding box center [396, 28] width 98 height 20
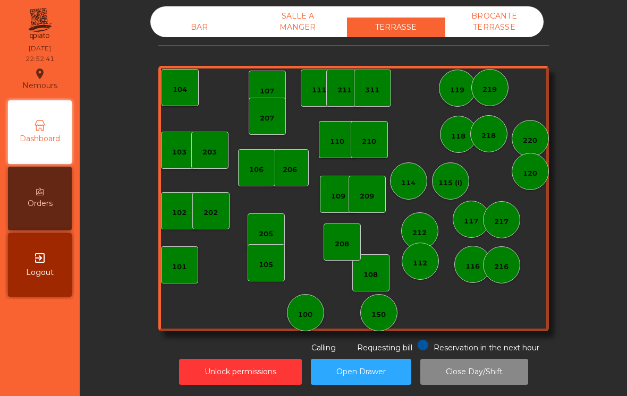
click at [536, 16] on div "BROCANTE TERRASSE" at bounding box center [494, 21] width 98 height 31
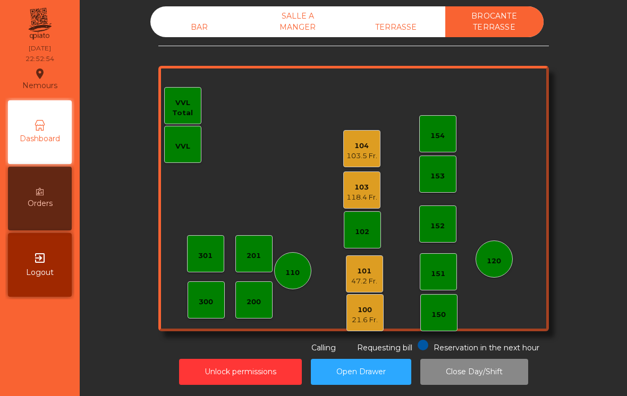
scroll to position [0, 0]
click at [403, 24] on div "TERRASSE" at bounding box center [396, 28] width 98 height 20
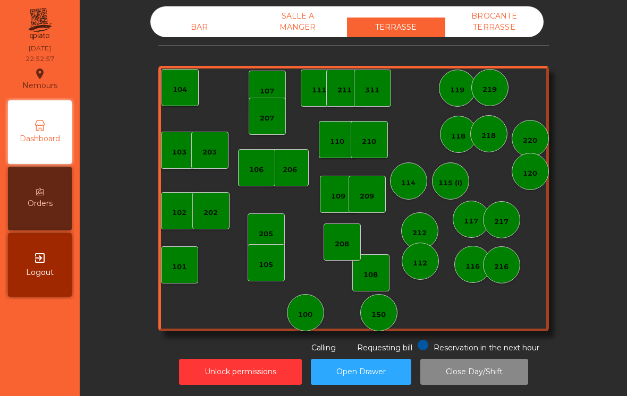
click at [309, 30] on div "SALLE A MANGER" at bounding box center [298, 21] width 98 height 31
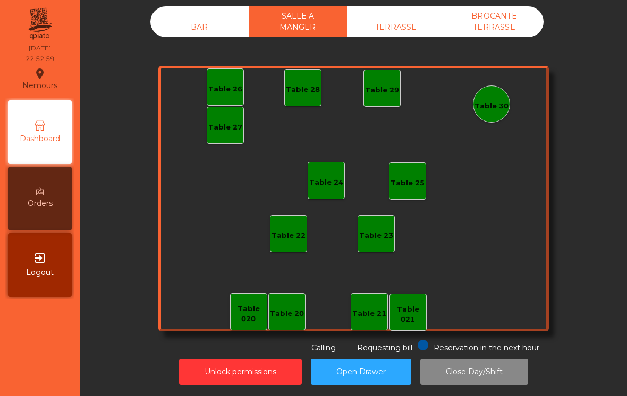
click at [193, 23] on div "BAR" at bounding box center [199, 28] width 98 height 20
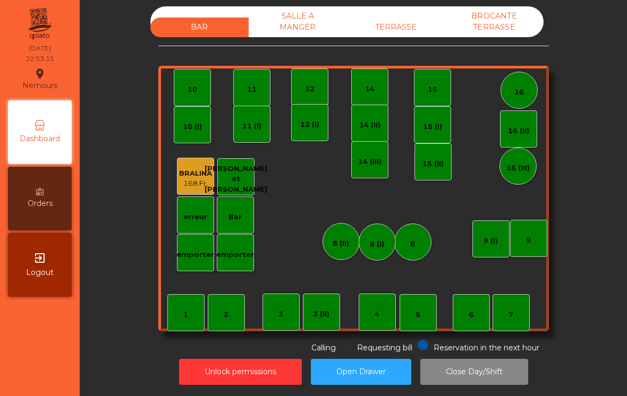
click at [399, 33] on div "TERRASSE" at bounding box center [396, 28] width 98 height 20
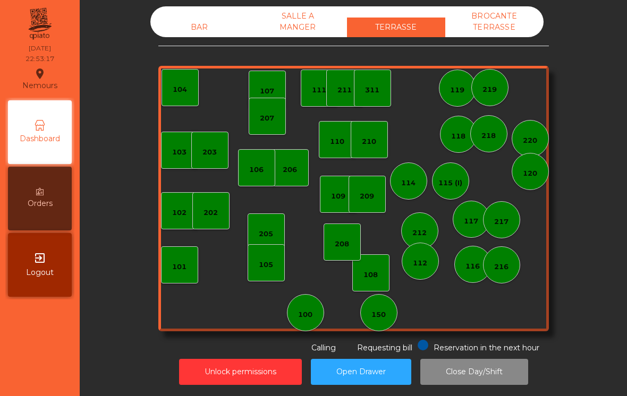
click at [503, 25] on div "BROCANTE TERRASSE" at bounding box center [494, 21] width 98 height 31
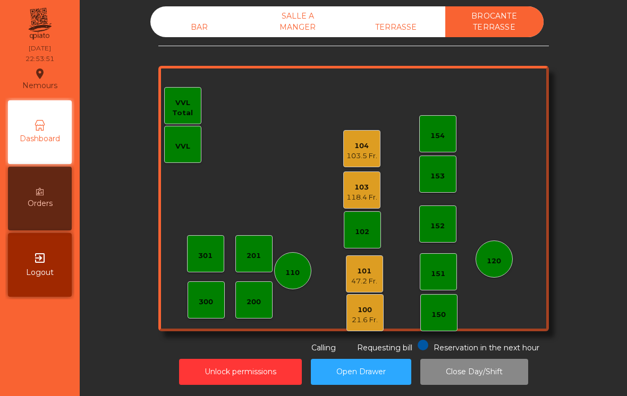
click at [490, 374] on button "Close Day/Shift" at bounding box center [474, 372] width 108 height 26
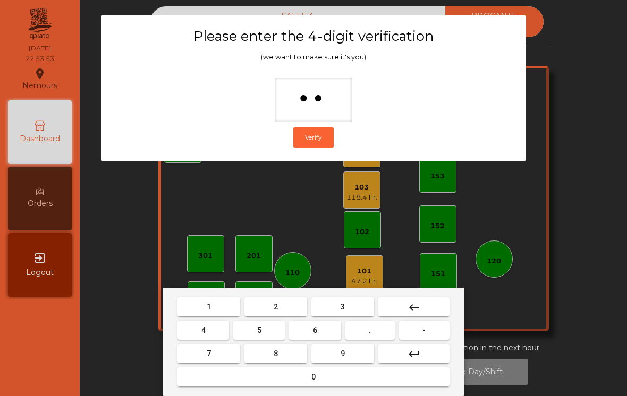
type input "***"
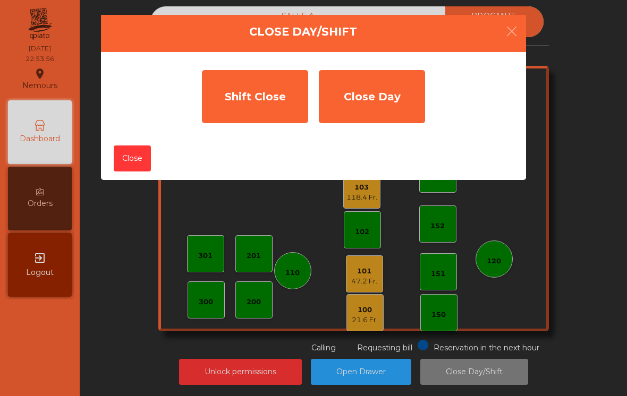
click at [255, 107] on div "Shift Close" at bounding box center [255, 96] width 106 height 53
